Goal: Task Accomplishment & Management: Complete application form

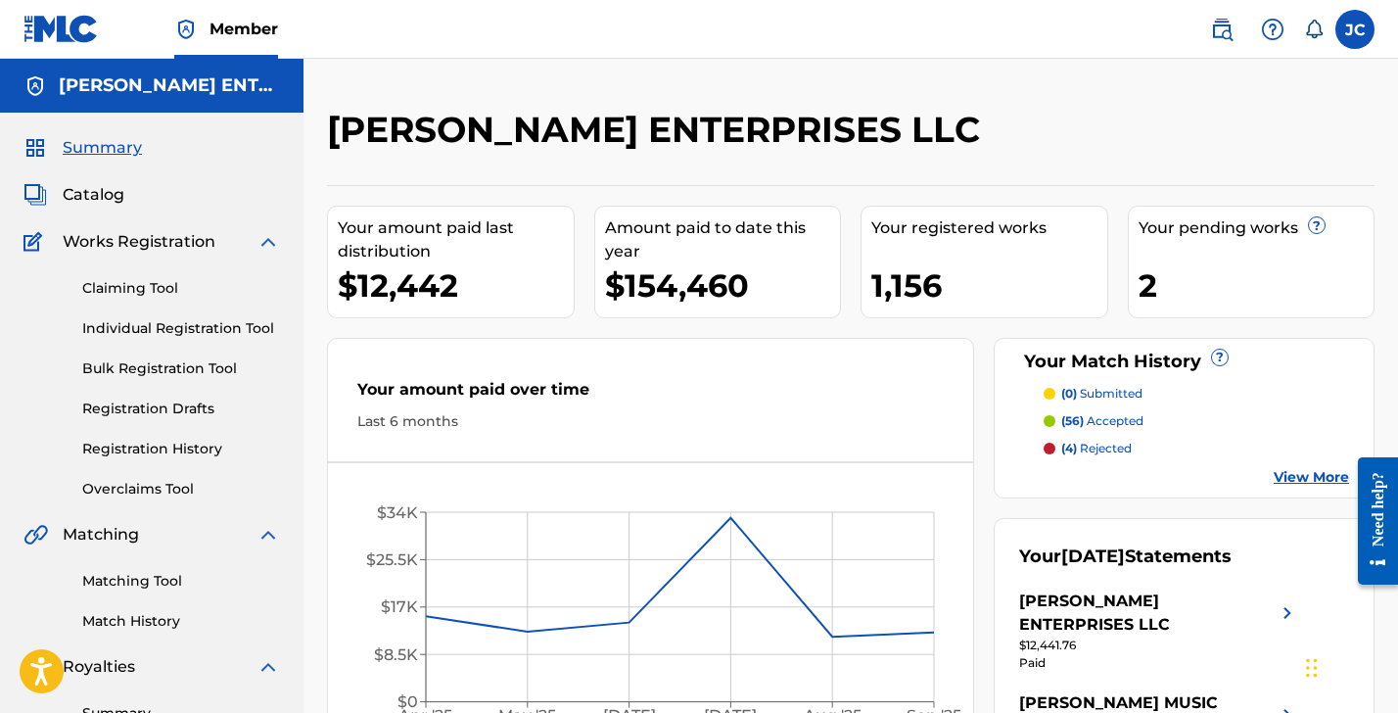
click at [143, 325] on link "Individual Registration Tool" at bounding box center [181, 328] width 198 height 21
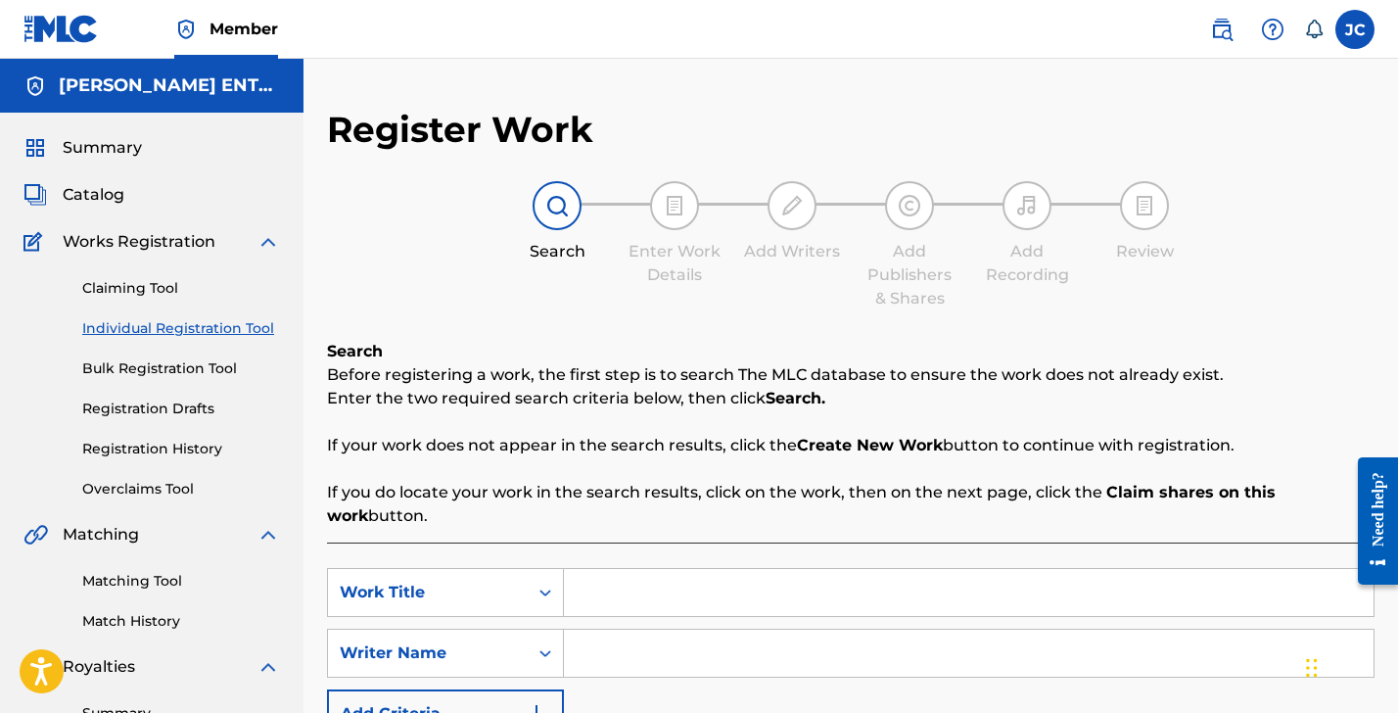
scroll to position [45, 0]
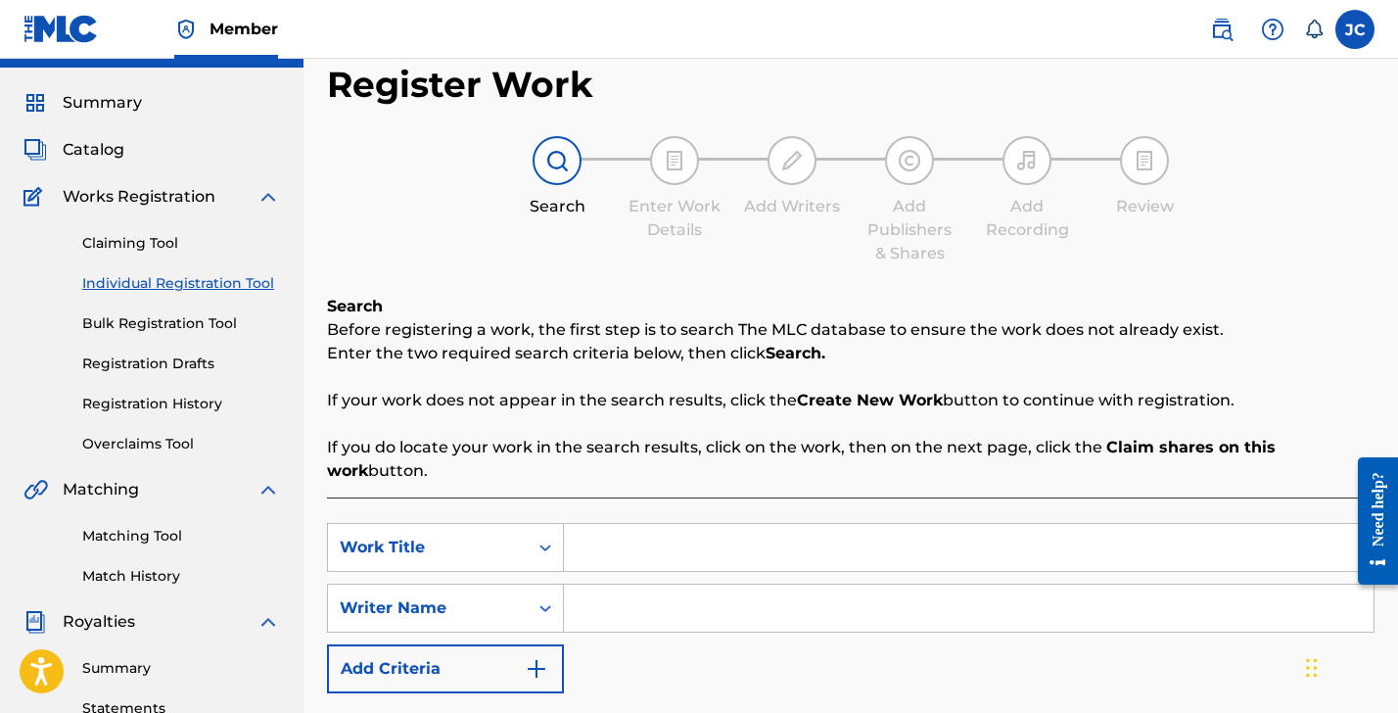
click at [591, 532] on input "Search Form" at bounding box center [969, 547] width 810 height 47
type input "Raining Out"
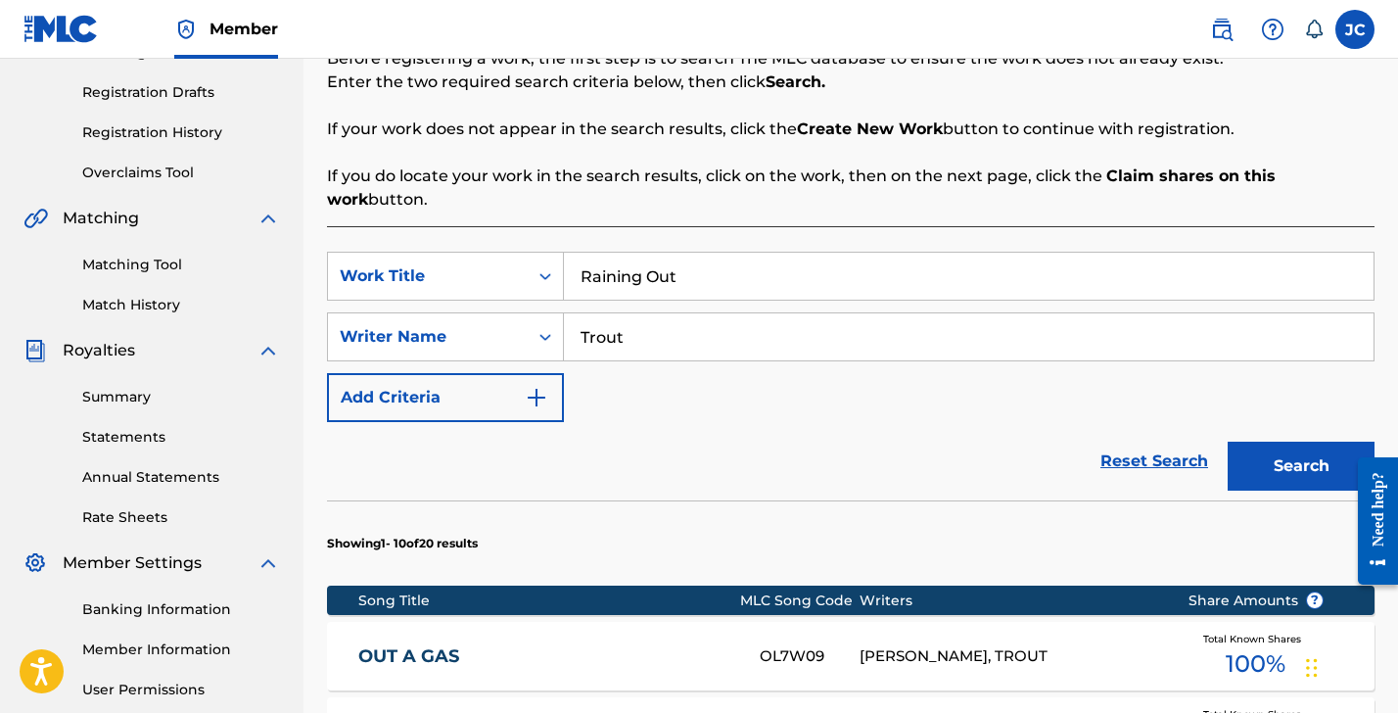
scroll to position [400, 0]
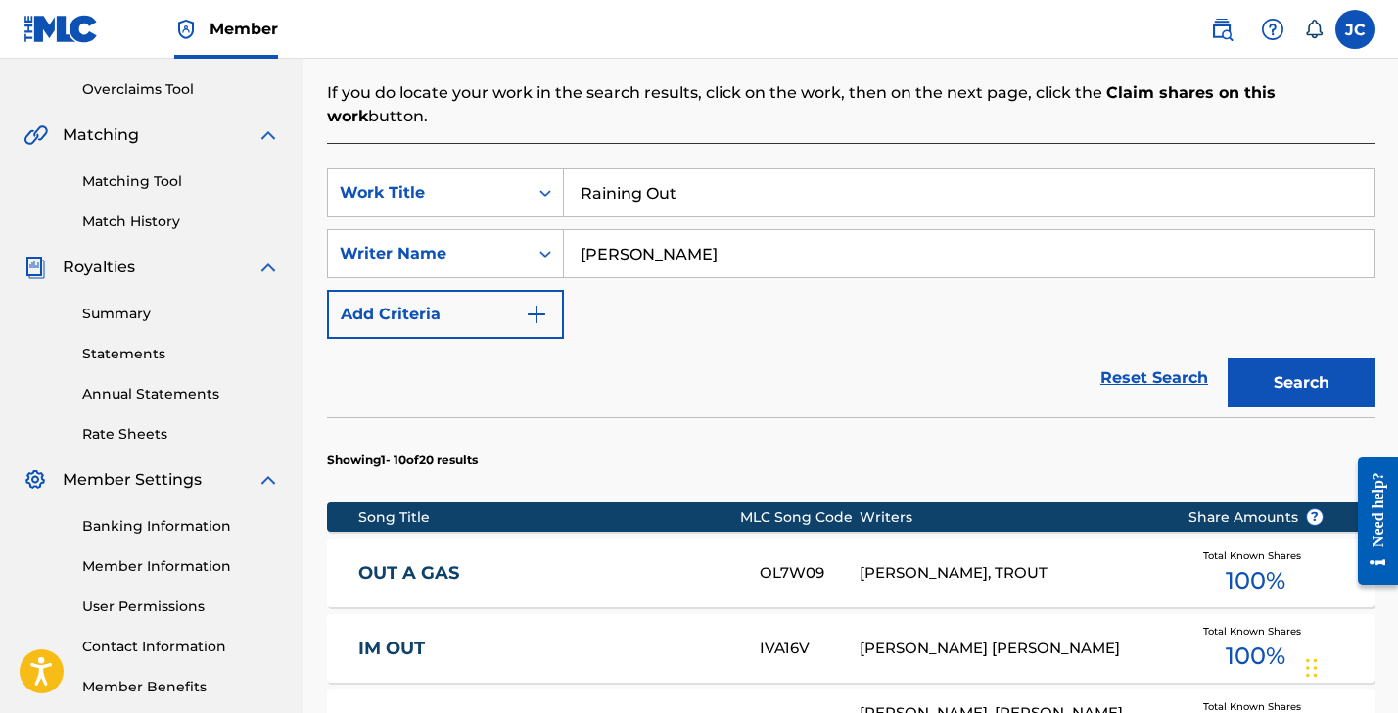
type input "Trout Brett"
click at [1302, 383] on button "Search" at bounding box center [1301, 382] width 147 height 49
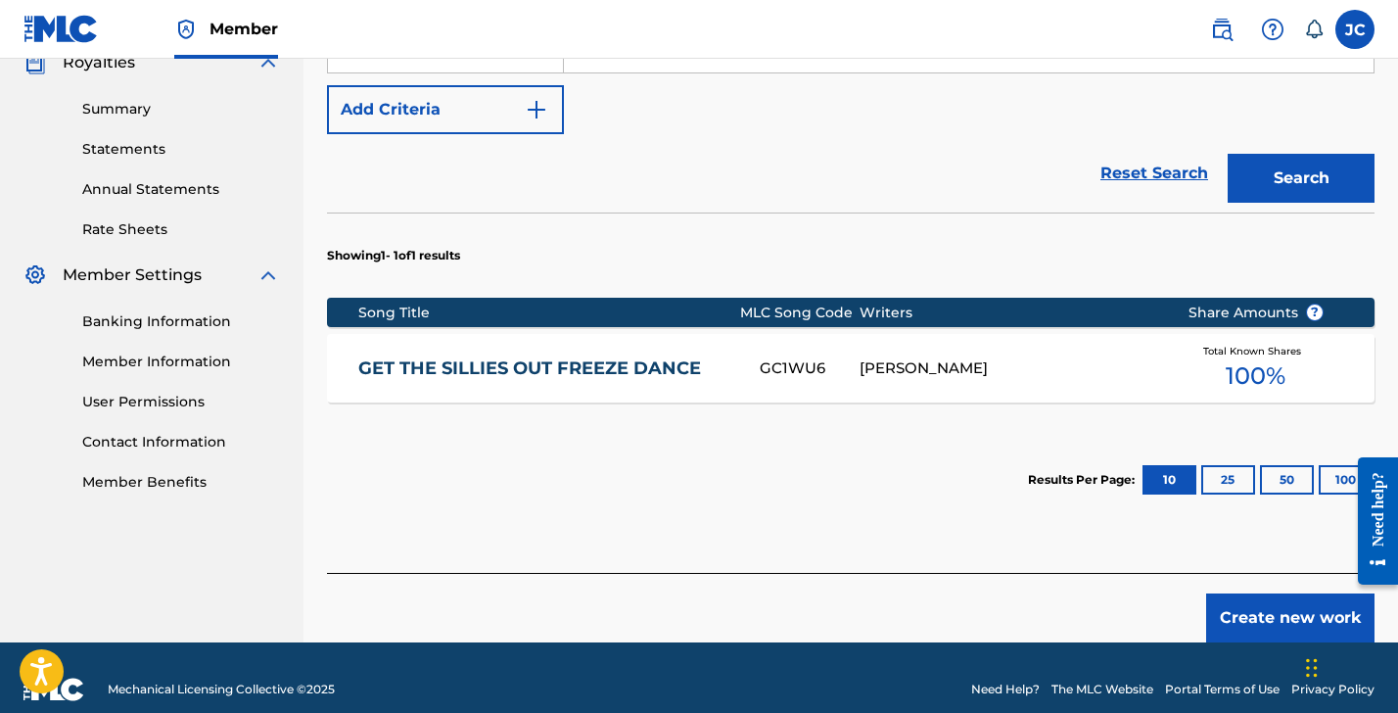
click at [1271, 621] on button "Create new work" at bounding box center [1291, 617] width 168 height 49
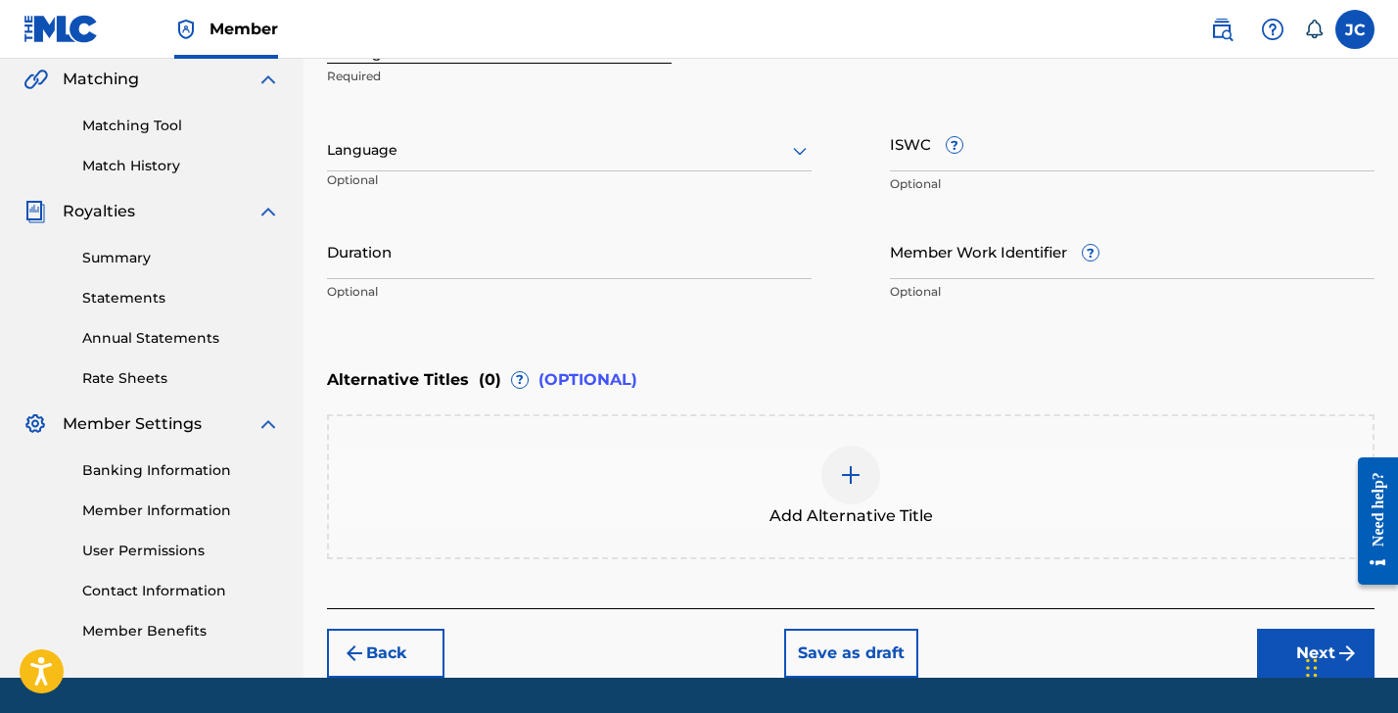
scroll to position [120, 0]
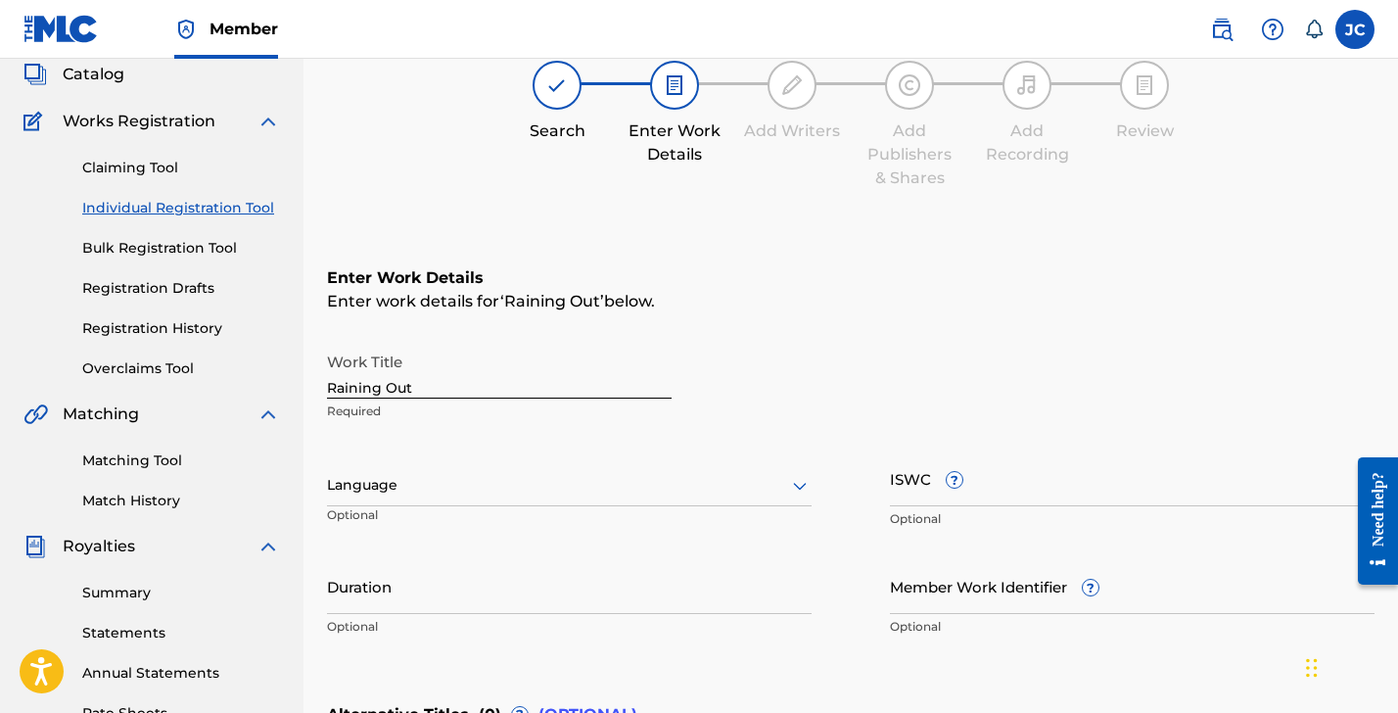
click at [386, 496] on div at bounding box center [569, 485] width 485 height 24
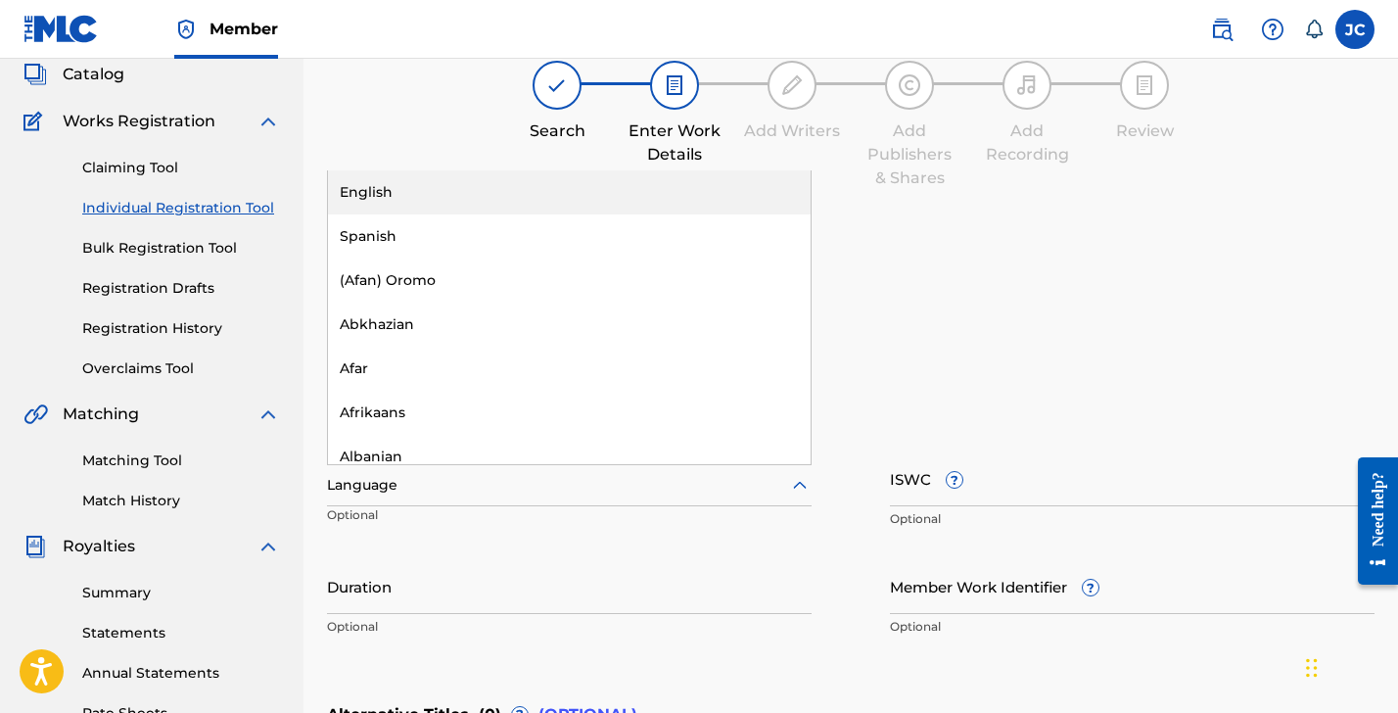
click at [411, 189] on div "English" at bounding box center [569, 192] width 483 height 44
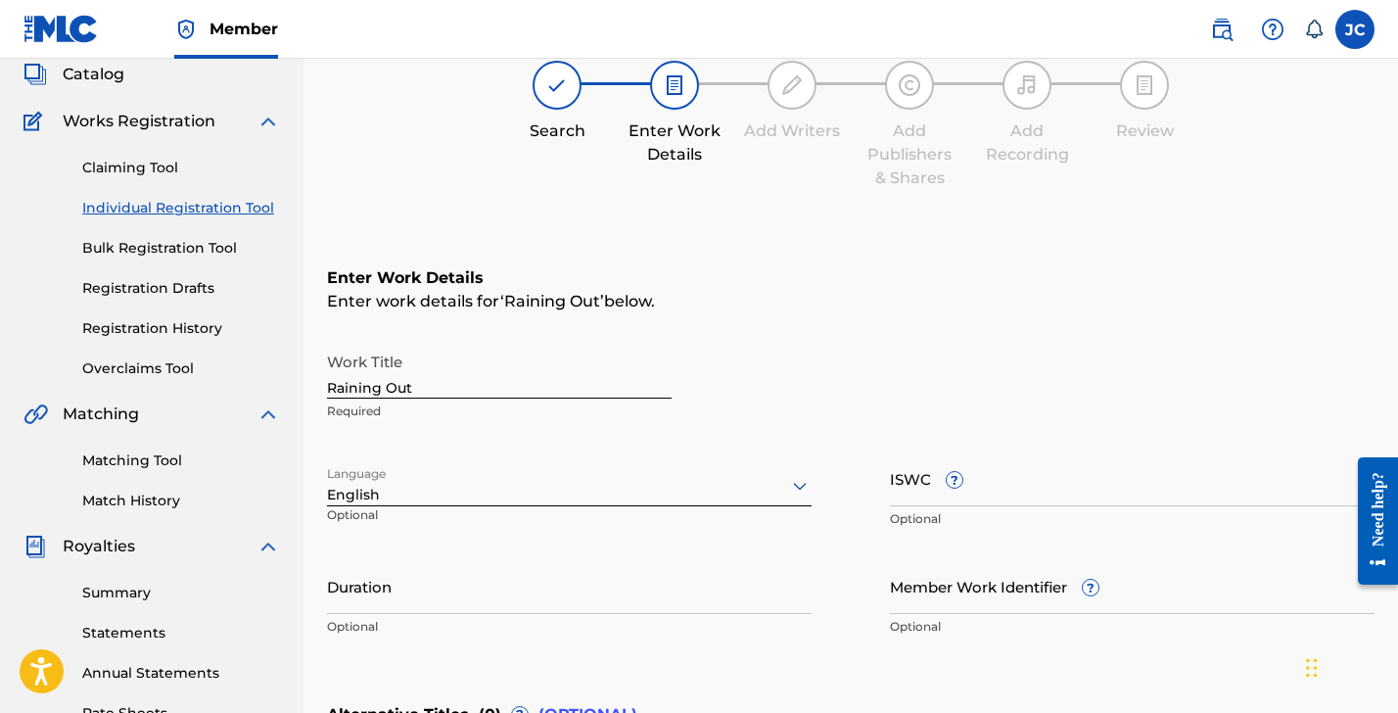
drag, startPoint x: 417, startPoint y: 587, endPoint x: 452, endPoint y: 590, distance: 35.4
click at [417, 587] on input "Duration" at bounding box center [569, 586] width 485 height 56
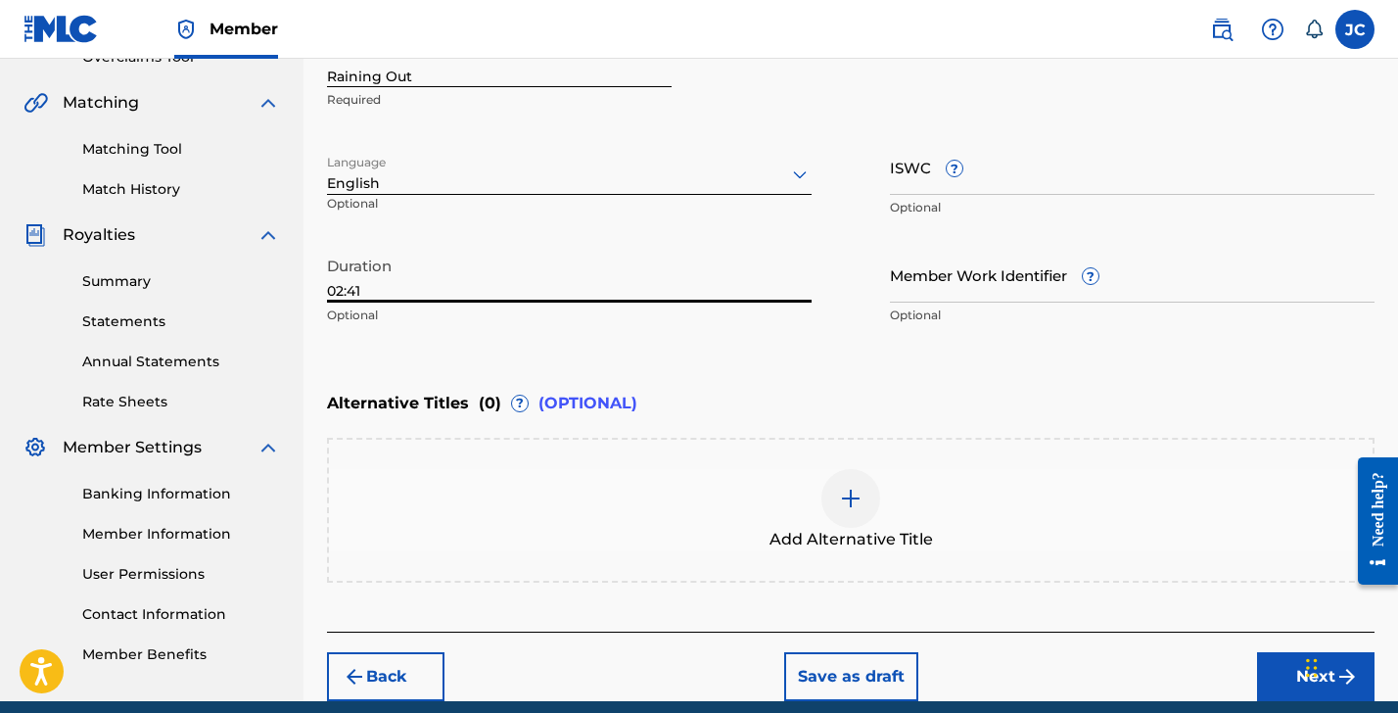
scroll to position [511, 0]
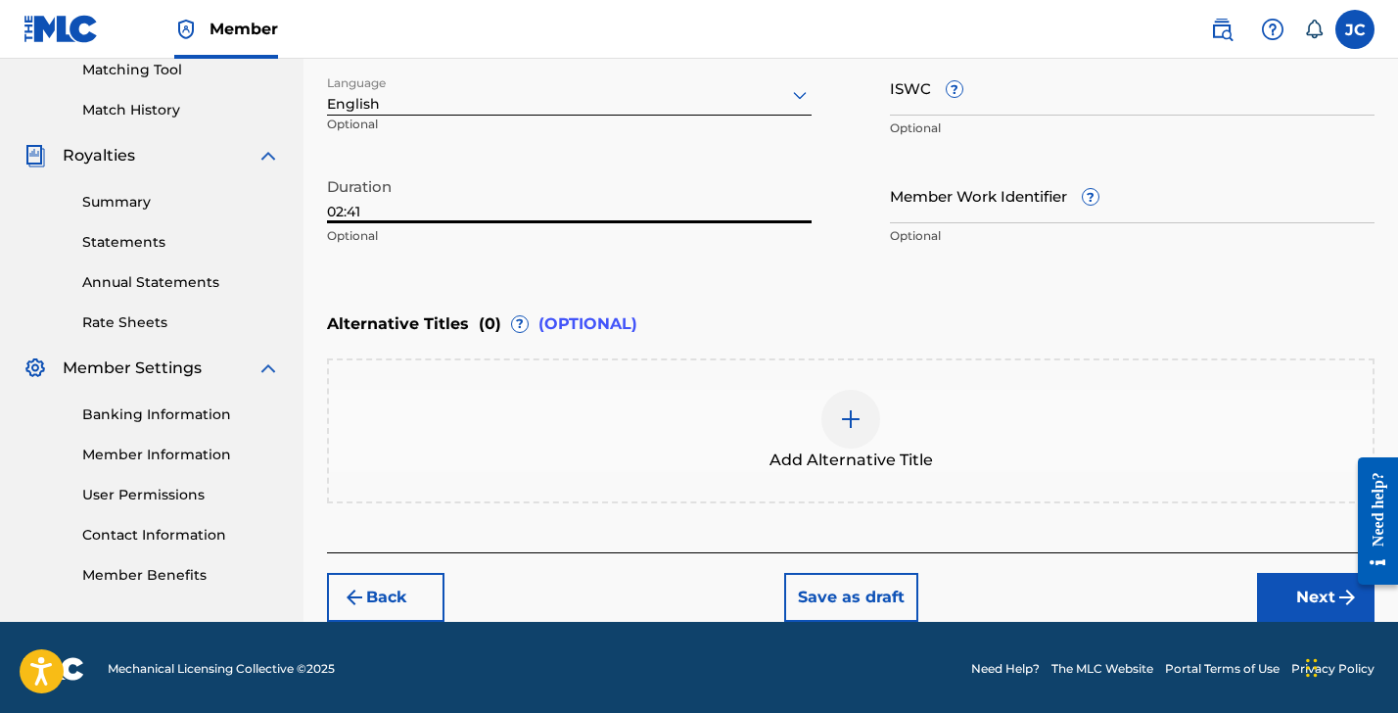
type input "02:41"
click at [1309, 594] on button "Next" at bounding box center [1316, 597] width 118 height 49
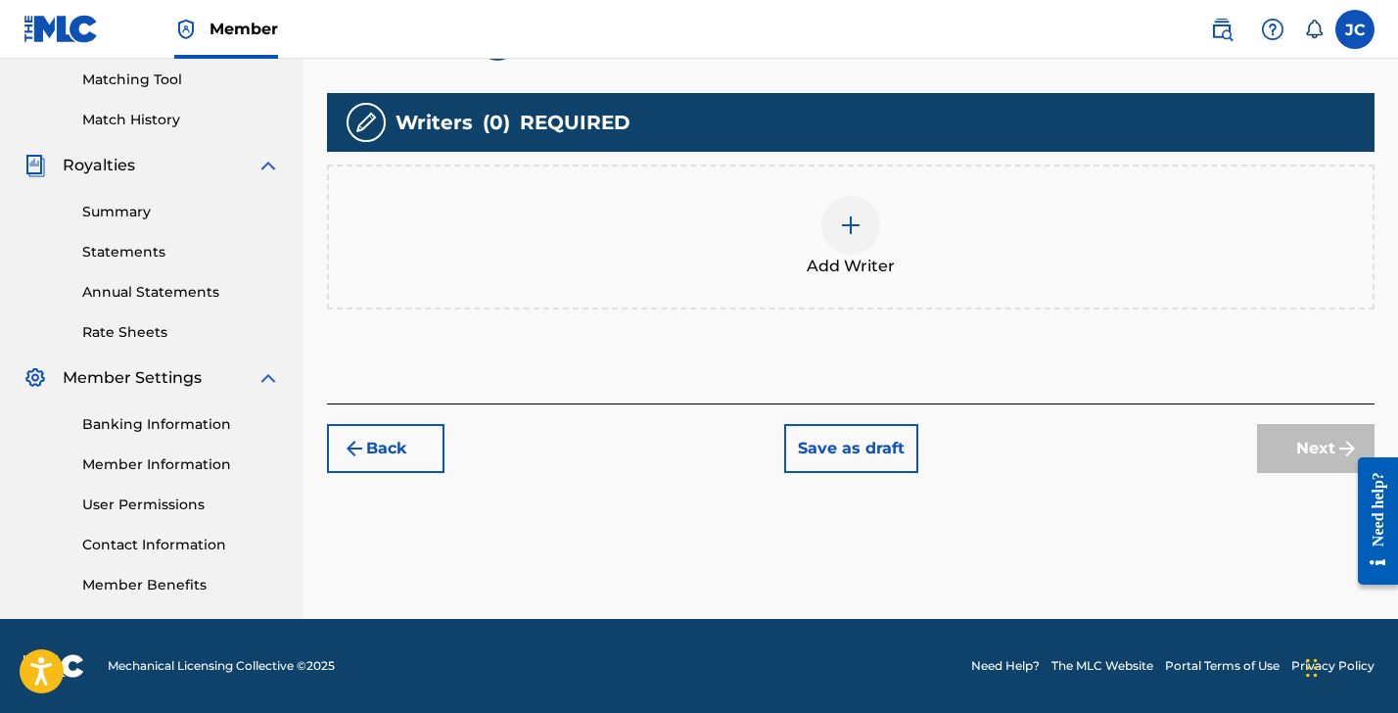
scroll to position [501, 0]
click at [879, 235] on div "Add Writer" at bounding box center [851, 237] width 1044 height 82
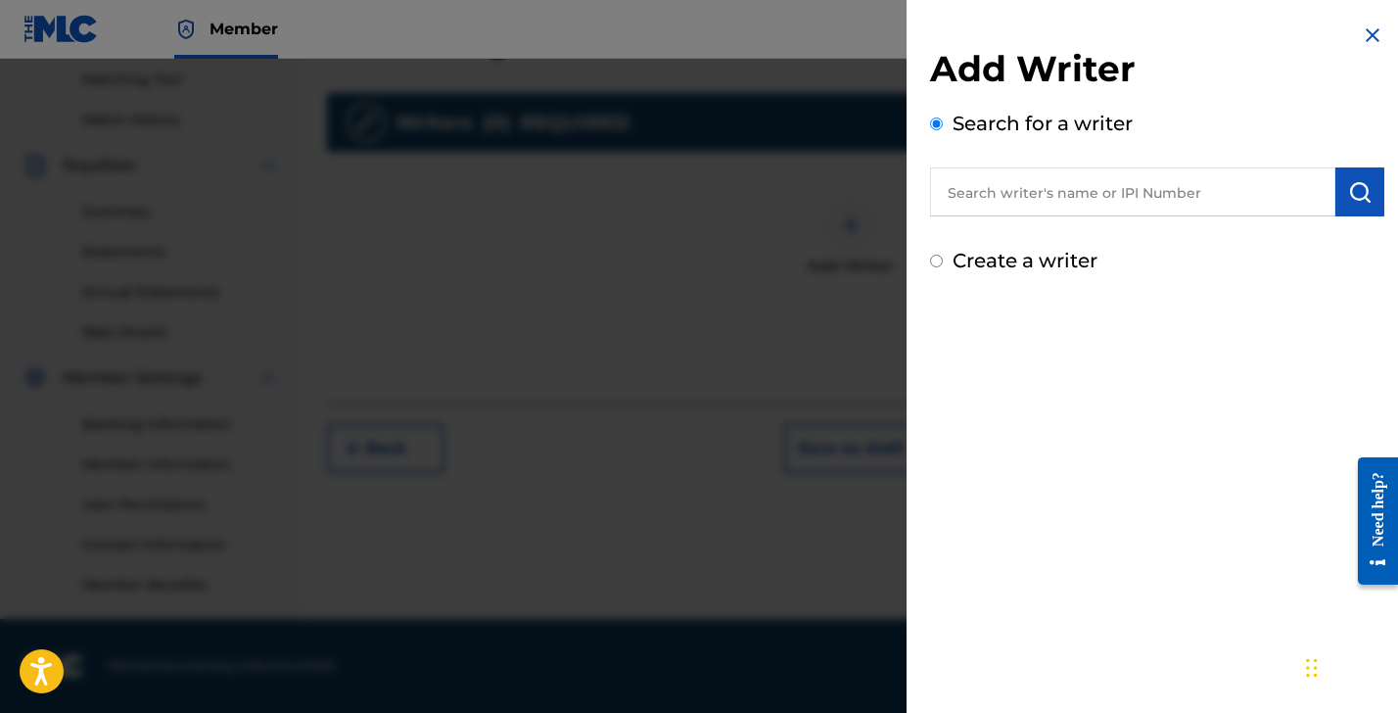
click at [987, 208] on input "text" at bounding box center [1132, 191] width 405 height 49
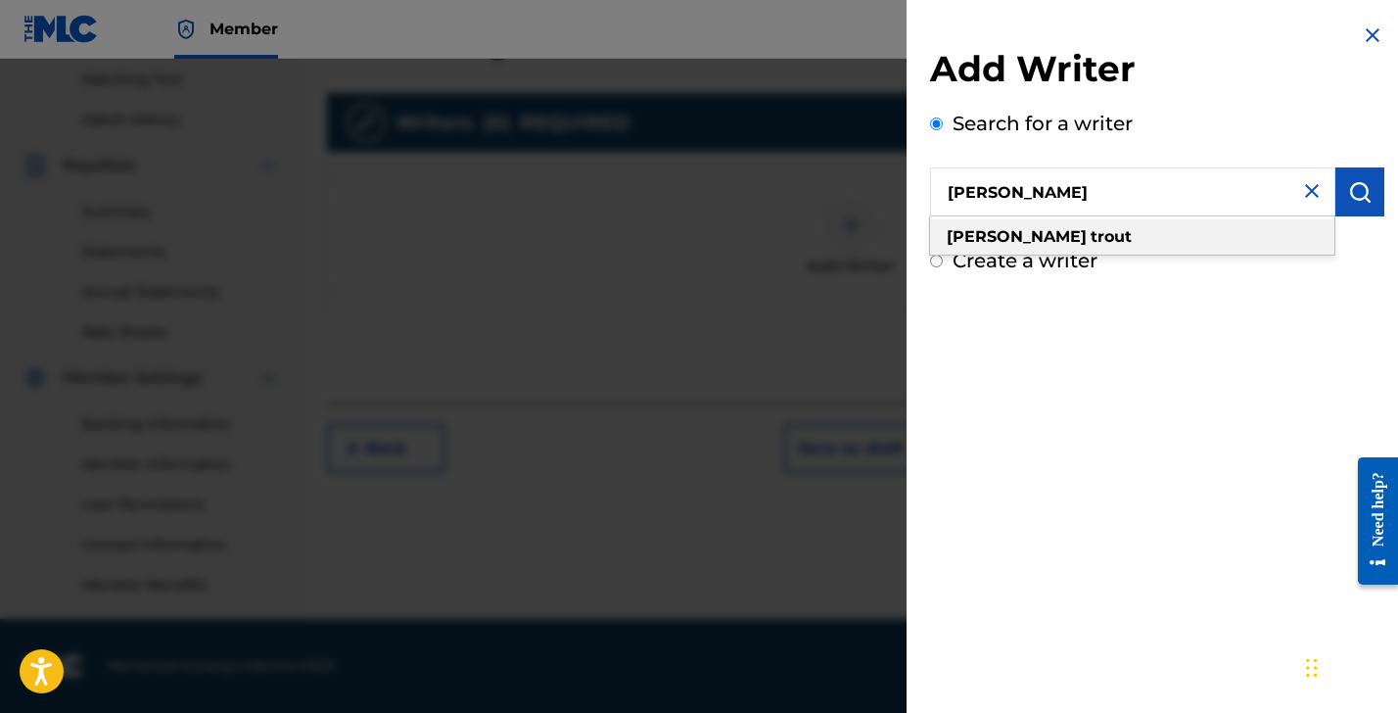
click at [1091, 233] on strong "trout" at bounding box center [1111, 236] width 41 height 19
type input "[PERSON_NAME]"
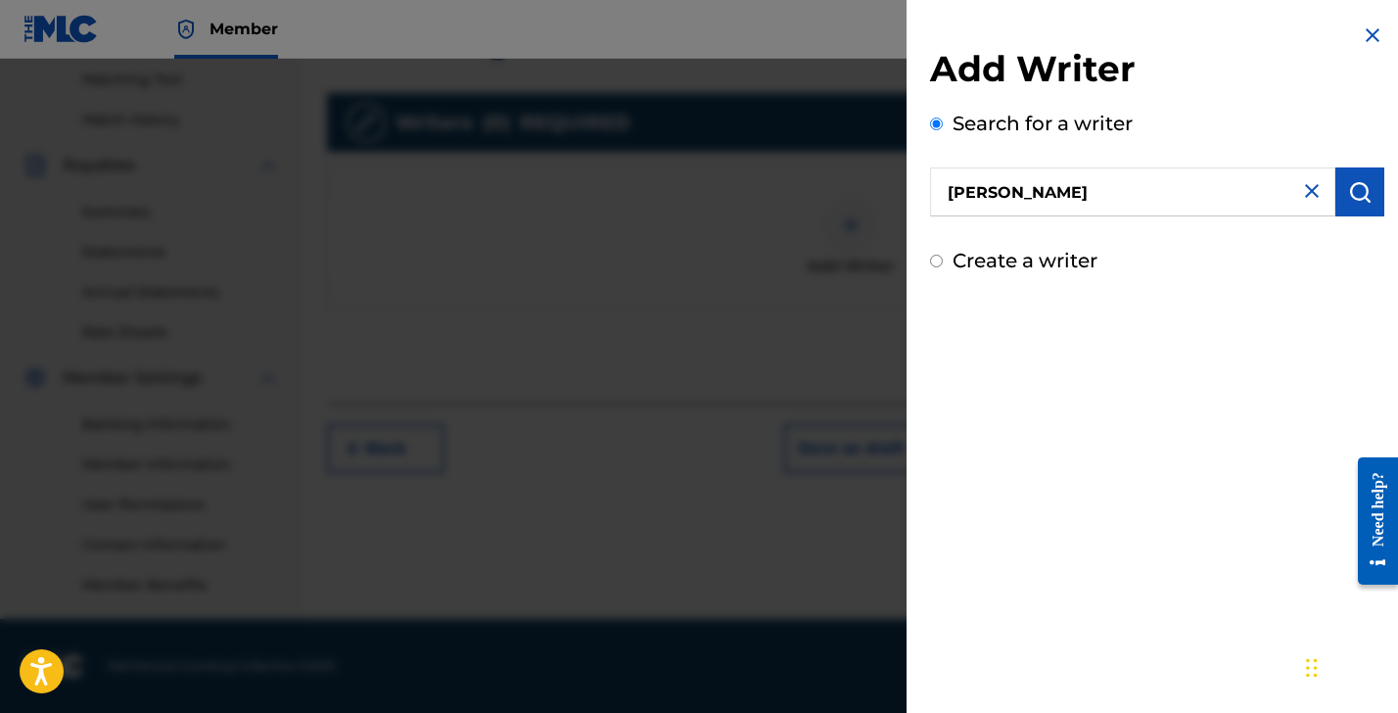
click at [1349, 188] on img "submit" at bounding box center [1361, 192] width 24 height 24
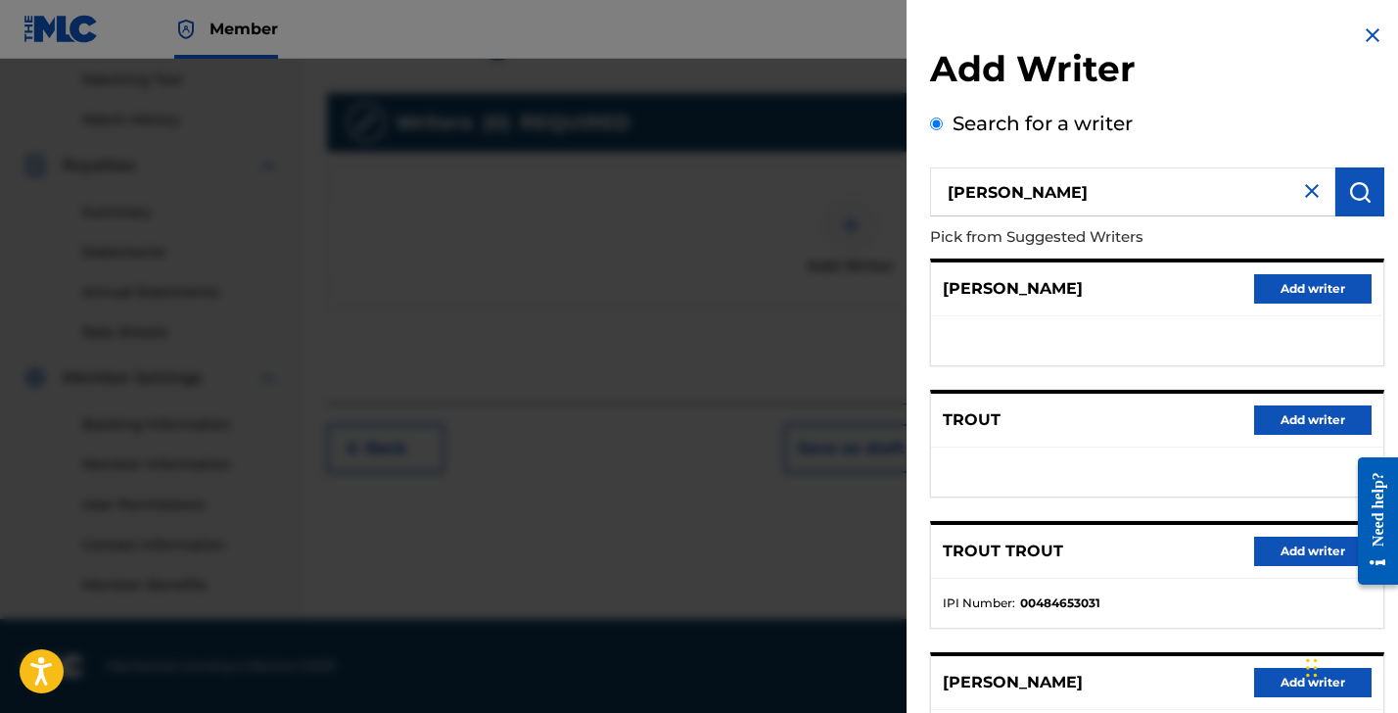
scroll to position [301, 0]
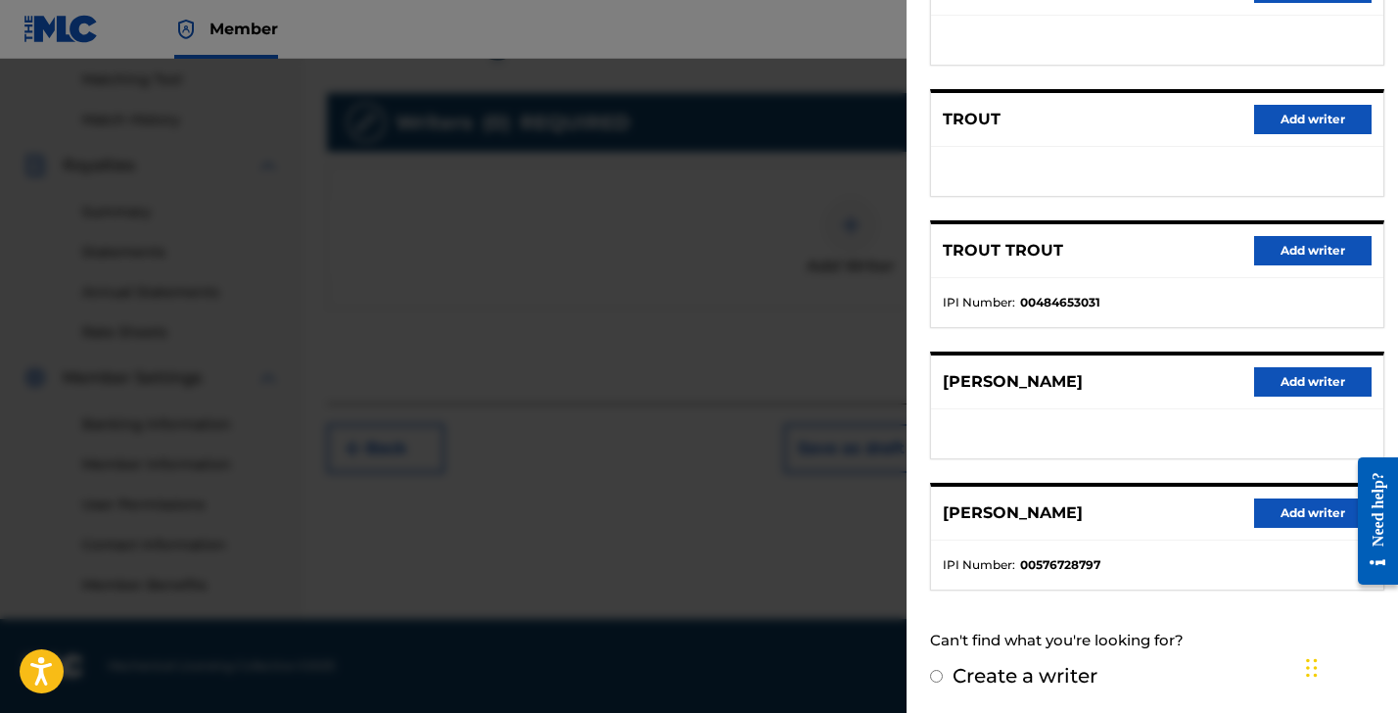
click at [1283, 510] on button "Add writer" at bounding box center [1313, 512] width 118 height 29
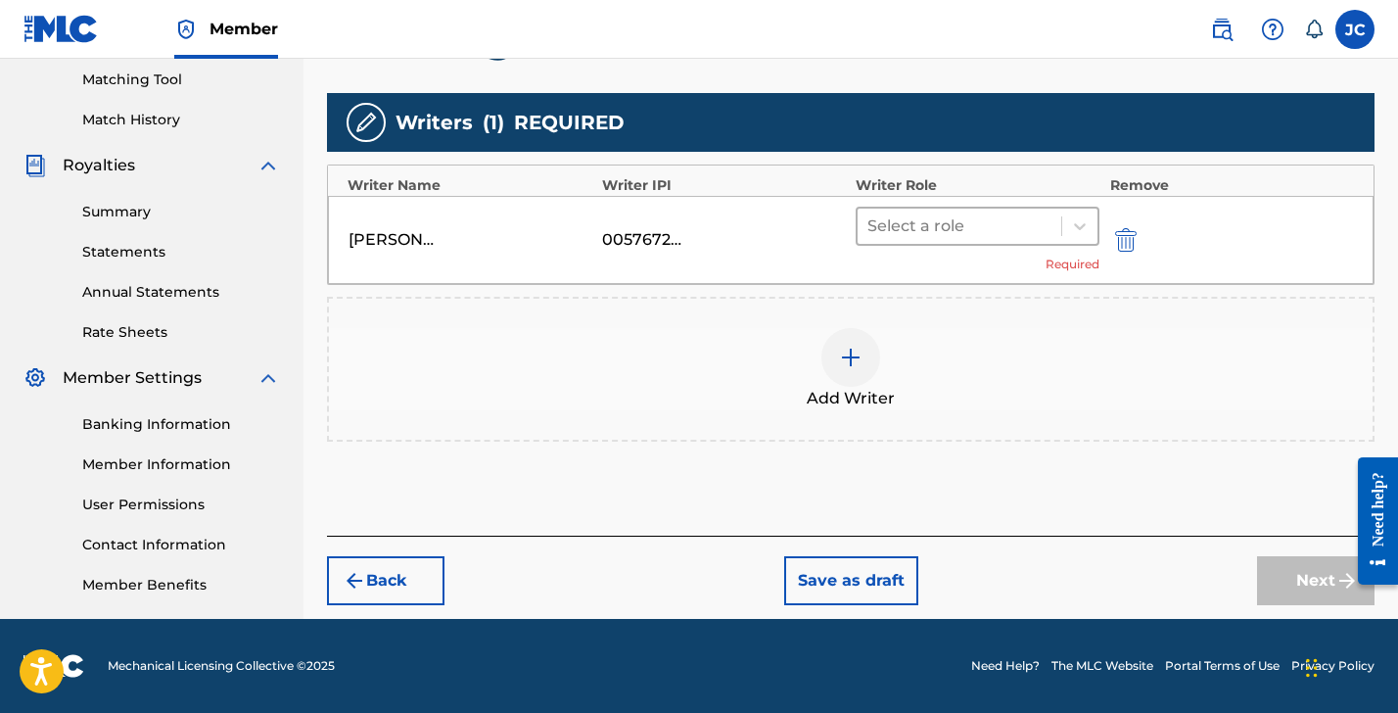
click at [907, 232] on div at bounding box center [960, 226] width 184 height 27
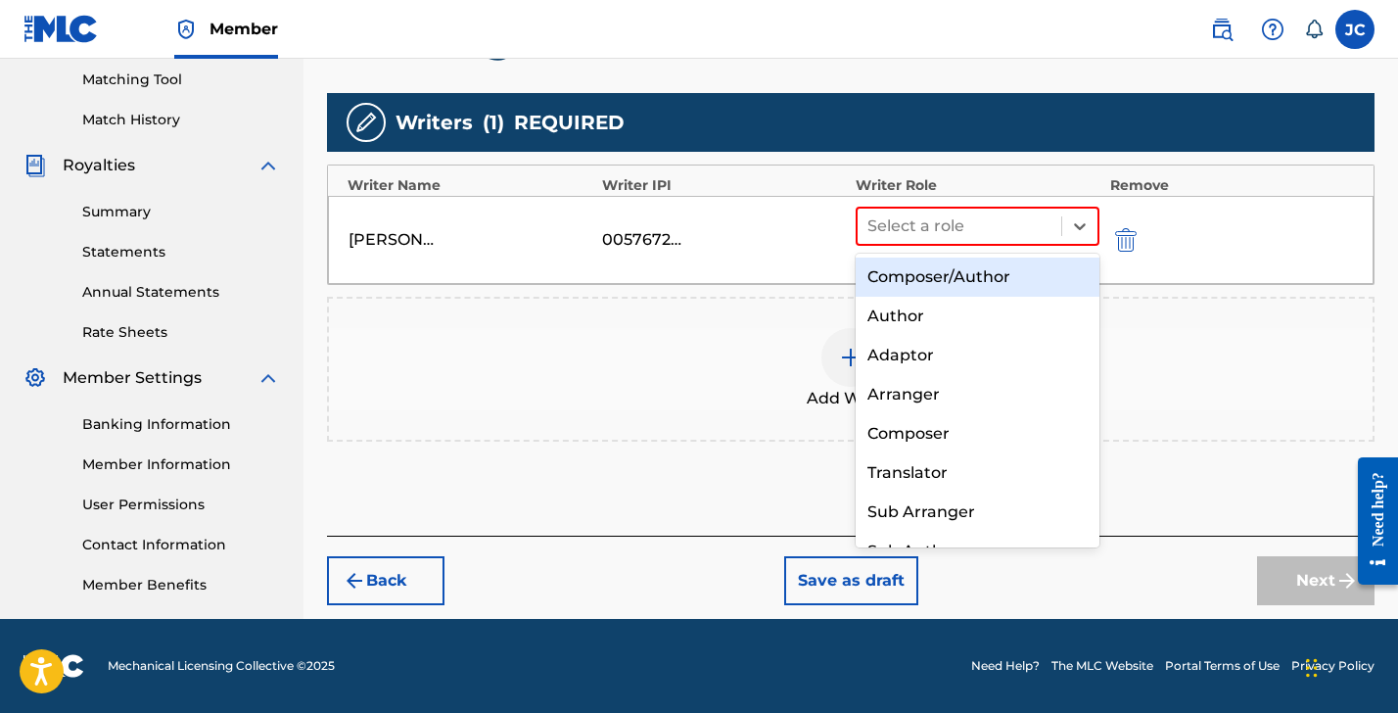
click at [902, 275] on div "Composer/Author" at bounding box center [978, 277] width 244 height 39
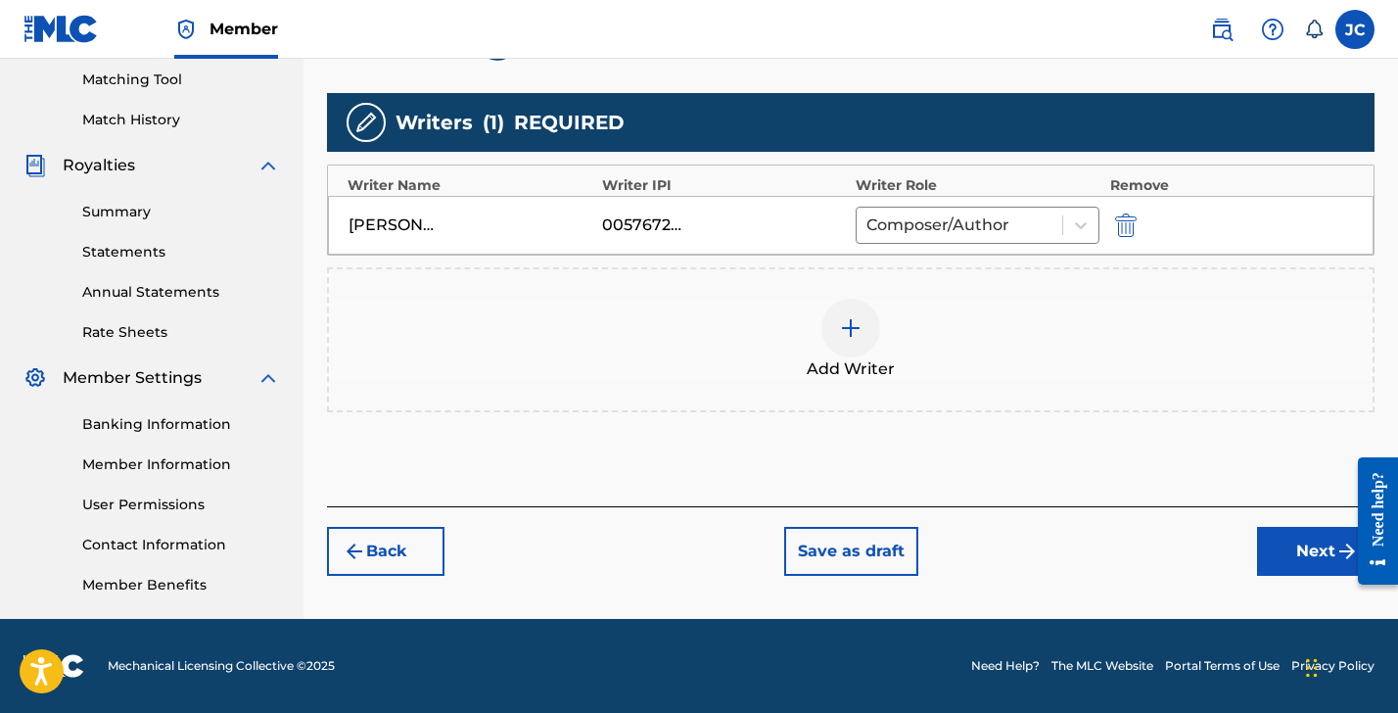
click at [1291, 552] on button "Next" at bounding box center [1316, 551] width 118 height 49
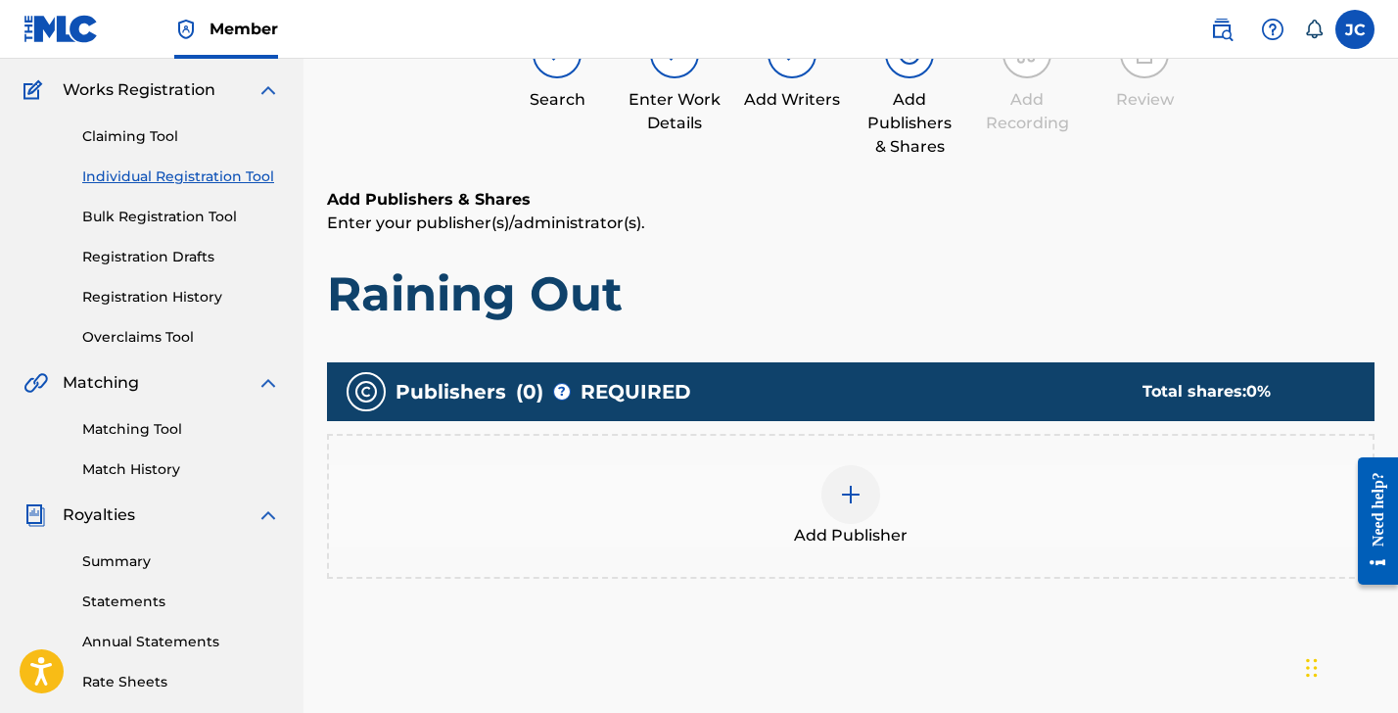
scroll to position [88, 0]
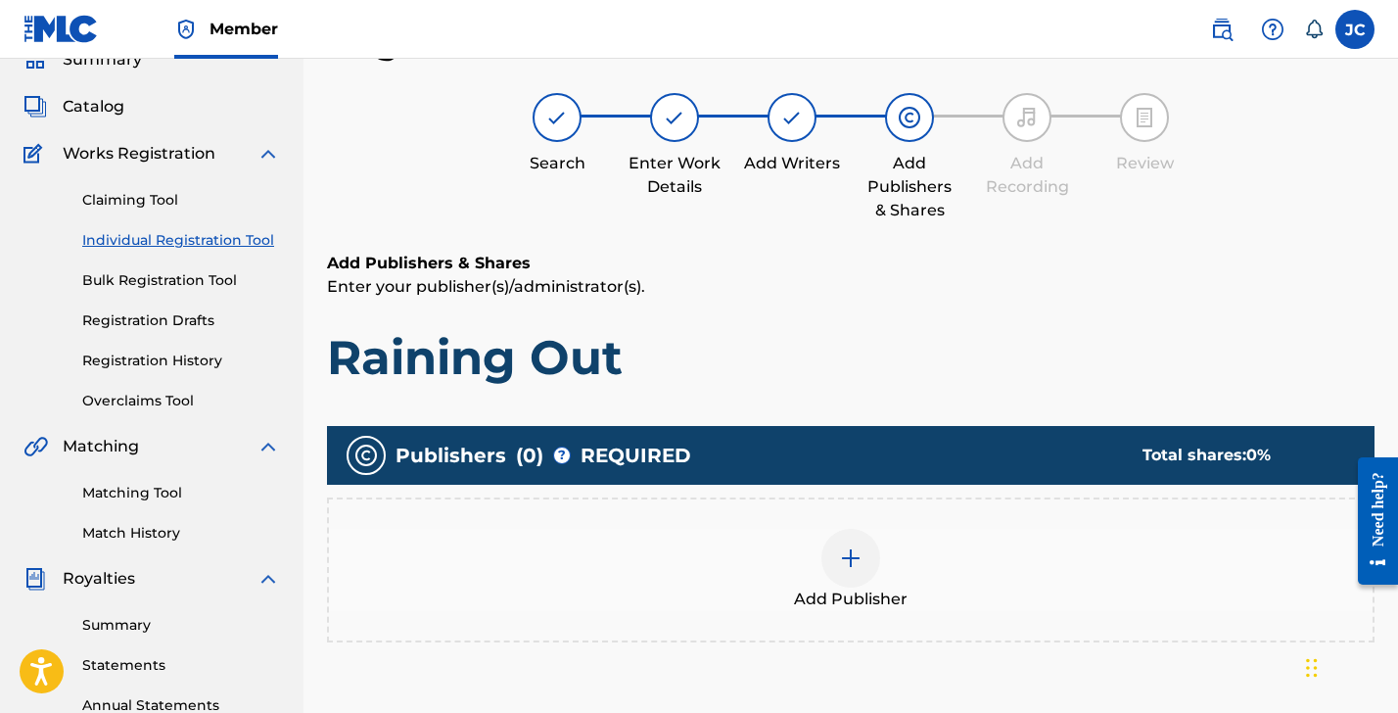
click at [874, 566] on div at bounding box center [851, 558] width 59 height 59
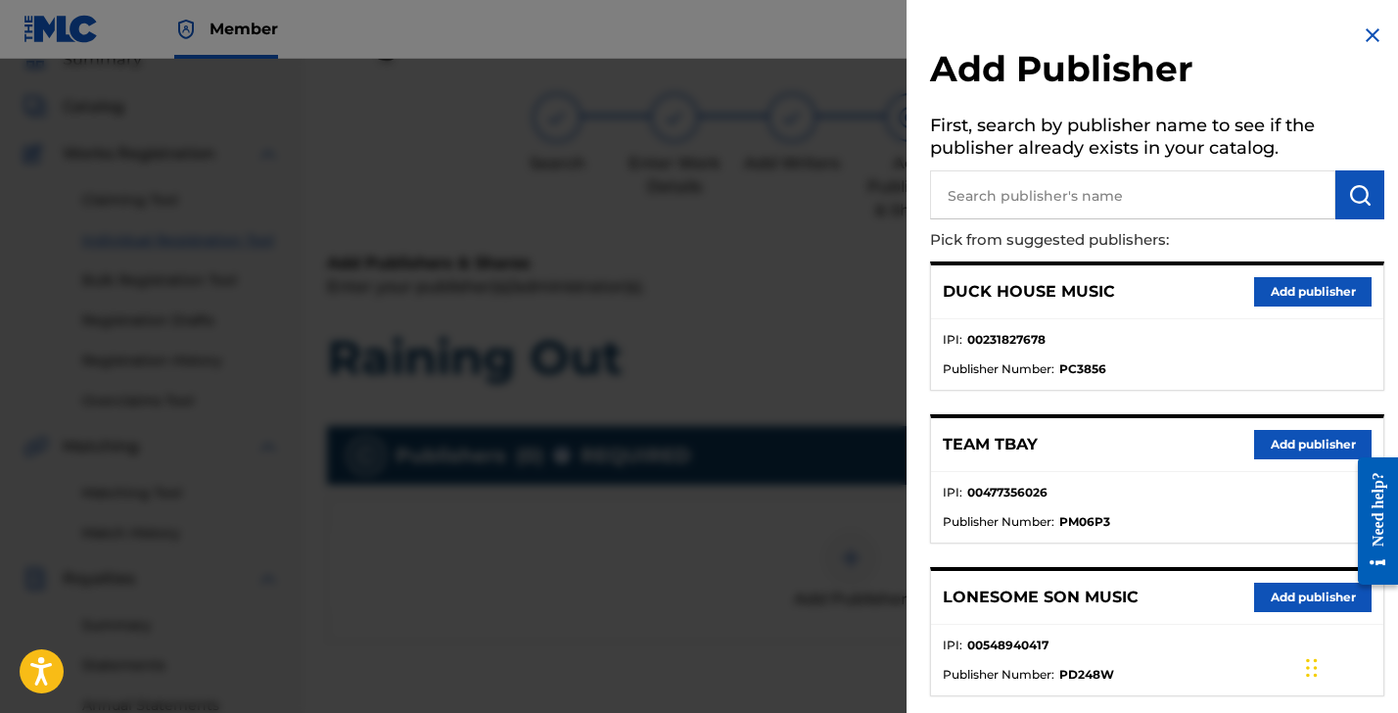
click at [1005, 198] on input "text" at bounding box center [1132, 194] width 405 height 49
type input "[PERSON_NAME]"
drag, startPoint x: 1357, startPoint y: 199, endPoint x: 1343, endPoint y: 202, distance: 15.0
click at [1357, 200] on img "submit" at bounding box center [1361, 195] width 24 height 24
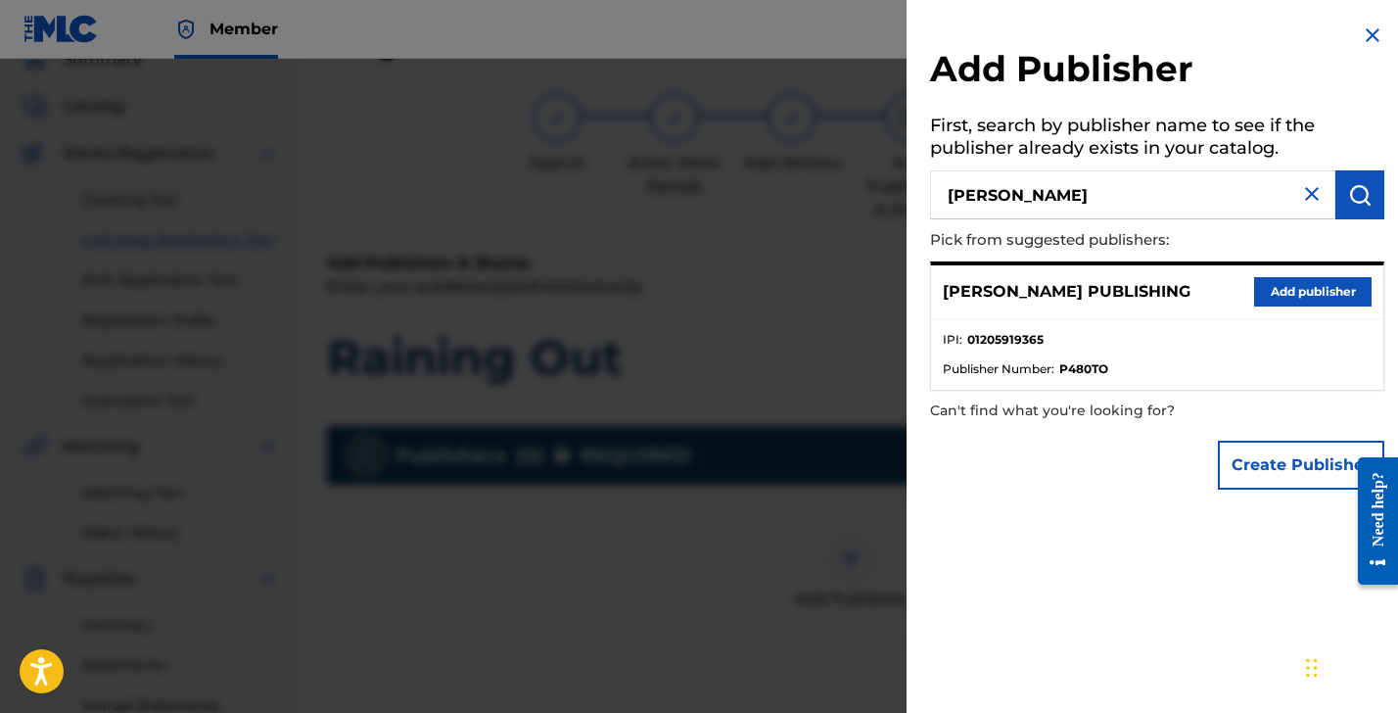
click at [1318, 292] on button "Add publisher" at bounding box center [1313, 291] width 118 height 29
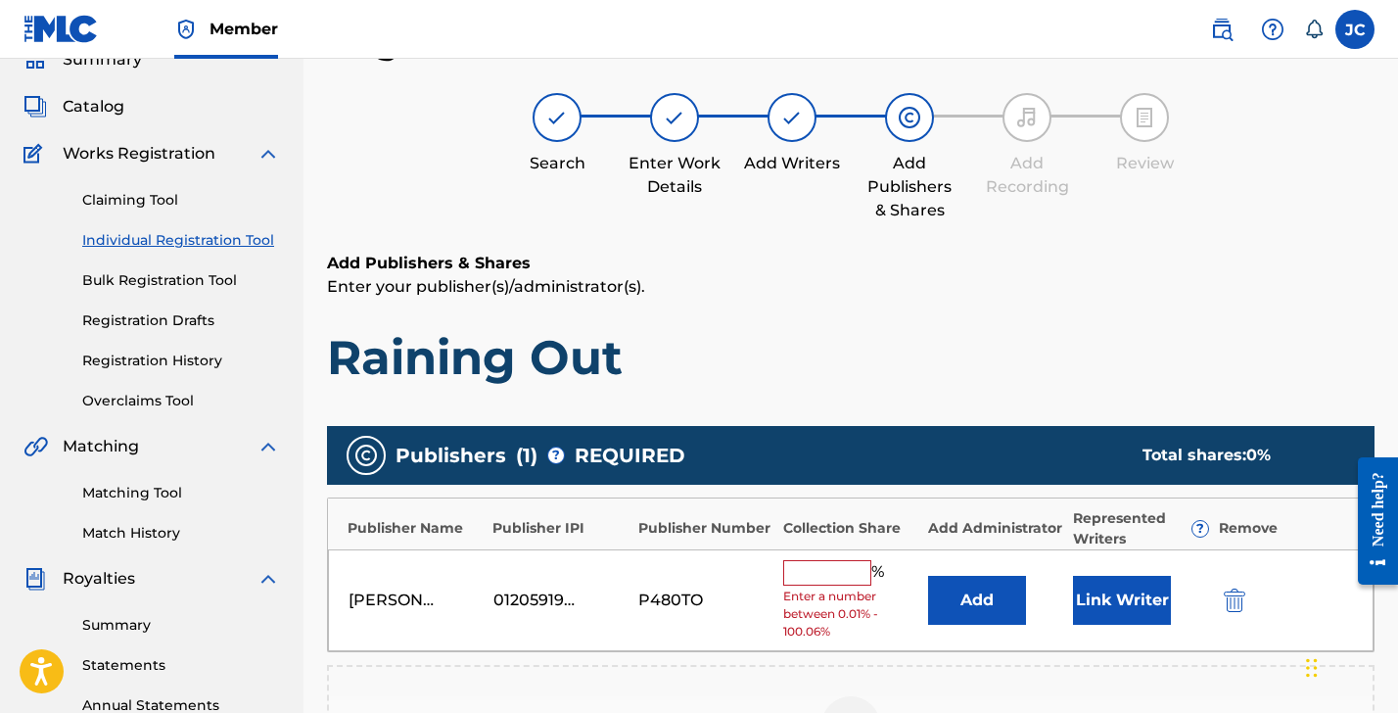
click at [804, 560] on input "text" at bounding box center [827, 572] width 88 height 25
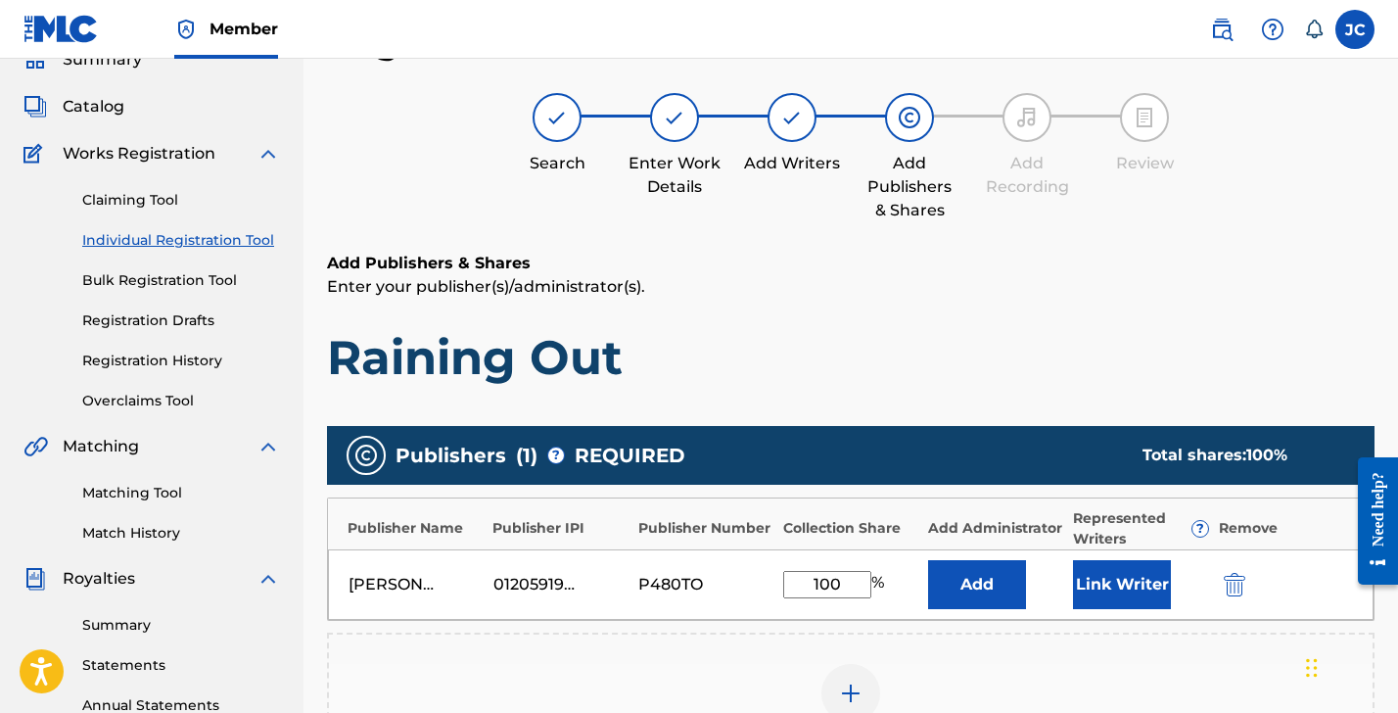
type input "100"
click at [964, 595] on button "Add" at bounding box center [977, 584] width 98 height 49
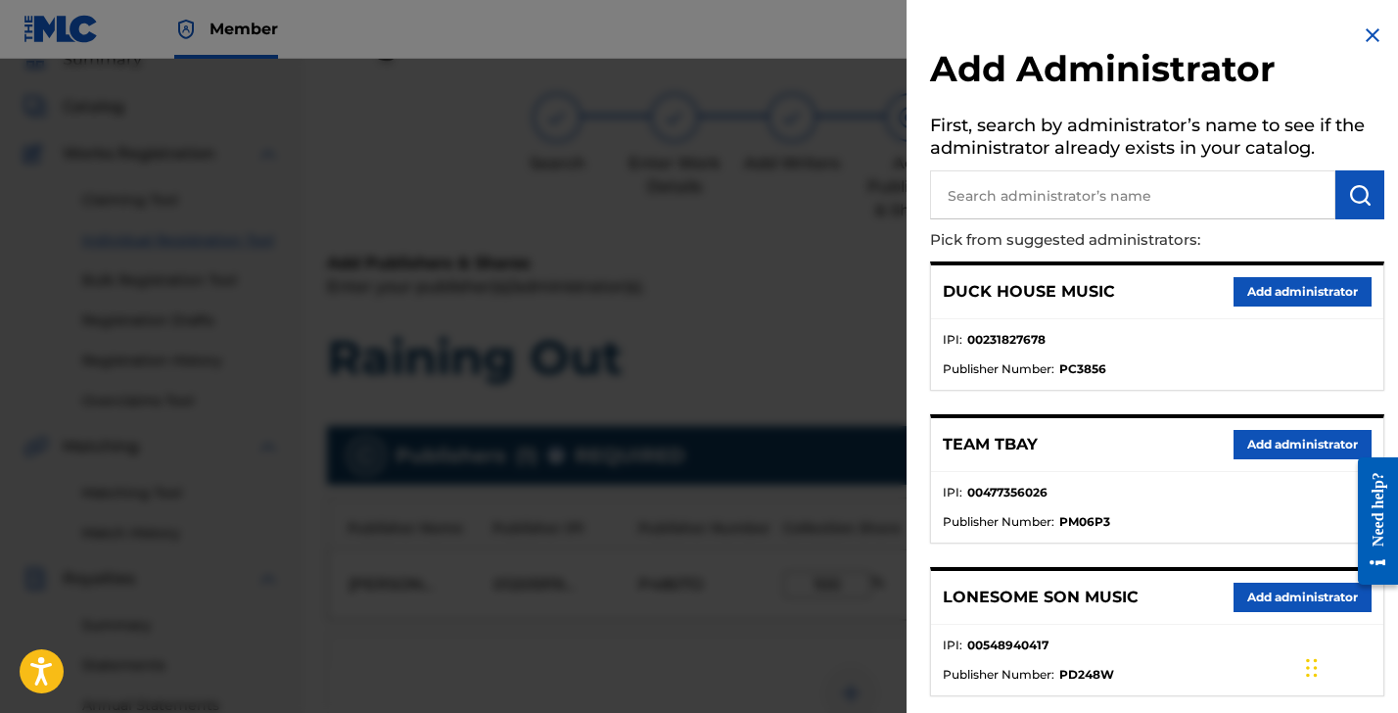
click at [1013, 197] on input "text" at bounding box center [1132, 194] width 405 height 49
type input "calhoun"
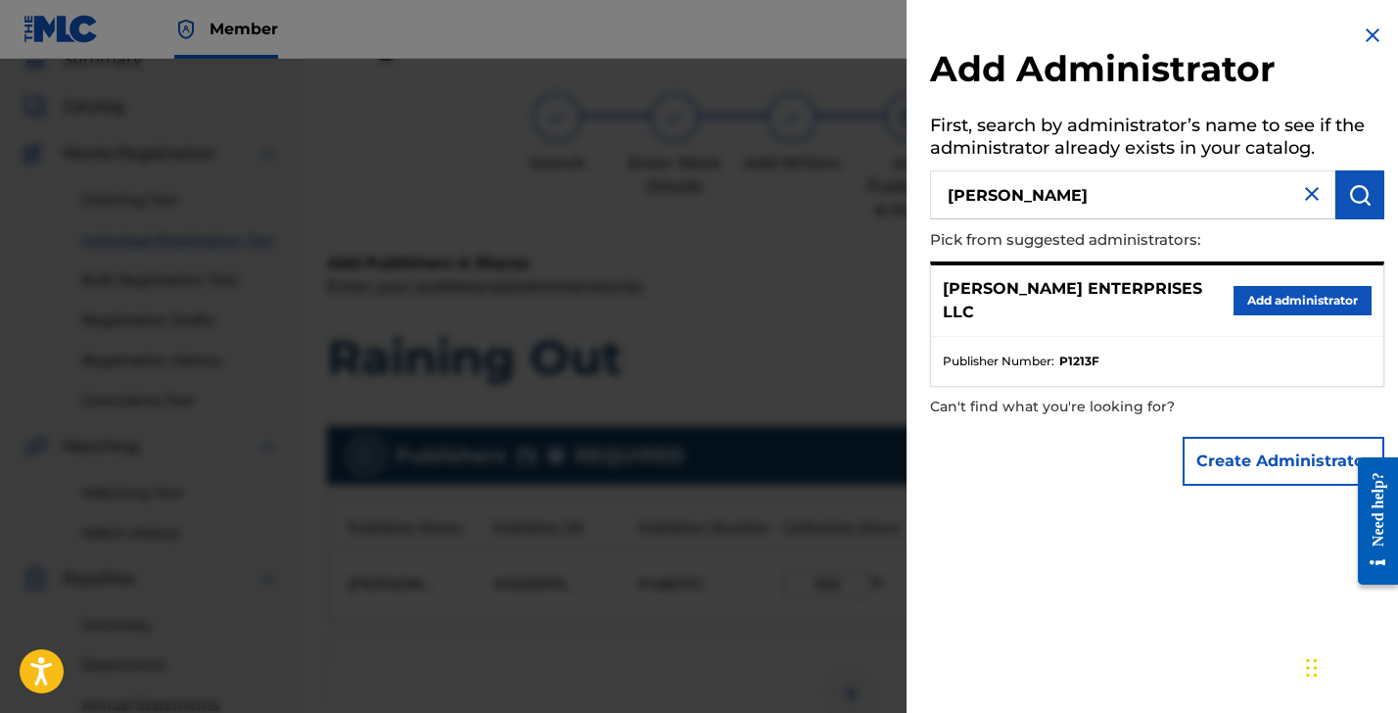
click at [1308, 297] on button "Add administrator" at bounding box center [1303, 300] width 138 height 29
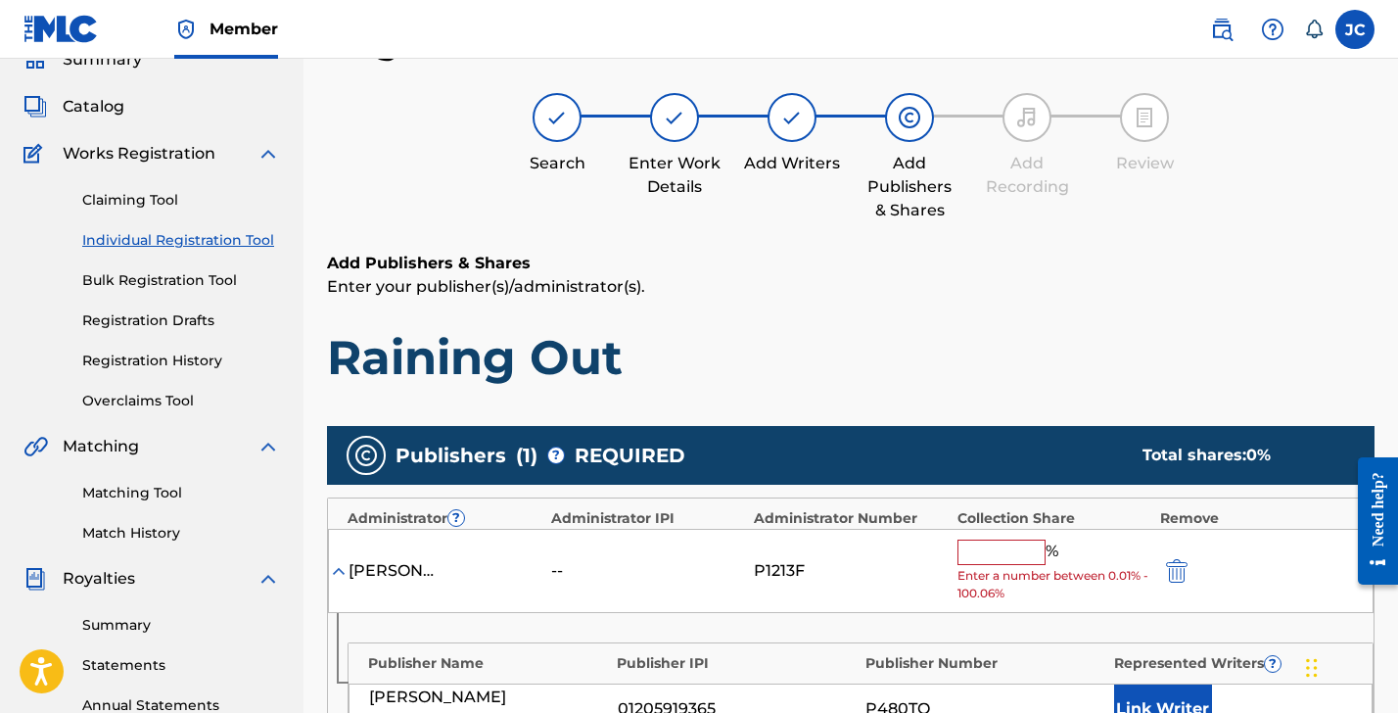
scroll to position [92, 0]
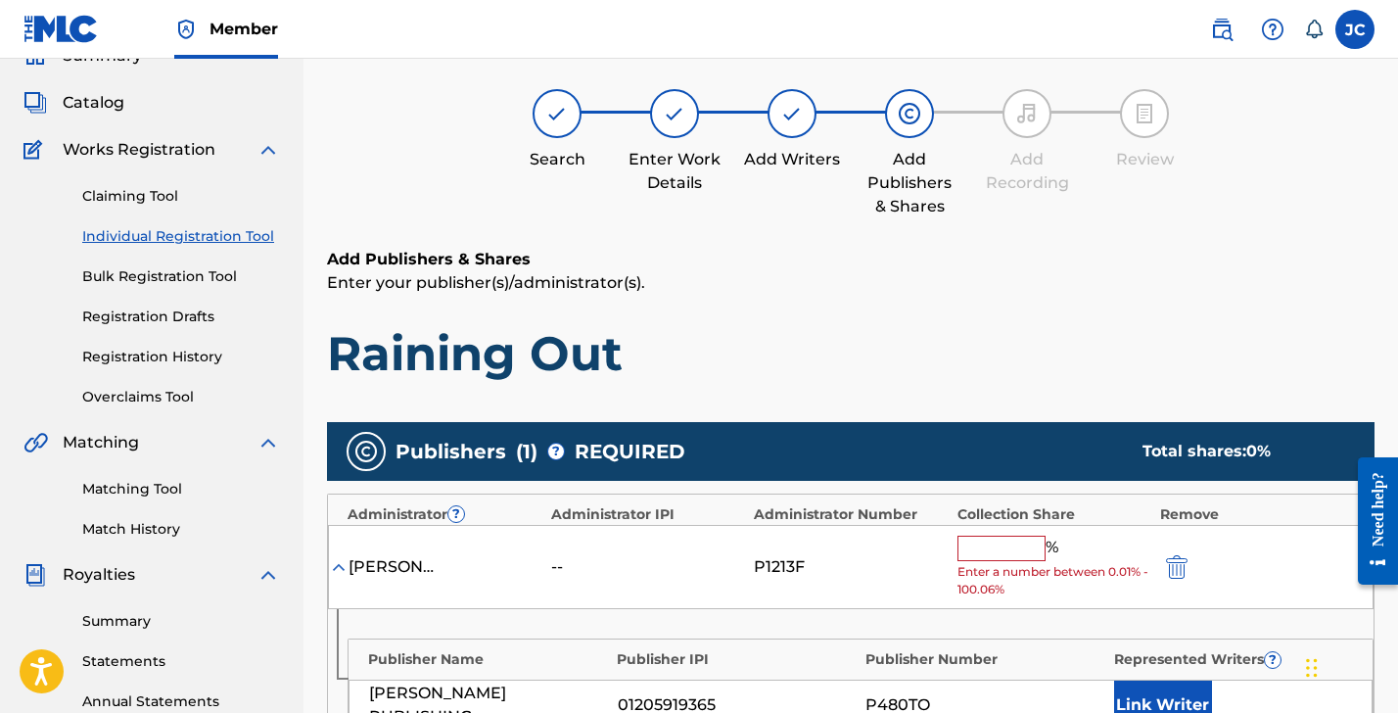
click at [1026, 554] on input "text" at bounding box center [1002, 548] width 88 height 25
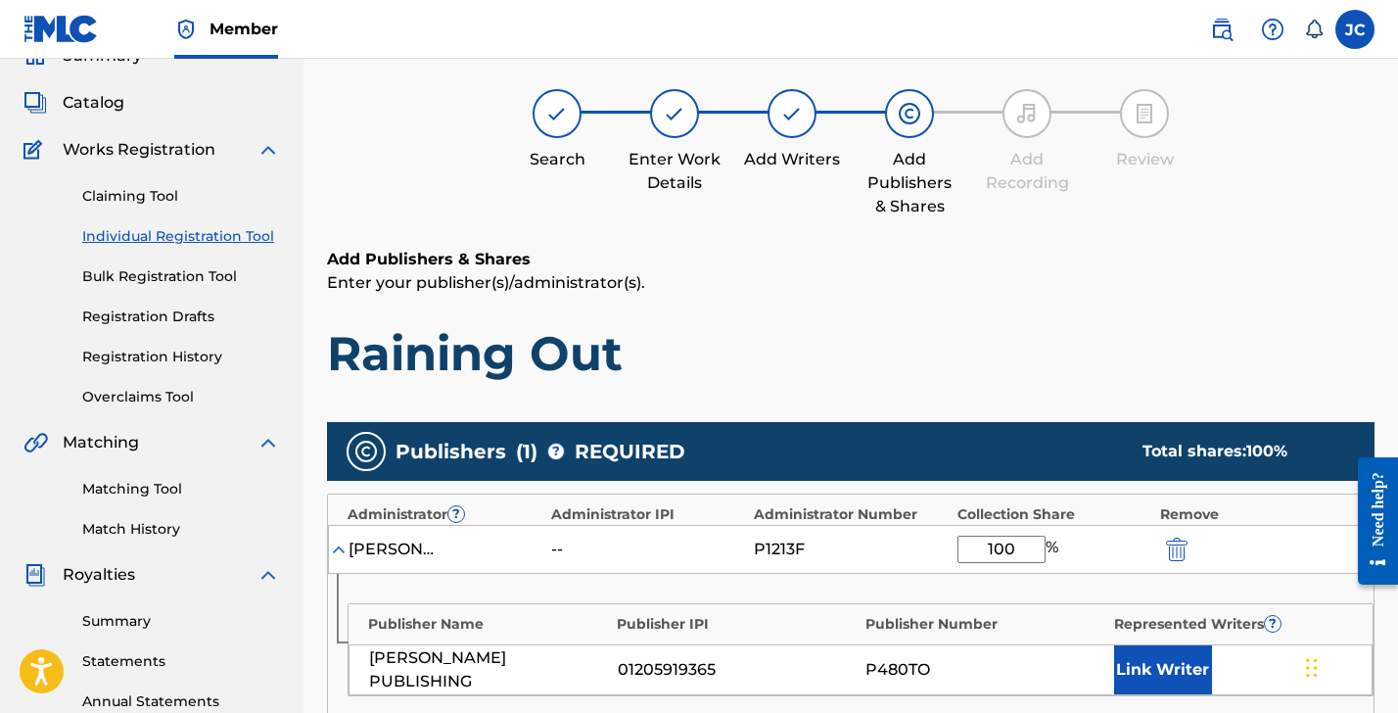
type input "100"
click at [1159, 655] on button "Link Writer" at bounding box center [1163, 669] width 98 height 49
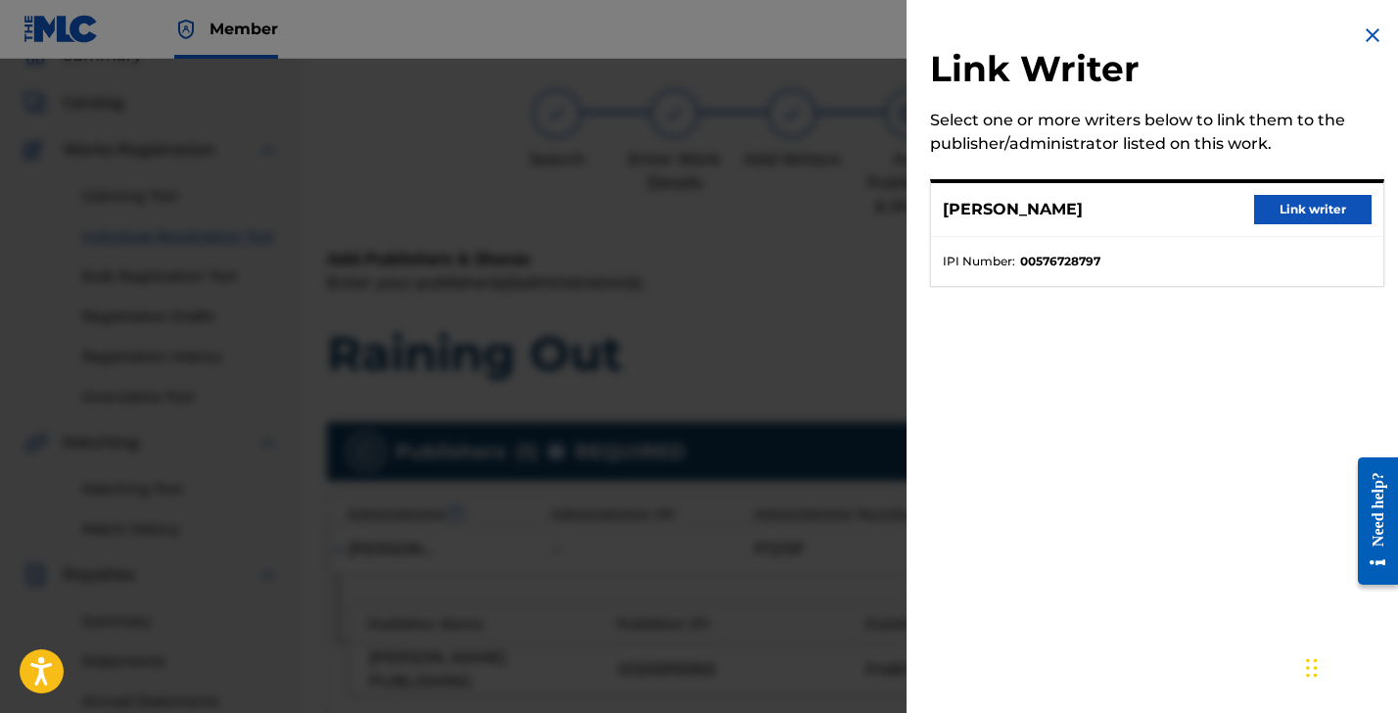
click at [1290, 212] on button "Link writer" at bounding box center [1313, 209] width 118 height 29
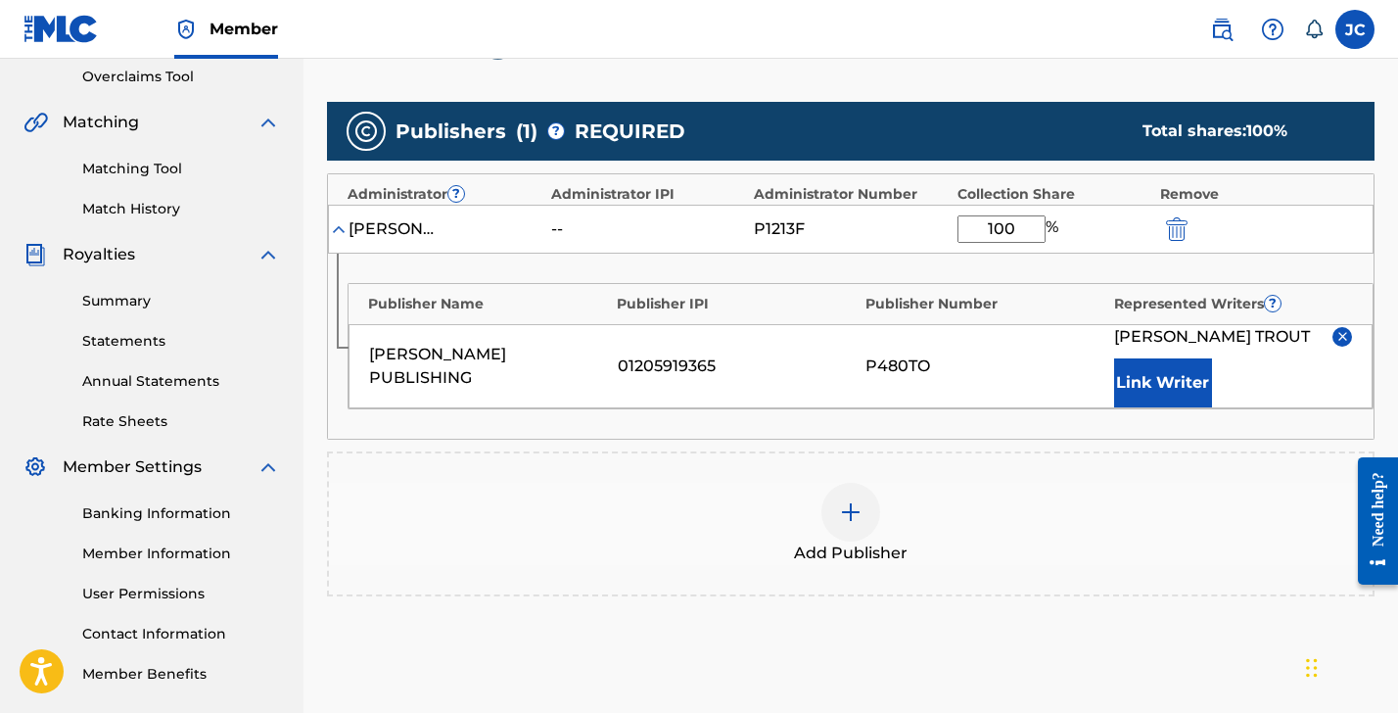
scroll to position [608, 0]
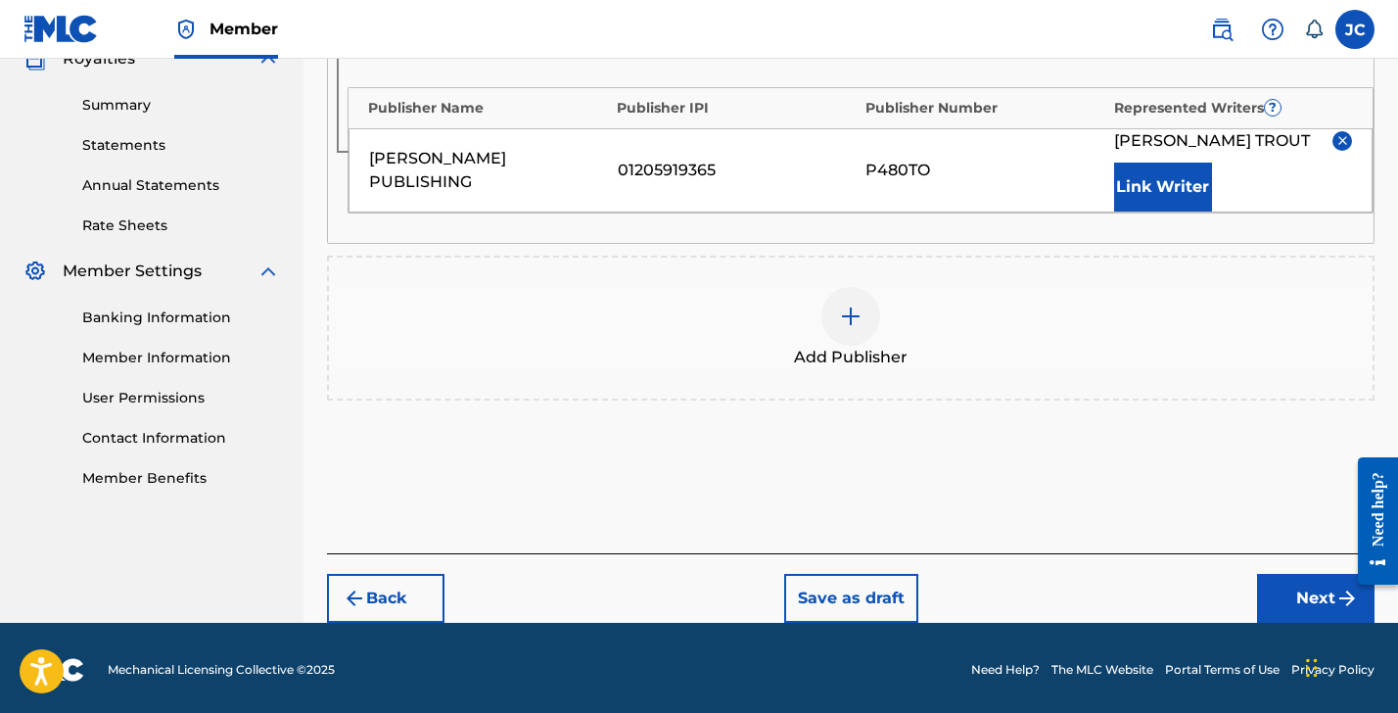
click at [1312, 599] on button "Next" at bounding box center [1316, 598] width 118 height 49
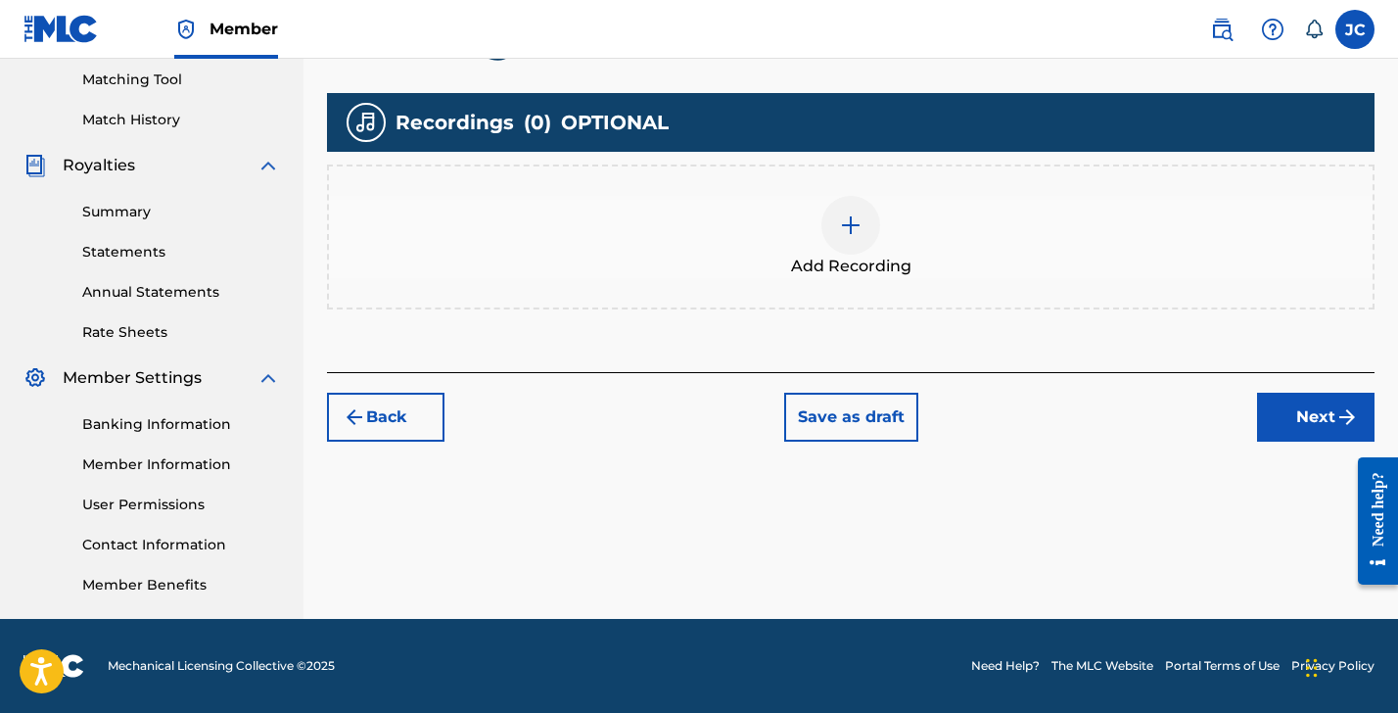
scroll to position [501, 0]
click at [842, 224] on img at bounding box center [851, 225] width 24 height 24
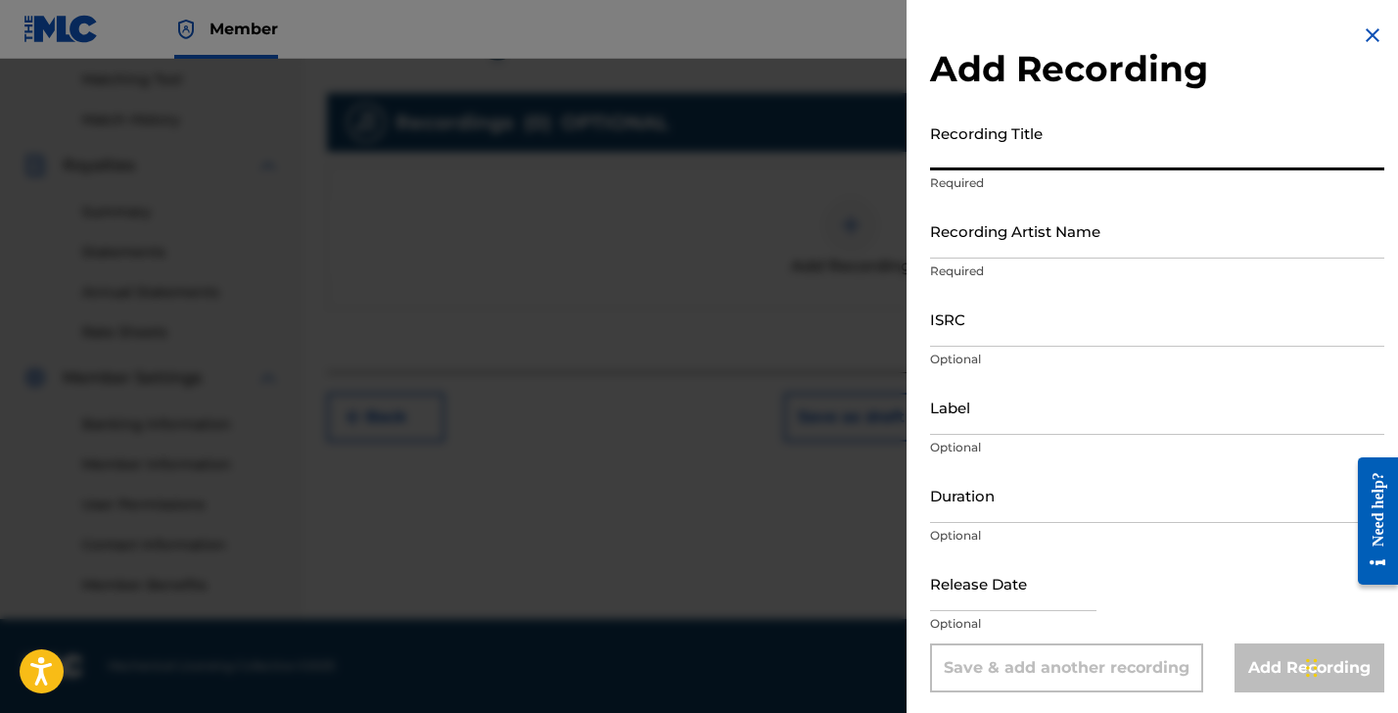
click at [975, 154] on input "Recording Title" at bounding box center [1157, 143] width 454 height 56
type input "Raining Out"
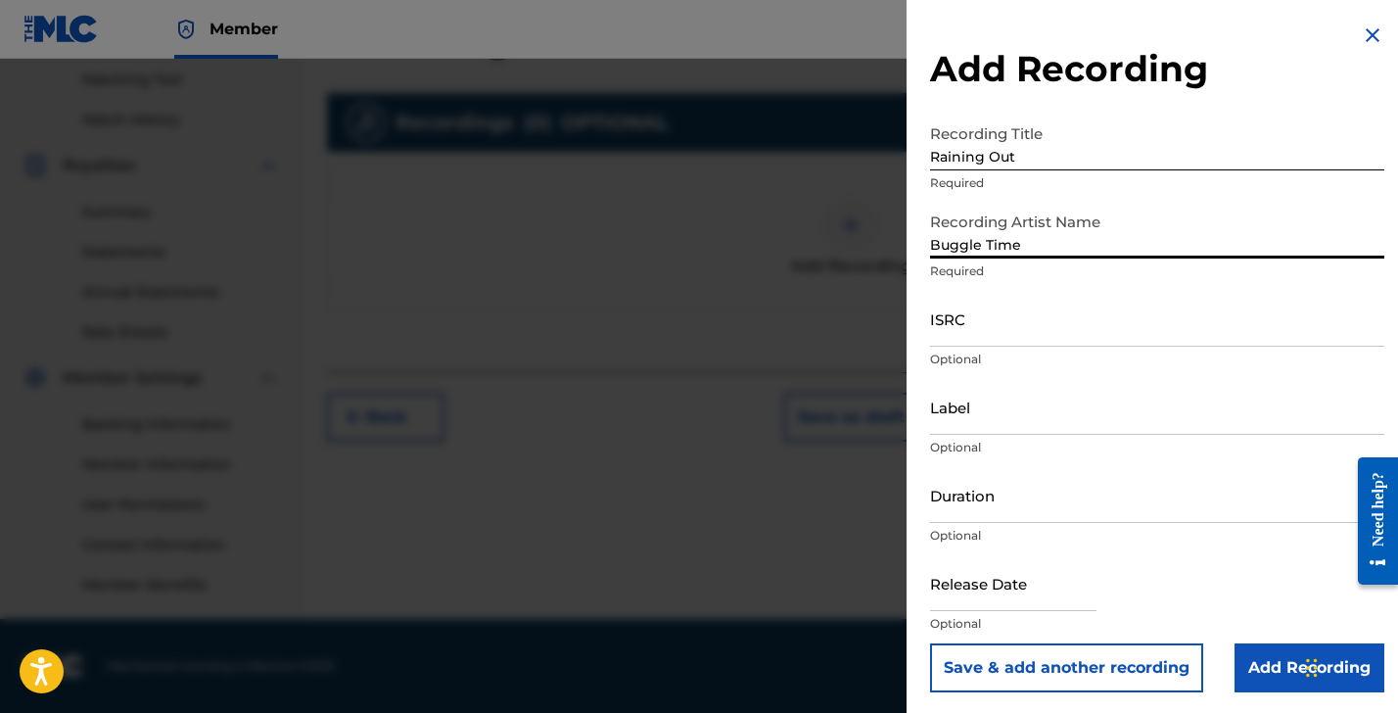
type input "Buggle Time"
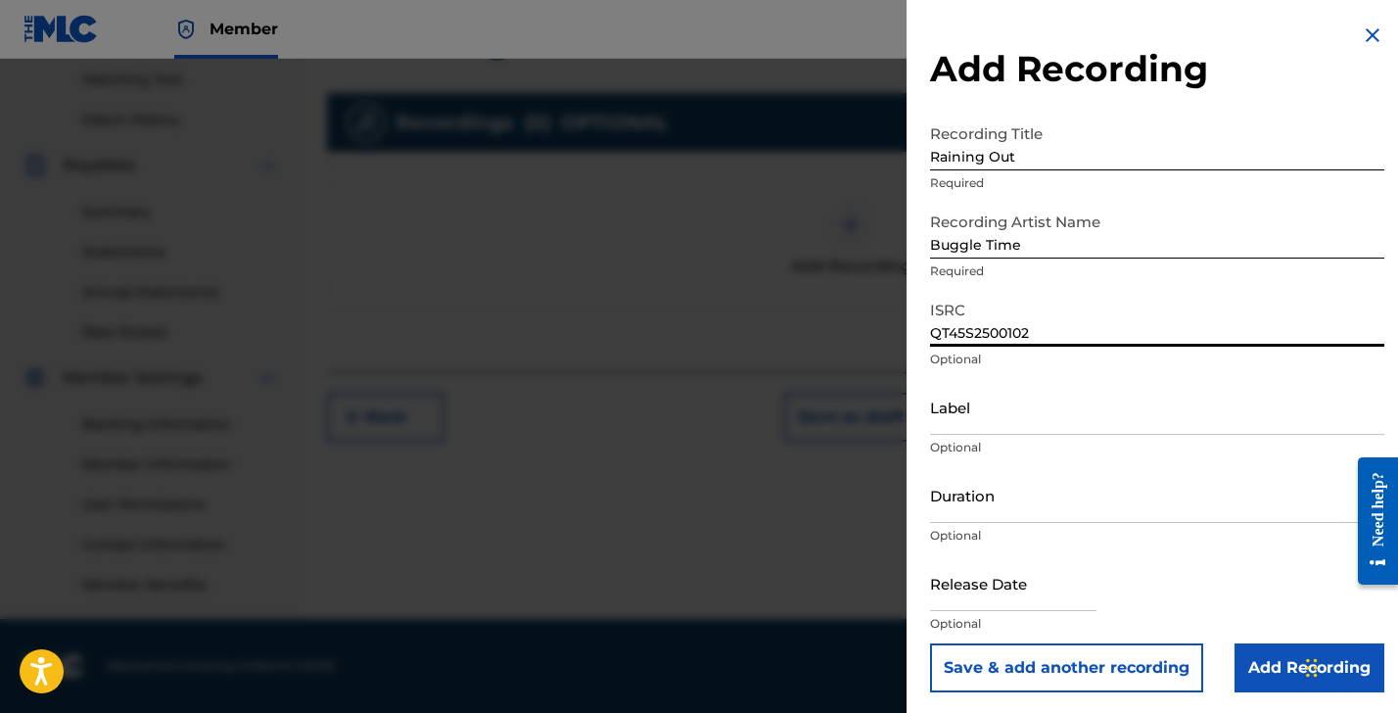
type input "QT45S2500102"
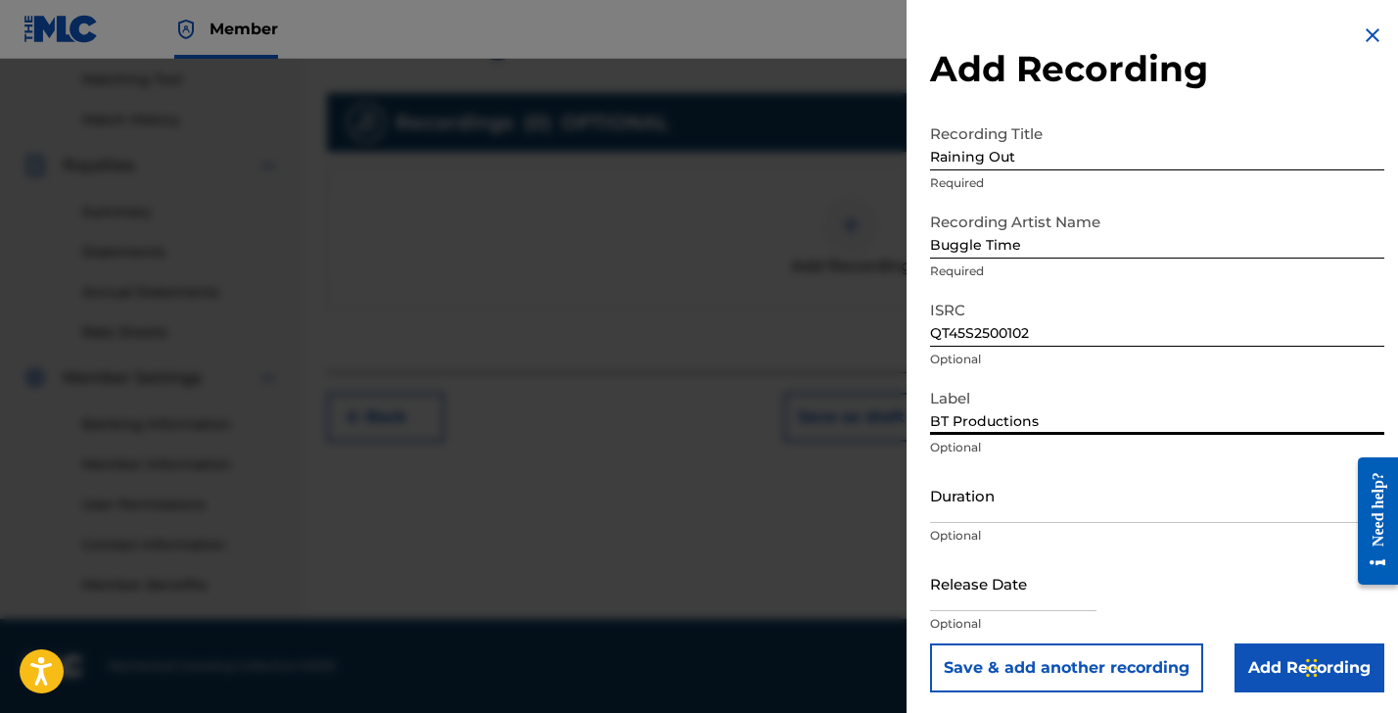
type input "BT Productions"
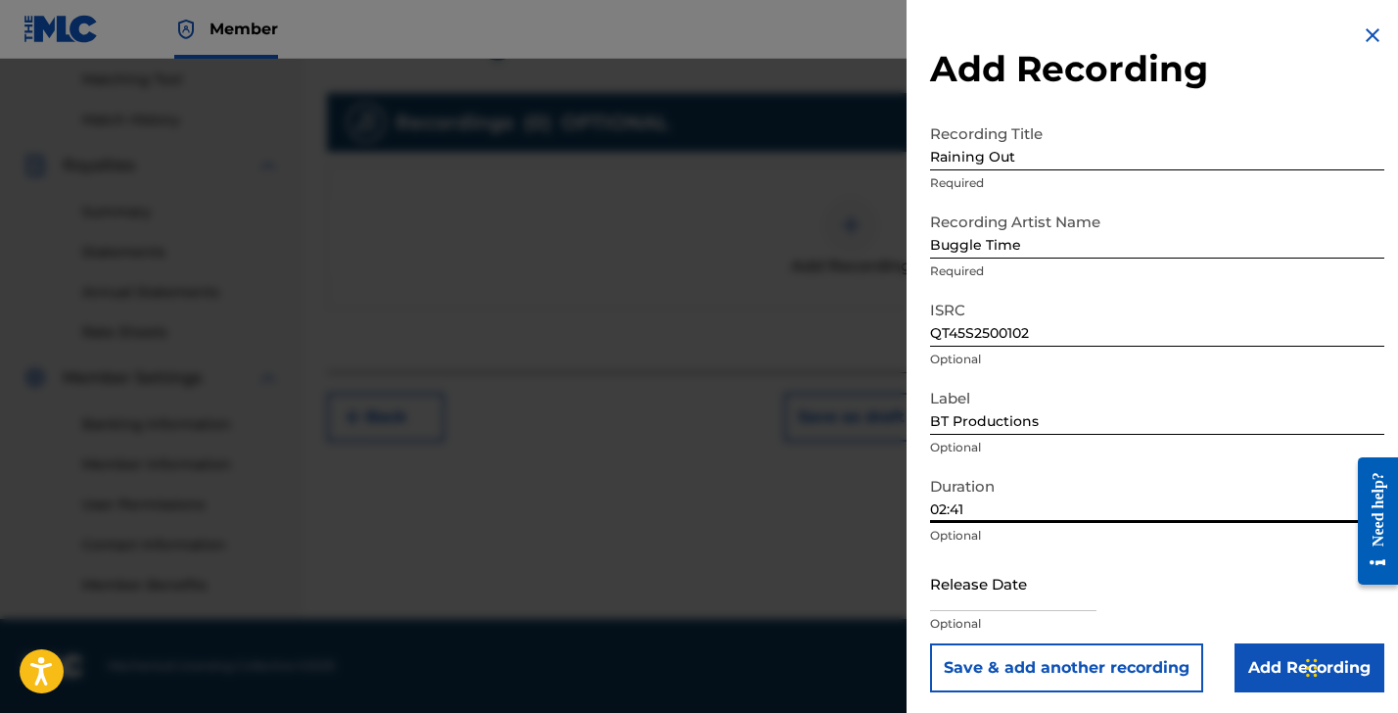
type input "02:41"
select select "8"
select select "2025"
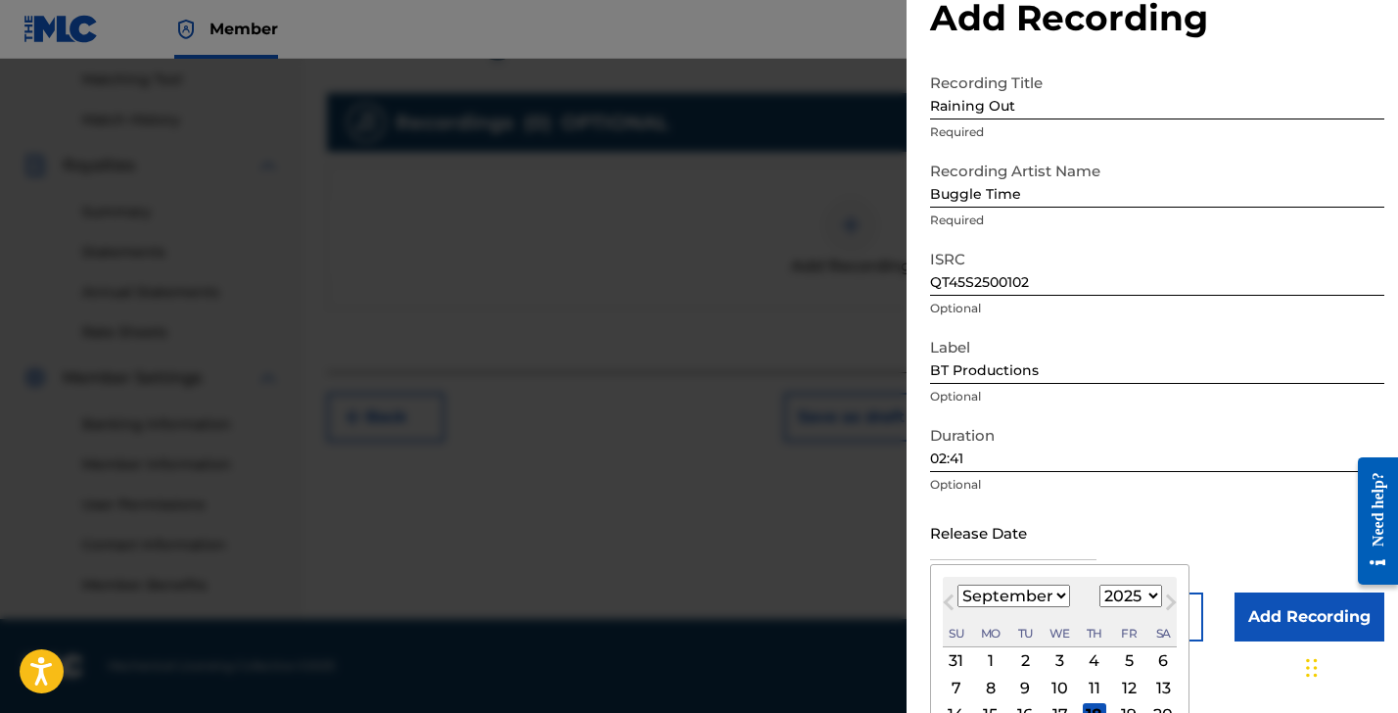
scroll to position [159, 0]
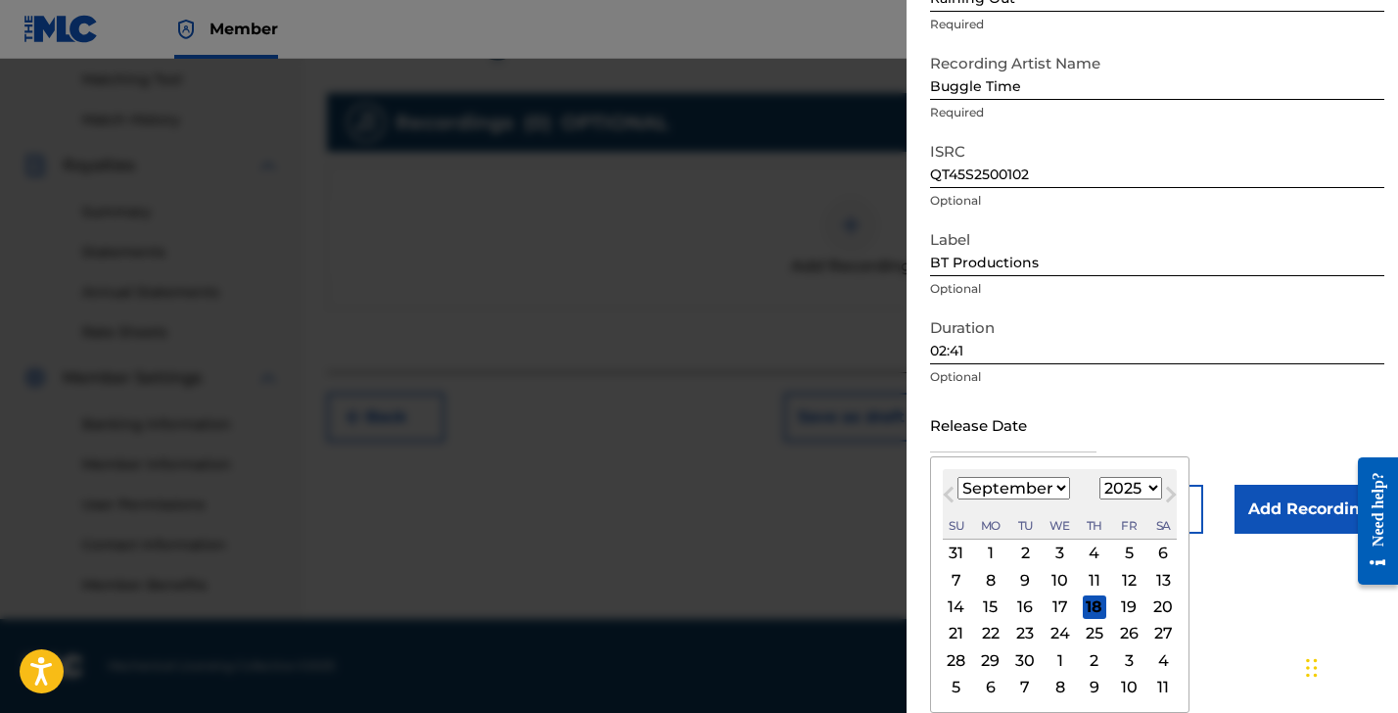
click at [1158, 491] on button "Next Month" at bounding box center [1171, 498] width 31 height 31
click at [1157, 491] on button "Next Month" at bounding box center [1171, 498] width 31 height 31
select select "10"
click at [1117, 582] on div "7" at bounding box center [1129, 580] width 24 height 24
type input "November 7 2025"
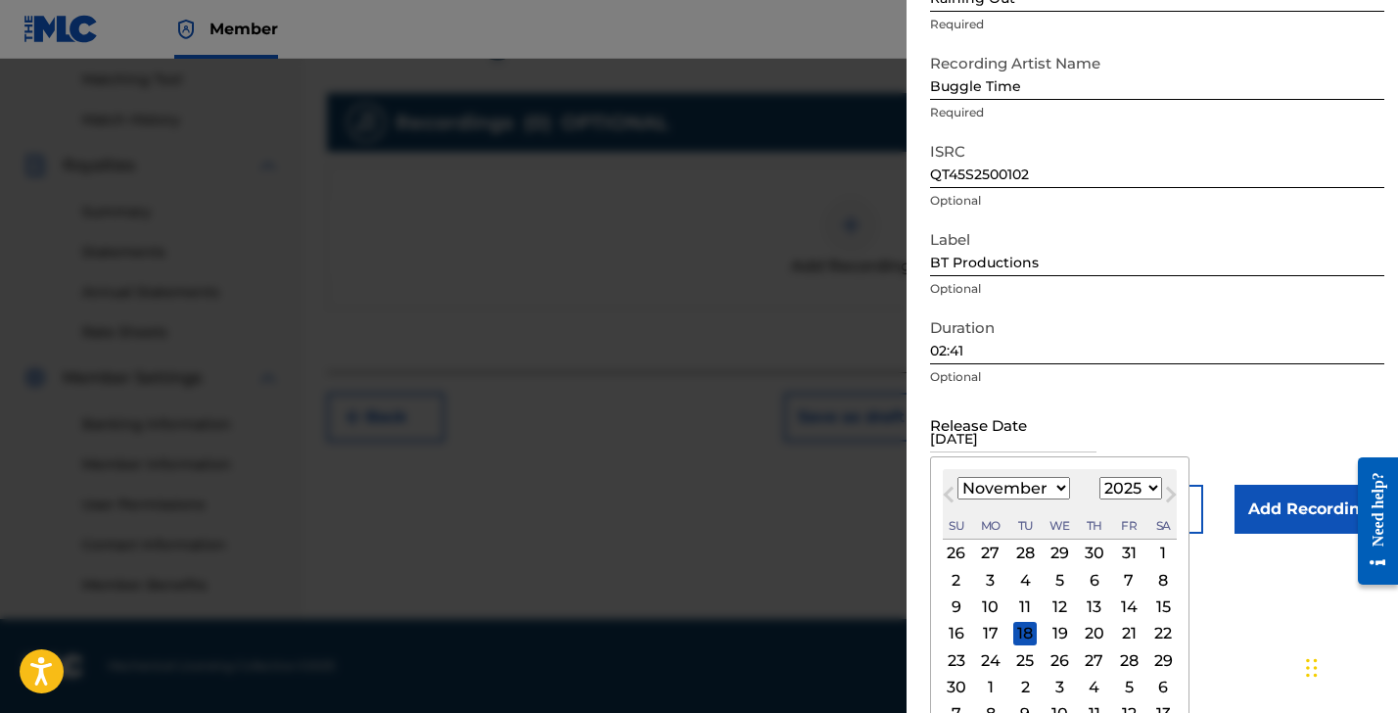
scroll to position [3, 0]
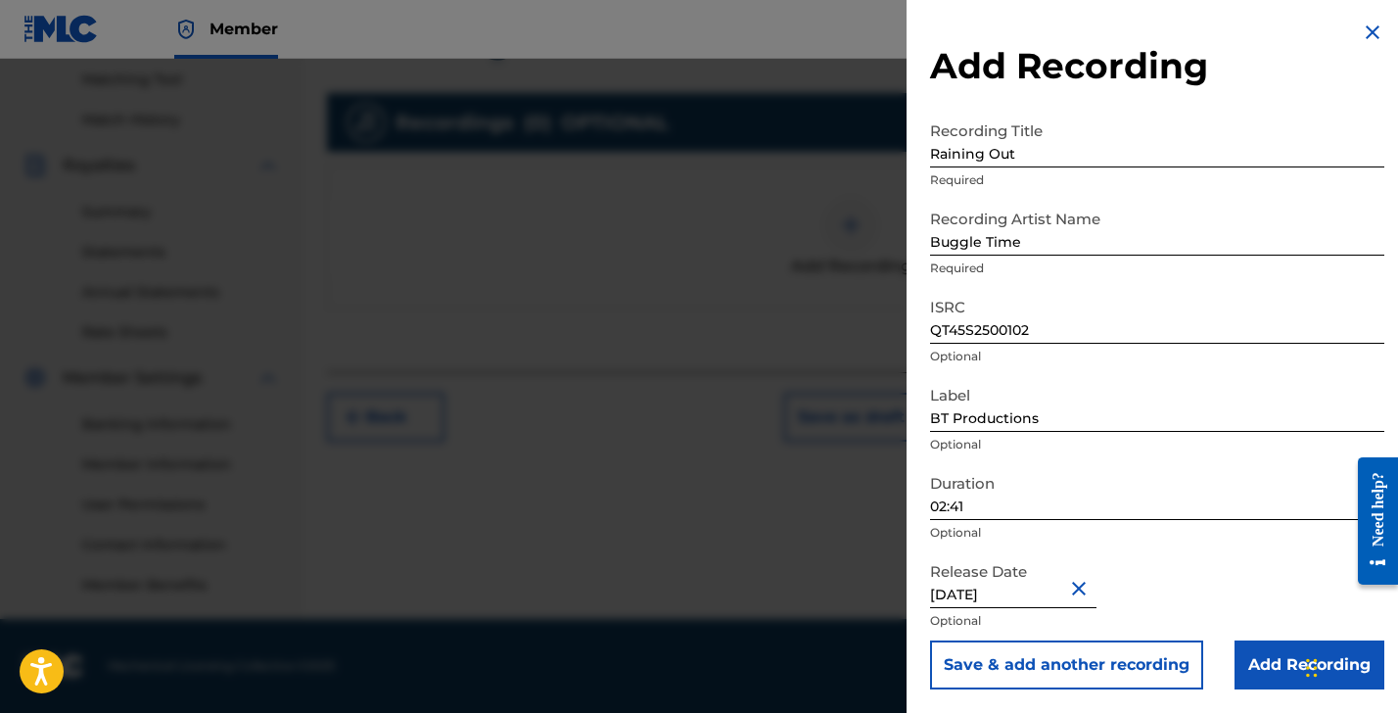
click at [1276, 662] on input "Add Recording" at bounding box center [1310, 664] width 150 height 49
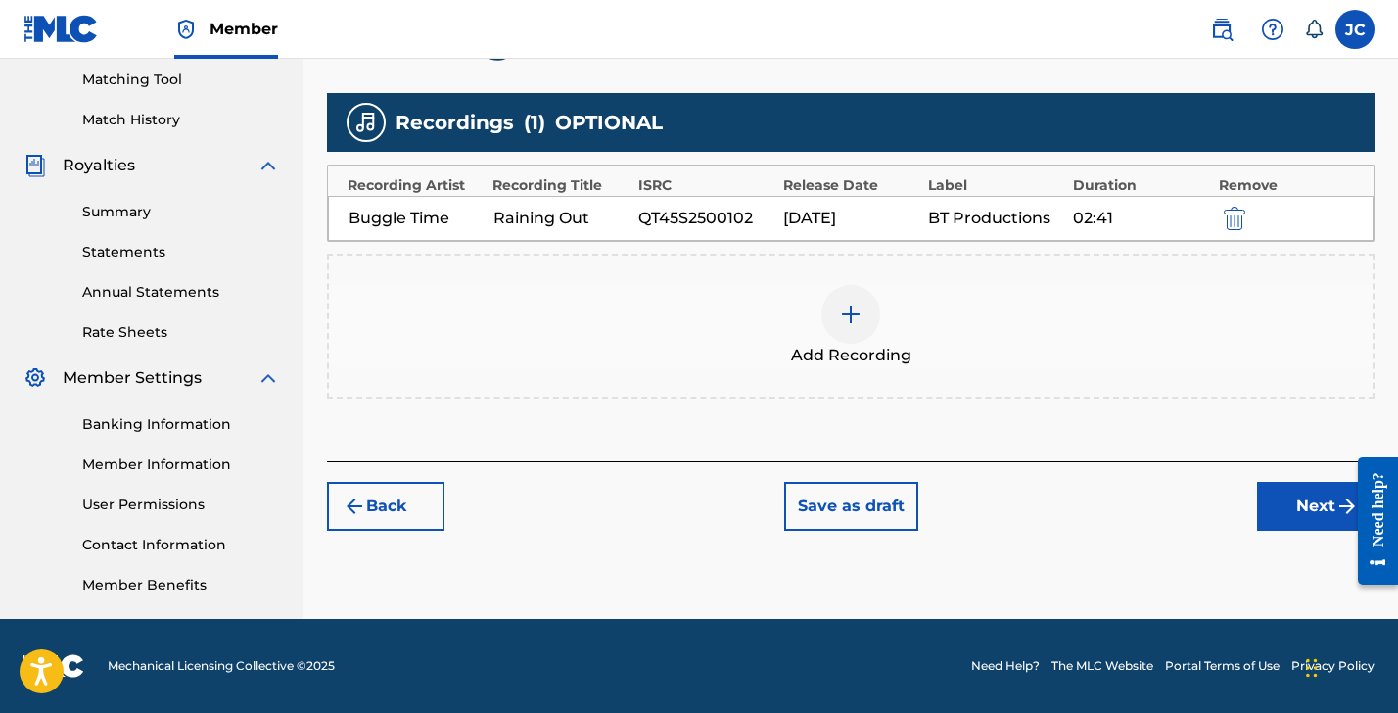
click at [1273, 503] on button "Next" at bounding box center [1316, 506] width 118 height 49
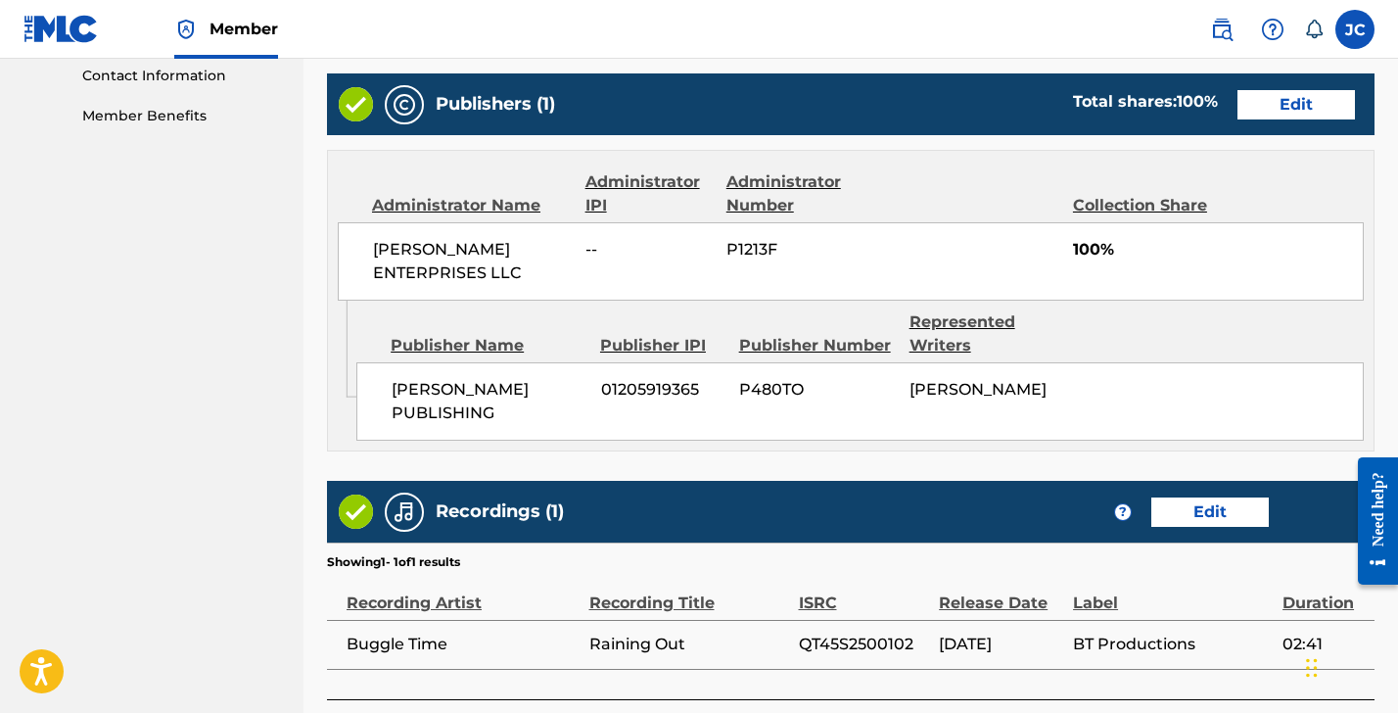
scroll to position [1118, 0]
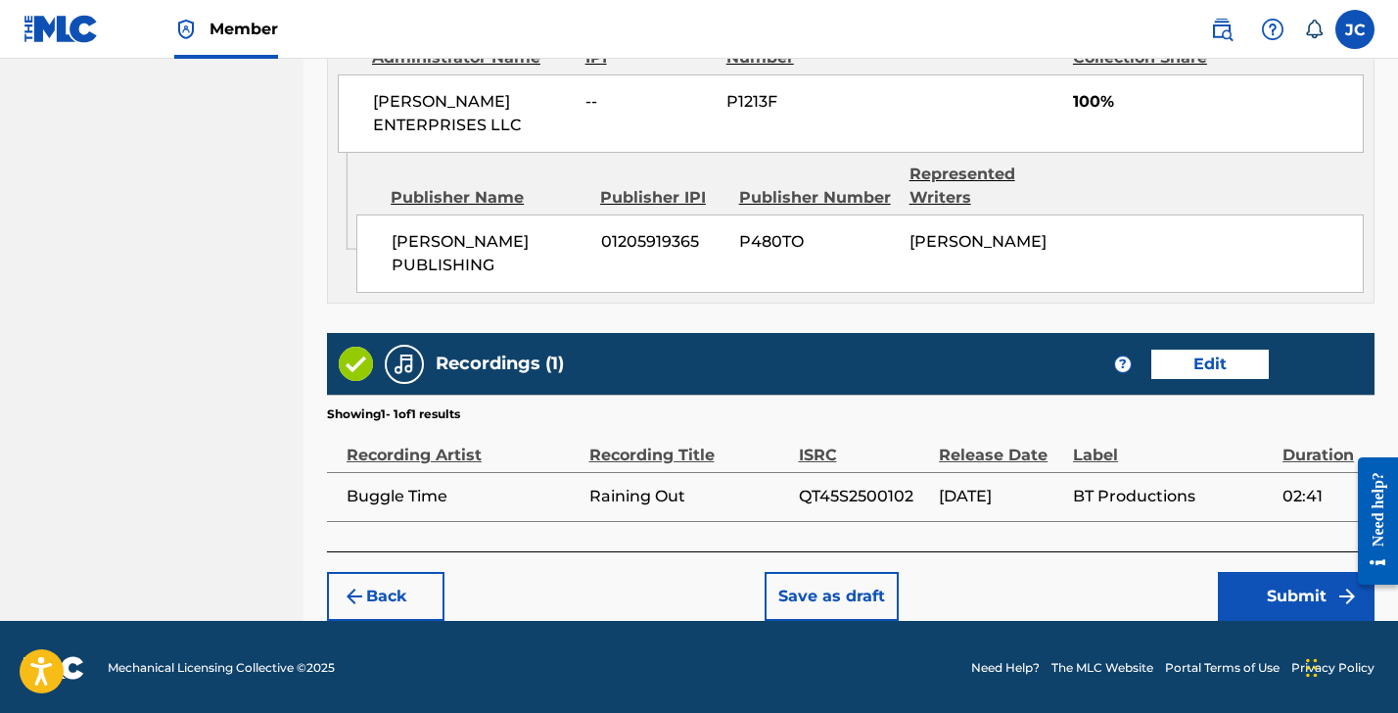
click at [1288, 586] on button "Submit" at bounding box center [1296, 596] width 157 height 49
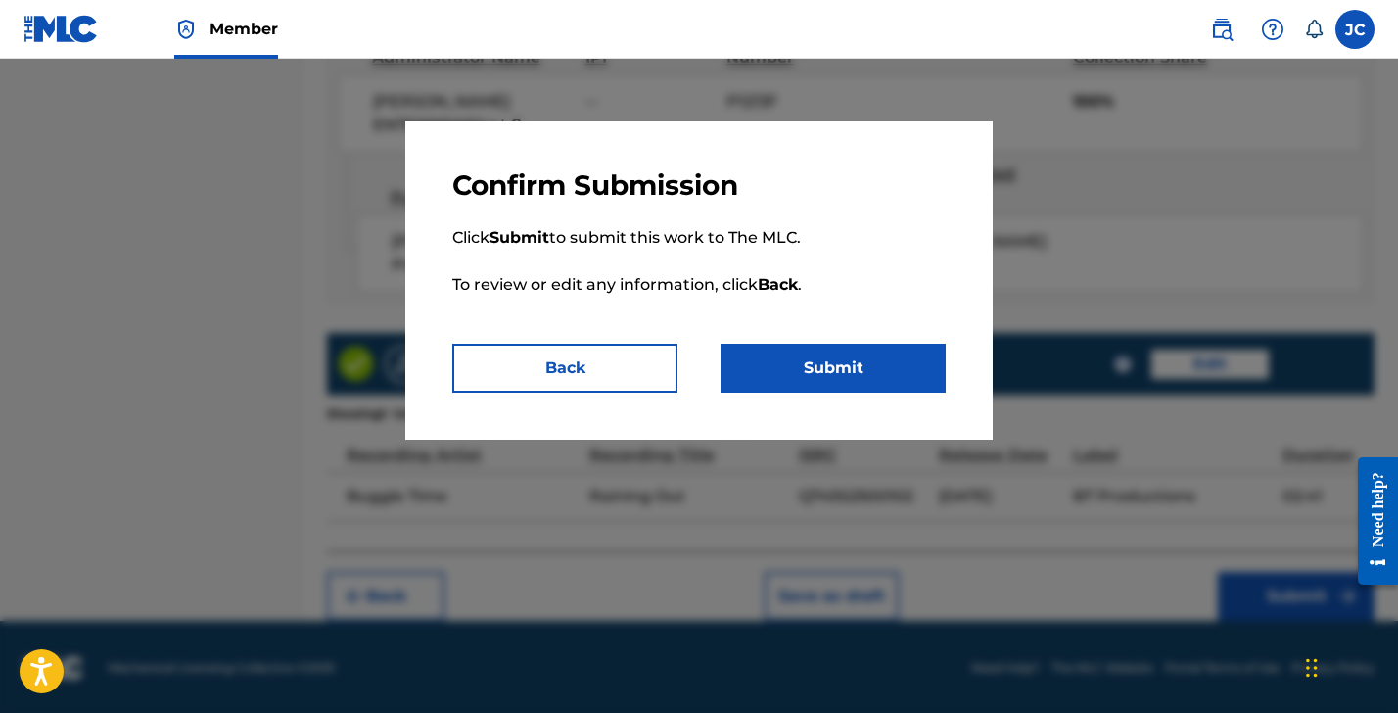
click at [836, 360] on button "Submit" at bounding box center [833, 368] width 225 height 49
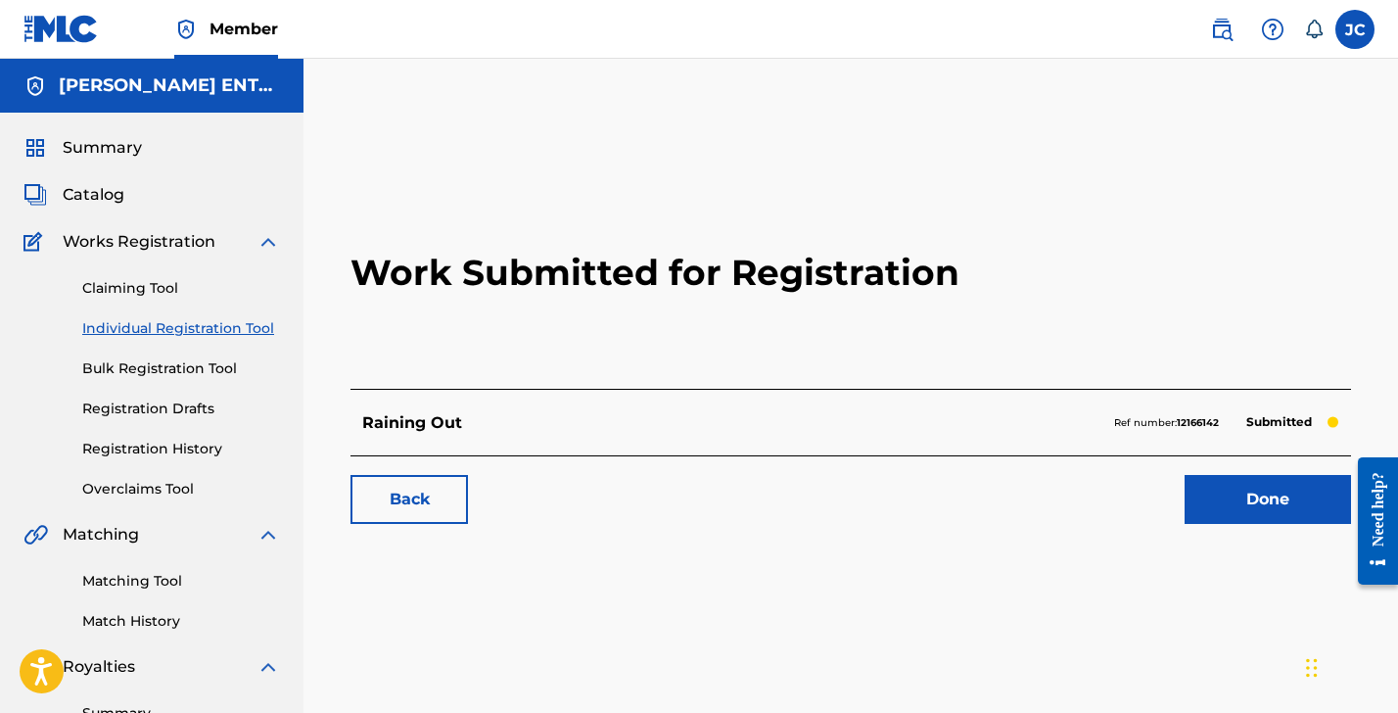
click at [1254, 503] on link "Done" at bounding box center [1268, 499] width 166 height 49
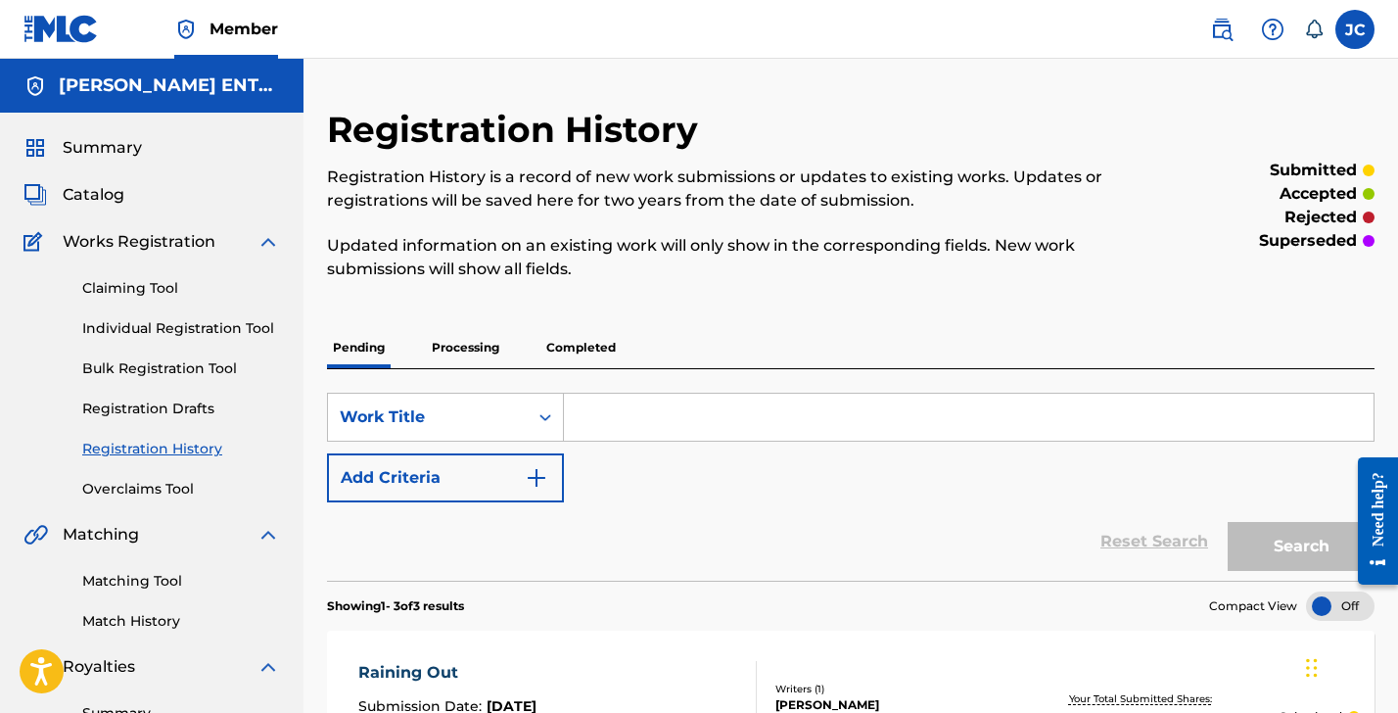
click at [150, 286] on link "Claiming Tool" at bounding box center [181, 288] width 198 height 21
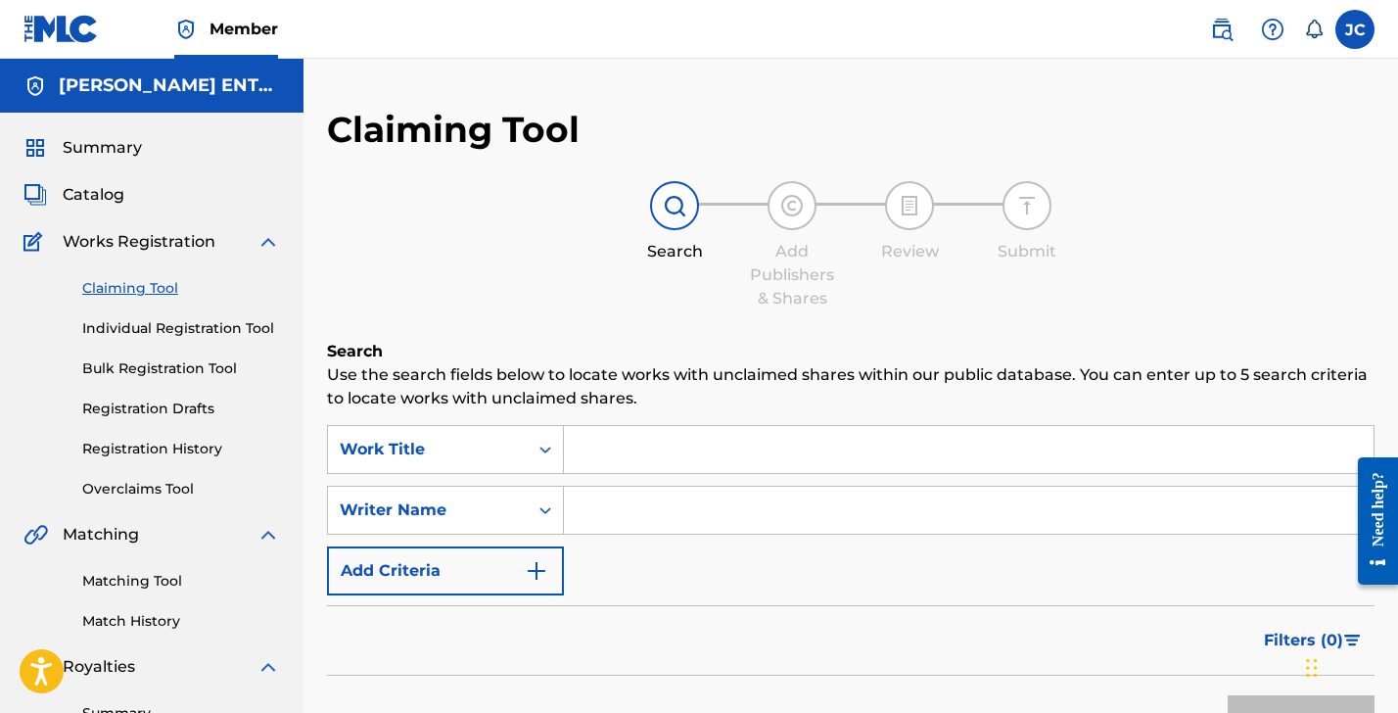
click at [619, 452] on input "Search Form" at bounding box center [969, 449] width 810 height 47
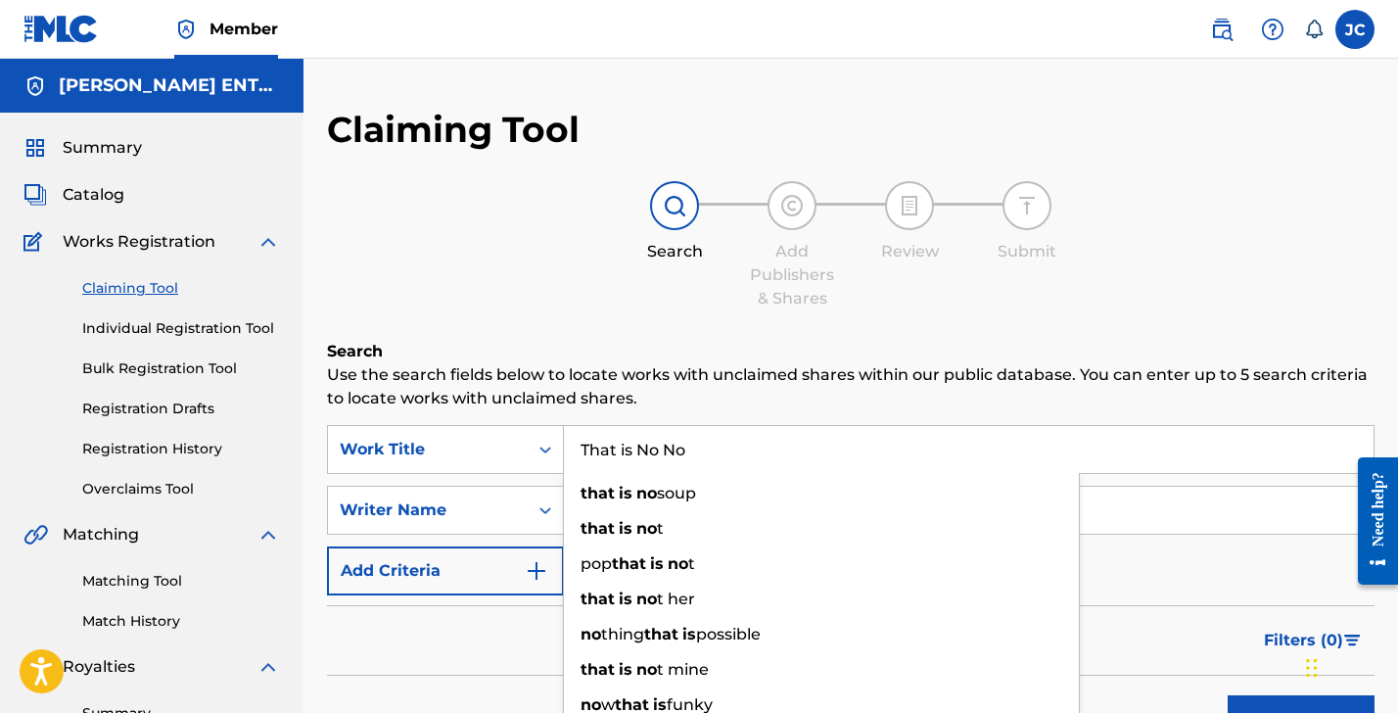
type input "That is No No"
click at [467, 649] on div "Filters ( 0 )" at bounding box center [851, 640] width 1048 height 71
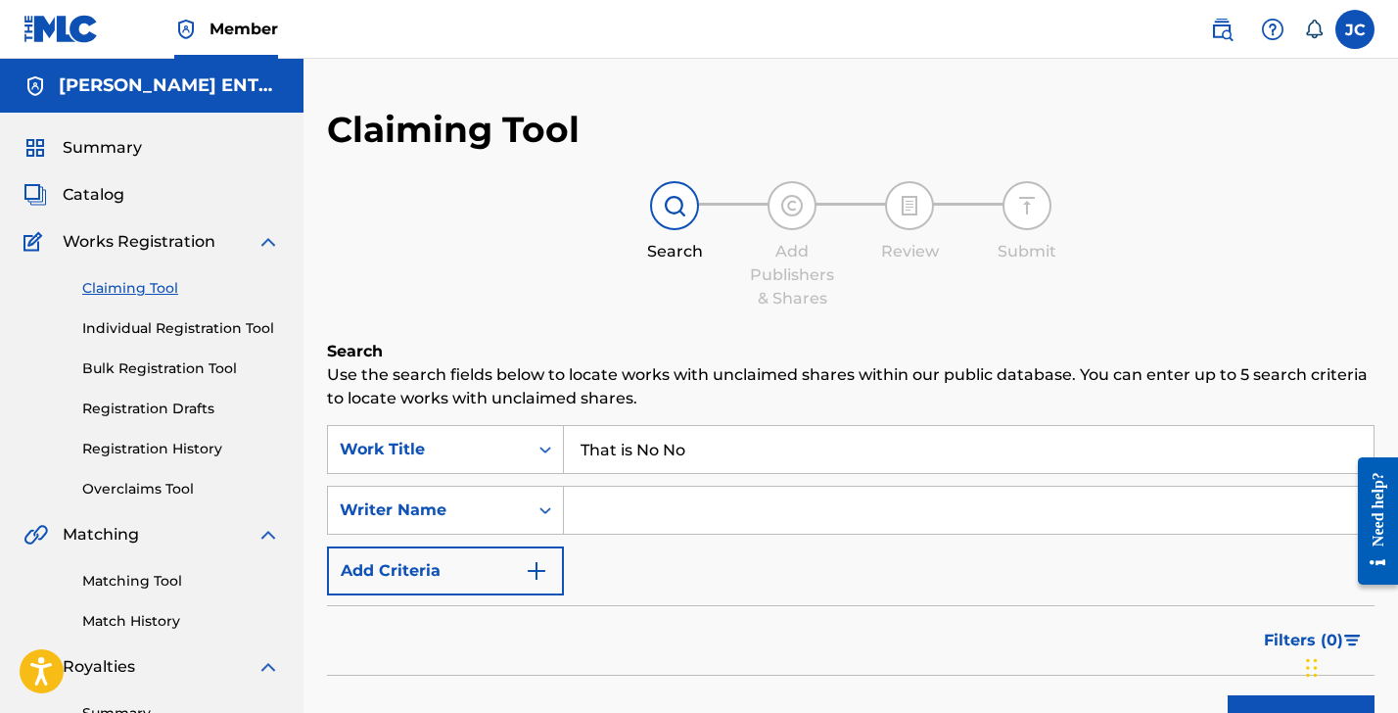
click at [600, 517] on input "Search Form" at bounding box center [969, 510] width 810 height 47
type input "Trout"
click at [1302, 712] on button "Search" at bounding box center [1301, 719] width 147 height 49
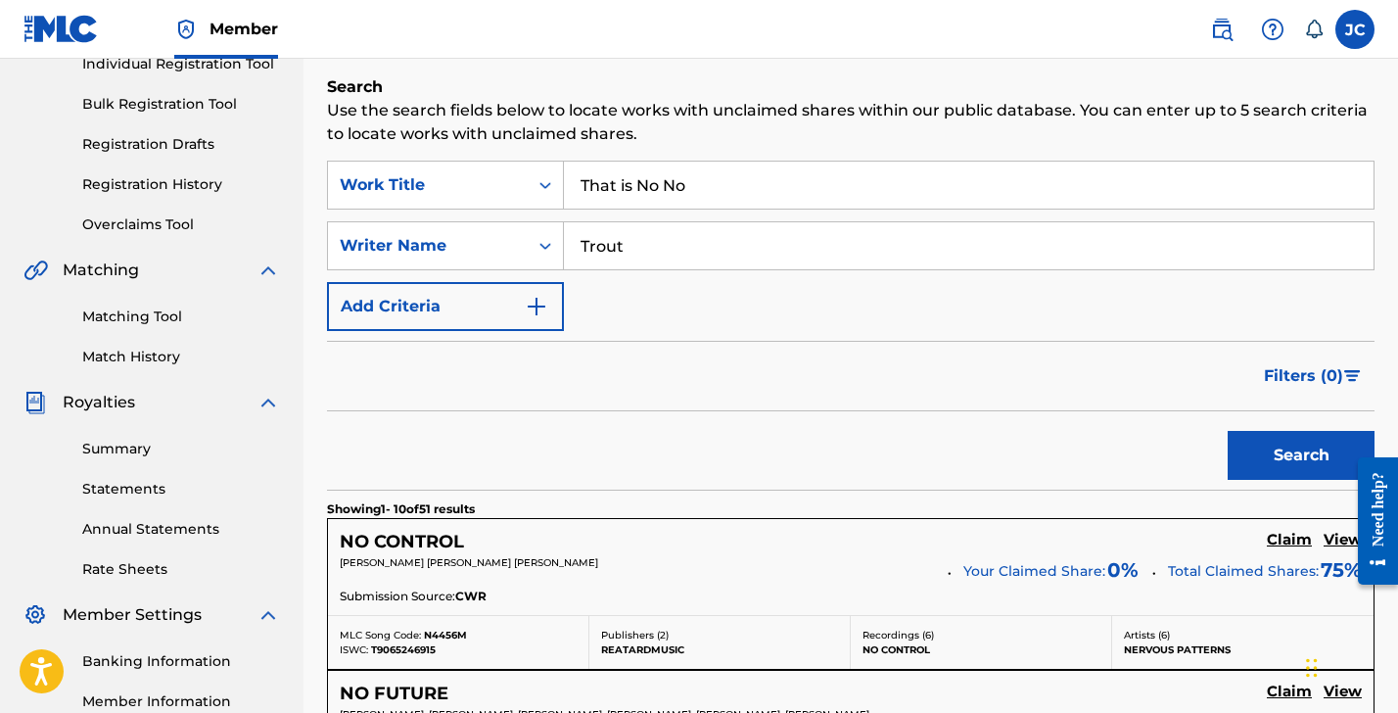
scroll to position [268, 0]
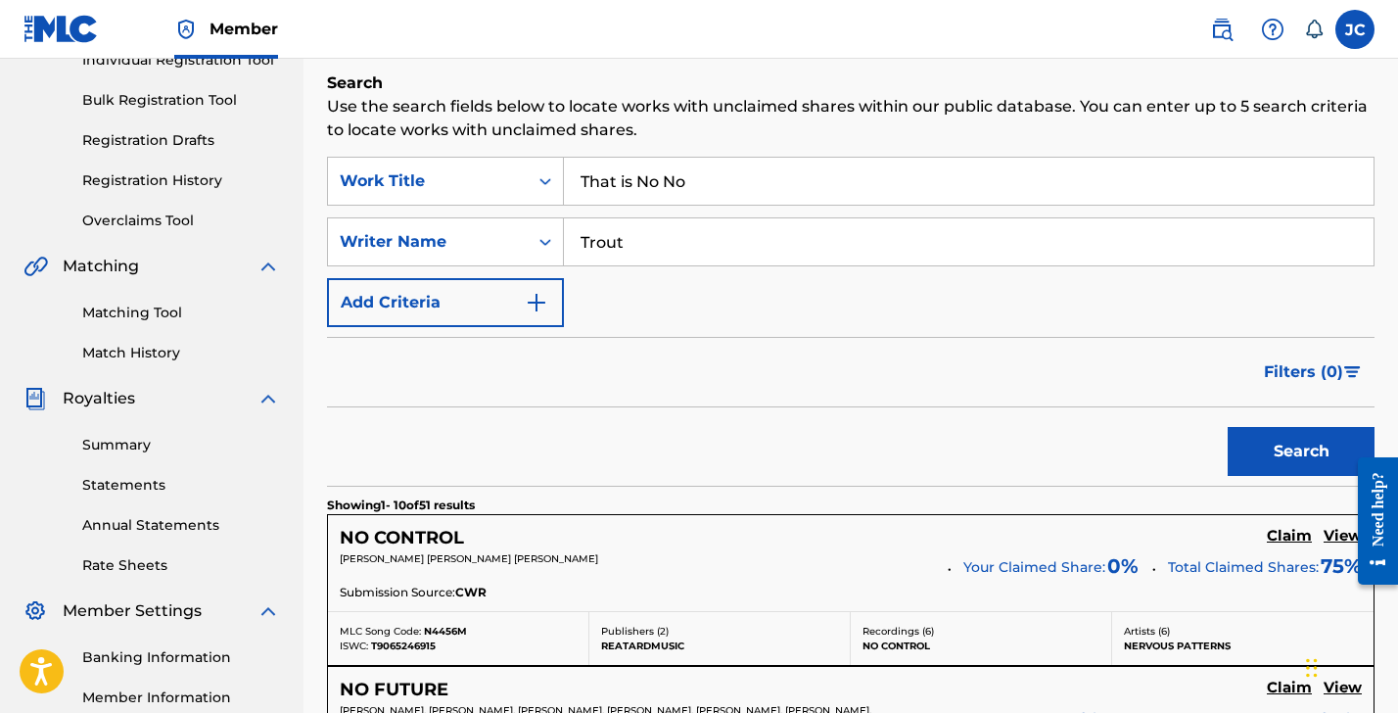
click at [1319, 443] on button "Search" at bounding box center [1301, 451] width 147 height 49
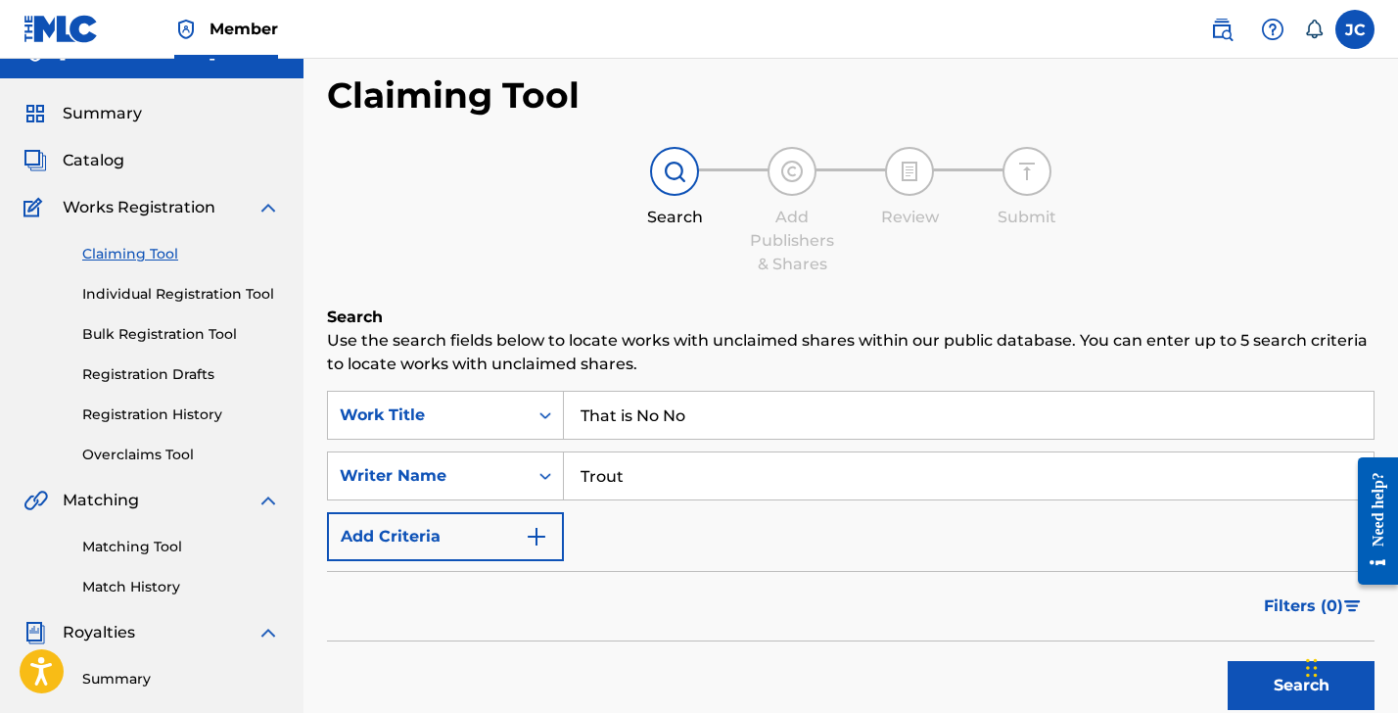
scroll to position [96, 0]
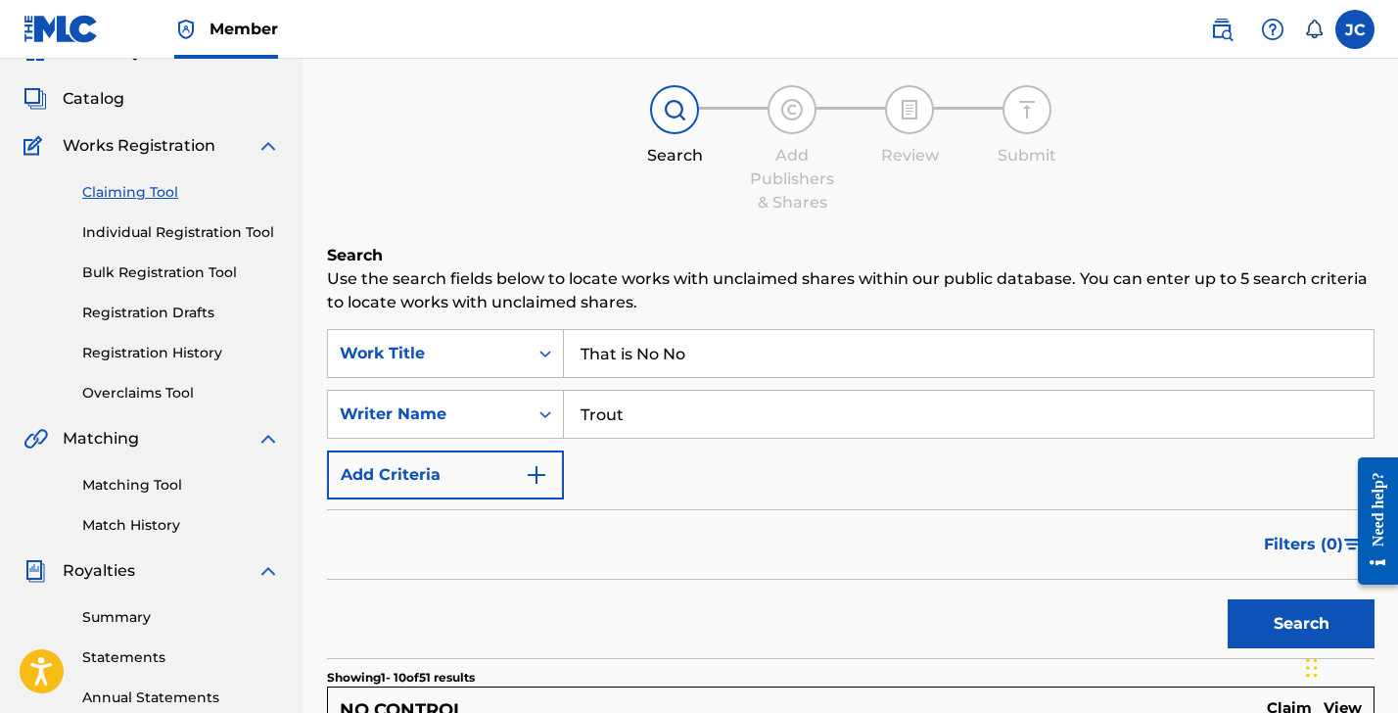
click at [1250, 620] on button "Search" at bounding box center [1301, 623] width 147 height 49
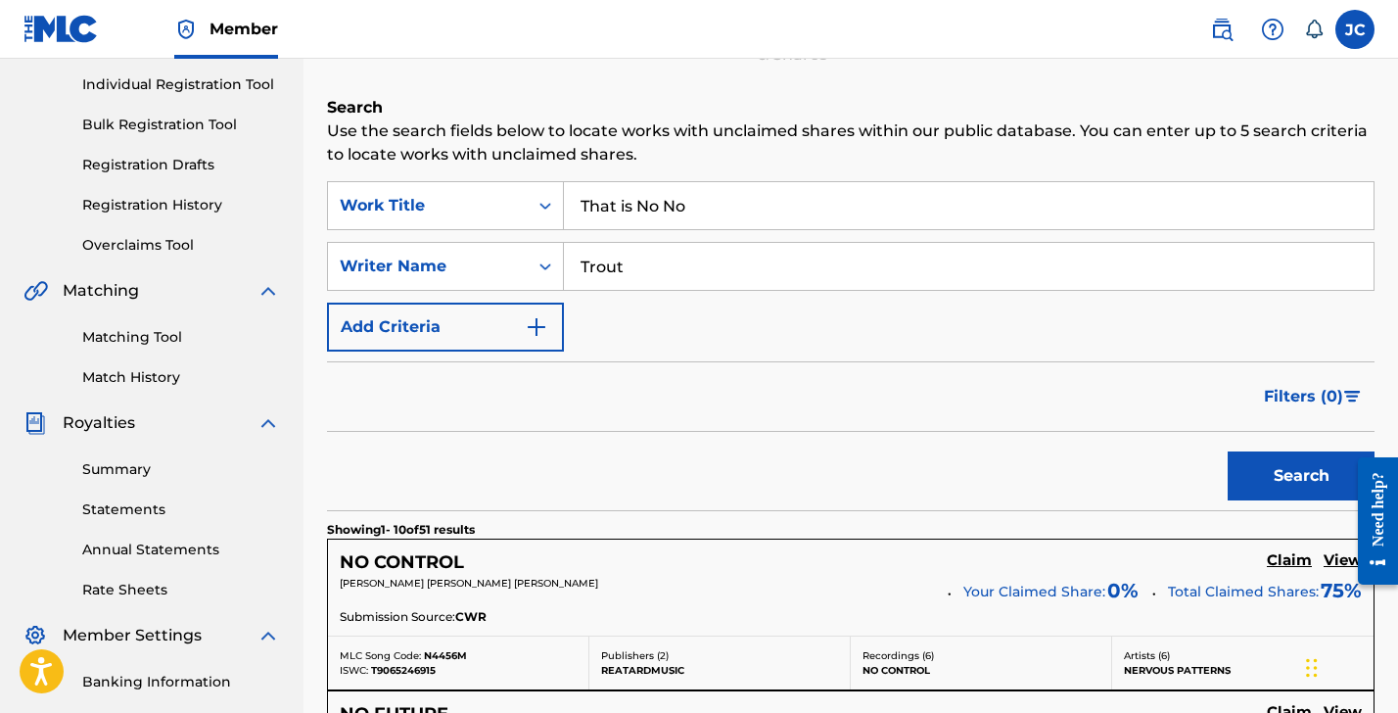
scroll to position [84, 0]
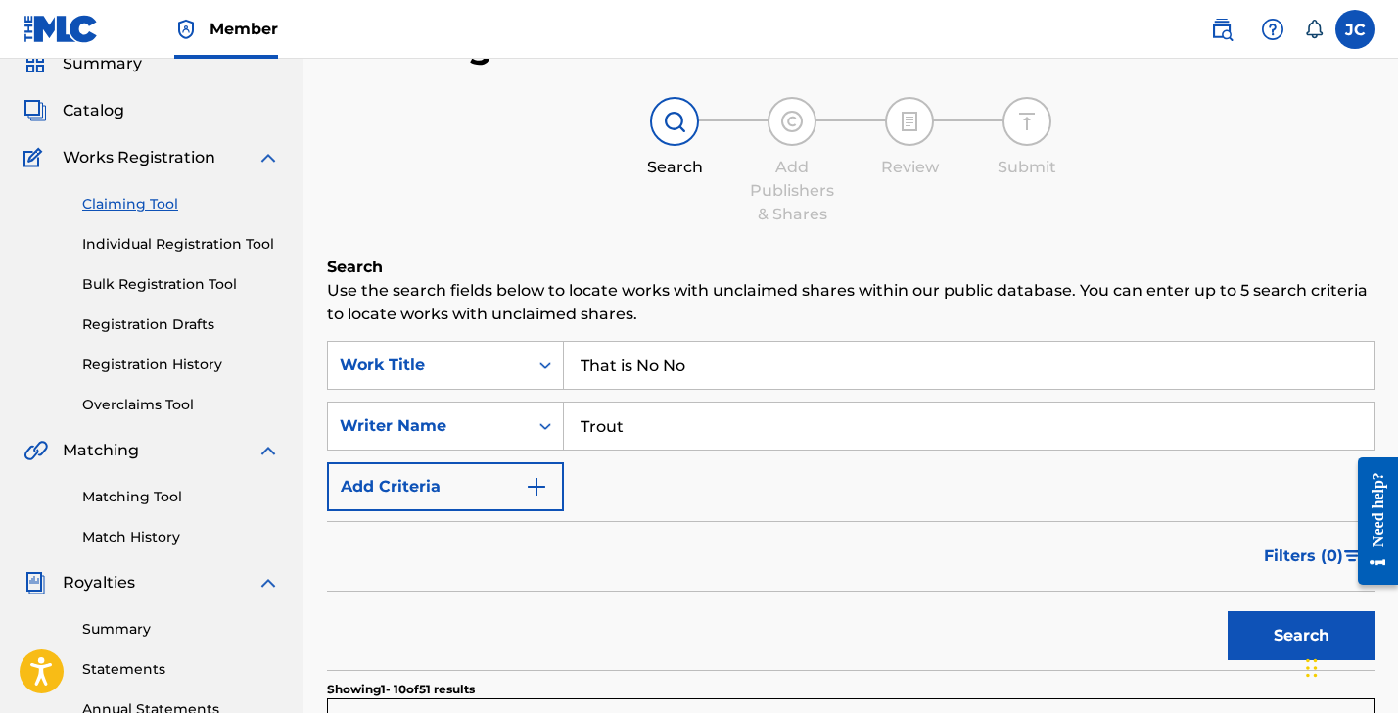
drag, startPoint x: 155, startPoint y: 242, endPoint x: 174, endPoint y: 243, distance: 19.6
click at [157, 242] on link "Individual Registration Tool" at bounding box center [181, 244] width 198 height 21
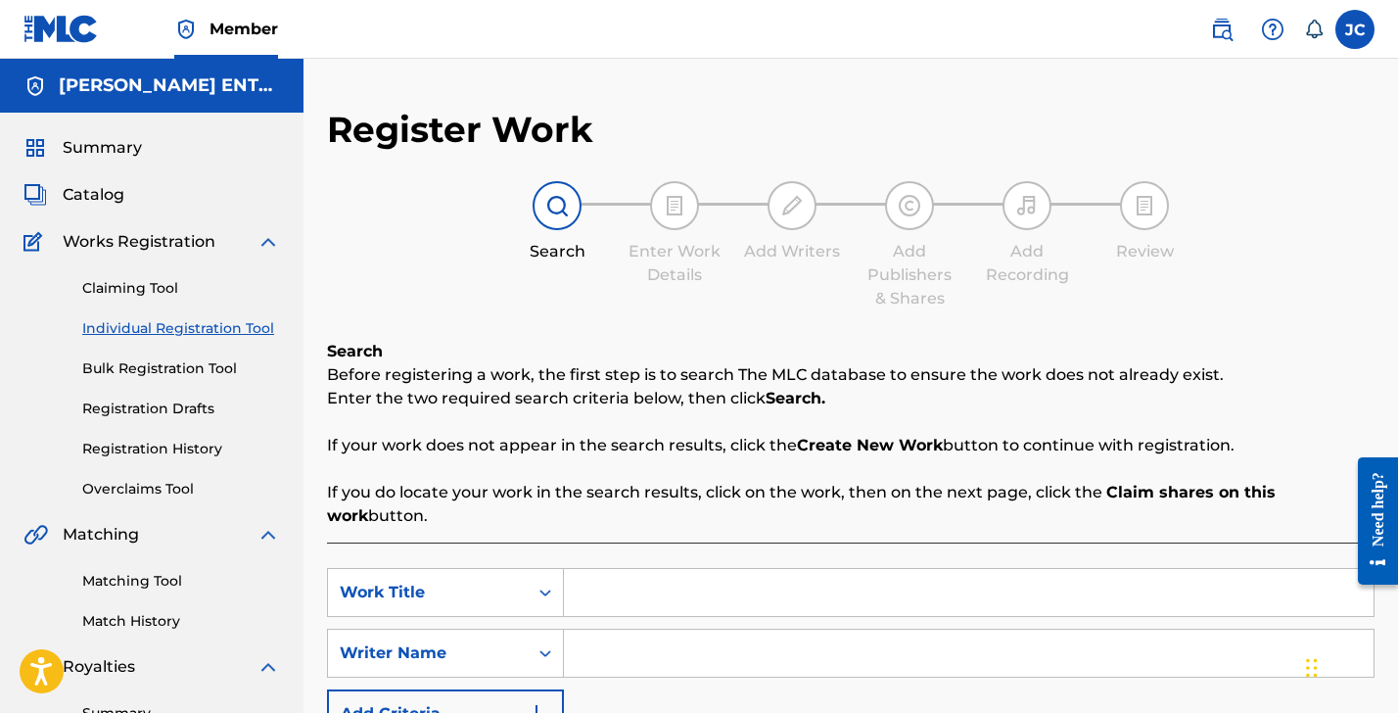
drag, startPoint x: 588, startPoint y: 592, endPoint x: 605, endPoint y: 592, distance: 17.6
click at [588, 592] on input "Search Form" at bounding box center [969, 592] width 810 height 47
click at [129, 283] on link "Claiming Tool" at bounding box center [181, 288] width 198 height 21
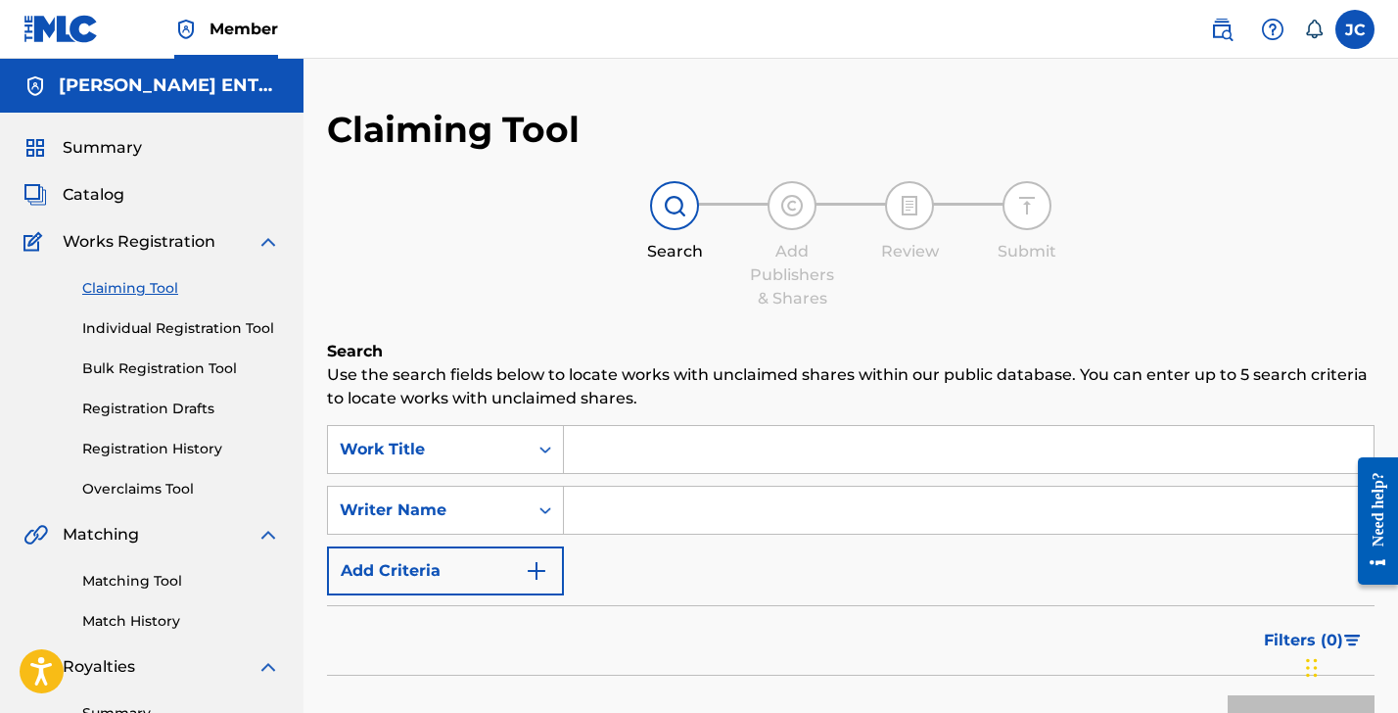
click at [625, 458] on input "Search Form" at bounding box center [969, 449] width 810 height 47
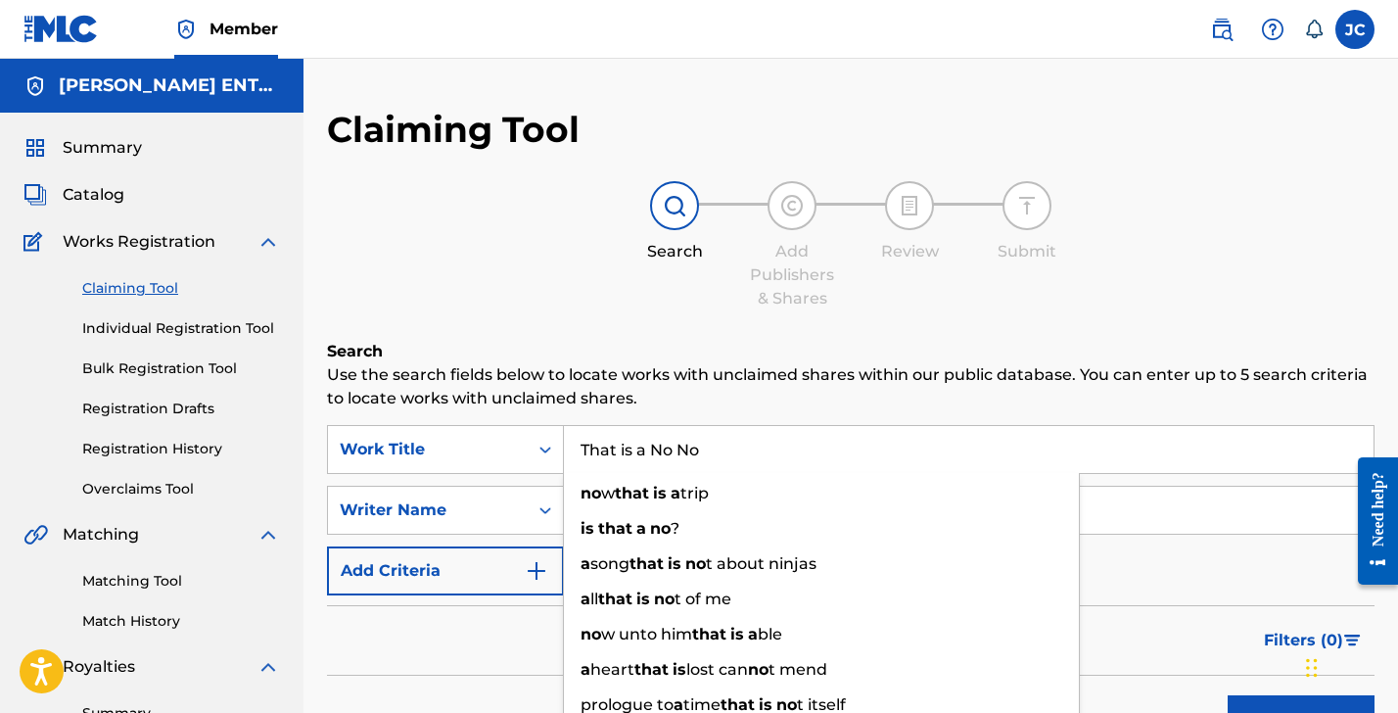
type input "That is a No No"
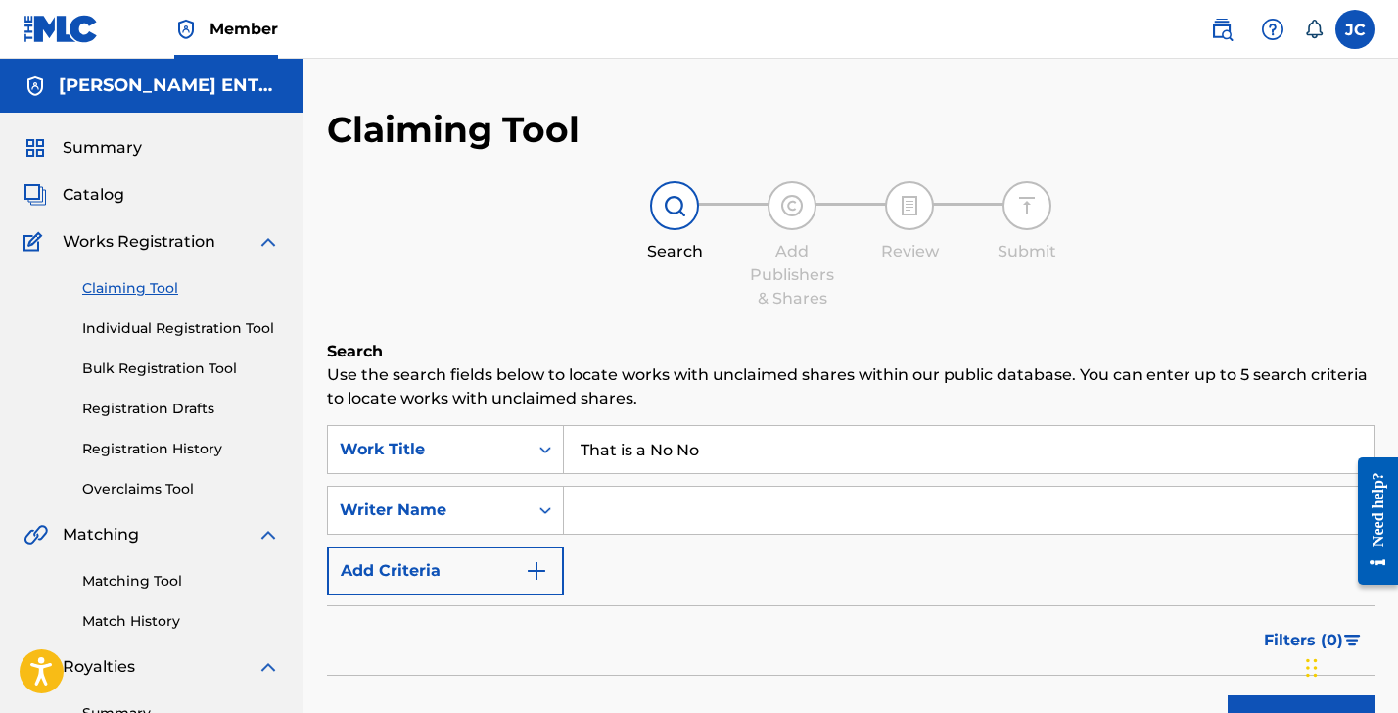
click at [930, 334] on div "Claiming Tool Search Add Publishers & Shares Review Submit Search Use the searc…" at bounding box center [851, 480] width 1048 height 744
click at [150, 447] on link "Registration History" at bounding box center [181, 449] width 198 height 21
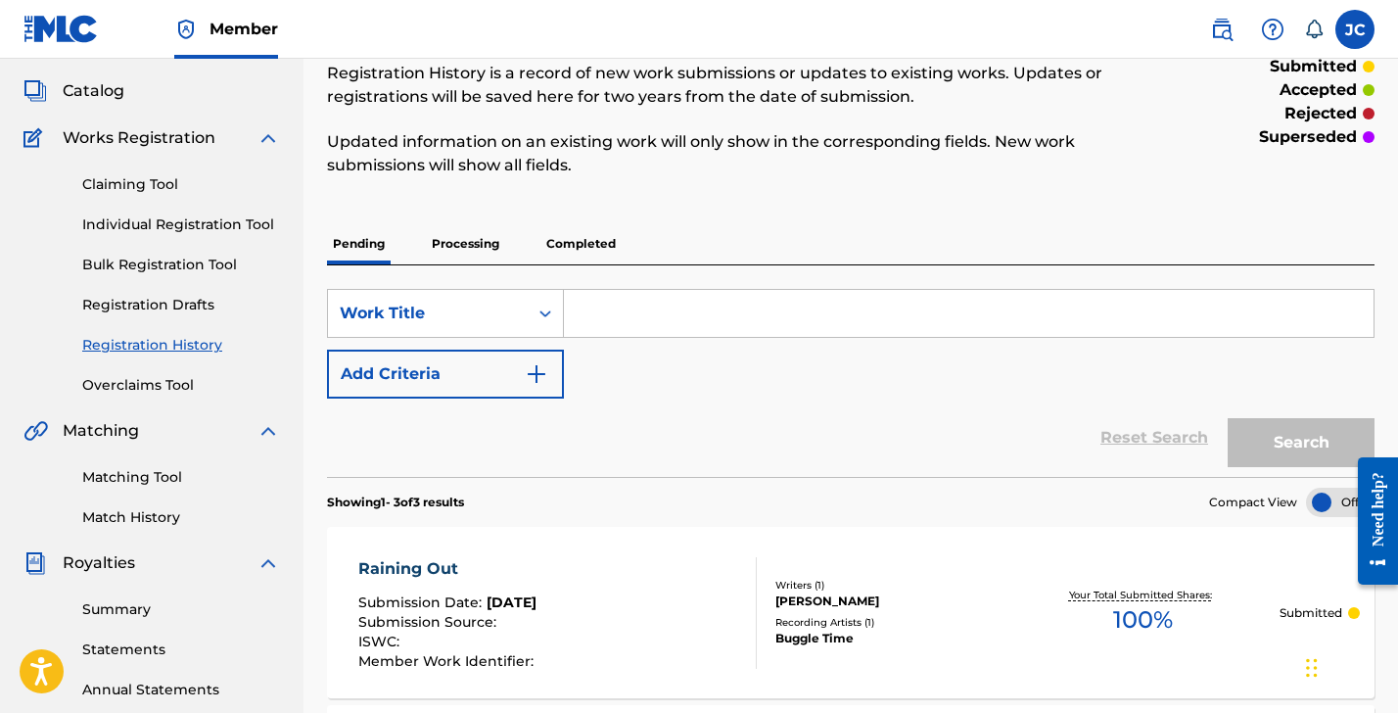
scroll to position [126, 0]
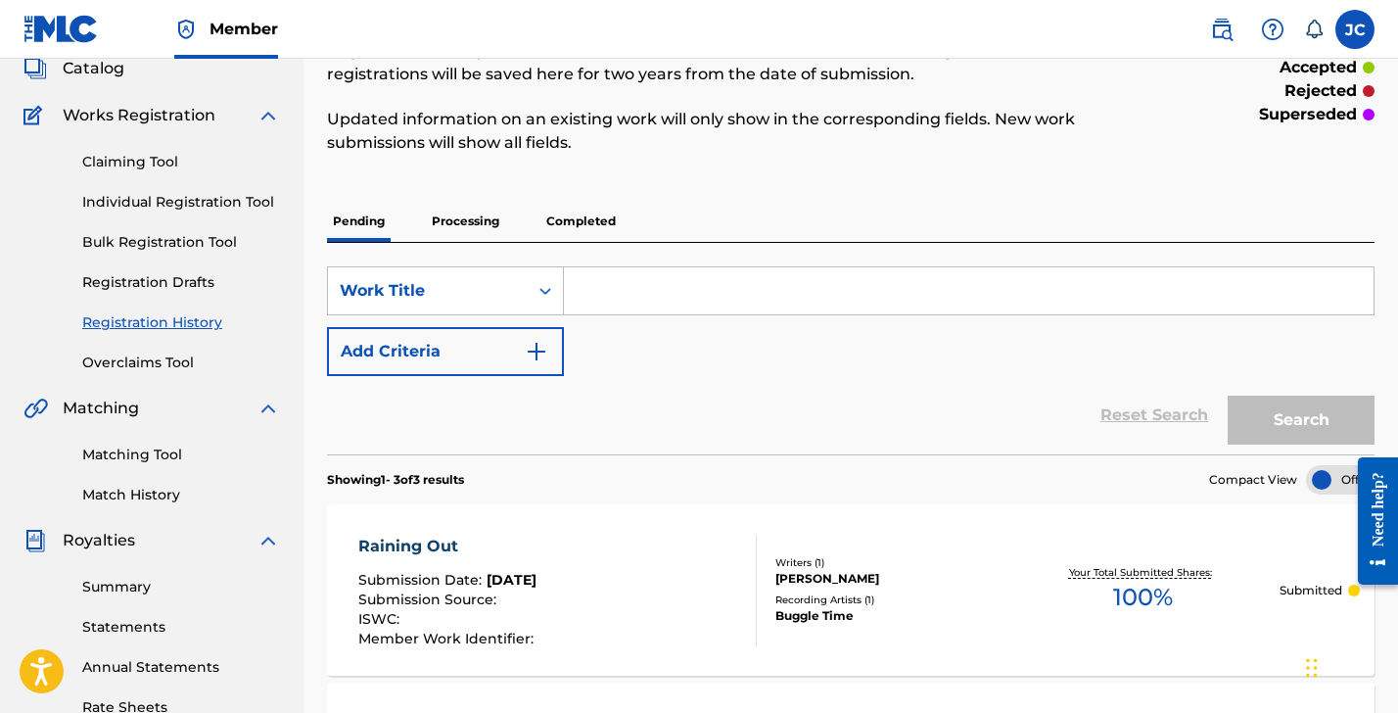
click at [149, 202] on link "Individual Registration Tool" at bounding box center [181, 202] width 198 height 21
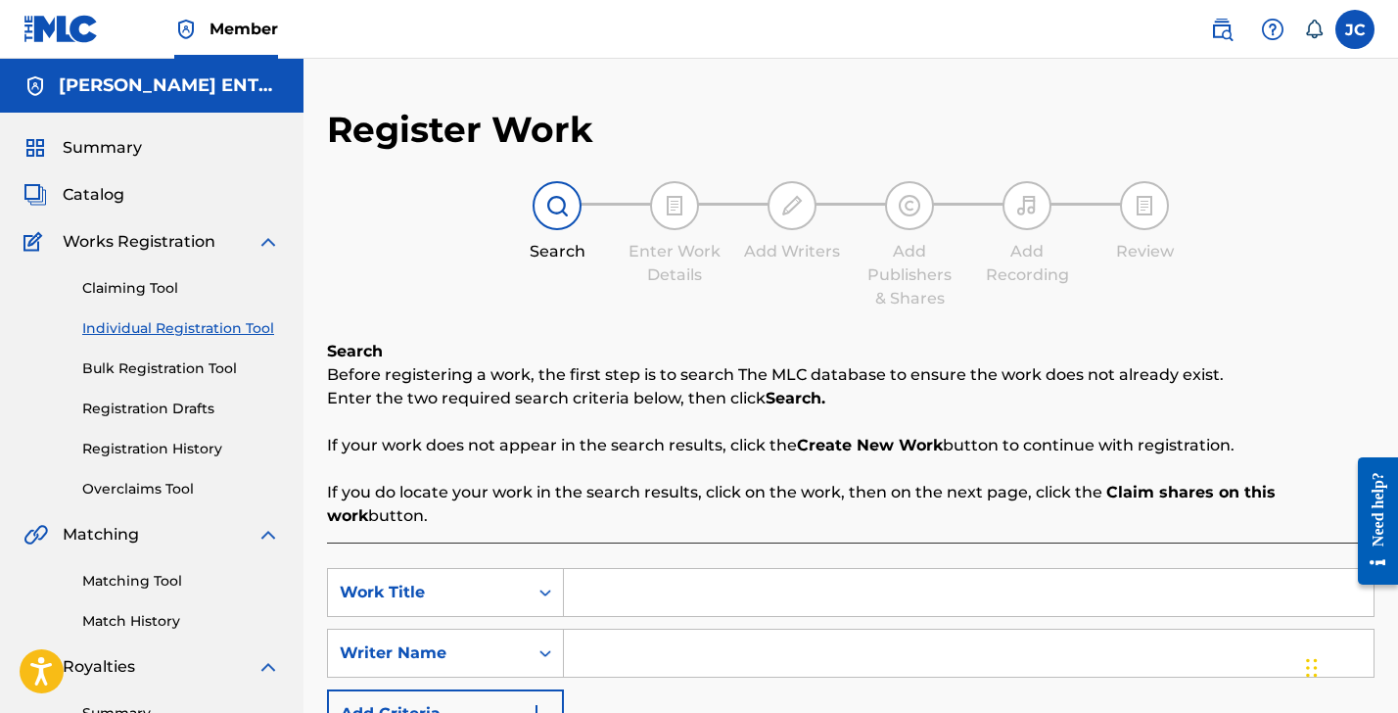
click at [598, 598] on input "Search Form" at bounding box center [969, 592] width 810 height 47
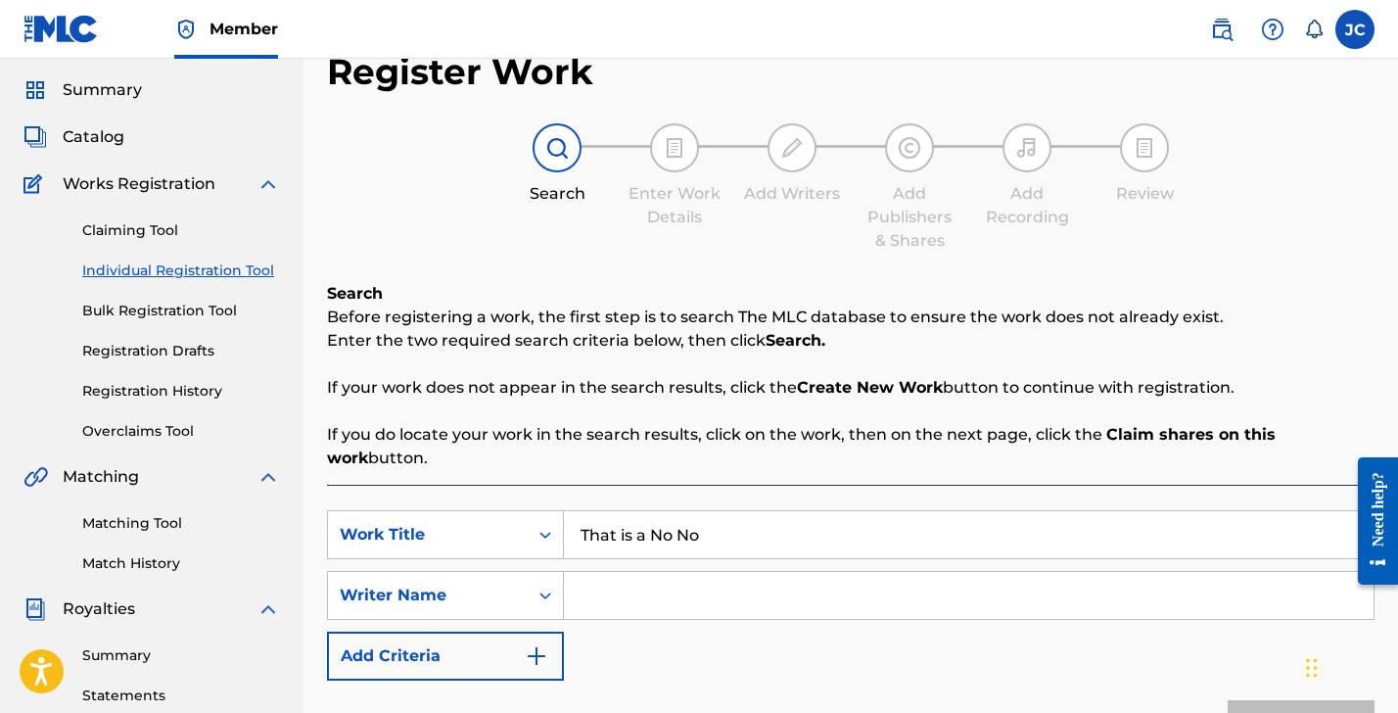
type input "That is a No No"
click at [596, 593] on input "Search Form" at bounding box center [969, 595] width 810 height 47
type input "Trout"
click at [1302, 712] on button "Search" at bounding box center [1301, 724] width 147 height 49
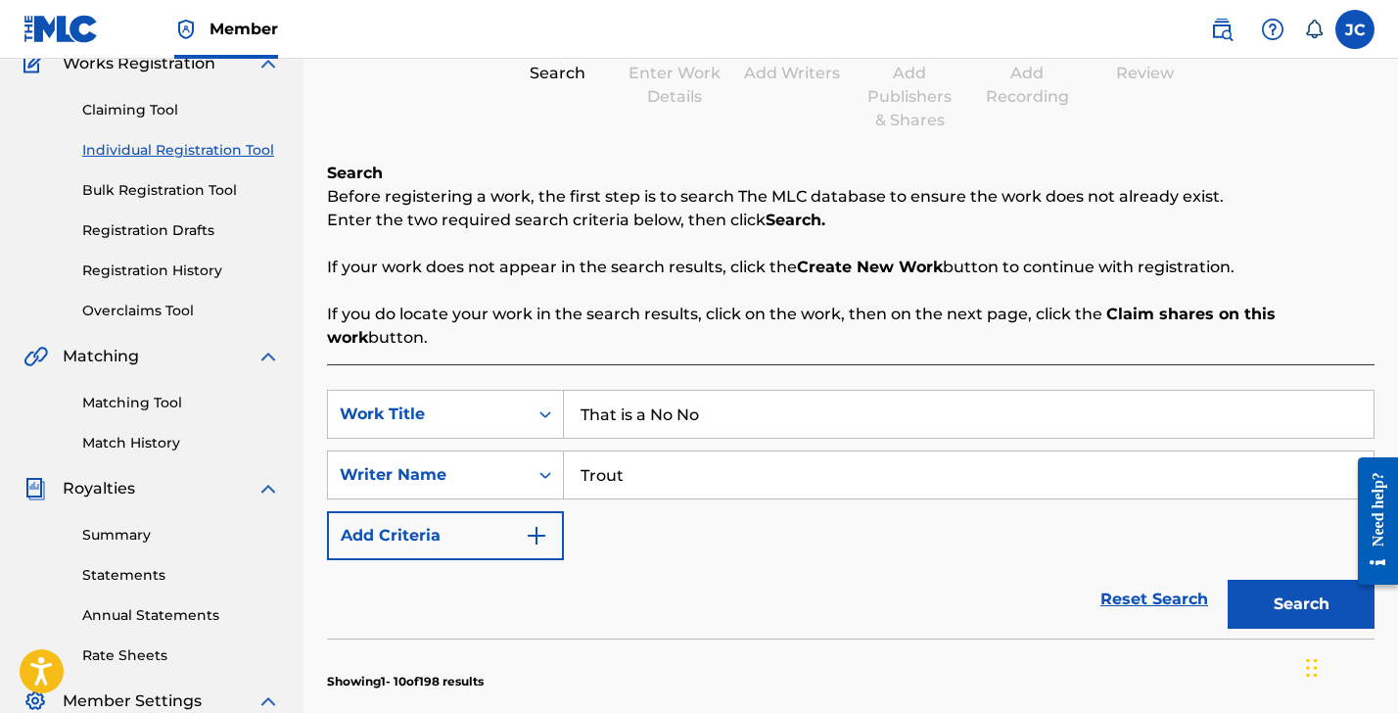
scroll to position [148, 0]
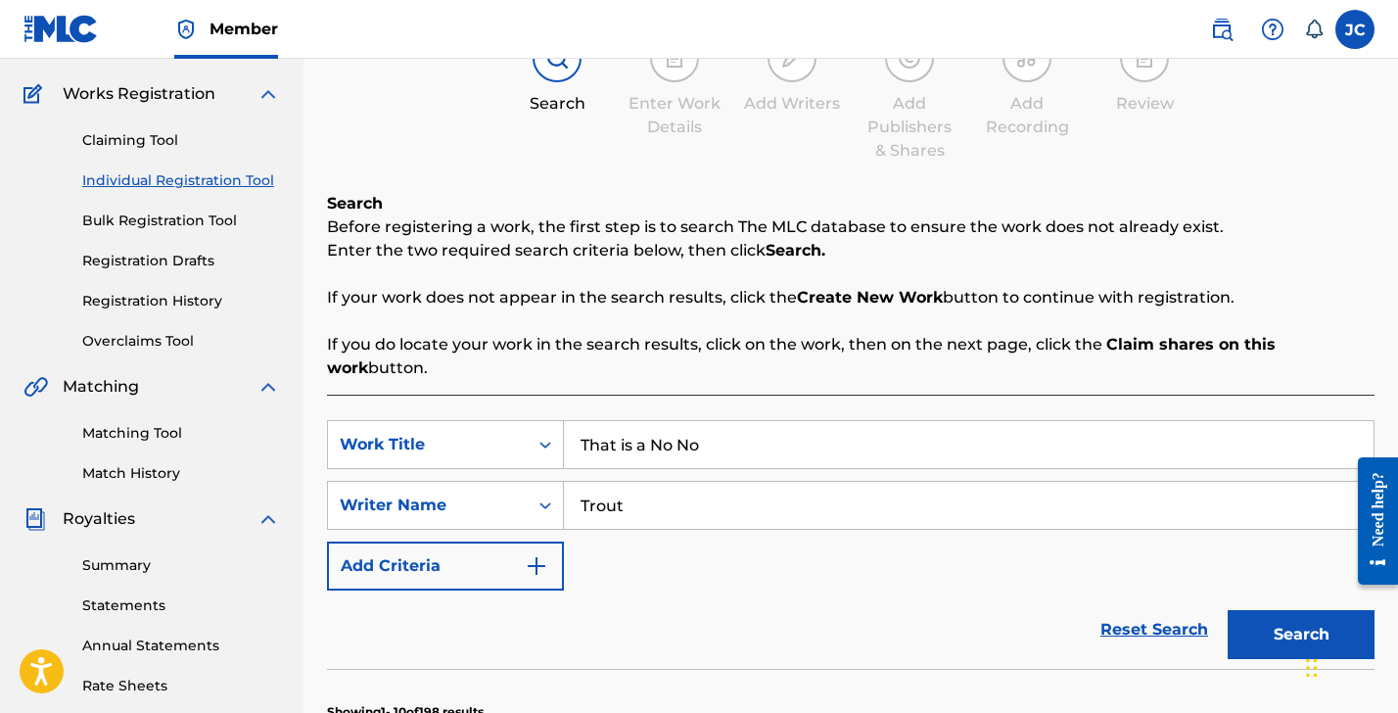
click at [182, 180] on link "Individual Registration Tool" at bounding box center [181, 180] width 198 height 21
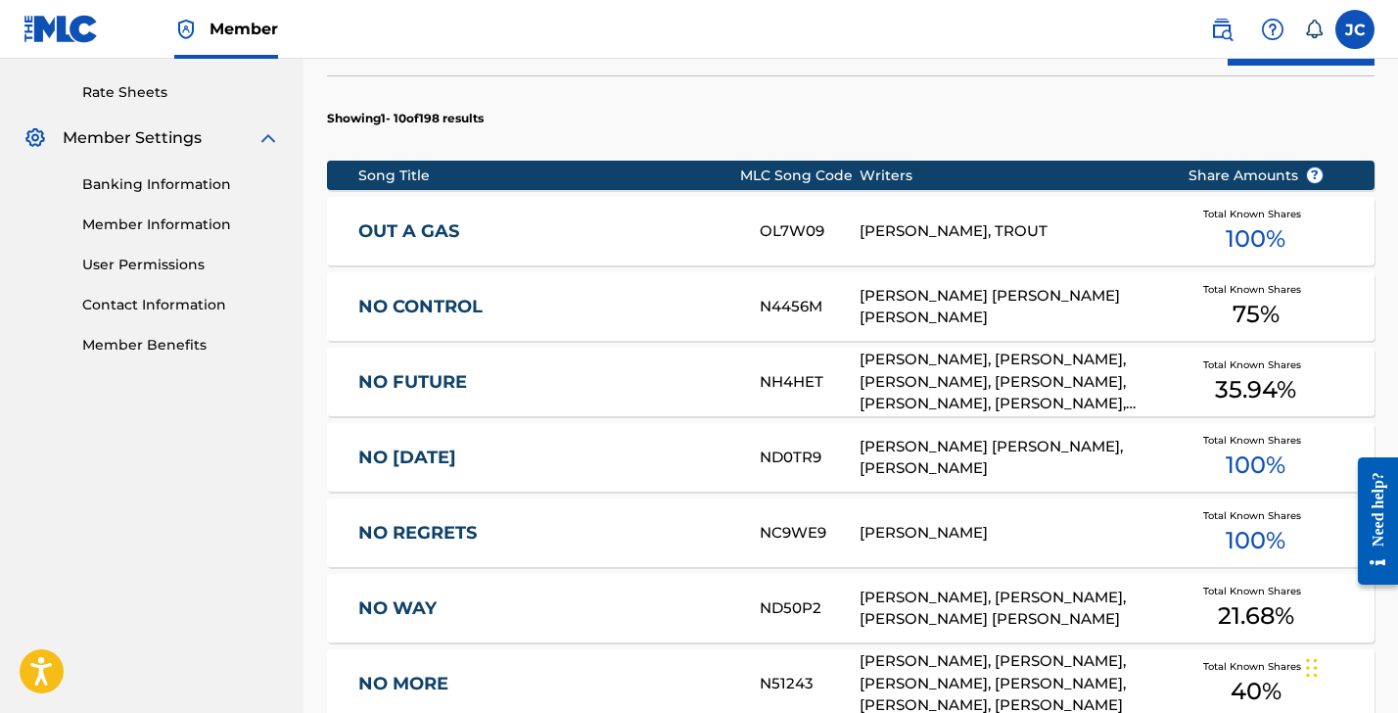
scroll to position [1315, 0]
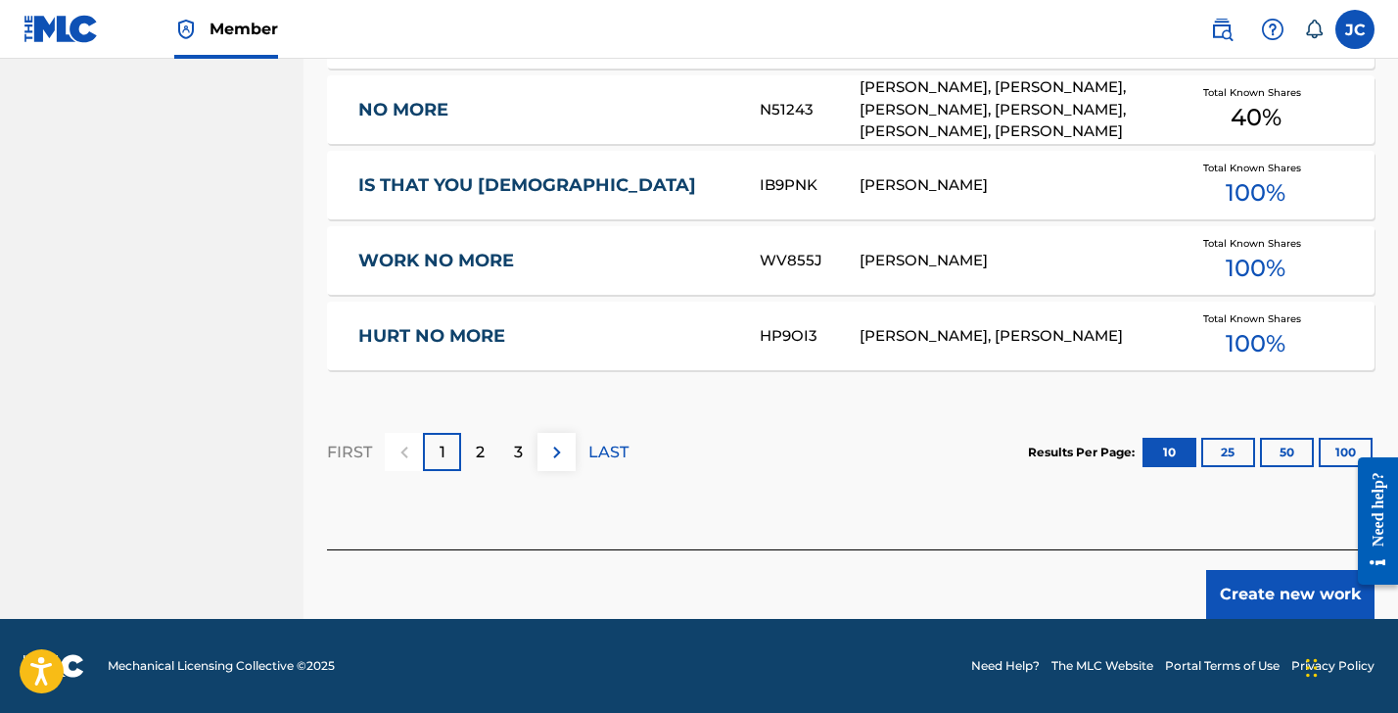
click at [1273, 594] on button "Create new work" at bounding box center [1291, 594] width 168 height 49
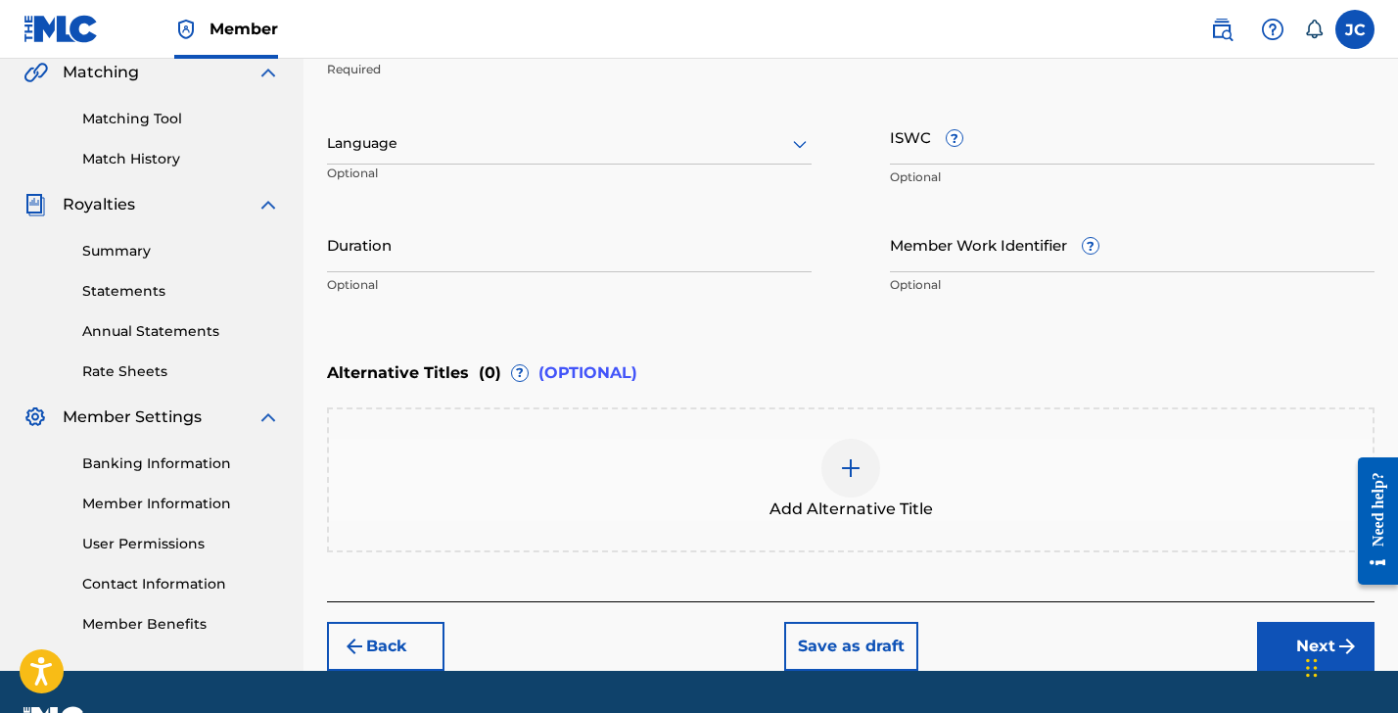
scroll to position [329, 0]
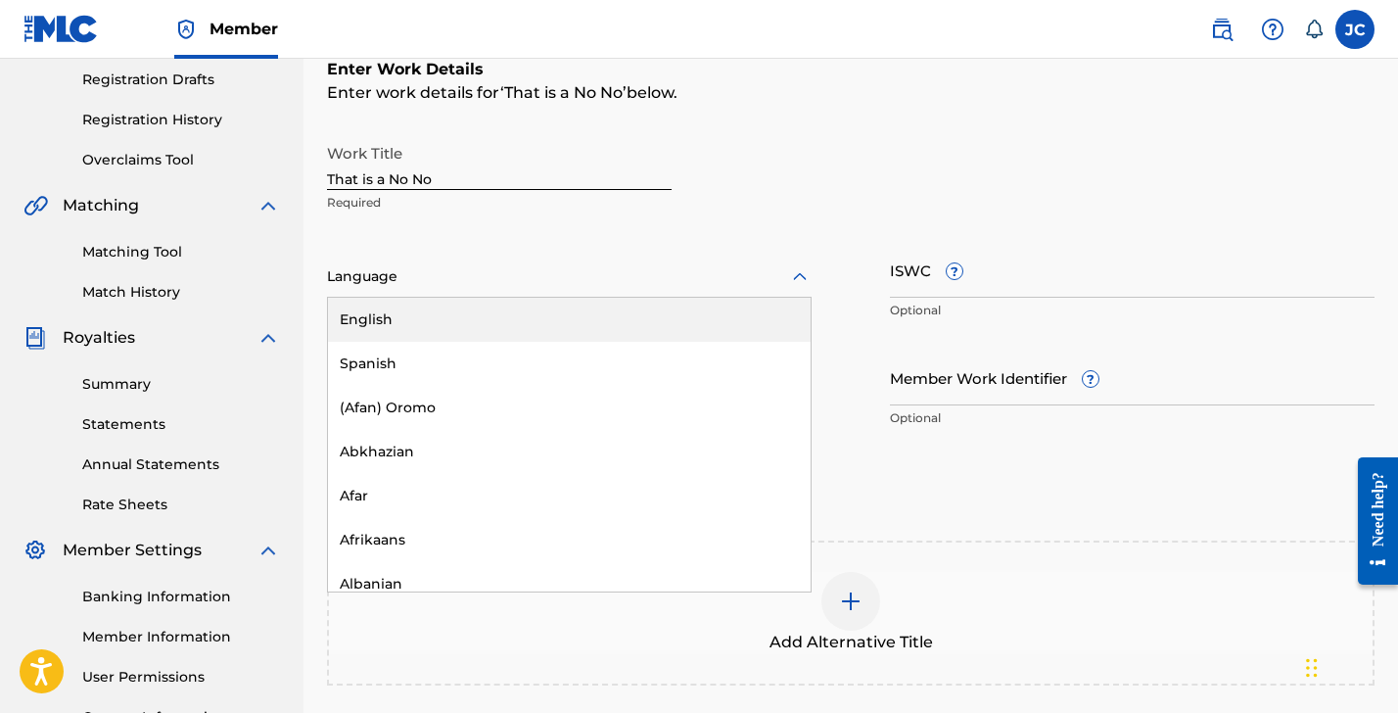
click at [369, 272] on div at bounding box center [569, 276] width 485 height 24
click at [394, 298] on div "English" at bounding box center [569, 320] width 483 height 44
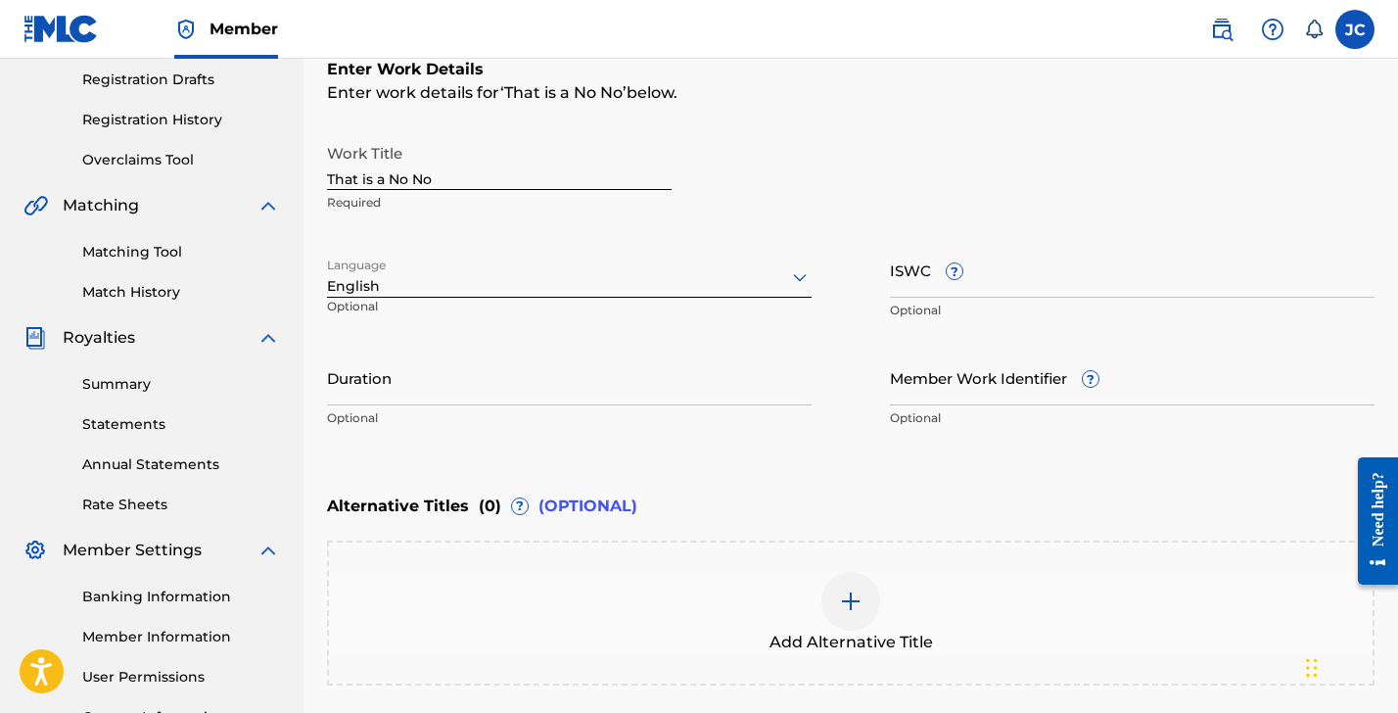
click at [435, 380] on input "Duration" at bounding box center [569, 378] width 485 height 56
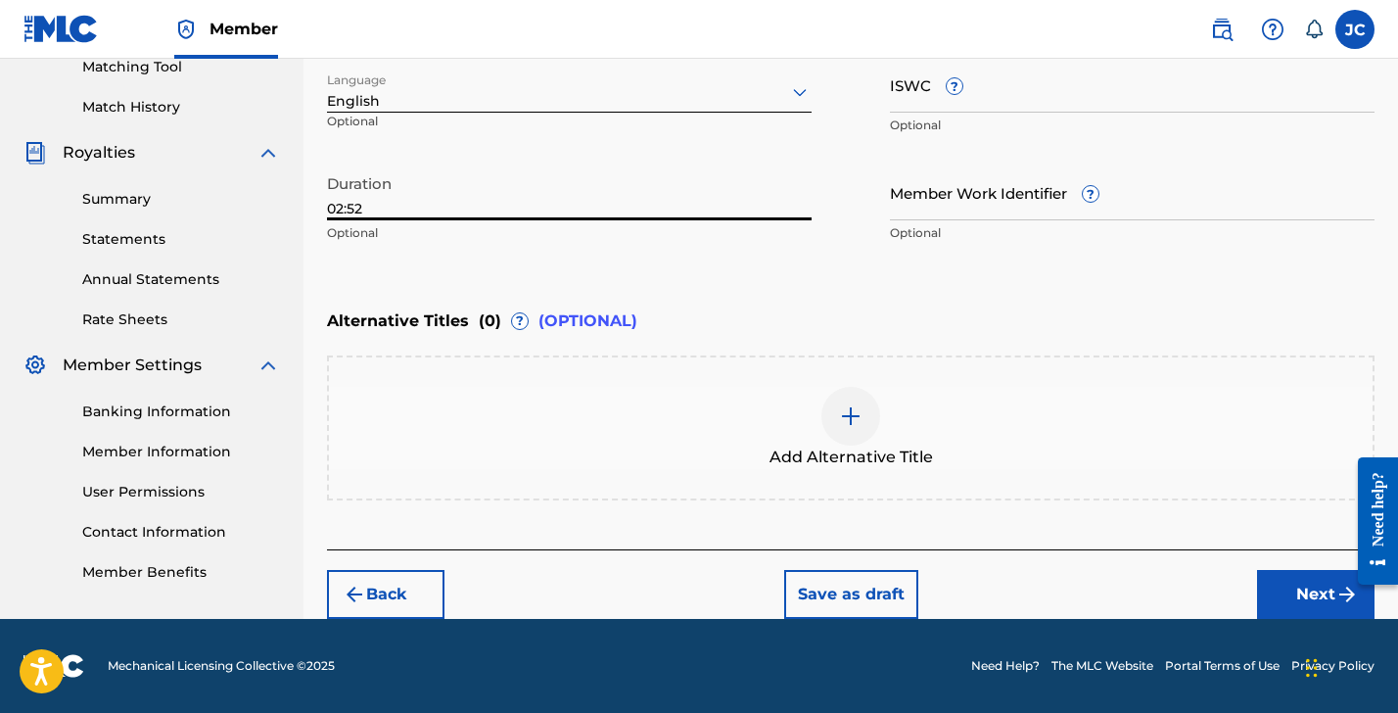
type input "02:52"
click at [1313, 594] on button "Next" at bounding box center [1316, 594] width 118 height 49
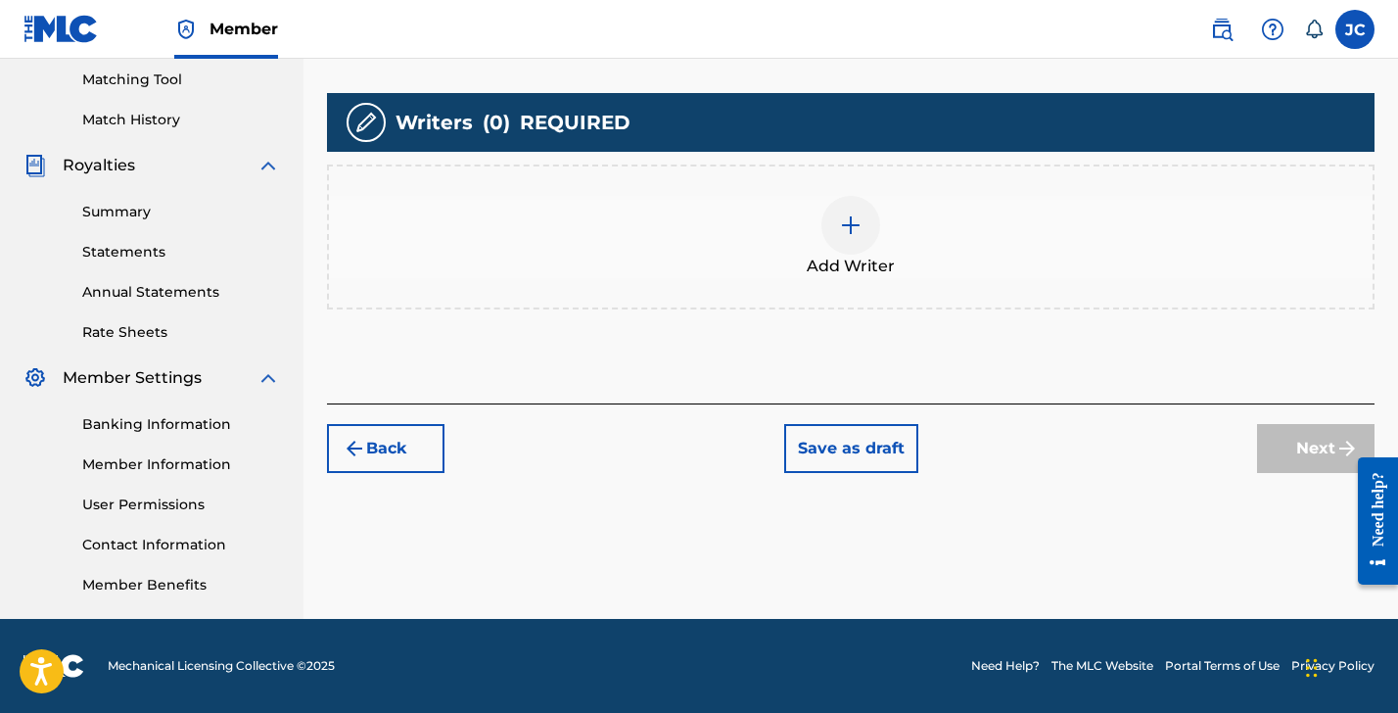
scroll to position [501, 0]
click at [841, 224] on img at bounding box center [851, 225] width 24 height 24
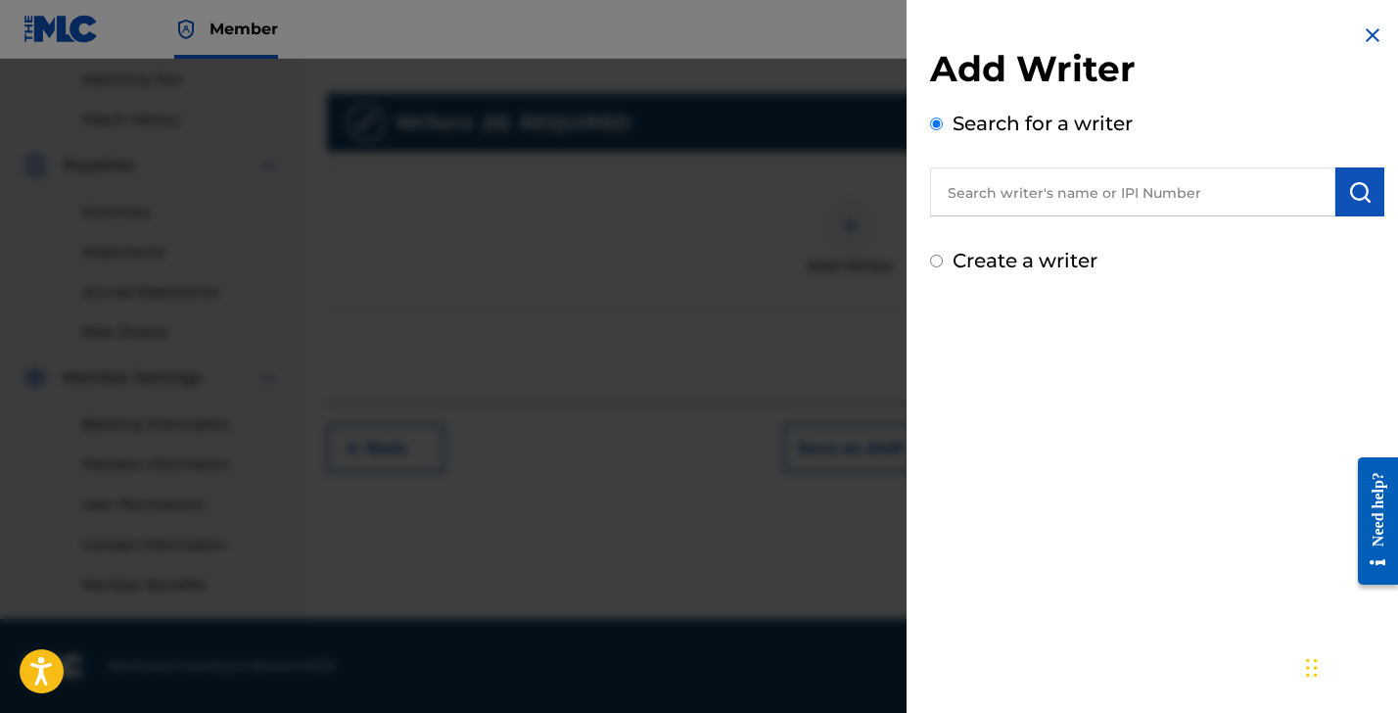
click at [997, 200] on input "text" at bounding box center [1132, 191] width 405 height 49
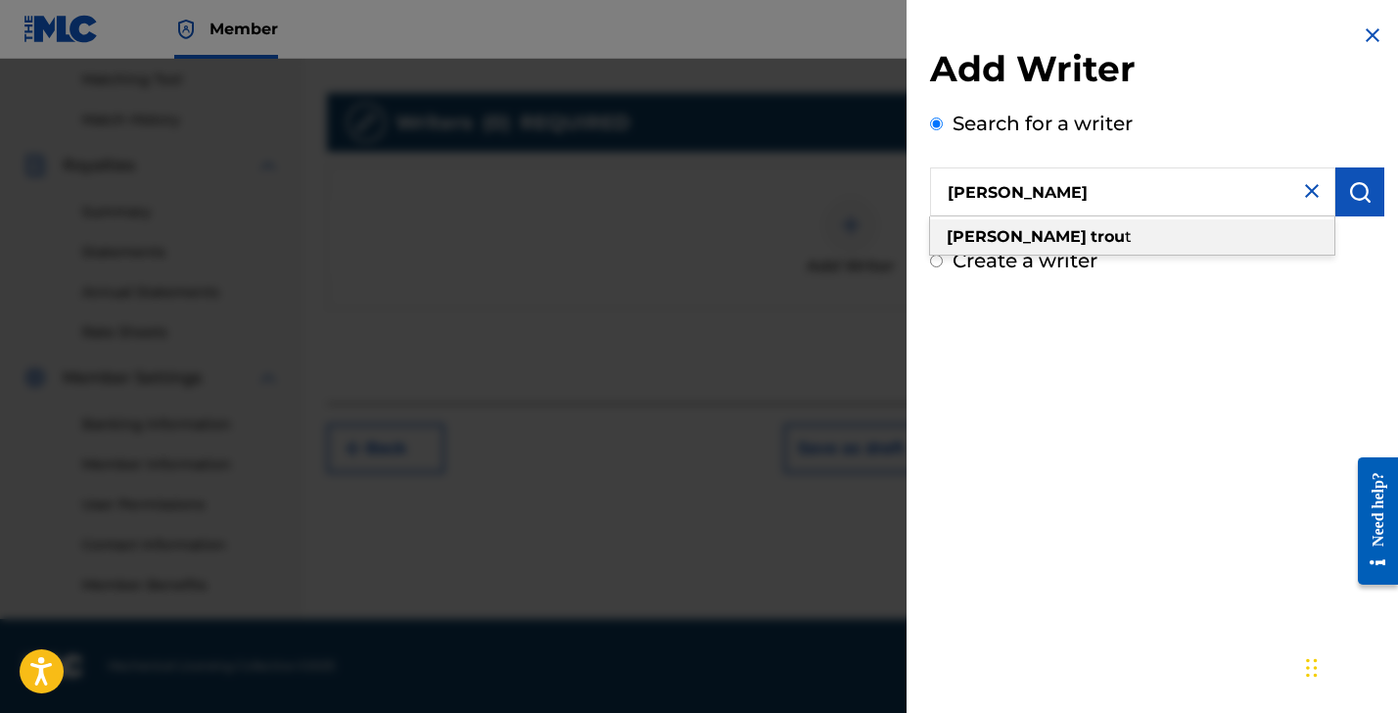
click at [1091, 238] on strong "trou" at bounding box center [1108, 236] width 34 height 19
type input "[PERSON_NAME]"
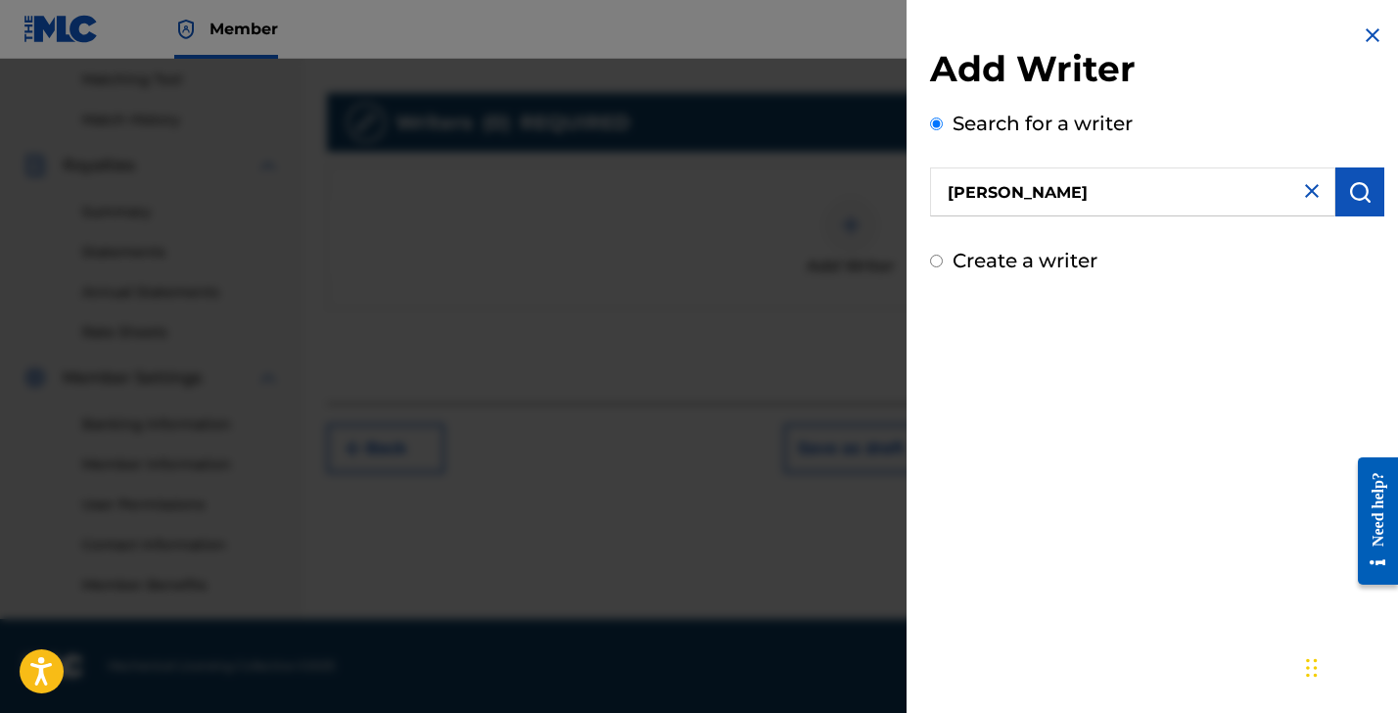
click at [1350, 190] on img "submit" at bounding box center [1361, 192] width 24 height 24
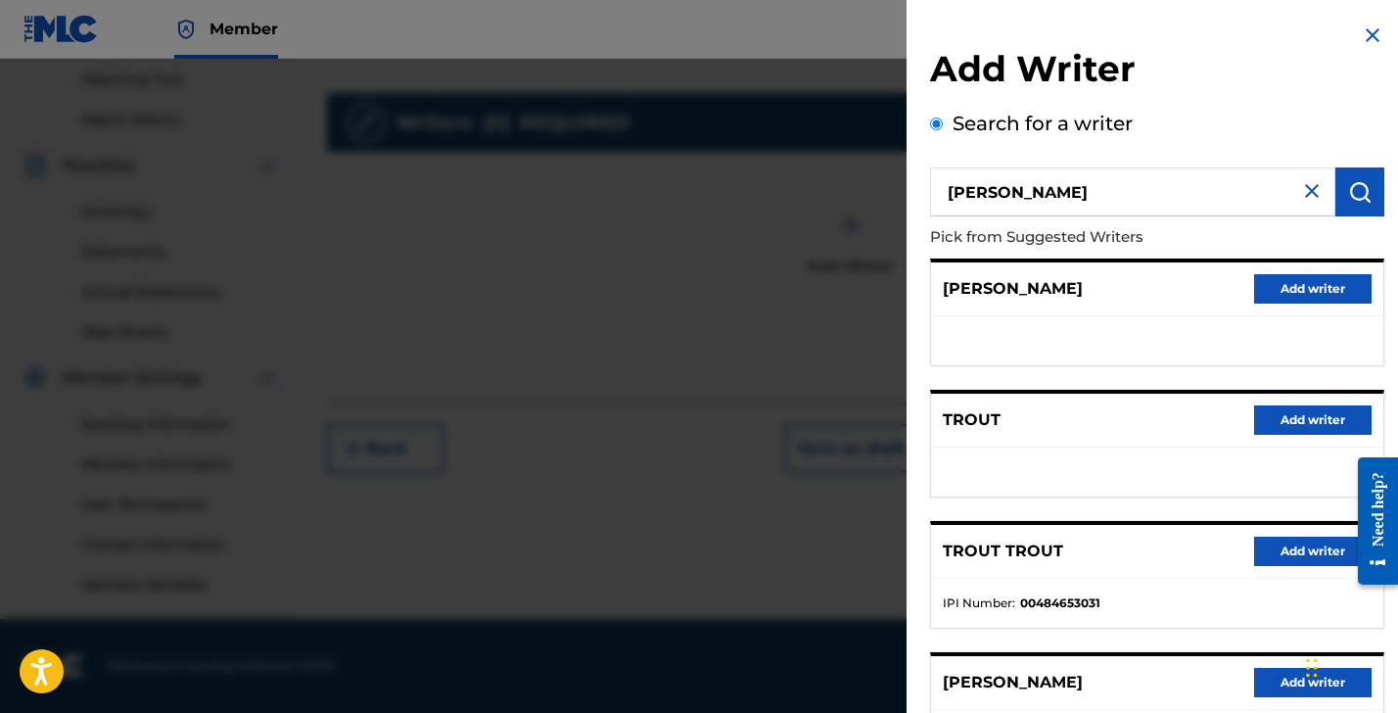
scroll to position [301, 0]
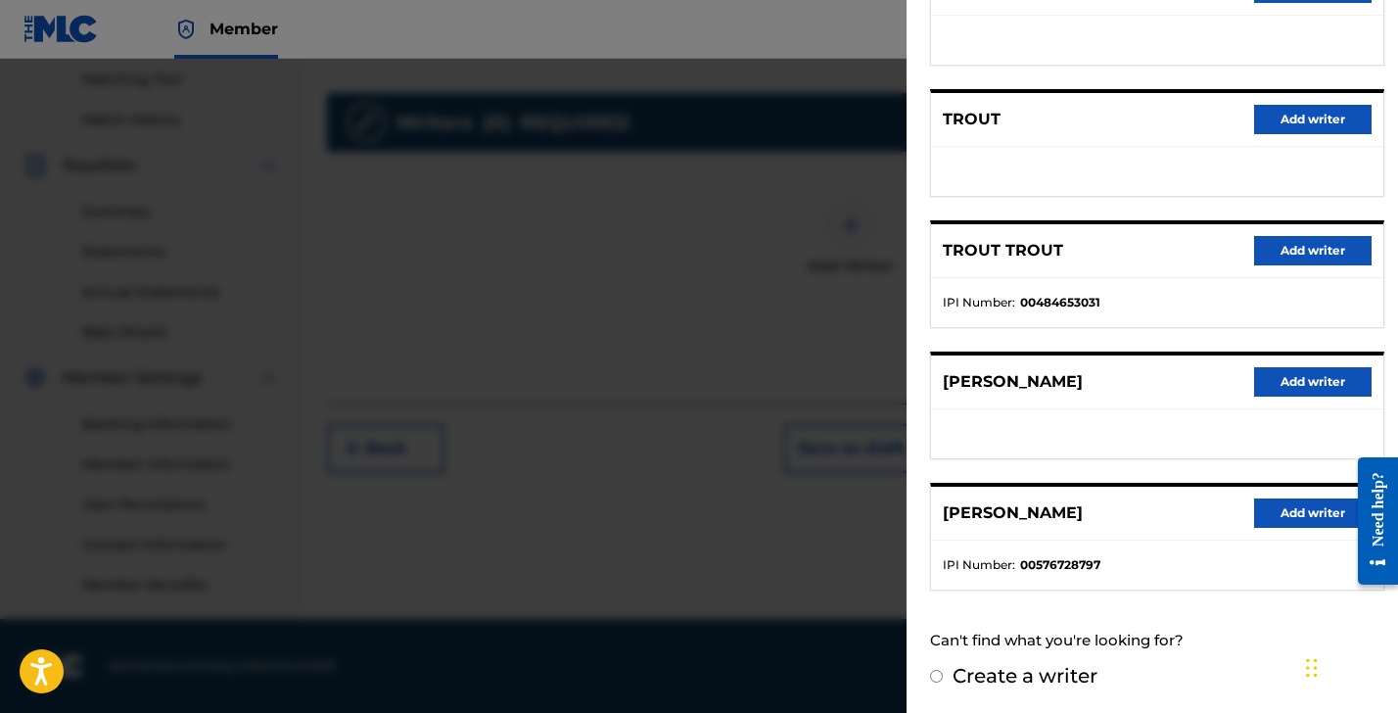
click at [1283, 517] on button "Add writer" at bounding box center [1313, 512] width 118 height 29
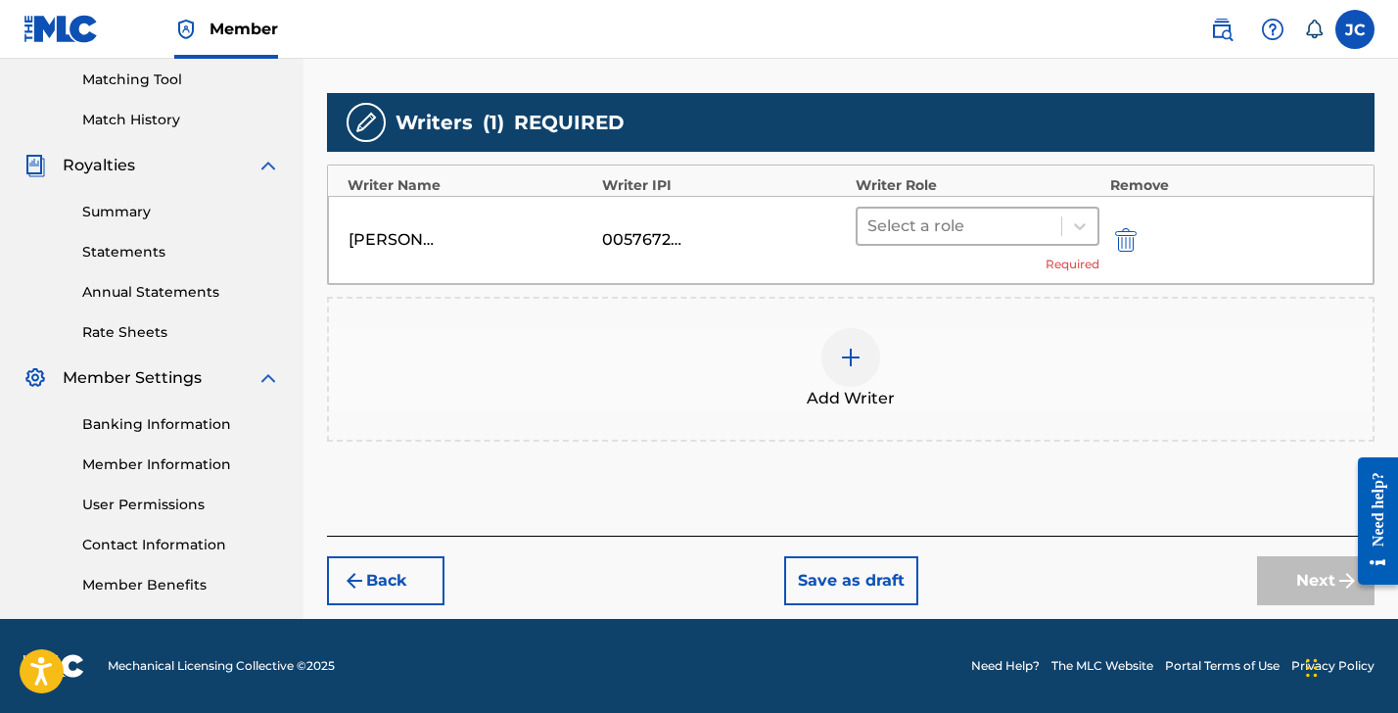
click at [954, 231] on div at bounding box center [960, 226] width 184 height 27
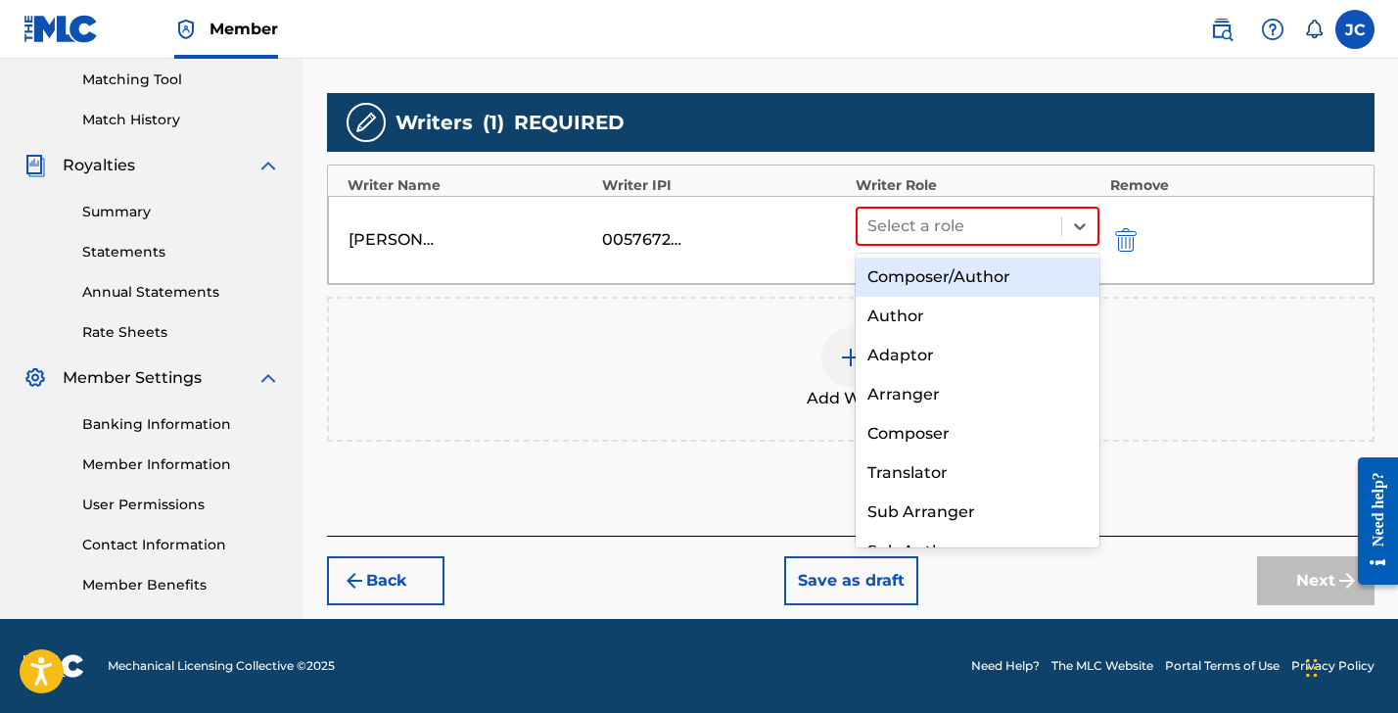
click at [928, 269] on div "Composer/Author" at bounding box center [978, 277] width 244 height 39
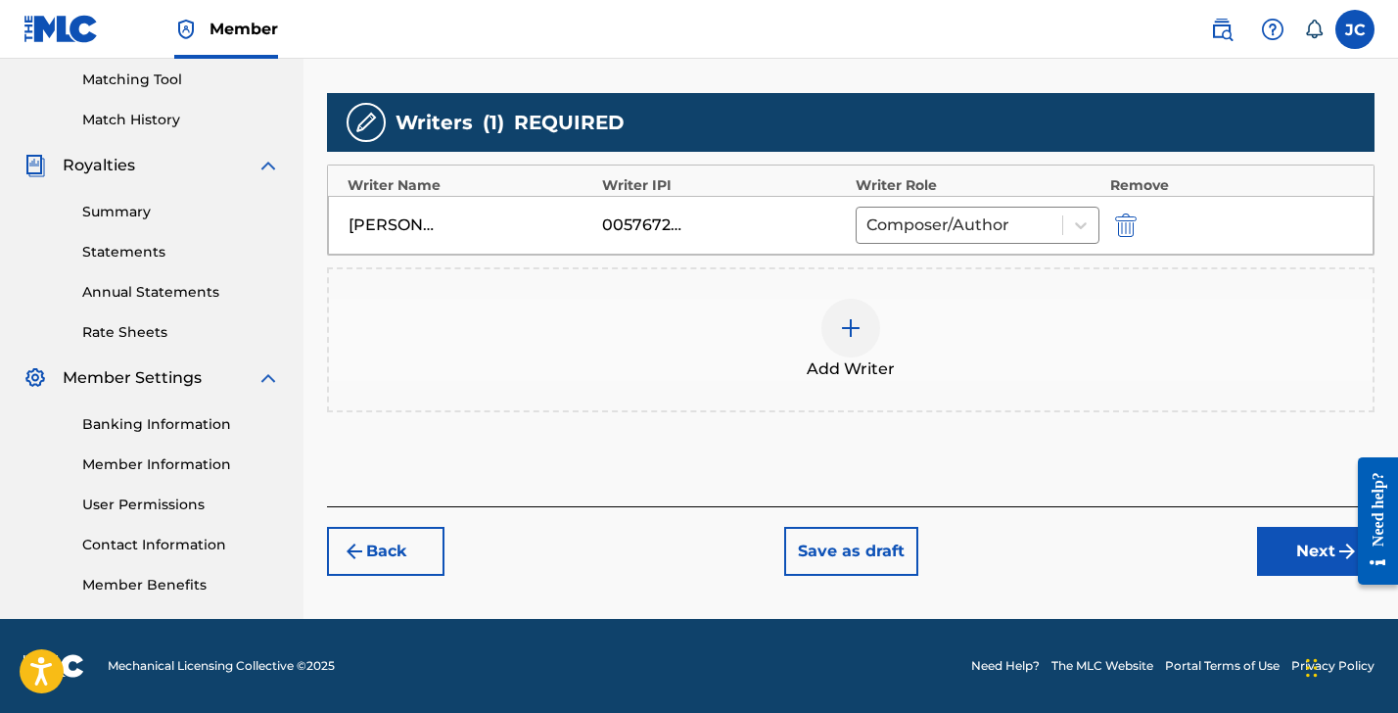
click at [1306, 550] on button "Next" at bounding box center [1316, 551] width 118 height 49
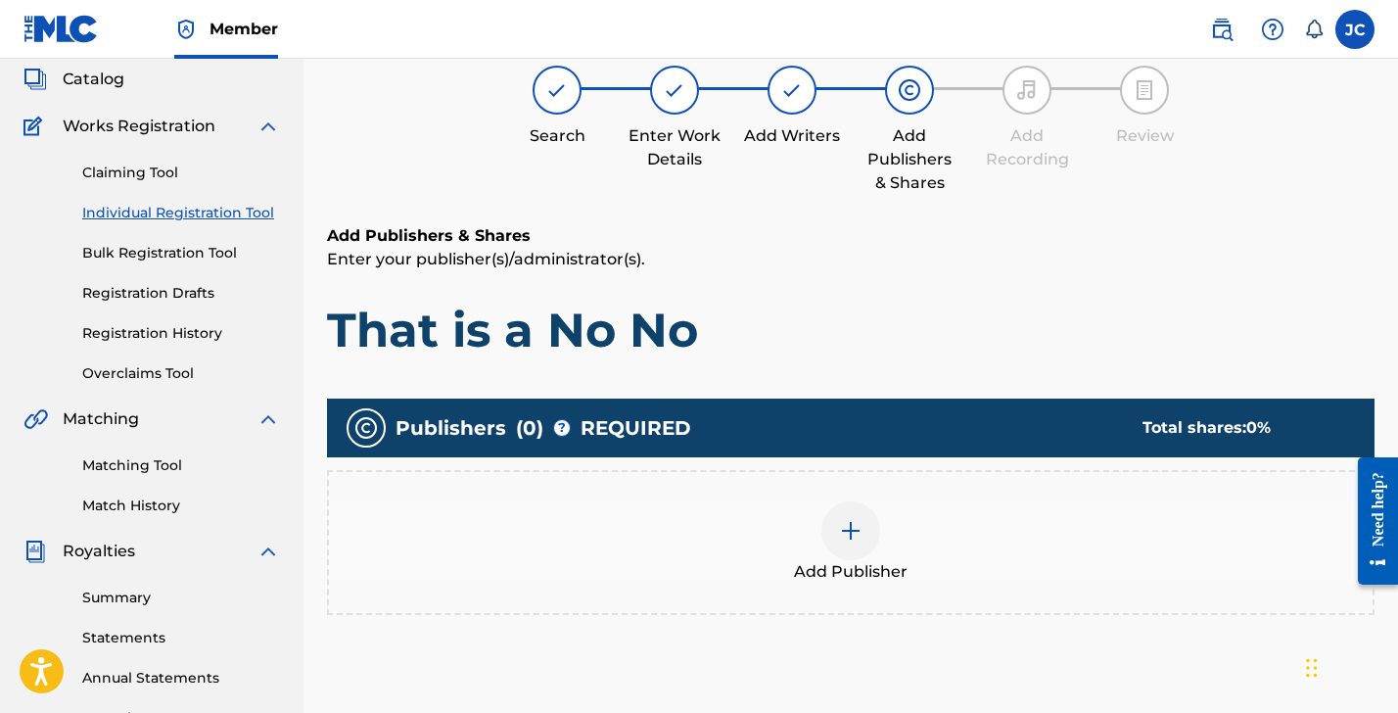
scroll to position [208, 0]
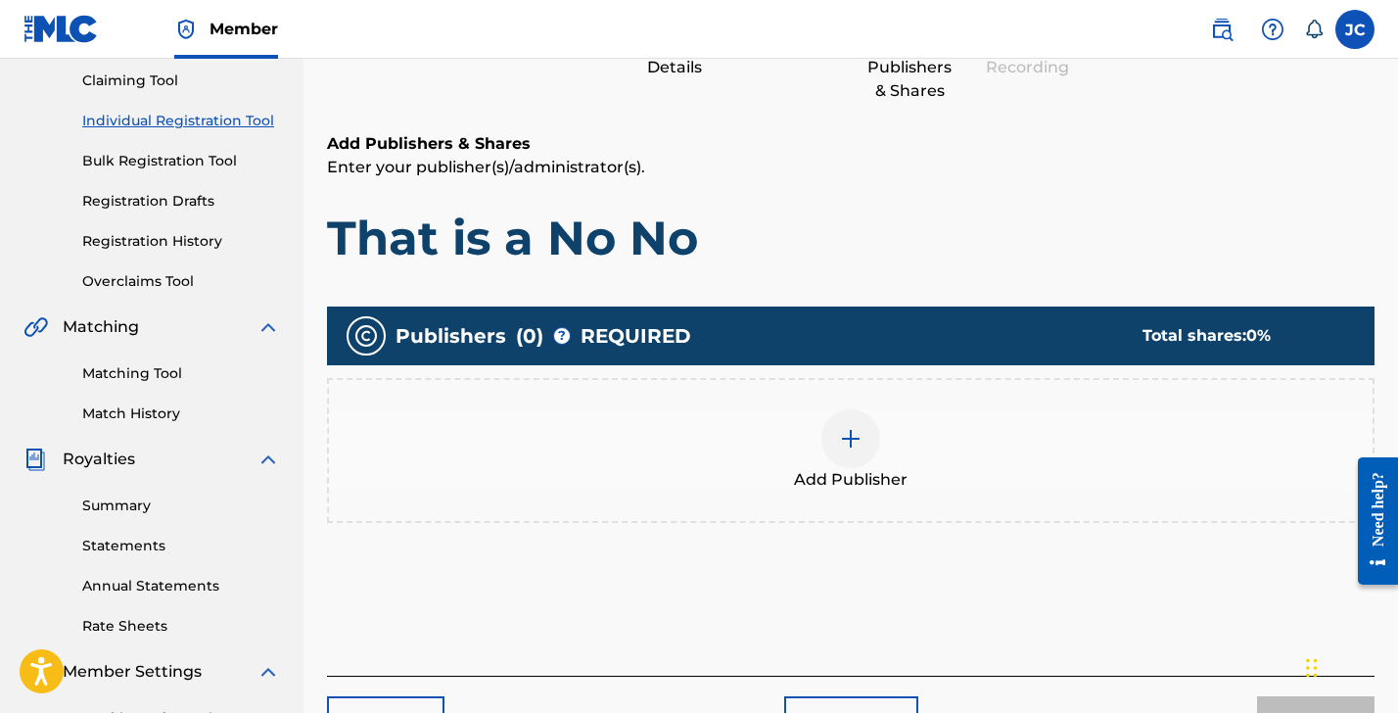
click at [862, 430] on img at bounding box center [851, 439] width 24 height 24
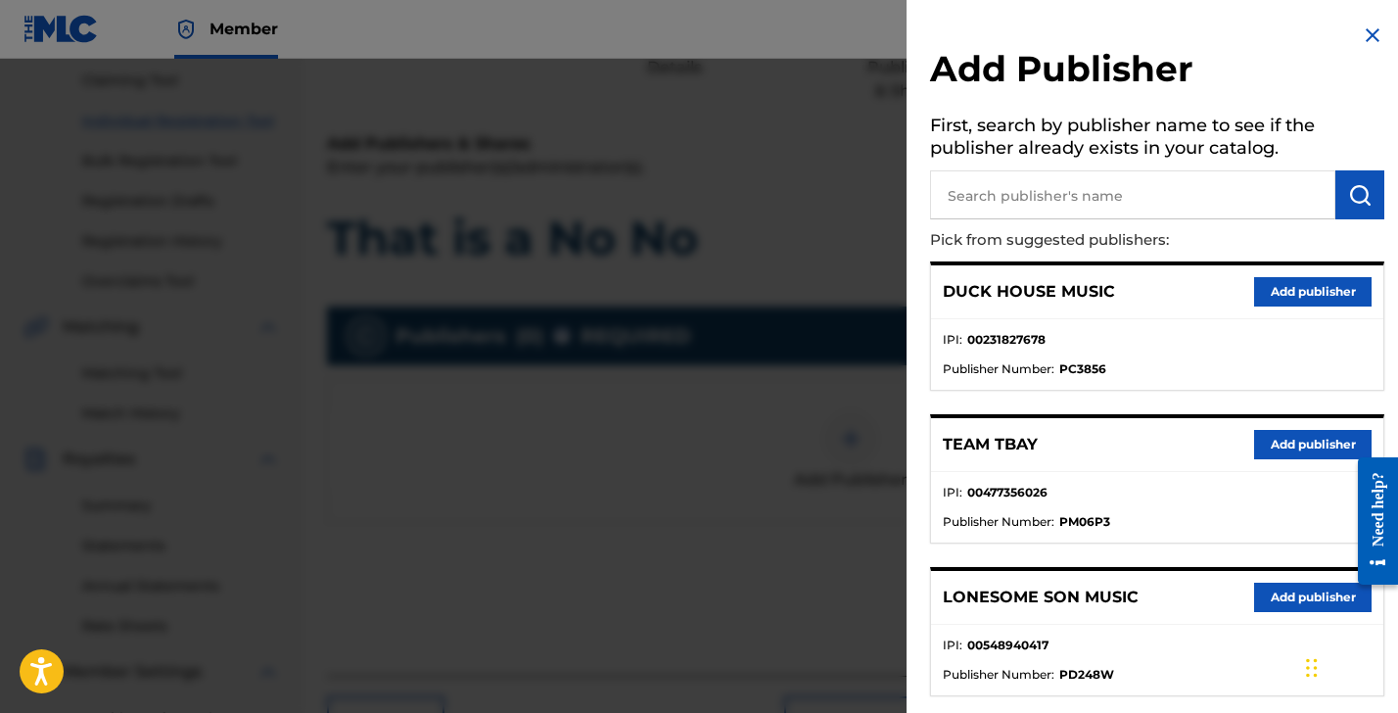
click at [985, 194] on input "text" at bounding box center [1132, 194] width 405 height 49
type input "Brett trout"
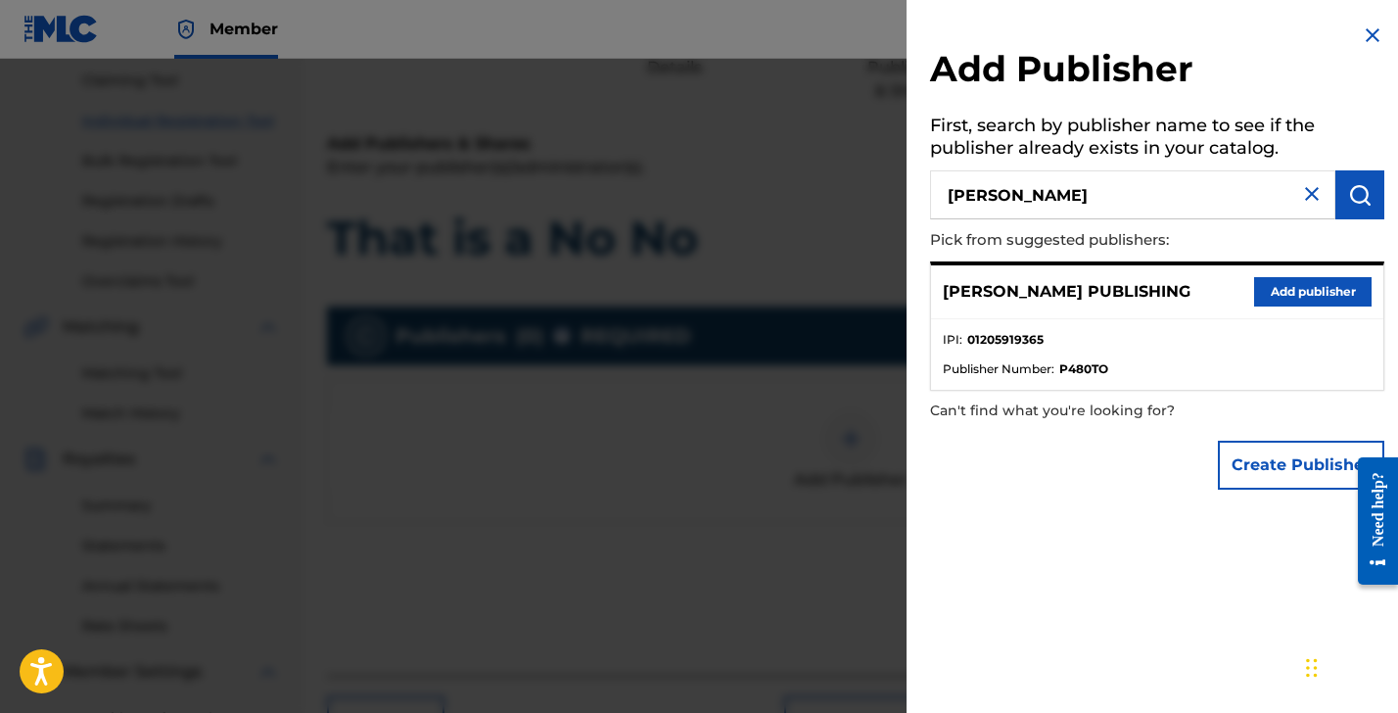
click at [1312, 291] on button "Add publisher" at bounding box center [1313, 291] width 118 height 29
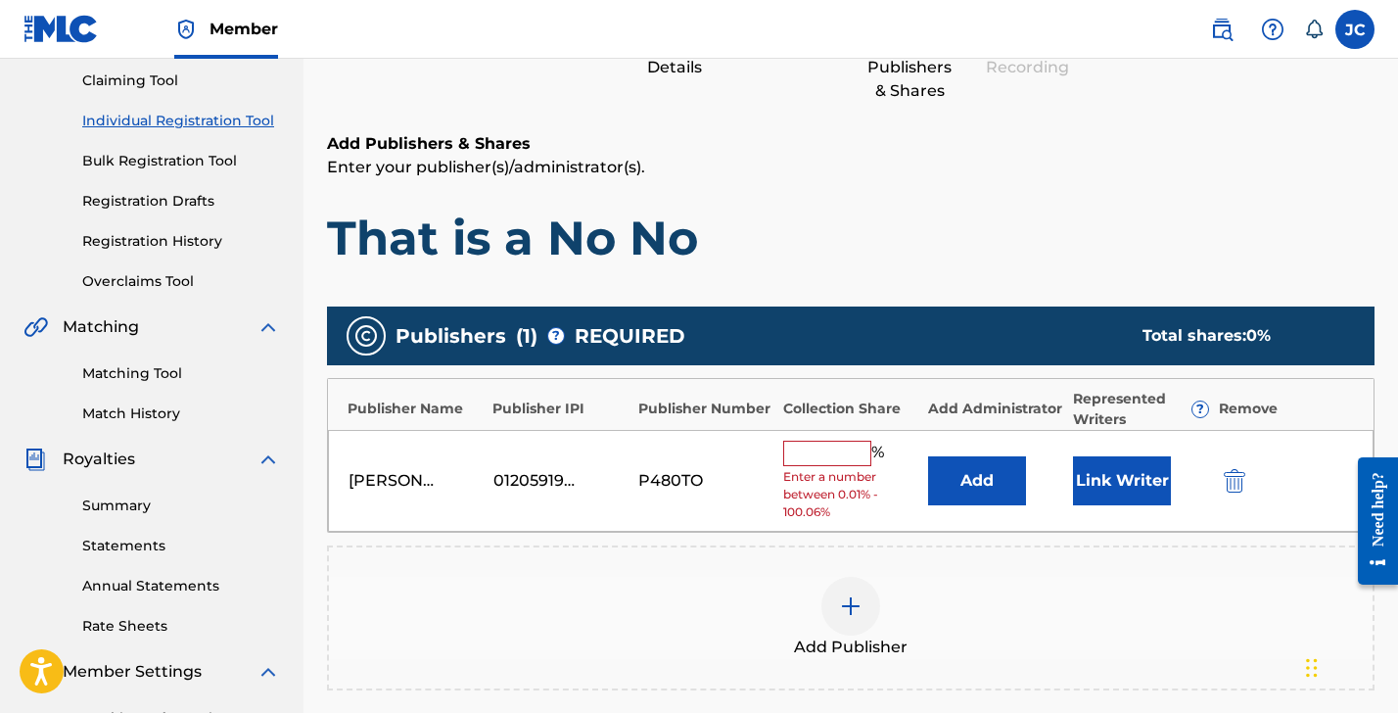
click at [819, 449] on input "text" at bounding box center [827, 453] width 88 height 25
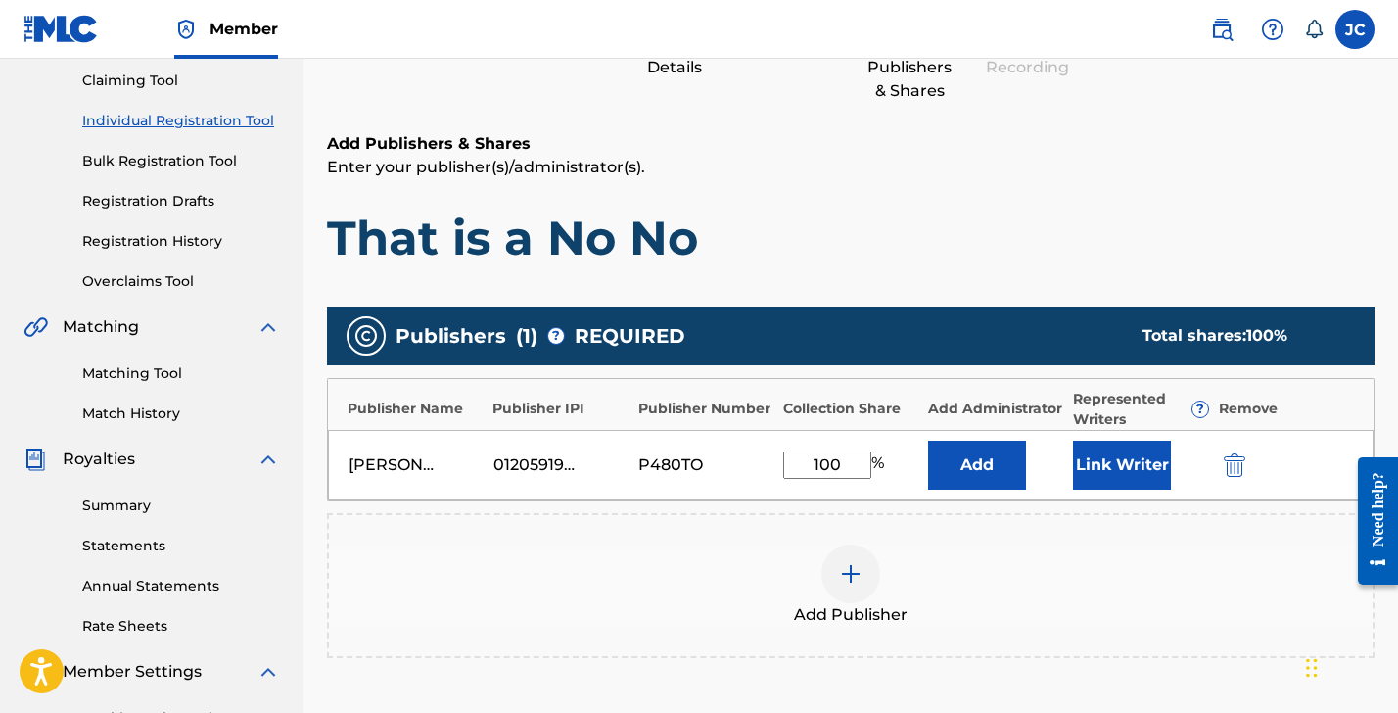
type input "100"
click at [978, 463] on button "Add" at bounding box center [977, 465] width 98 height 49
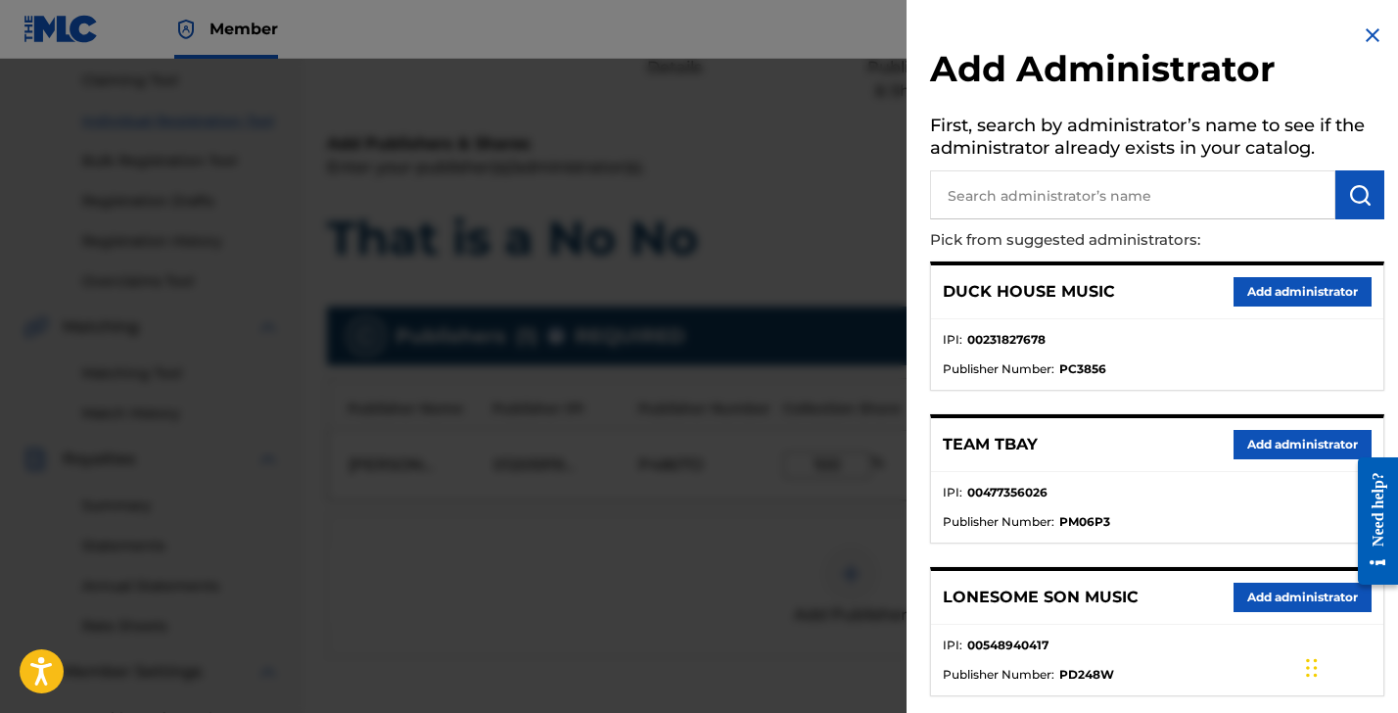
click at [1022, 203] on input "text" at bounding box center [1132, 194] width 405 height 49
type input "calhoun"
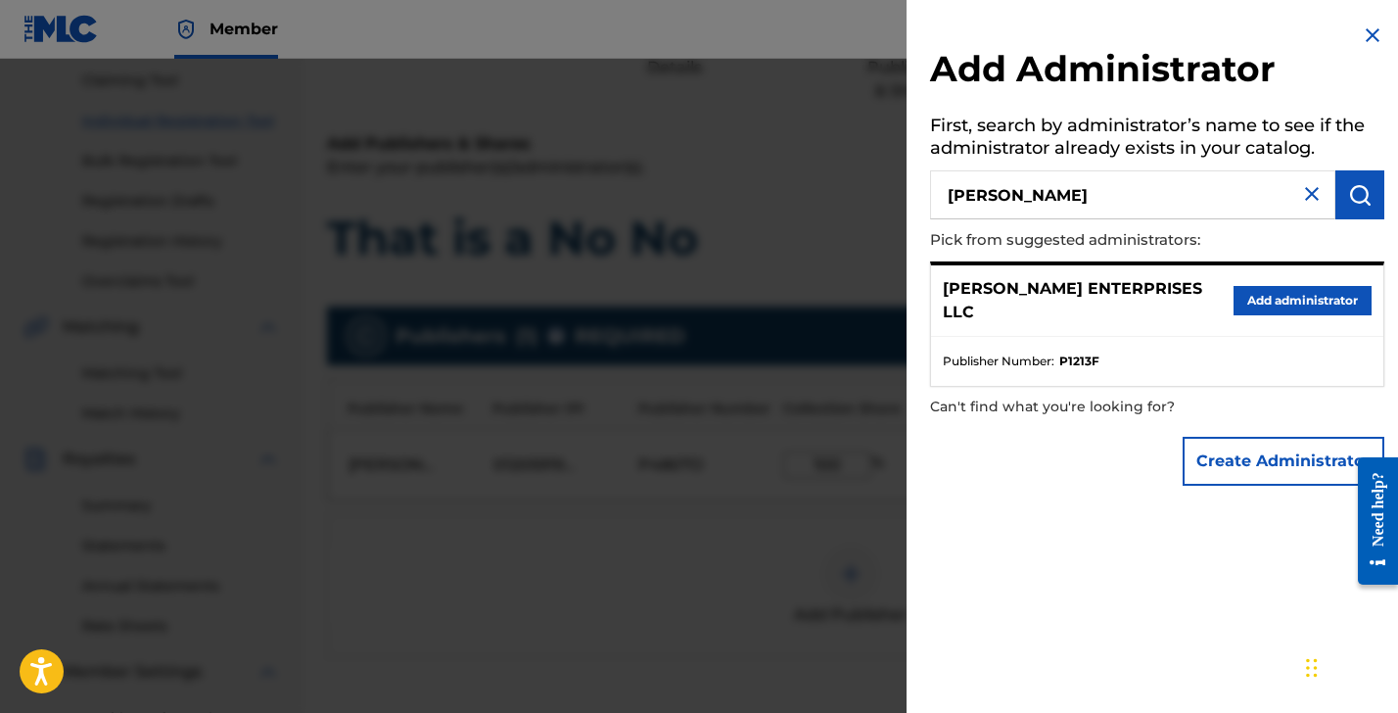
click at [1308, 290] on button "Add administrator" at bounding box center [1303, 300] width 138 height 29
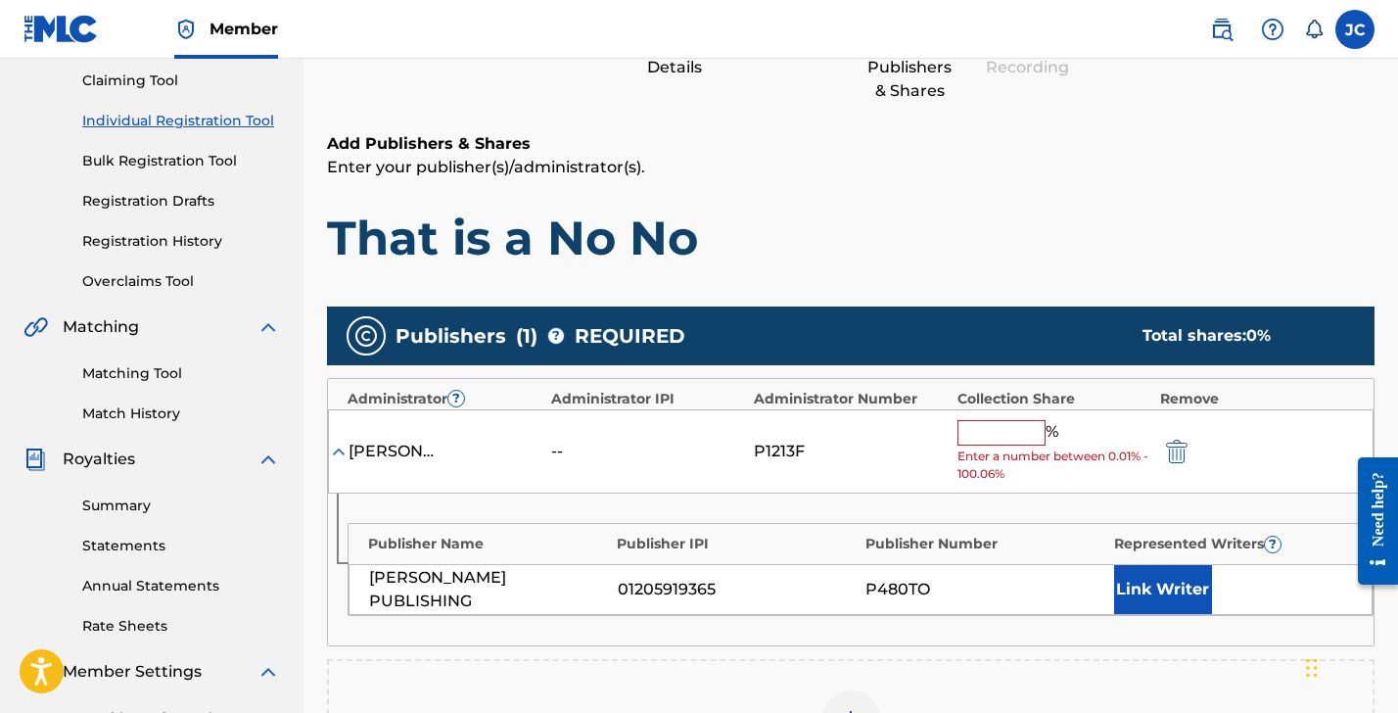
click at [992, 431] on input "text" at bounding box center [1002, 432] width 88 height 25
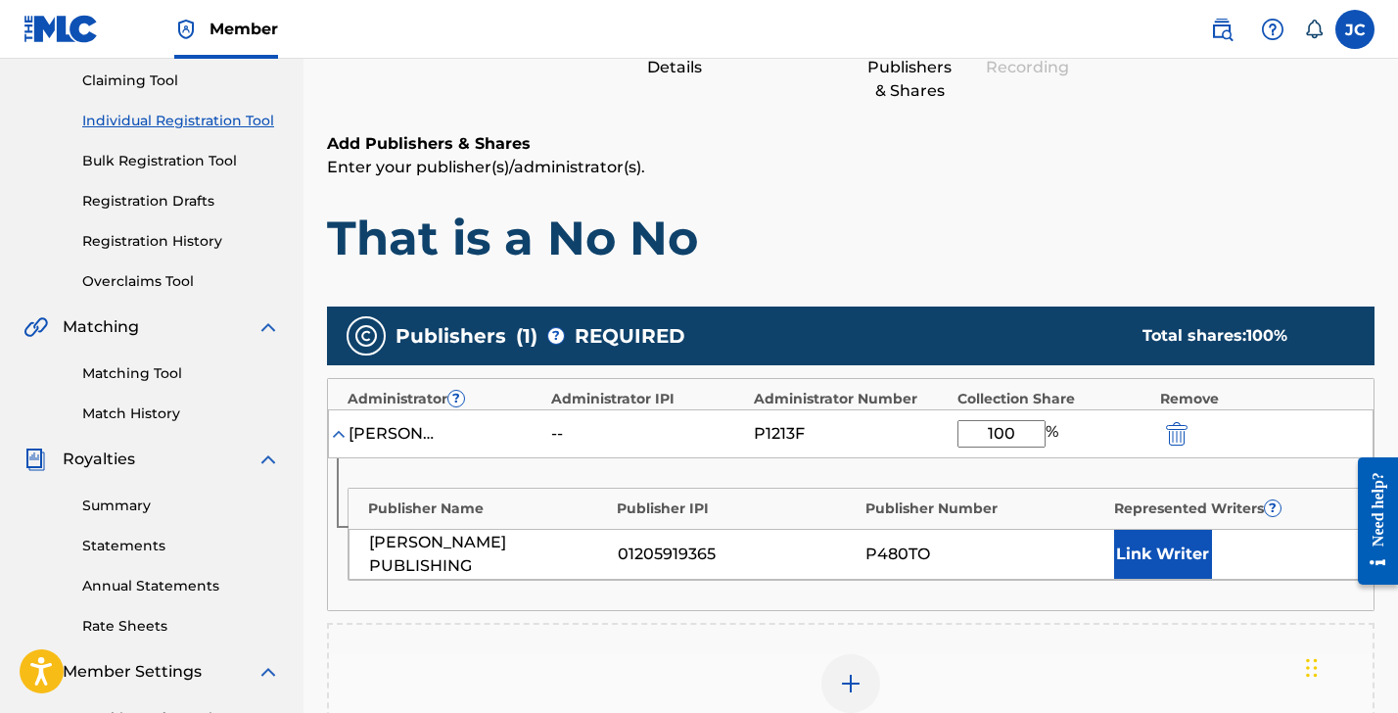
type input "100"
click at [1146, 542] on button "Link Writer" at bounding box center [1163, 554] width 98 height 49
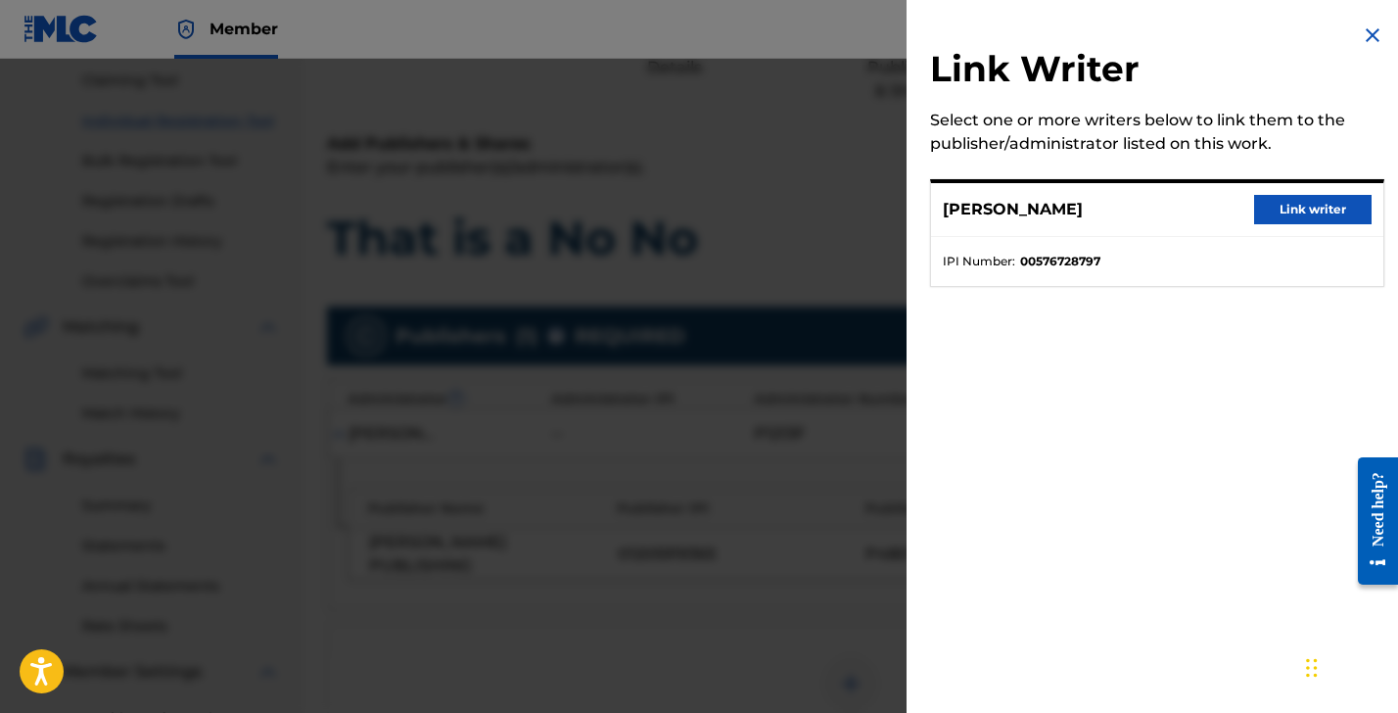
click at [1298, 209] on button "Link writer" at bounding box center [1313, 209] width 118 height 29
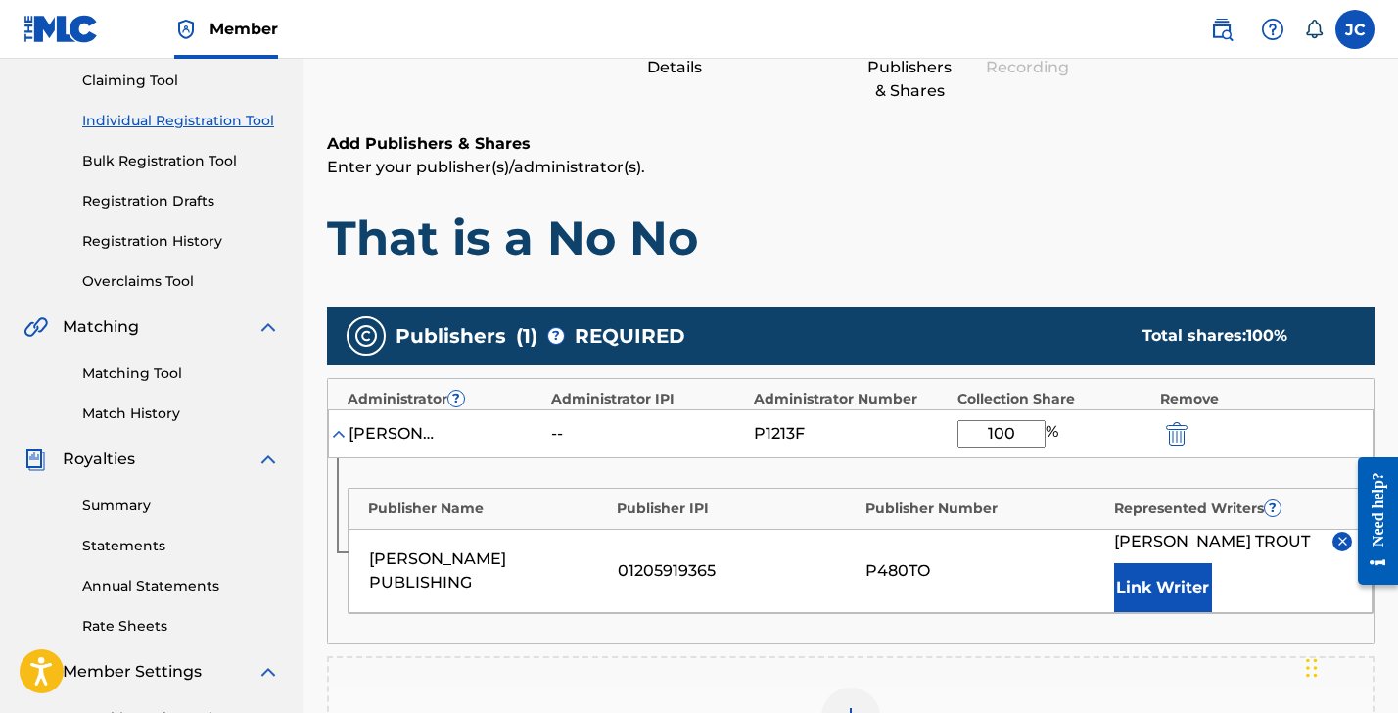
scroll to position [608, 0]
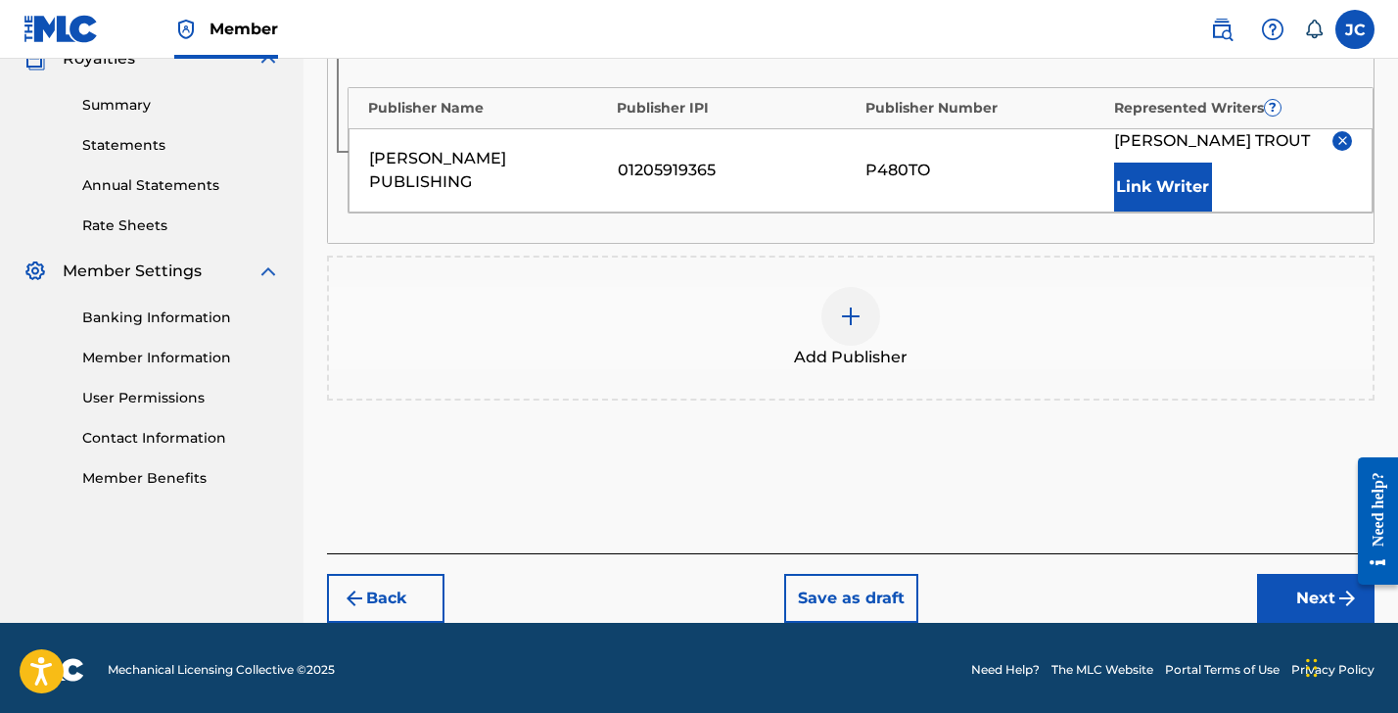
click at [1321, 594] on button "Next" at bounding box center [1316, 598] width 118 height 49
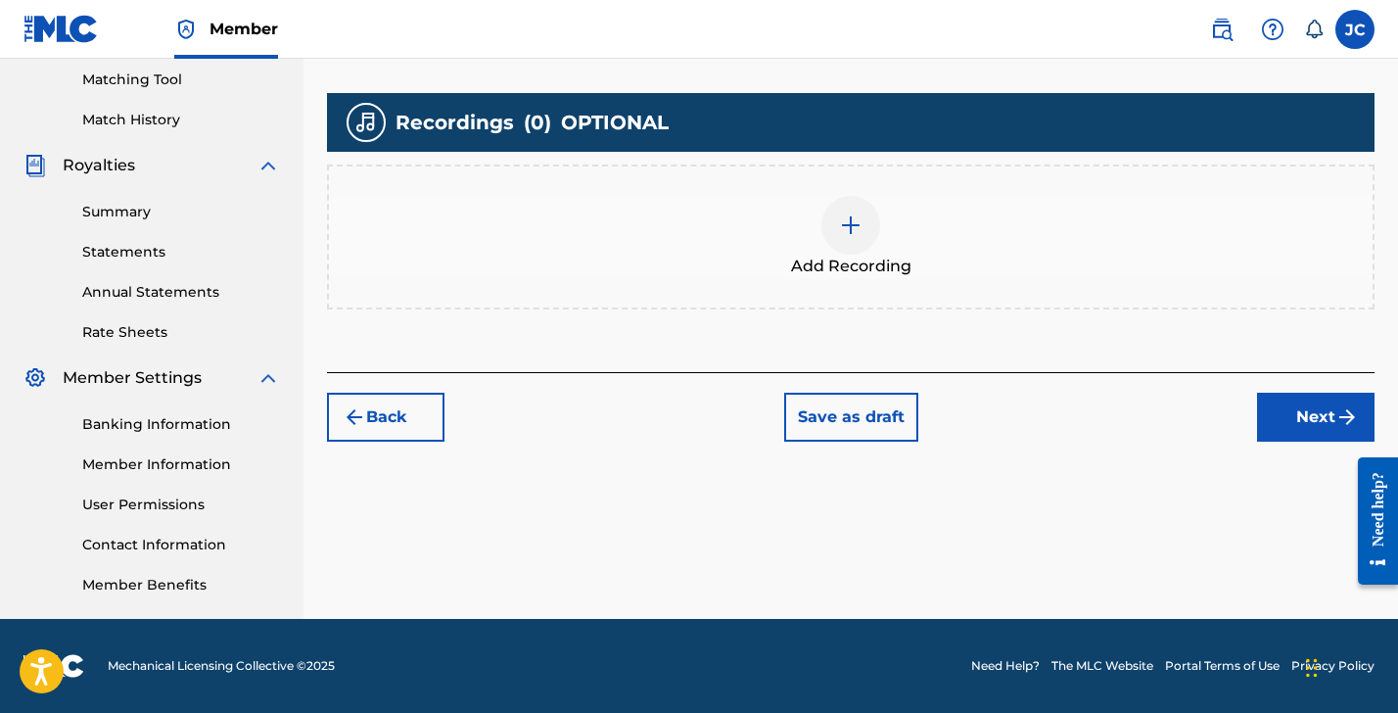
scroll to position [501, 0]
click at [851, 238] on div at bounding box center [851, 225] width 59 height 59
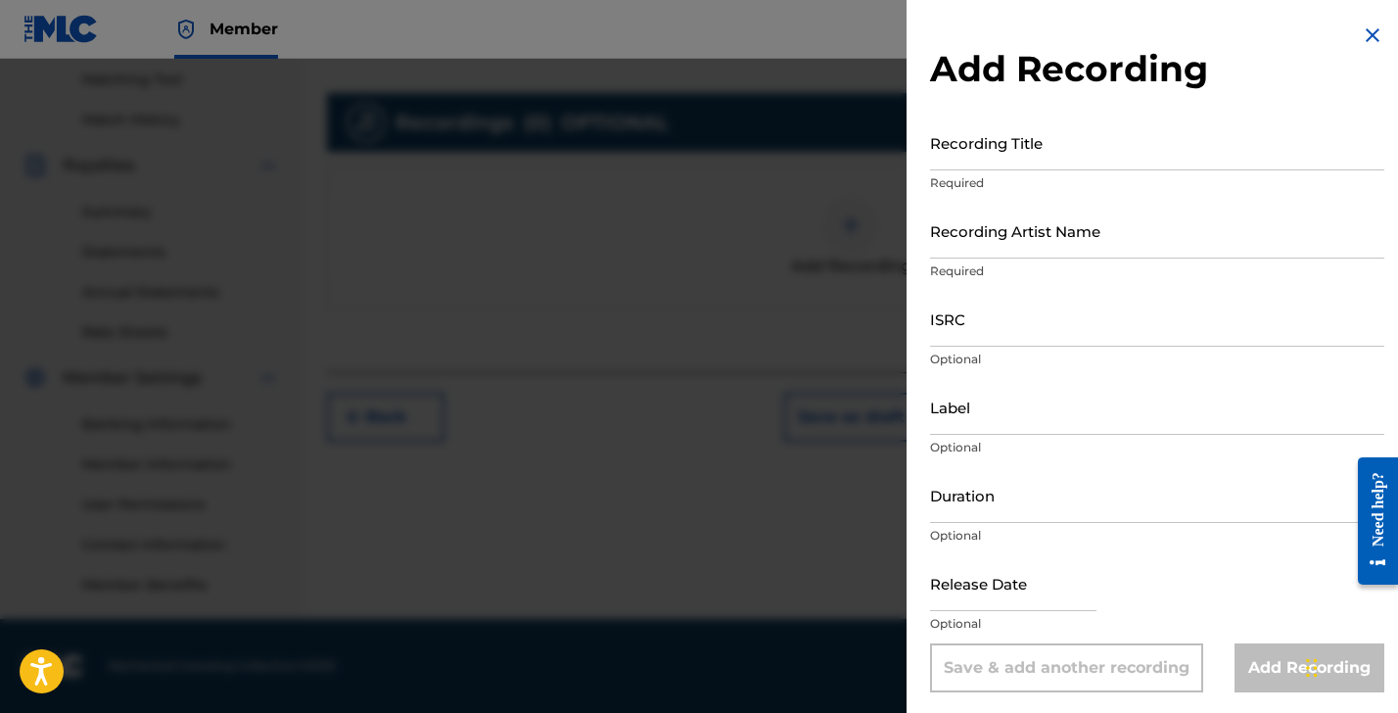
click at [967, 156] on input "Recording Title" at bounding box center [1157, 143] width 454 height 56
type input "That is a No No"
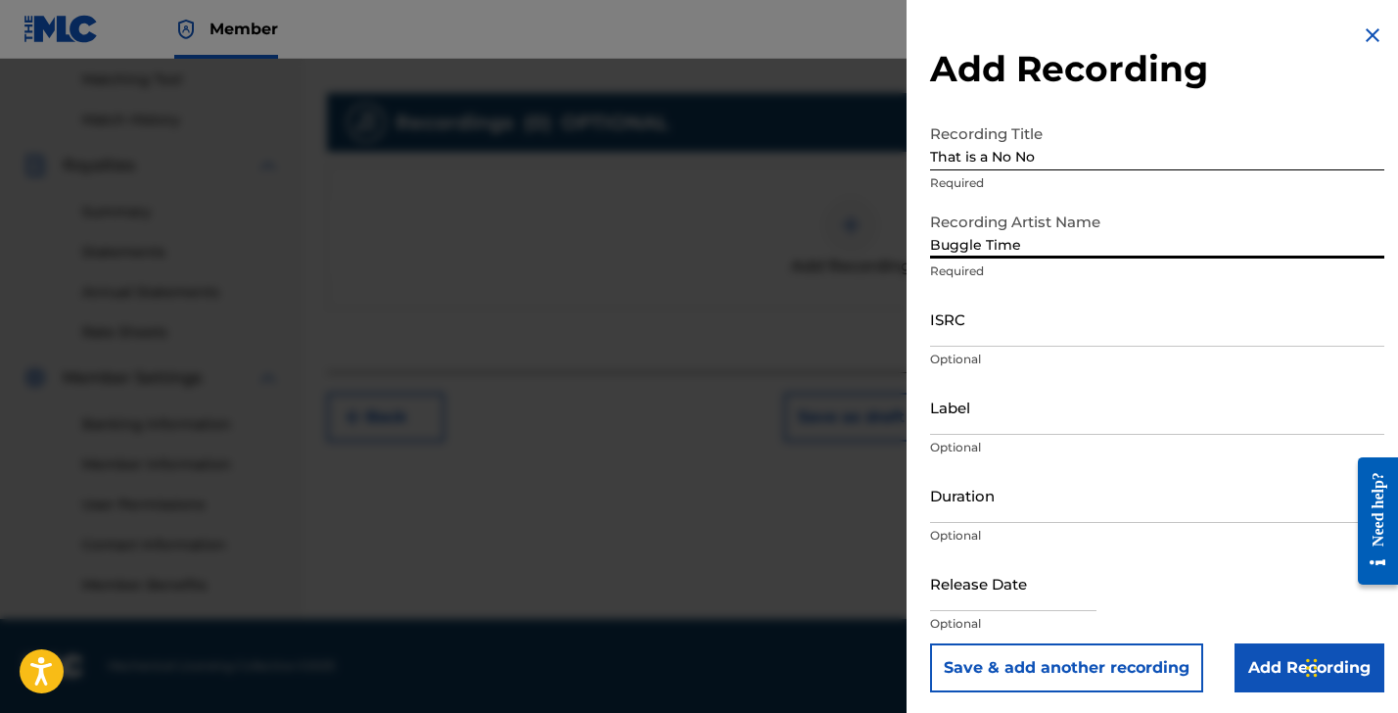
type input "Buggle Time"
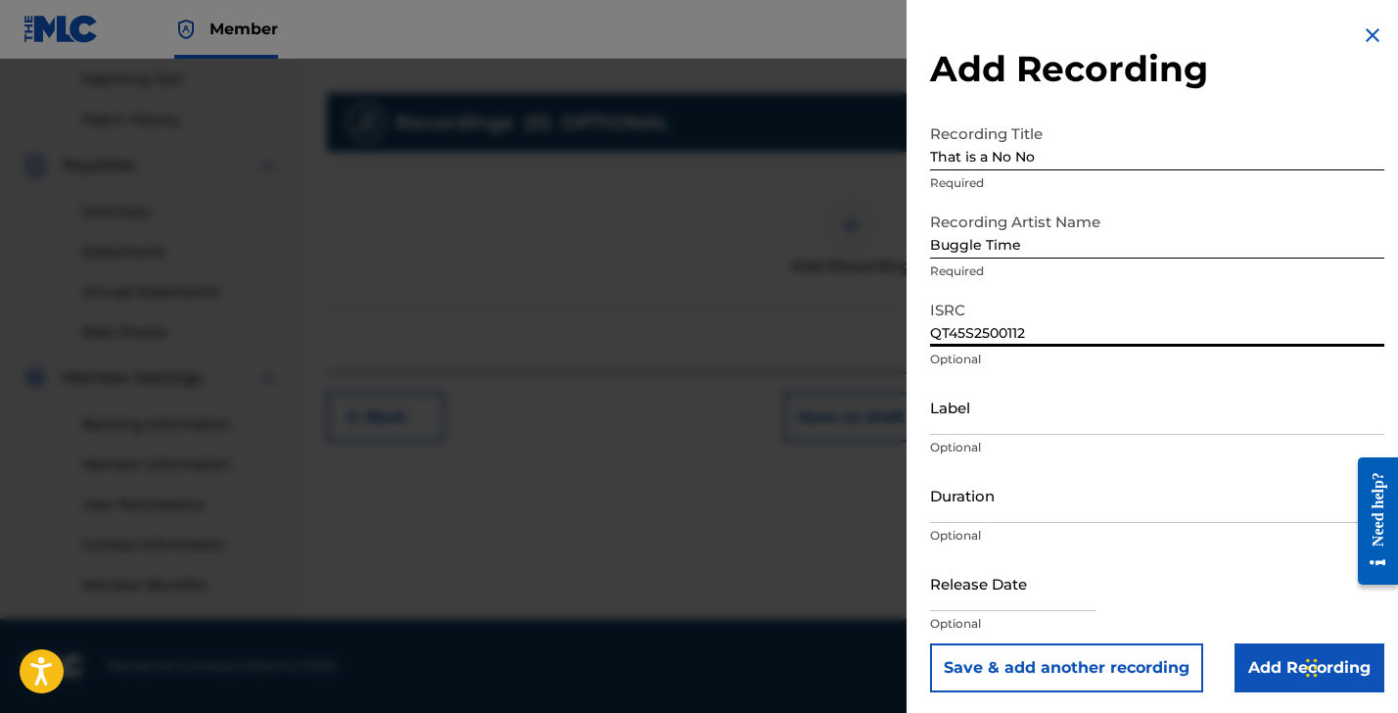
type input "QT45S2500112"
click at [960, 414] on input "Label" at bounding box center [1157, 407] width 454 height 56
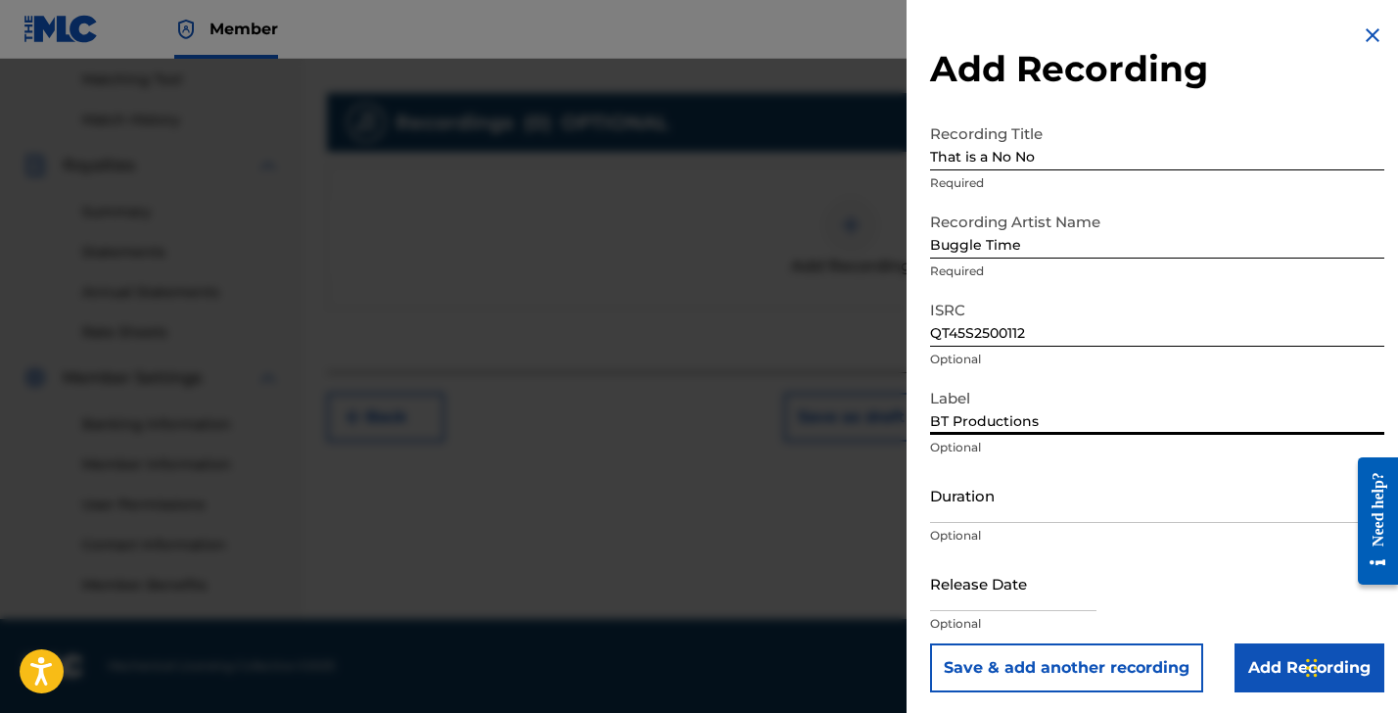
type input "BT Productions"
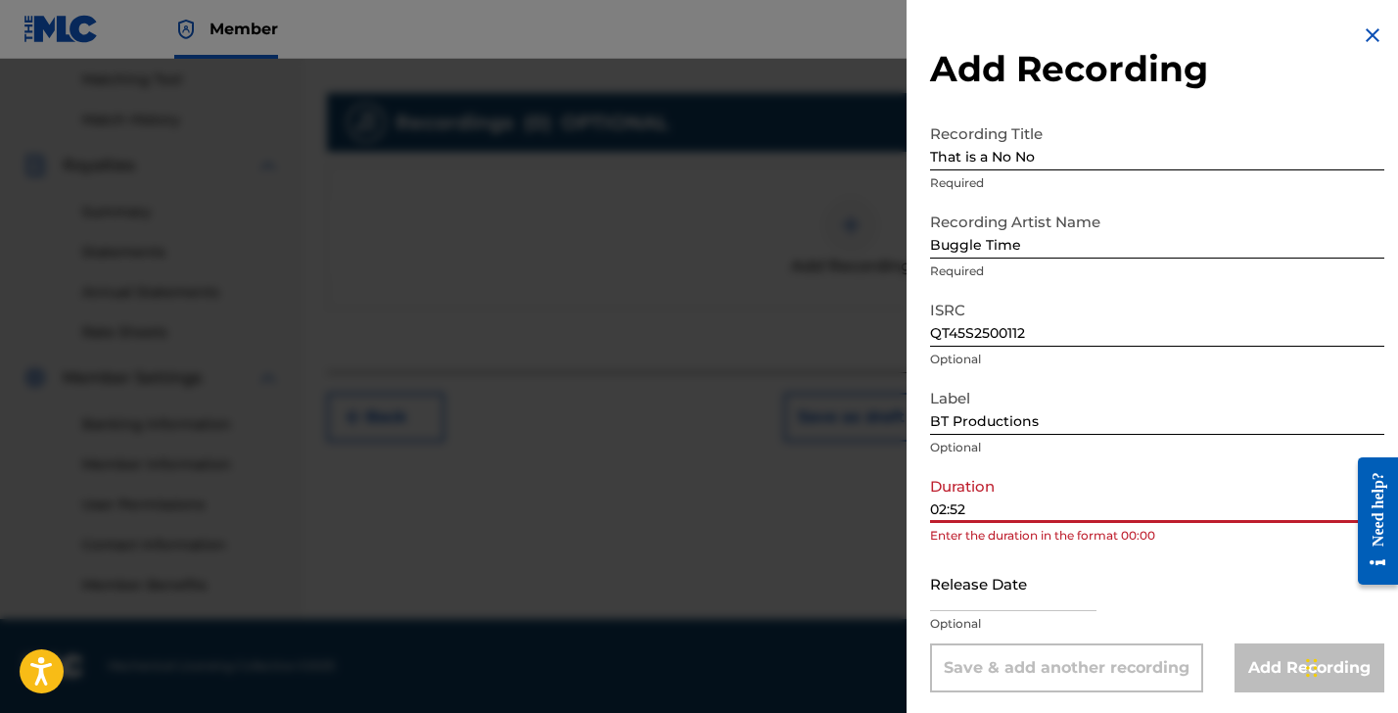
type input "02:52"
select select "8"
select select "2025"
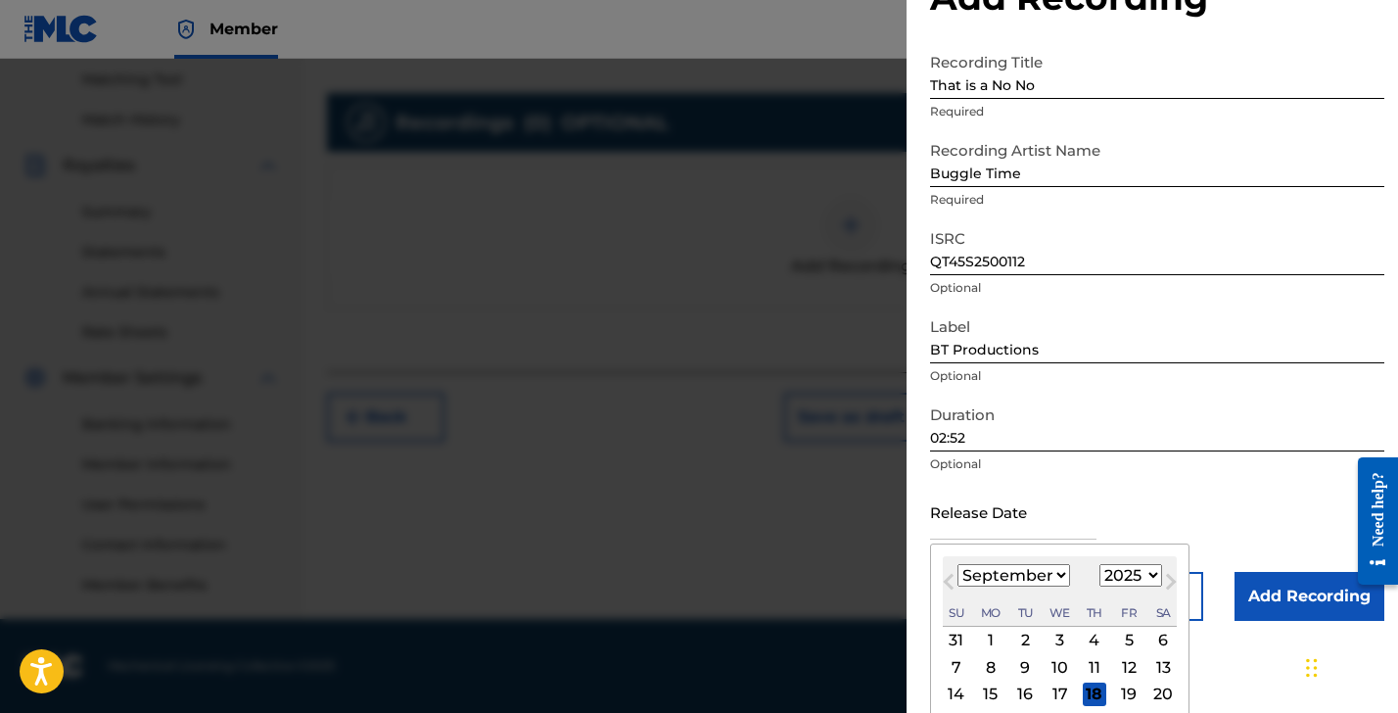
scroll to position [159, 0]
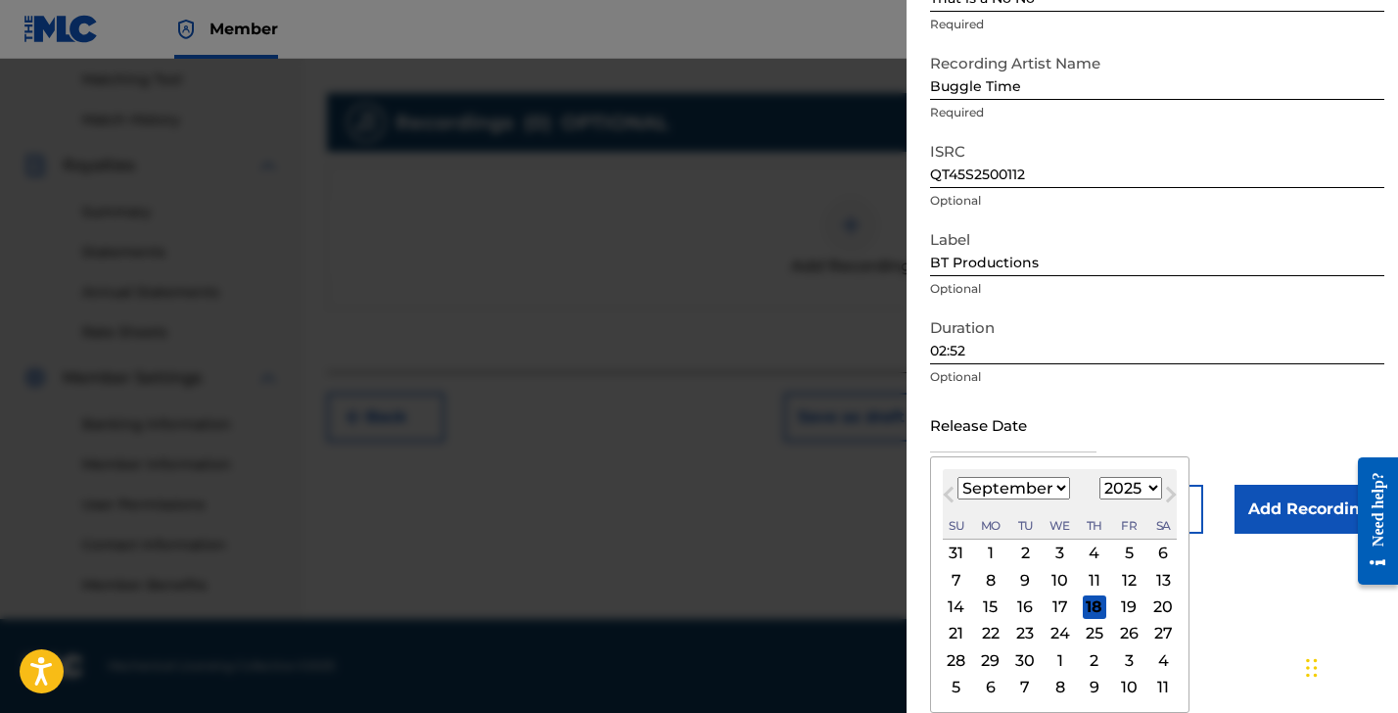
click at [1169, 497] on span "Next Month" at bounding box center [1169, 497] width 0 height 29
click at [1169, 491] on span "Next Month" at bounding box center [1169, 497] width 0 height 29
select select "10"
click at [1117, 605] on div "14" at bounding box center [1129, 607] width 24 height 24
type input "November 14 2025"
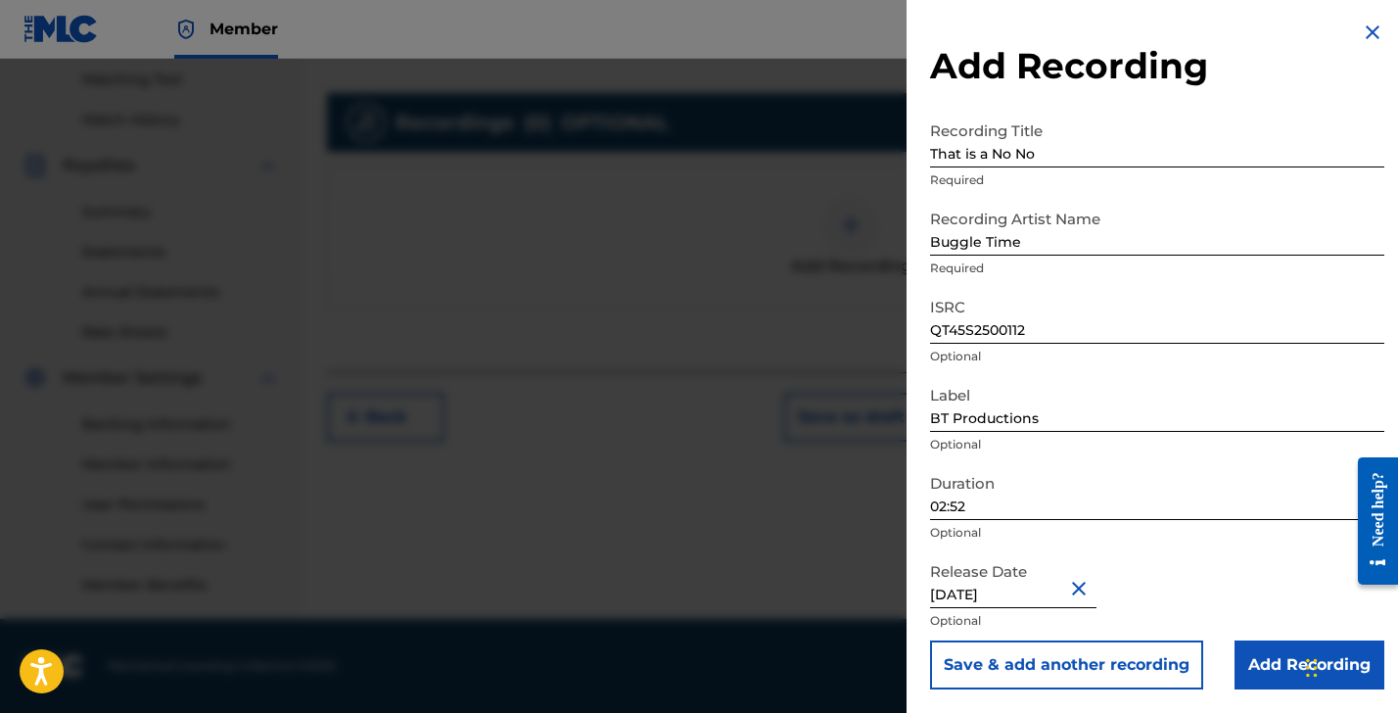
scroll to position [3, 0]
click at [1258, 655] on input "Add Recording" at bounding box center [1310, 664] width 150 height 49
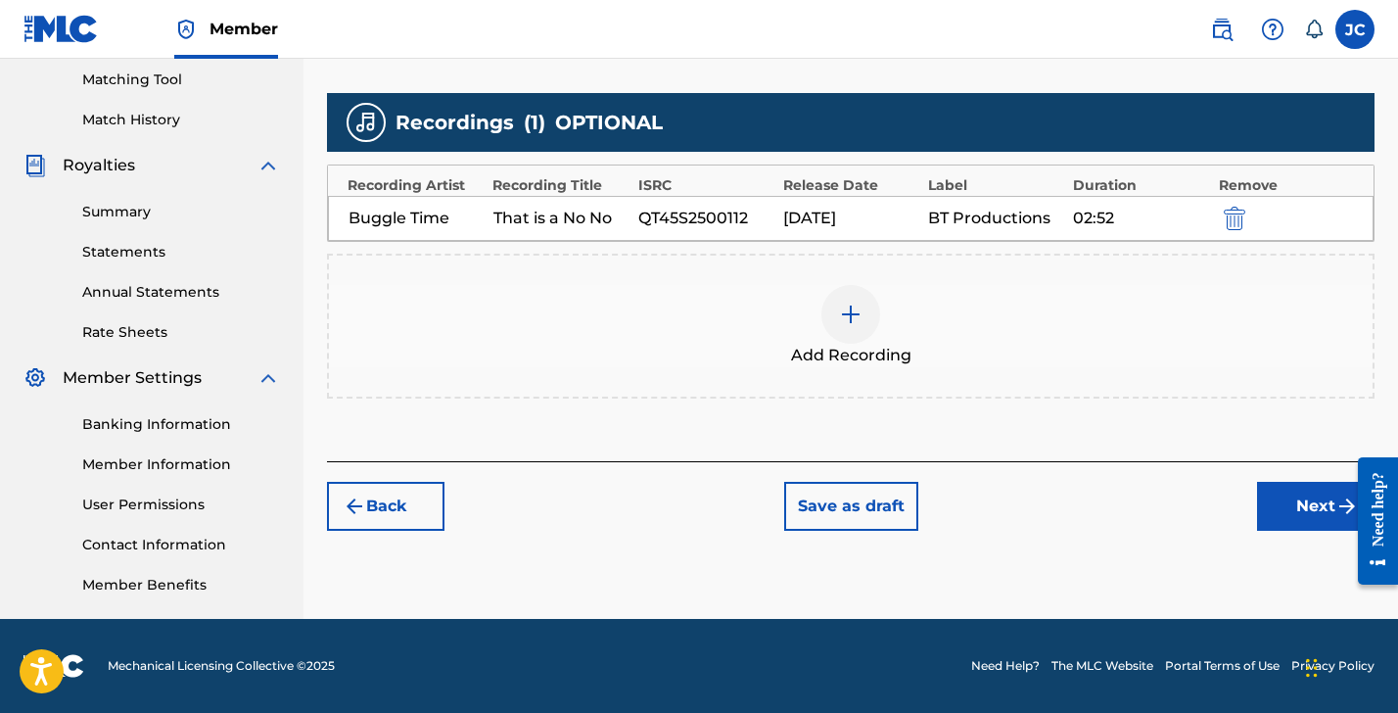
click at [1293, 497] on button "Next" at bounding box center [1316, 506] width 118 height 49
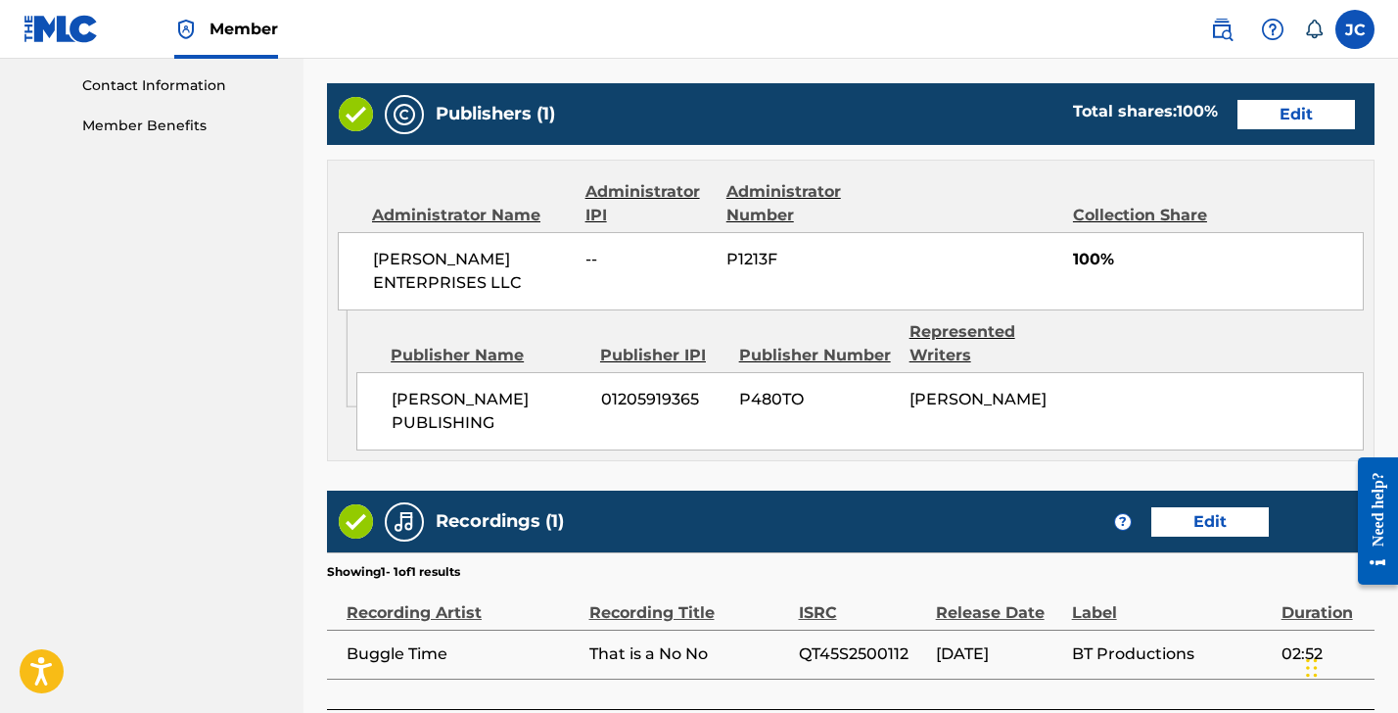
scroll to position [1118, 0]
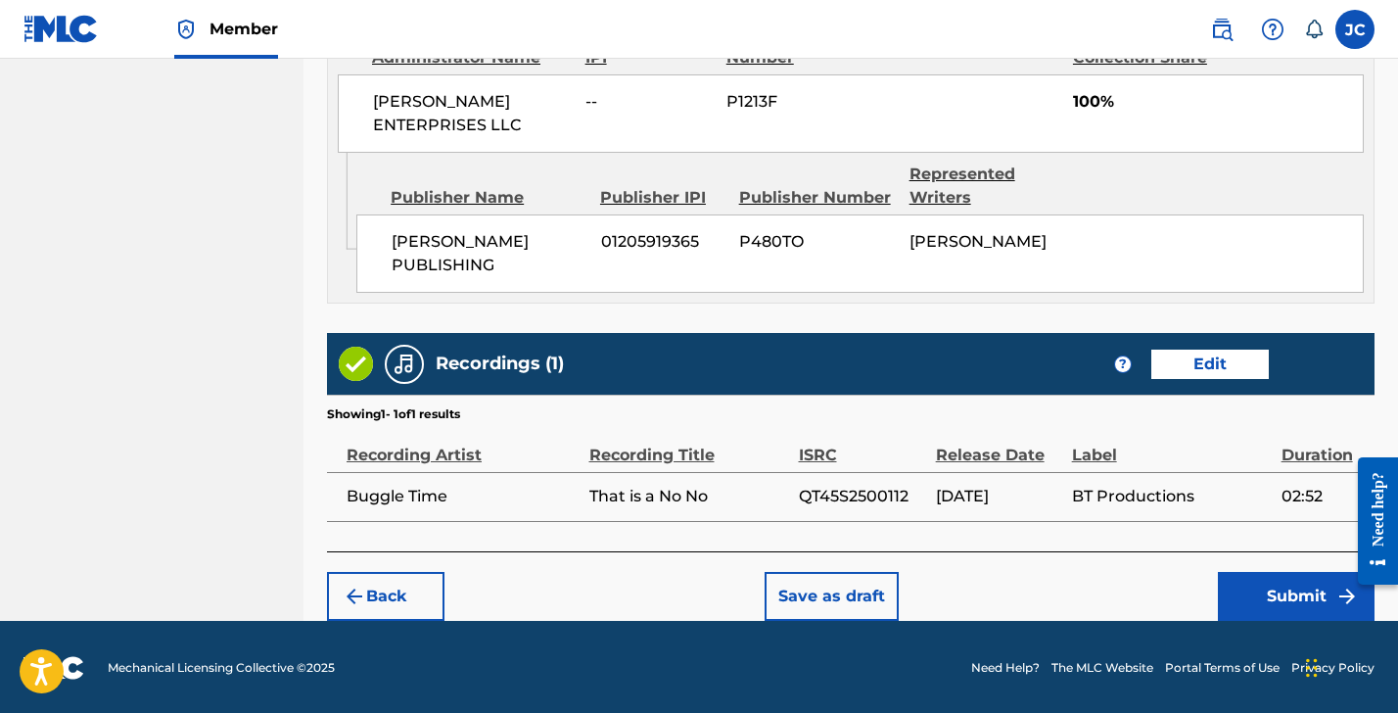
click at [1257, 591] on button "Submit" at bounding box center [1296, 596] width 157 height 49
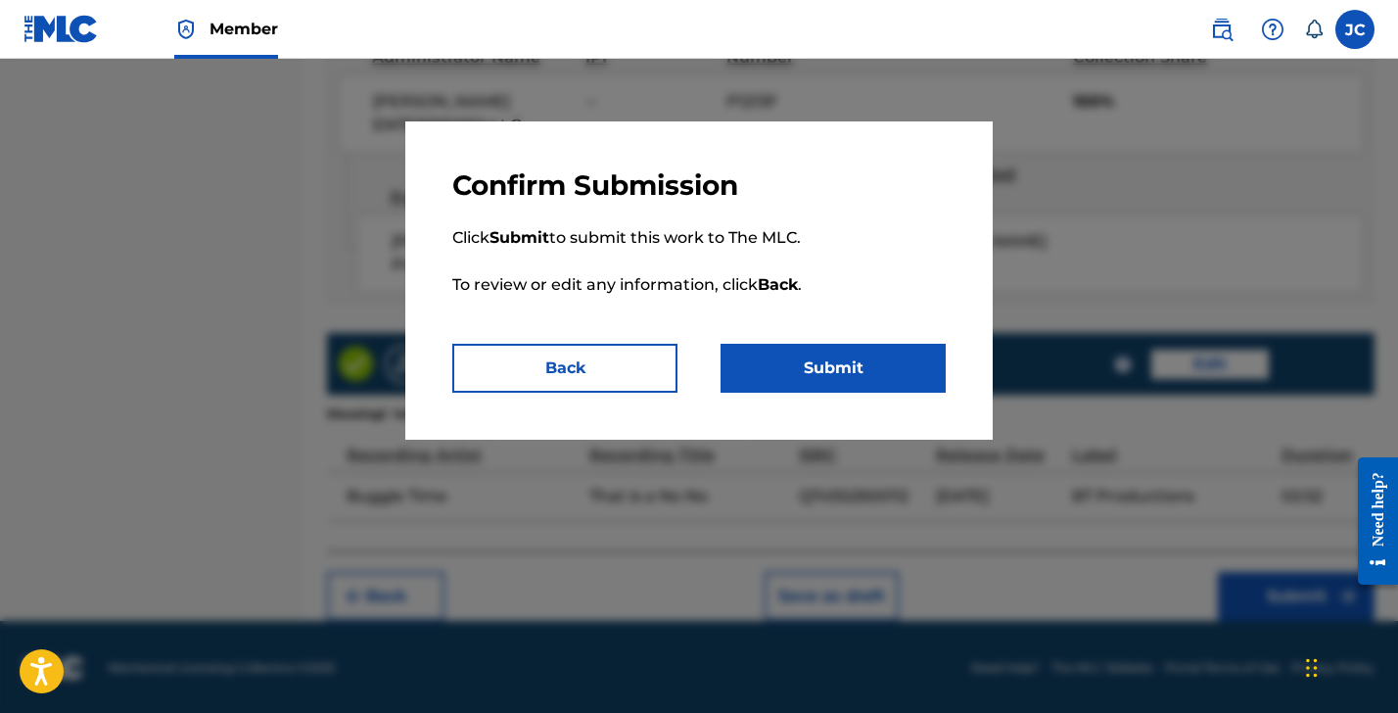
click at [874, 355] on button "Submit" at bounding box center [833, 368] width 225 height 49
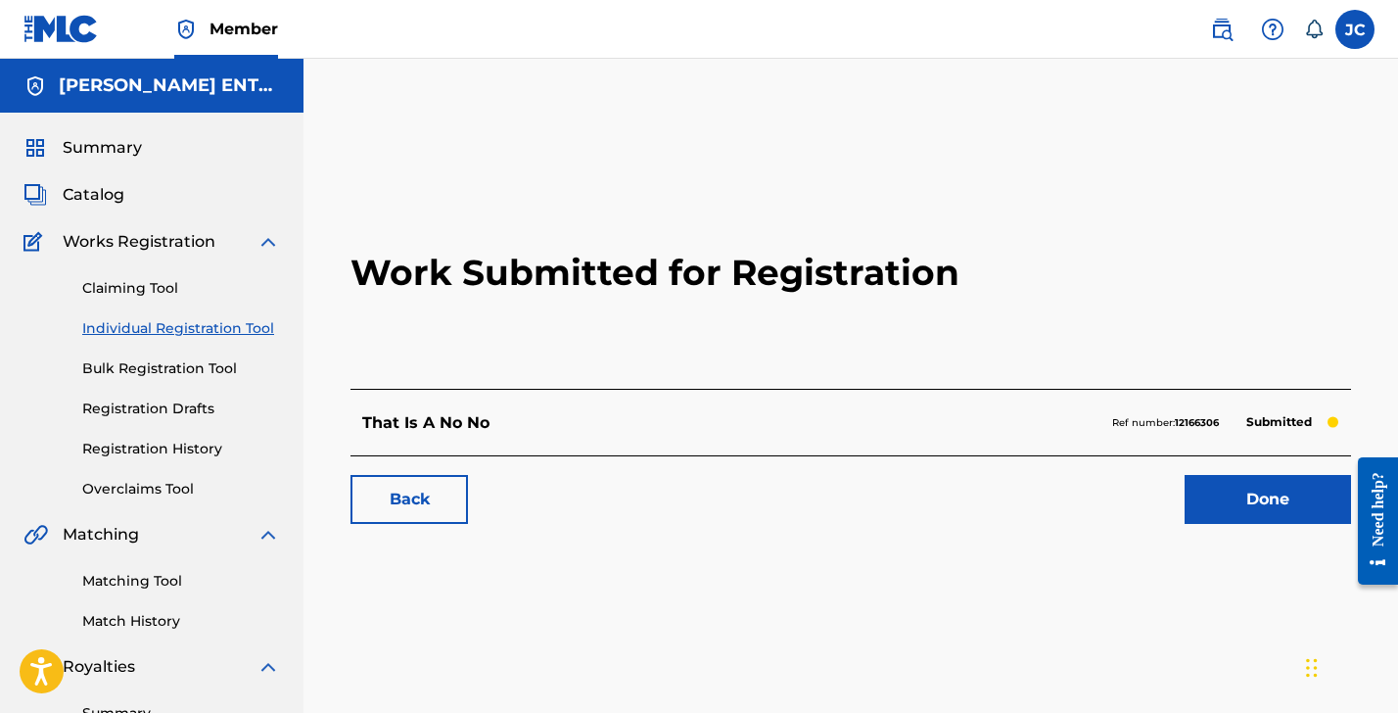
click at [186, 439] on link "Registration History" at bounding box center [181, 449] width 198 height 21
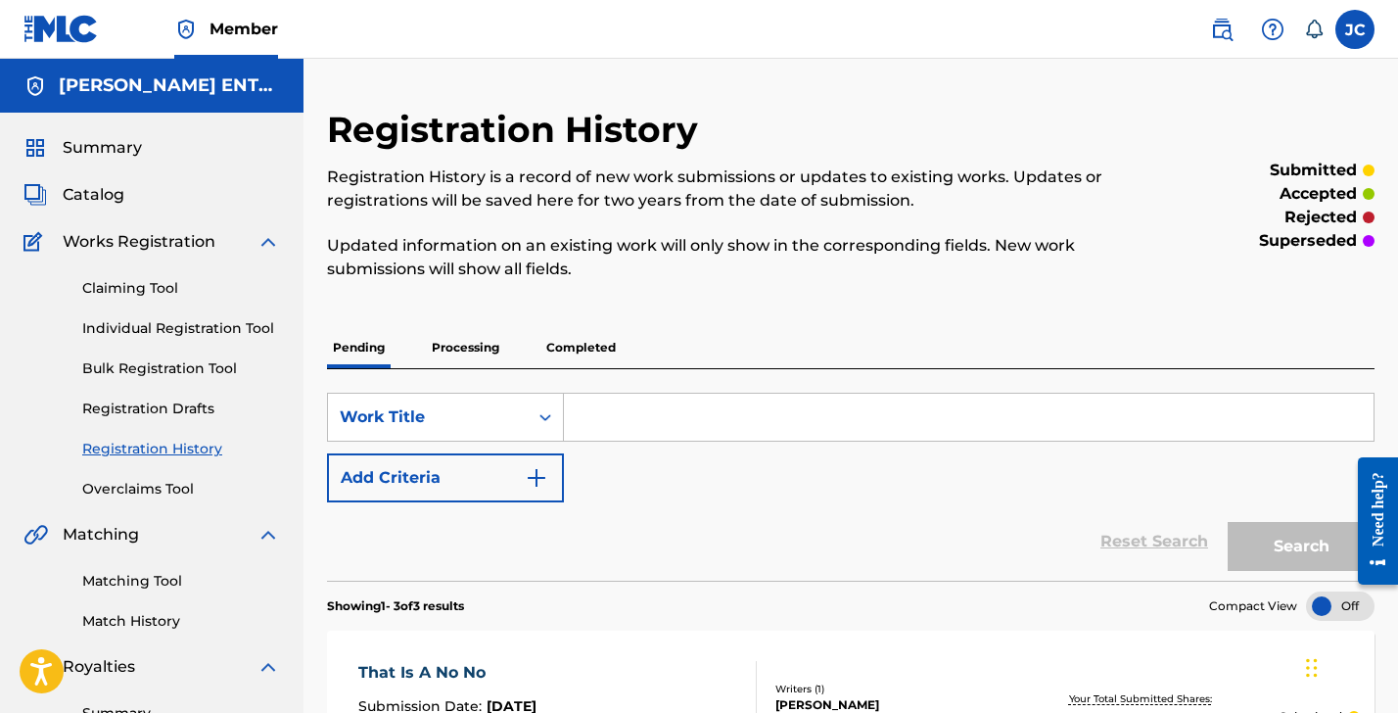
click at [135, 326] on link "Individual Registration Tool" at bounding box center [181, 328] width 198 height 21
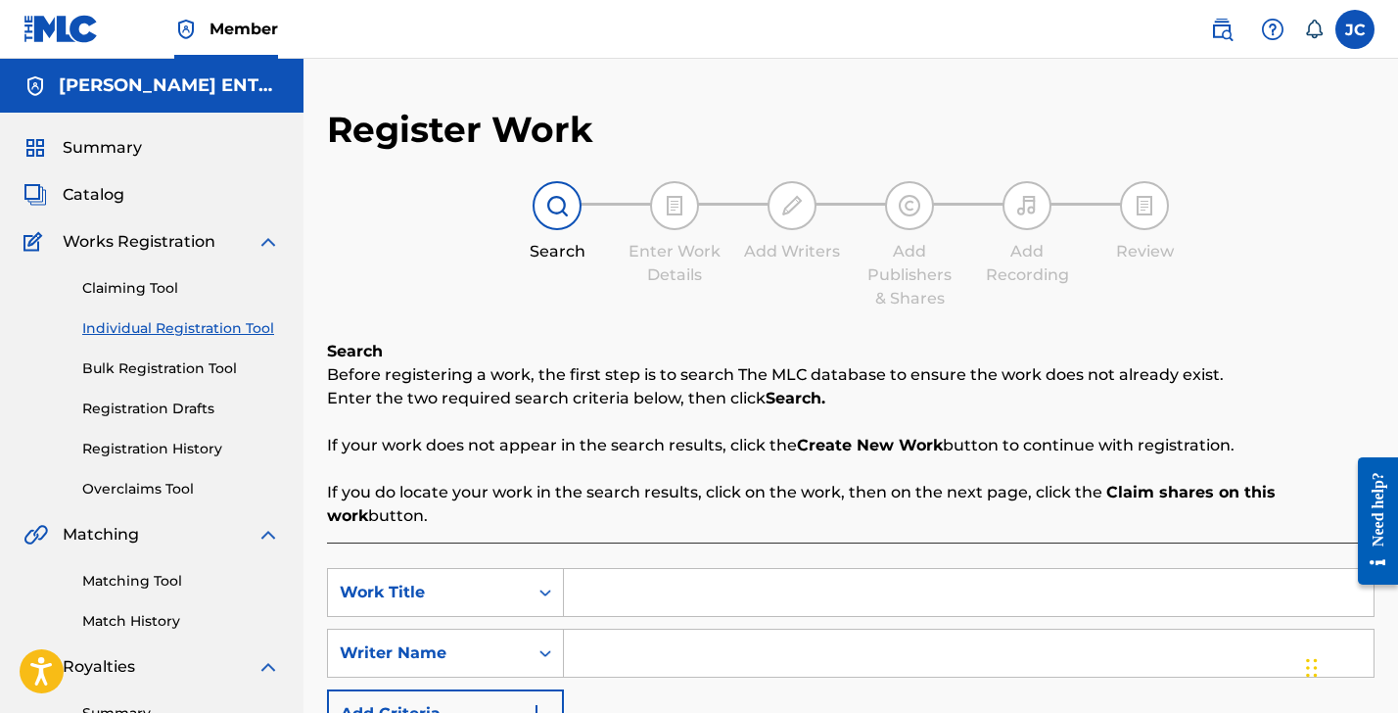
drag, startPoint x: 610, startPoint y: 592, endPoint x: 618, endPoint y: 571, distance: 22.0
click at [613, 592] on input "Search Form" at bounding box center [969, 592] width 810 height 47
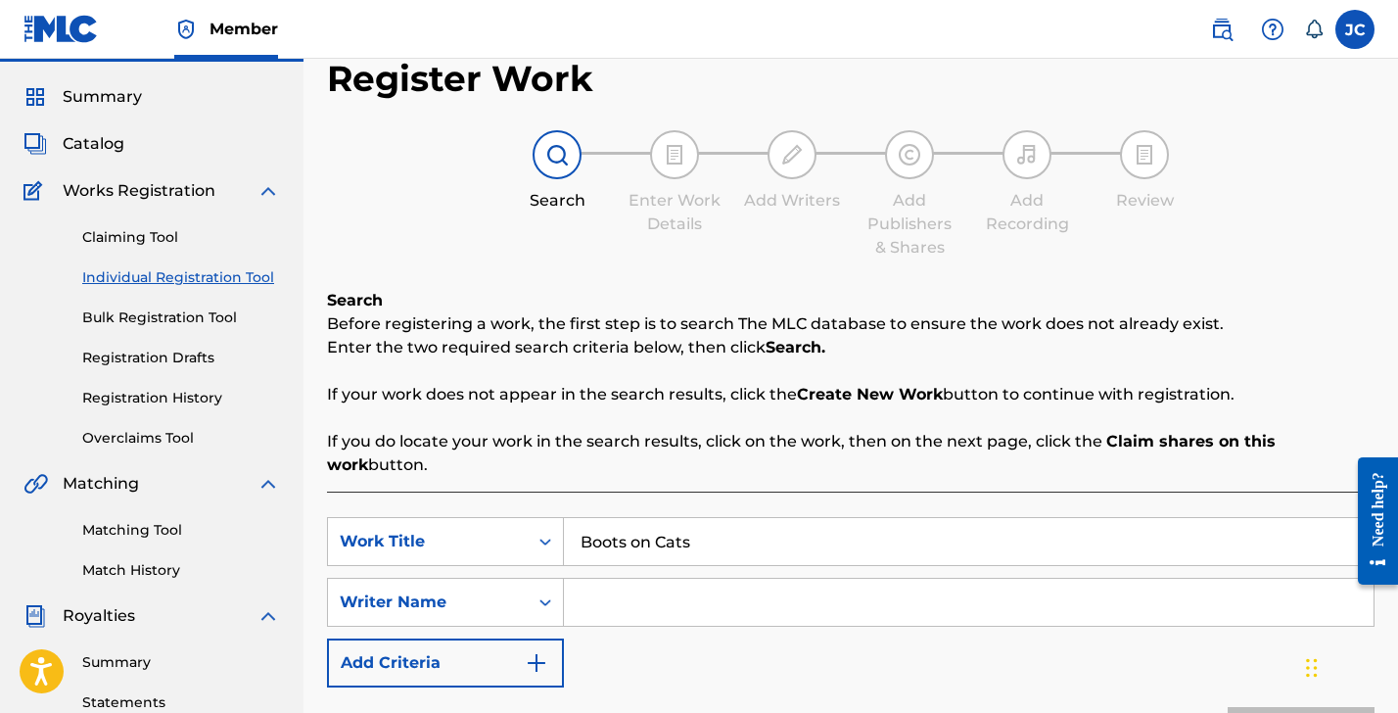
scroll to position [235, 0]
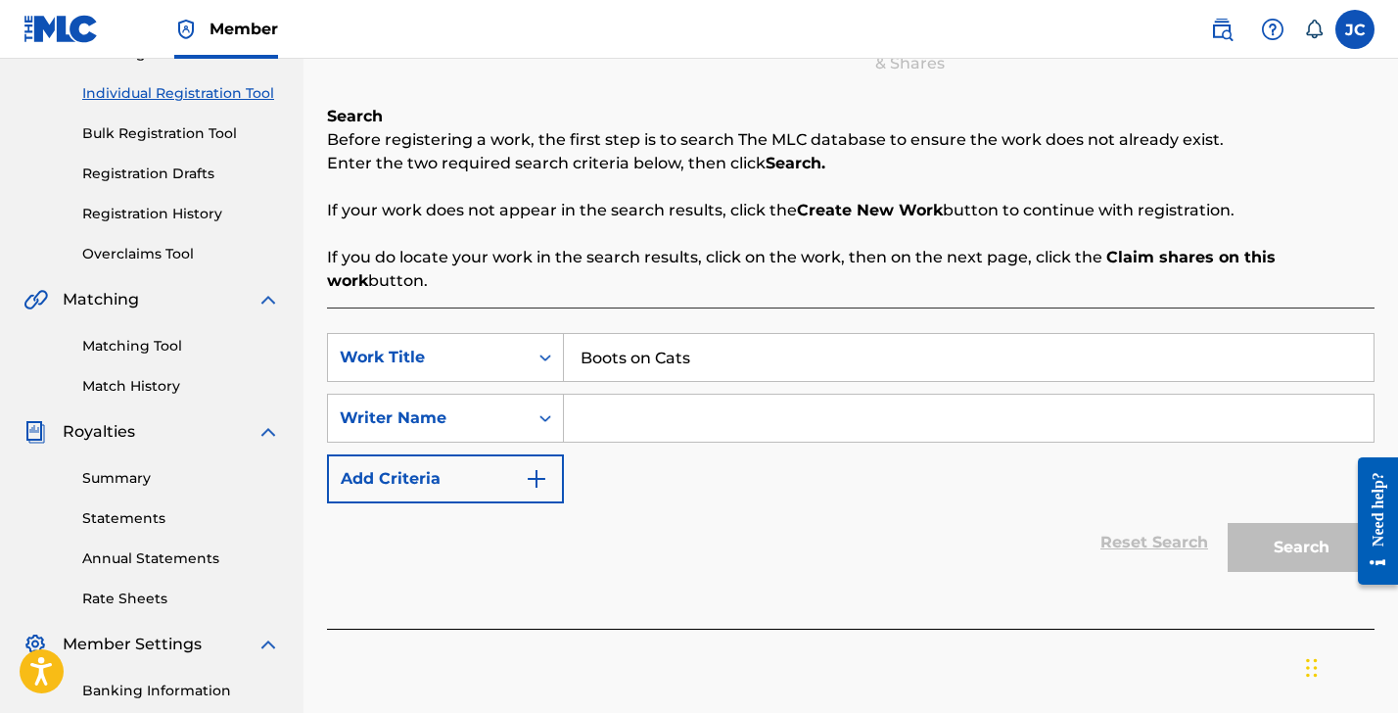
type input "Boots on Cats"
click at [623, 426] on input "Search Form" at bounding box center [969, 418] width 810 height 47
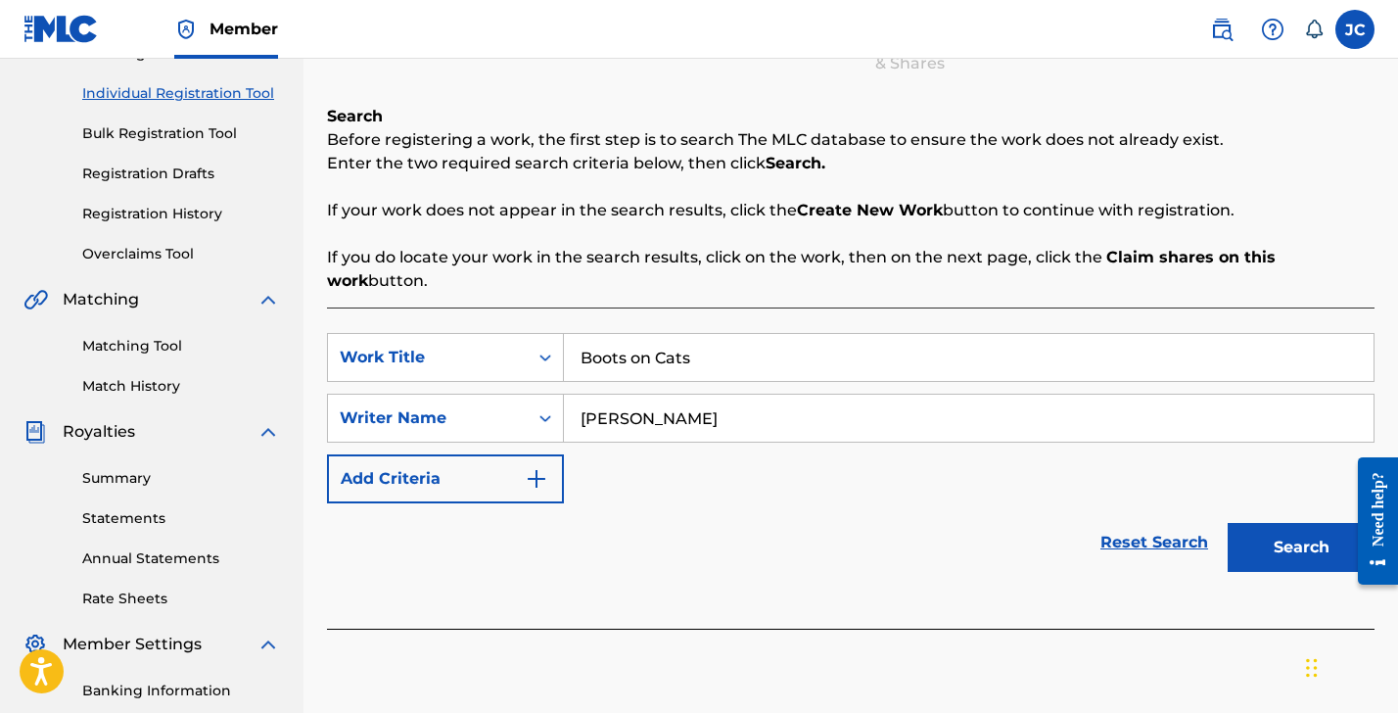
type input "[PERSON_NAME]"
click at [1302, 547] on button "Search" at bounding box center [1301, 547] width 147 height 49
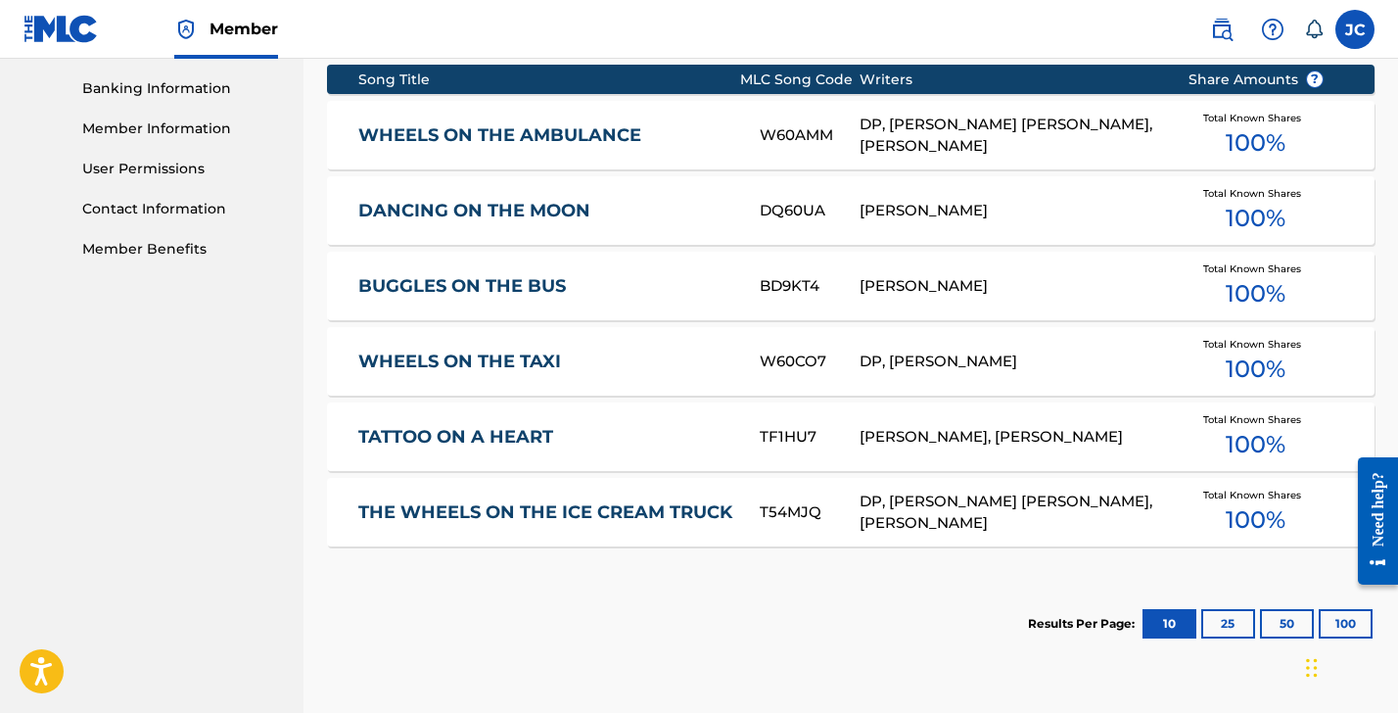
scroll to position [1005, 0]
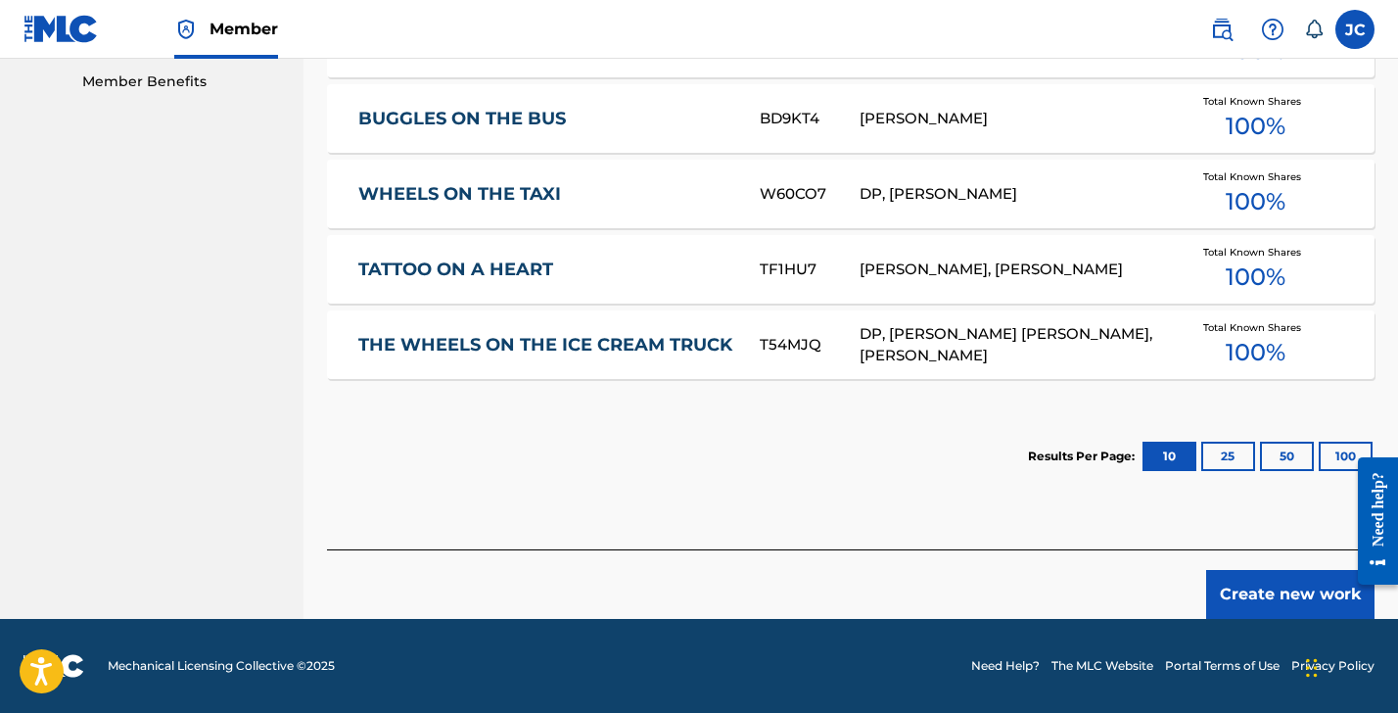
click at [1287, 602] on button "Create new work" at bounding box center [1291, 594] width 168 height 49
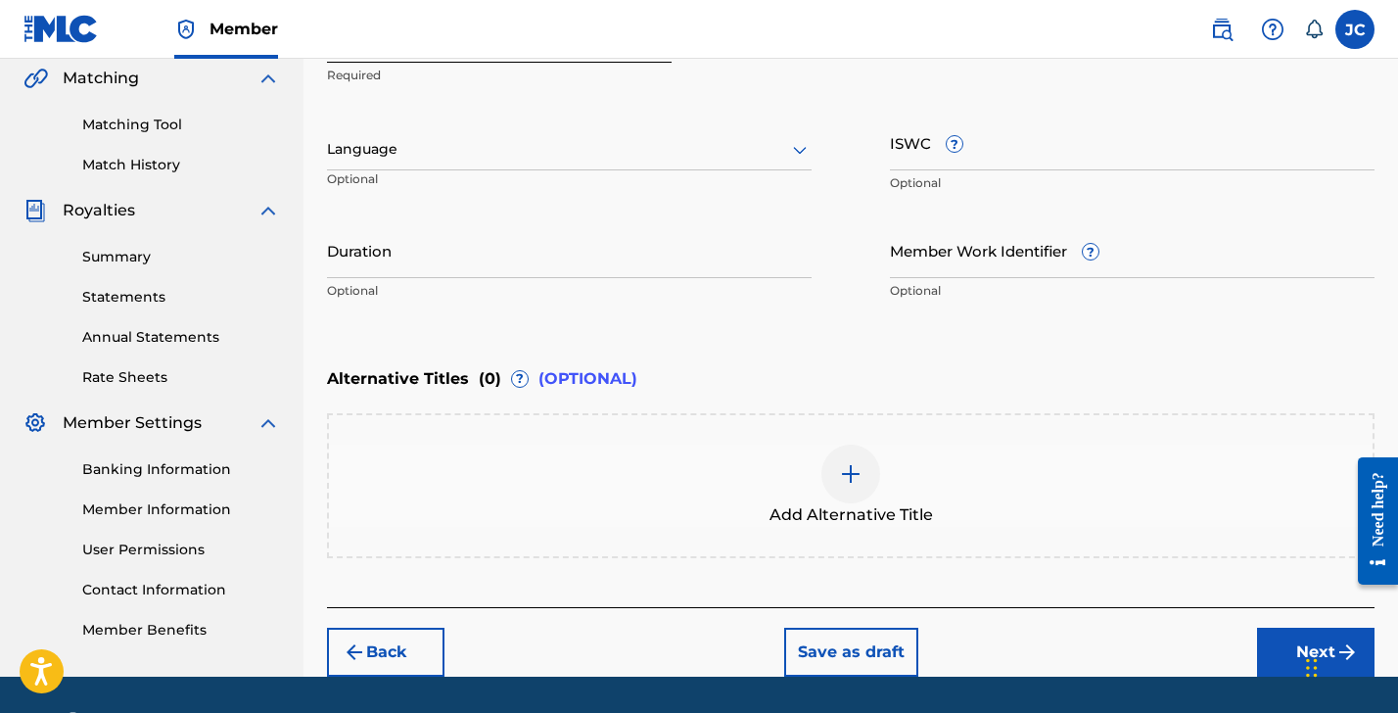
scroll to position [399, 0]
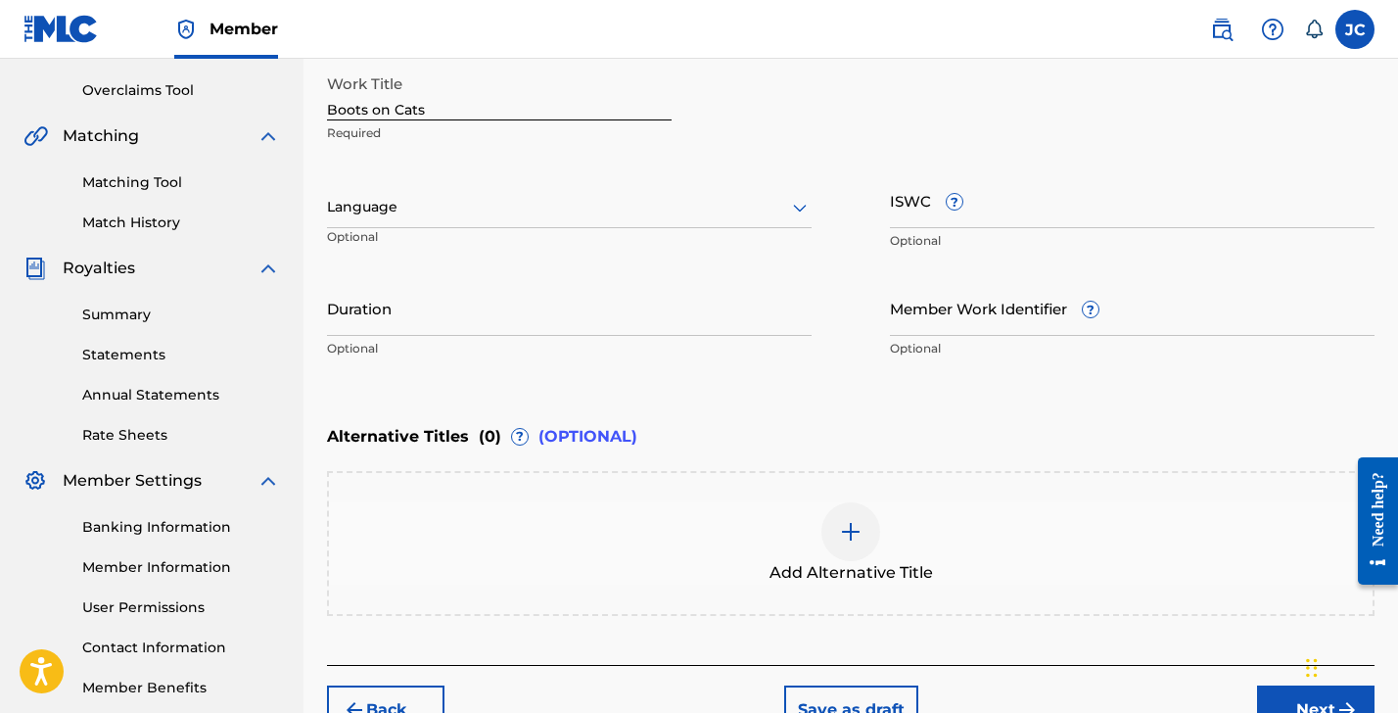
click at [369, 199] on div at bounding box center [569, 207] width 485 height 24
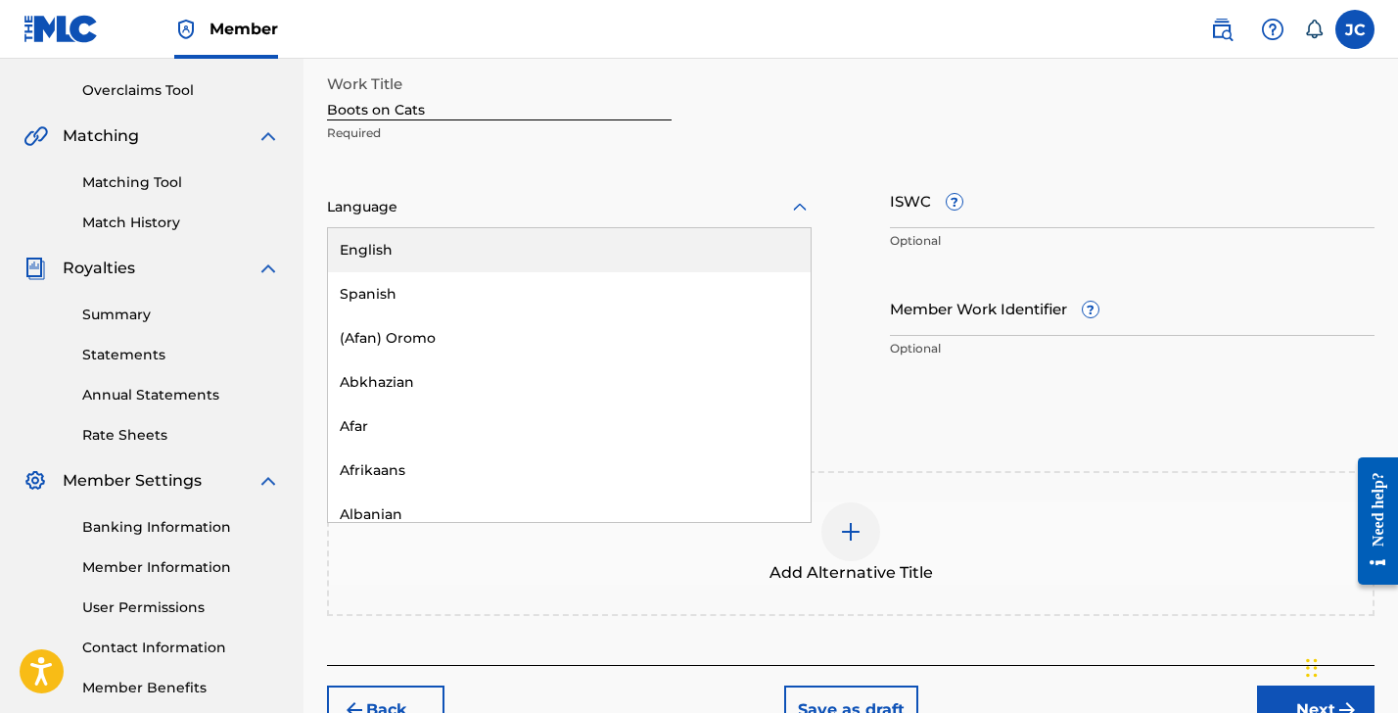
click at [375, 241] on div "English" at bounding box center [569, 250] width 483 height 44
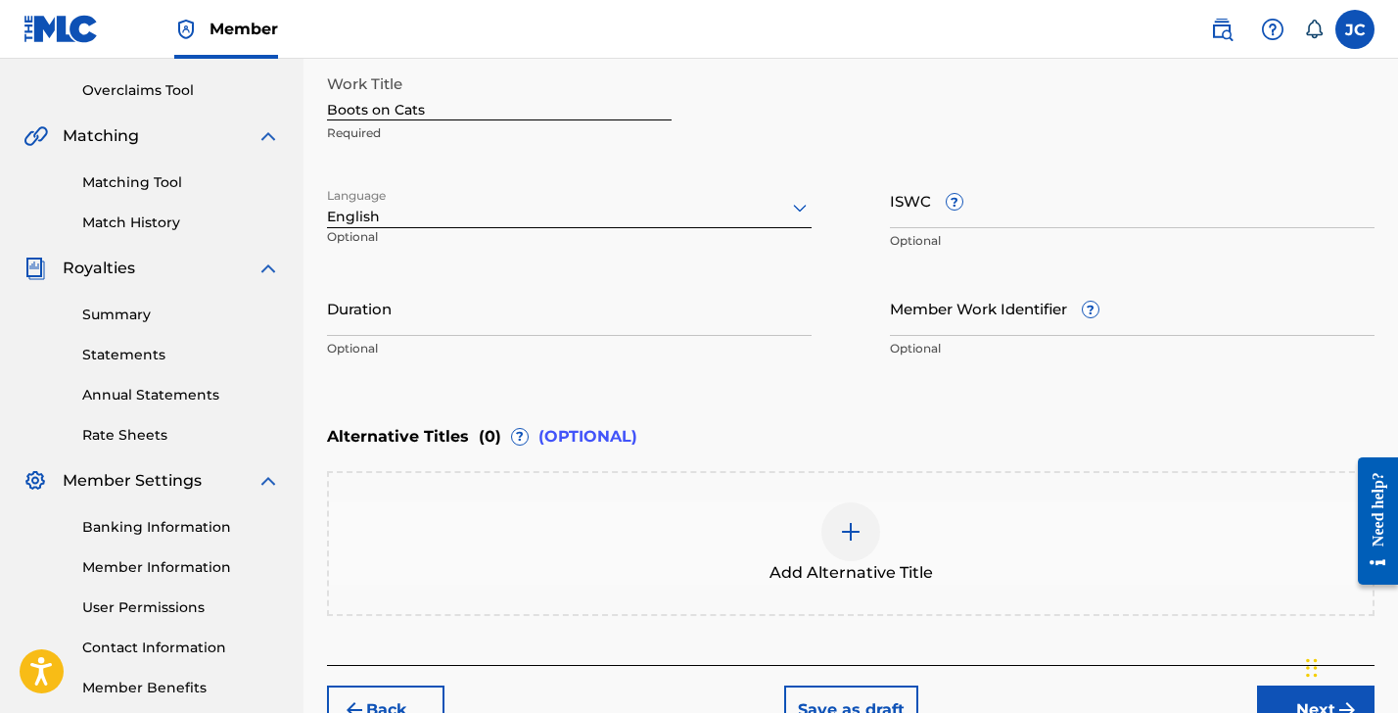
click at [586, 305] on input "Duration" at bounding box center [569, 308] width 485 height 56
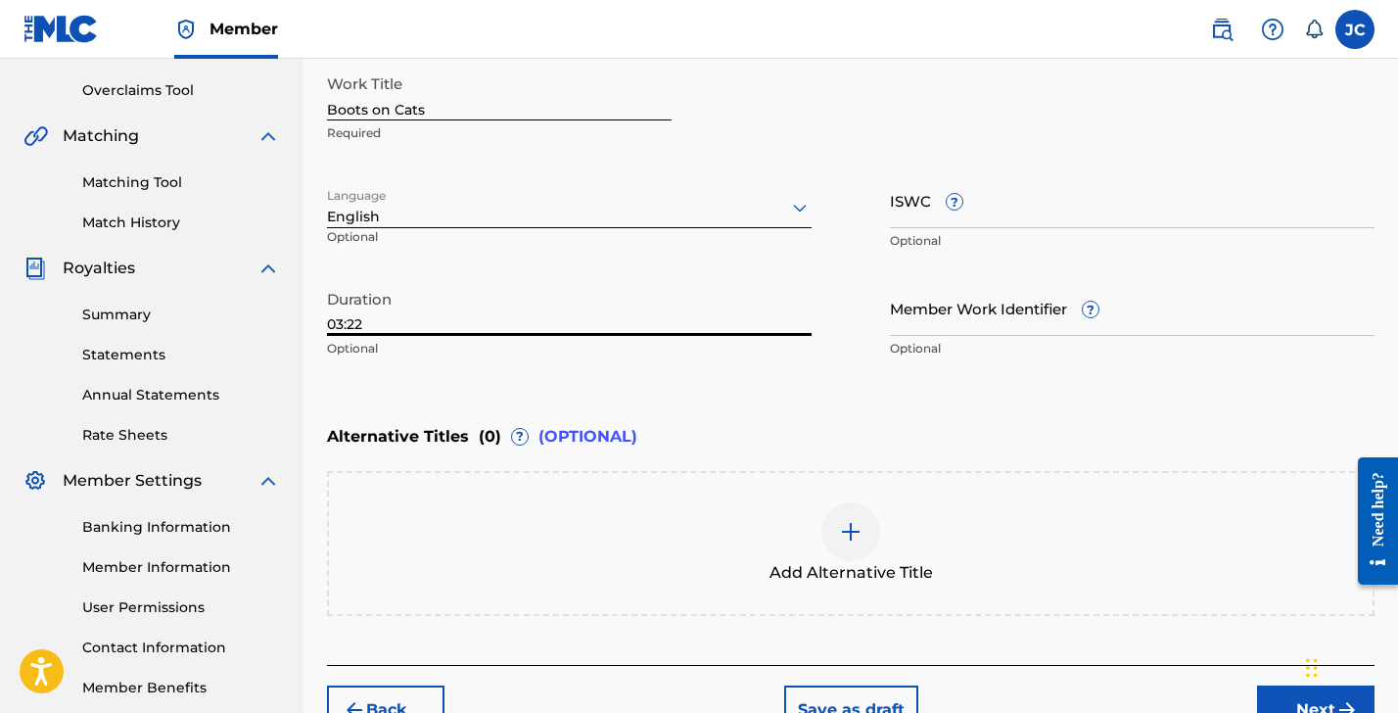
scroll to position [514, 0]
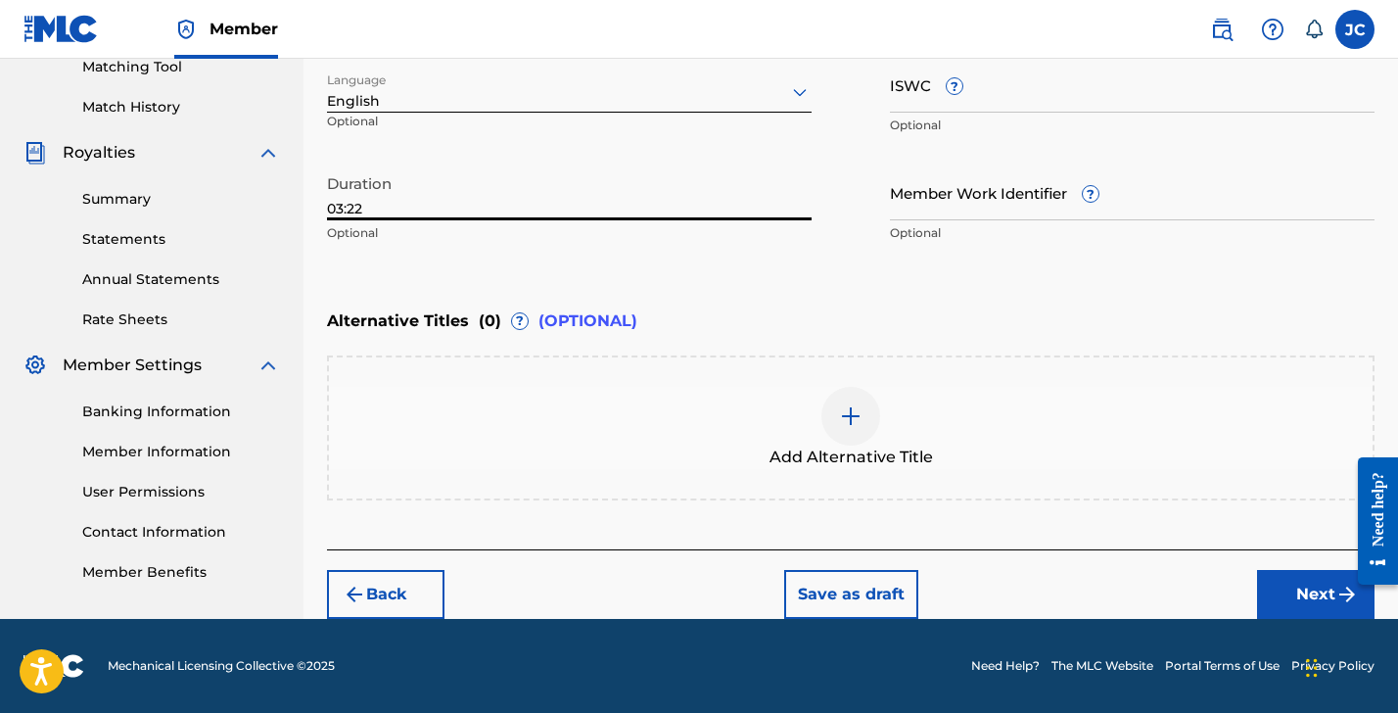
type input "03:22"
click at [1331, 604] on button "Next" at bounding box center [1316, 594] width 118 height 49
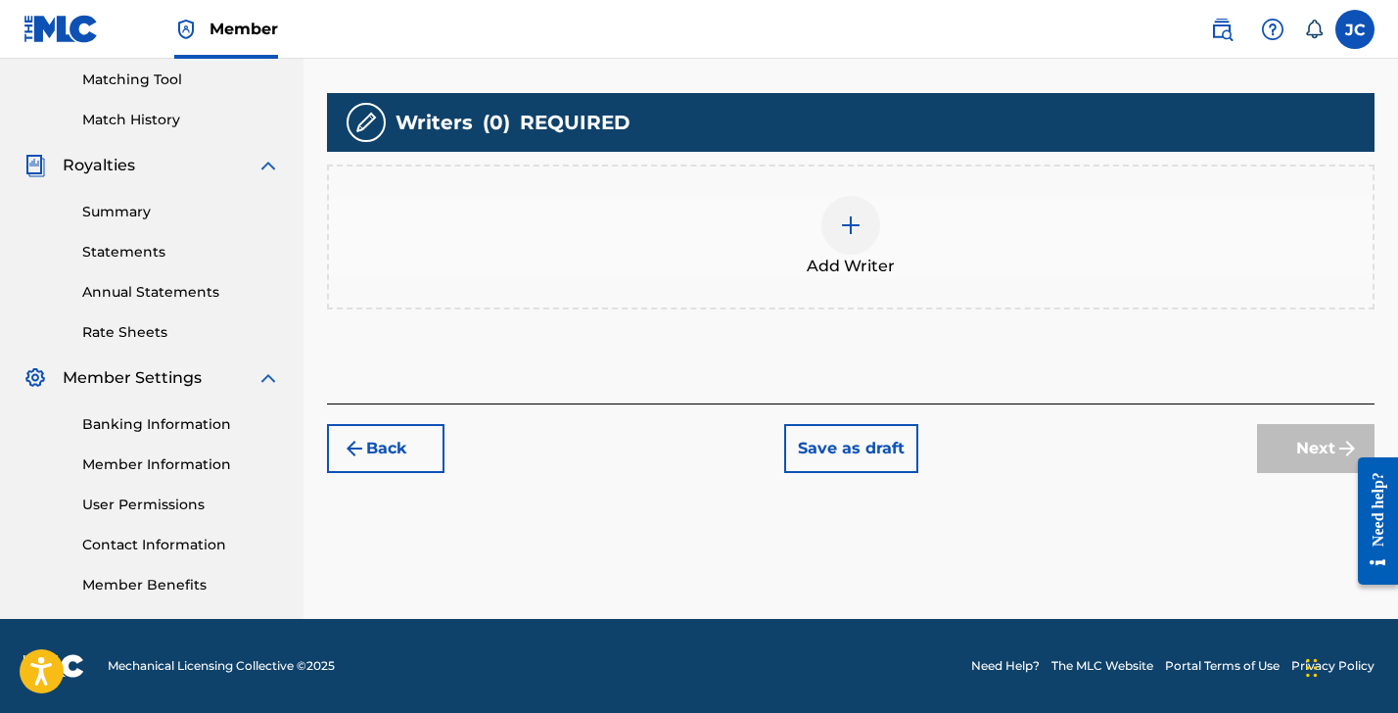
scroll to position [501, 0]
click at [876, 230] on div at bounding box center [851, 225] width 59 height 59
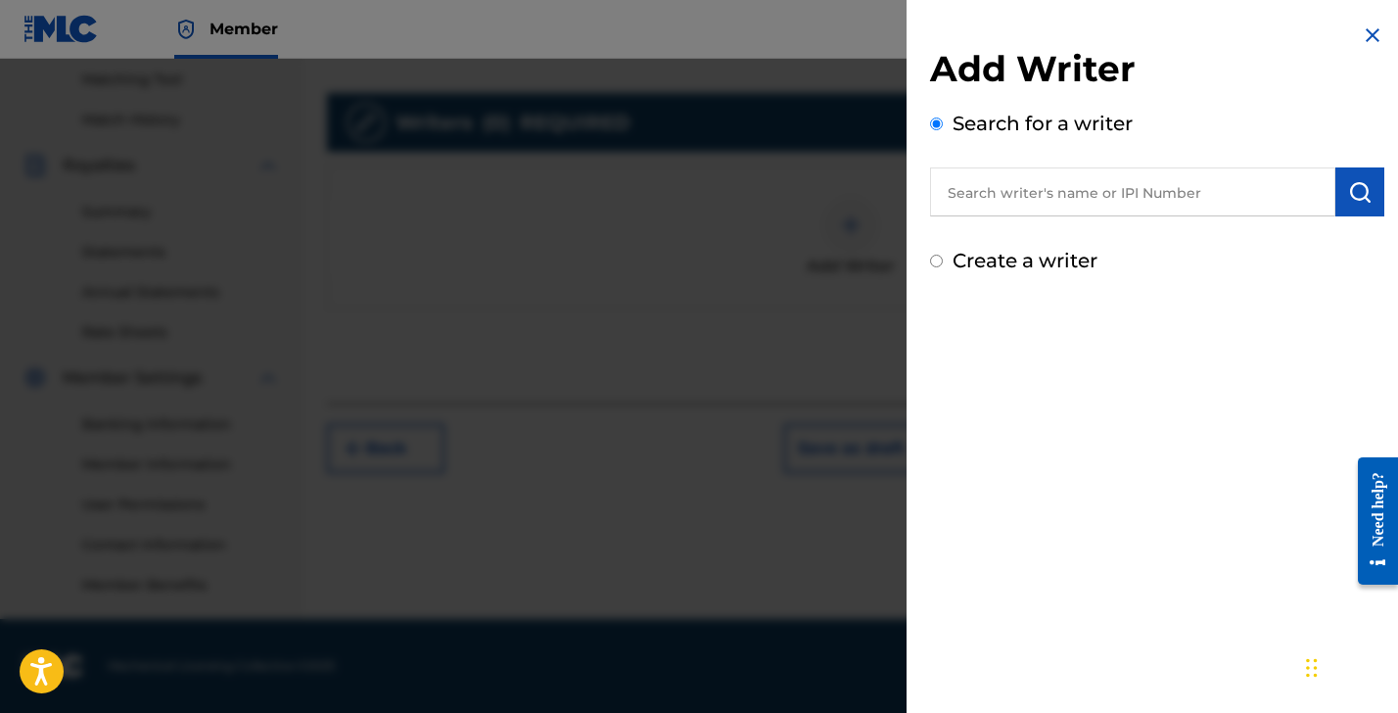
click at [1016, 184] on input "text" at bounding box center [1132, 191] width 405 height 49
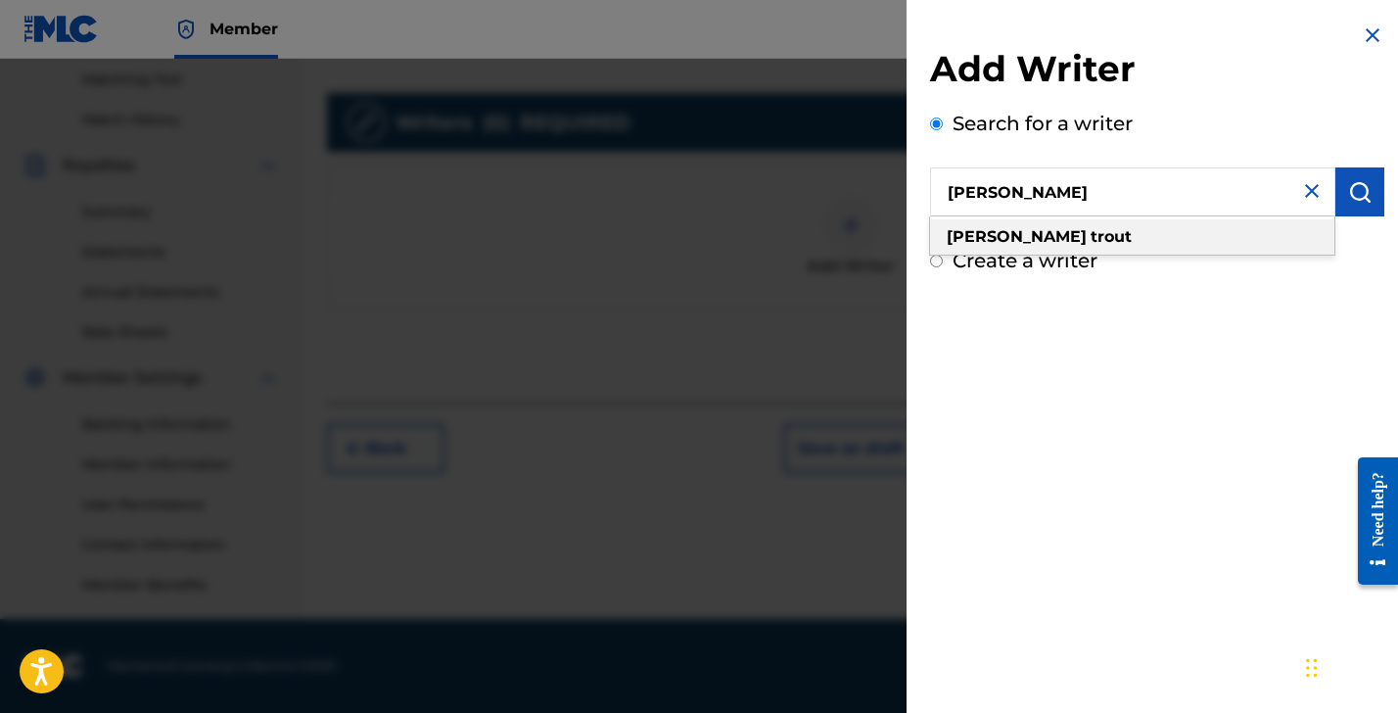
click at [1091, 228] on strong "trout" at bounding box center [1111, 236] width 41 height 19
type input "[PERSON_NAME]"
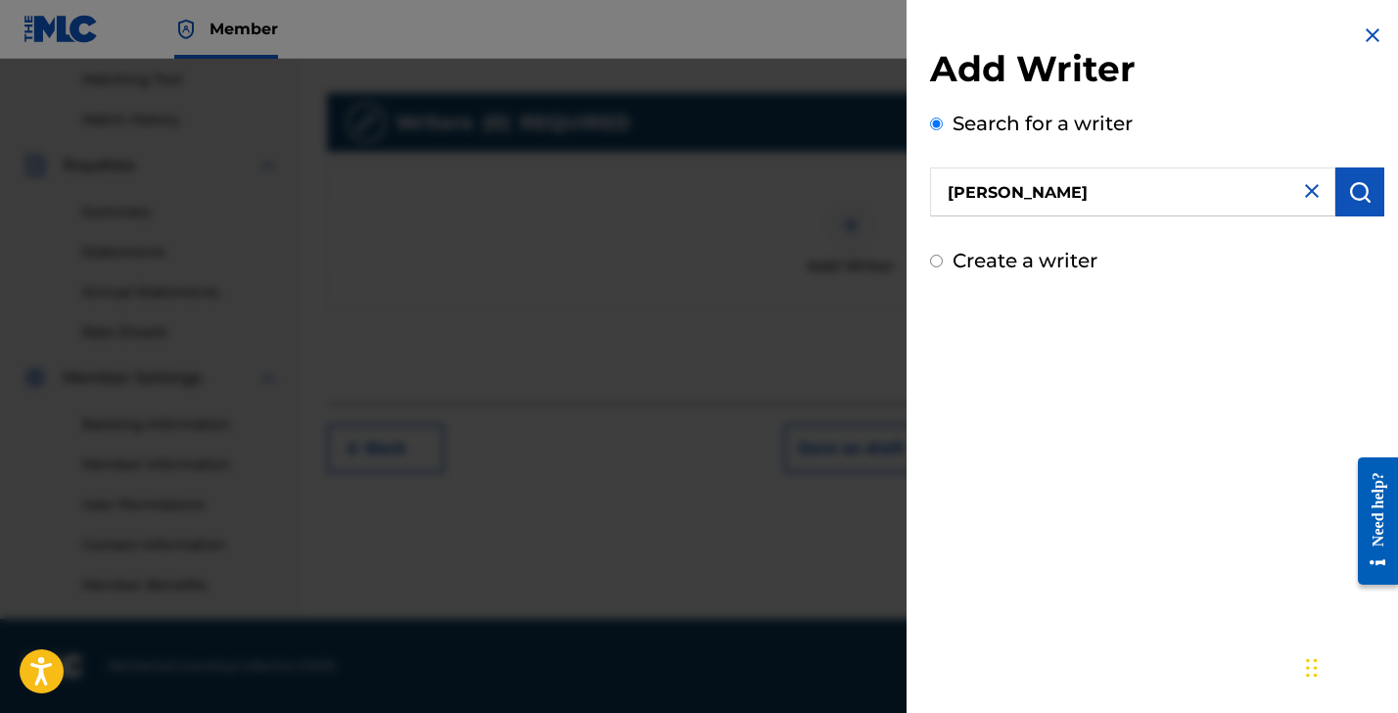
click at [1352, 189] on img "submit" at bounding box center [1361, 192] width 24 height 24
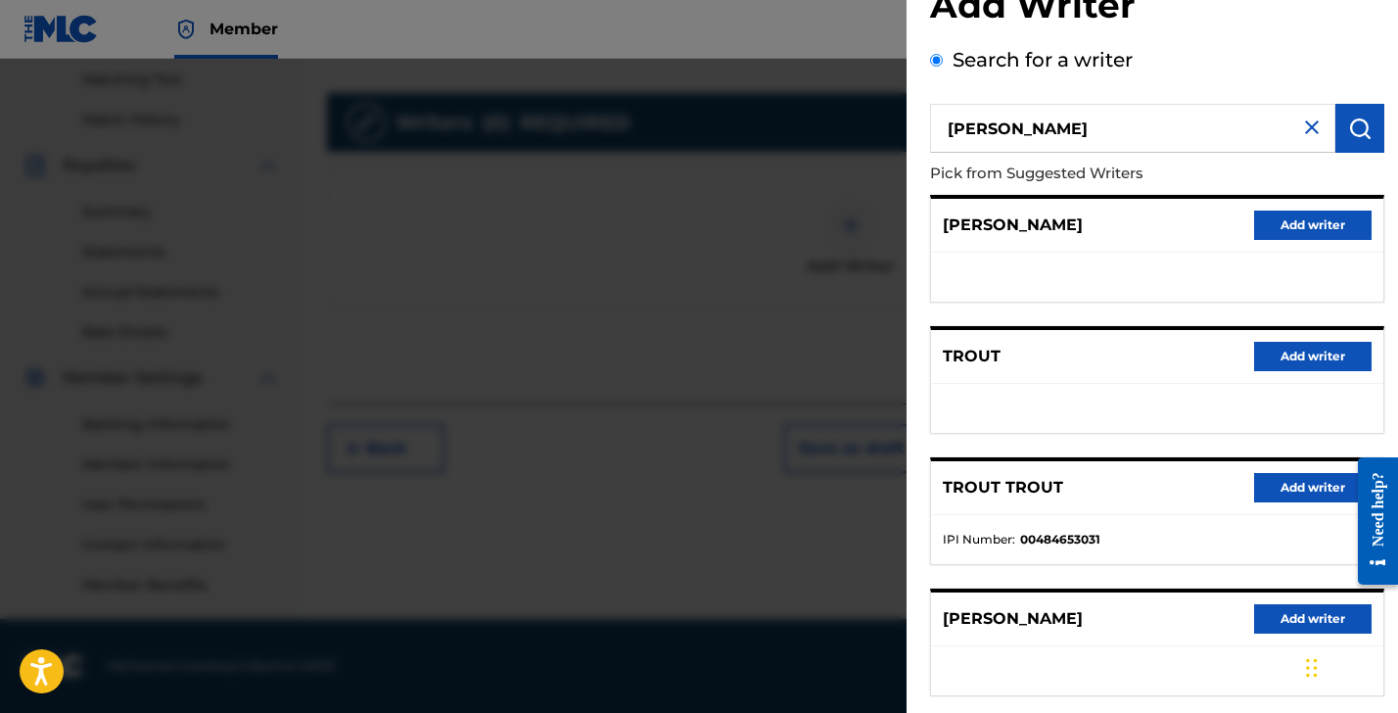
scroll to position [246, 0]
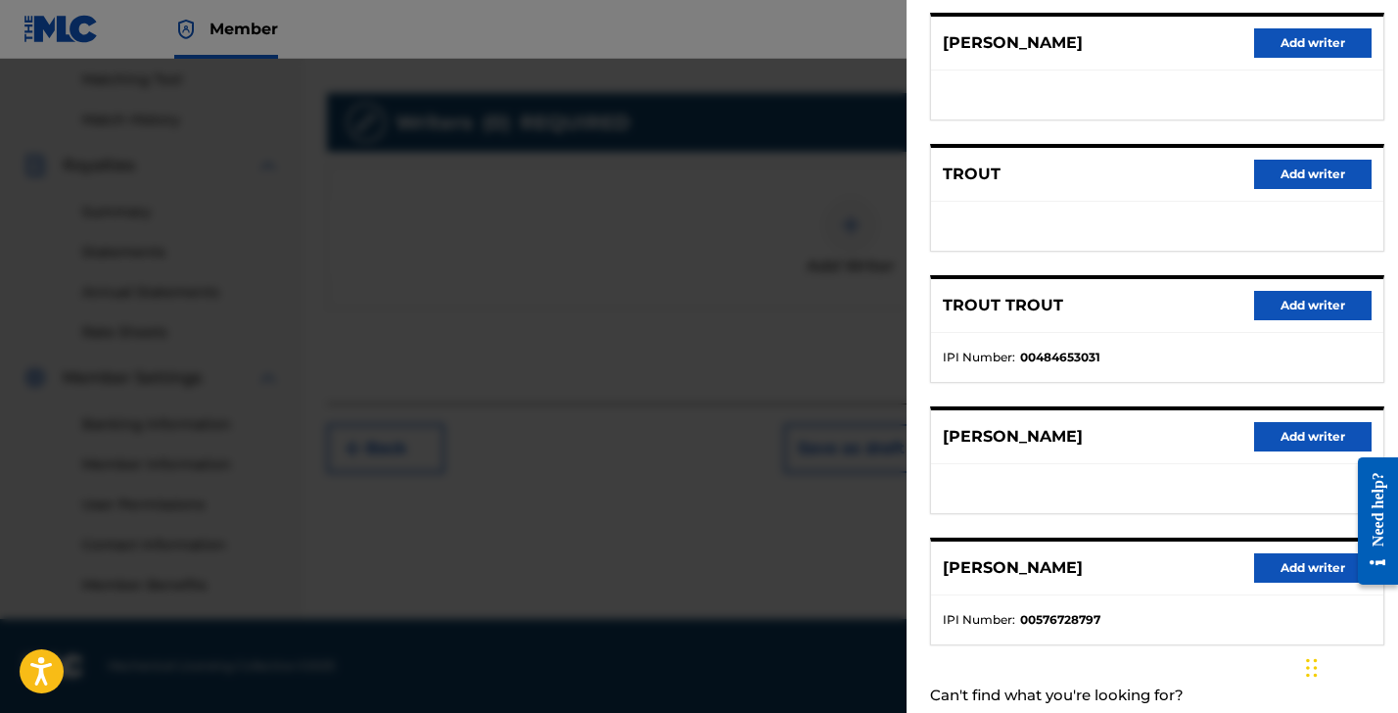
click at [1279, 568] on button "Add writer" at bounding box center [1313, 567] width 118 height 29
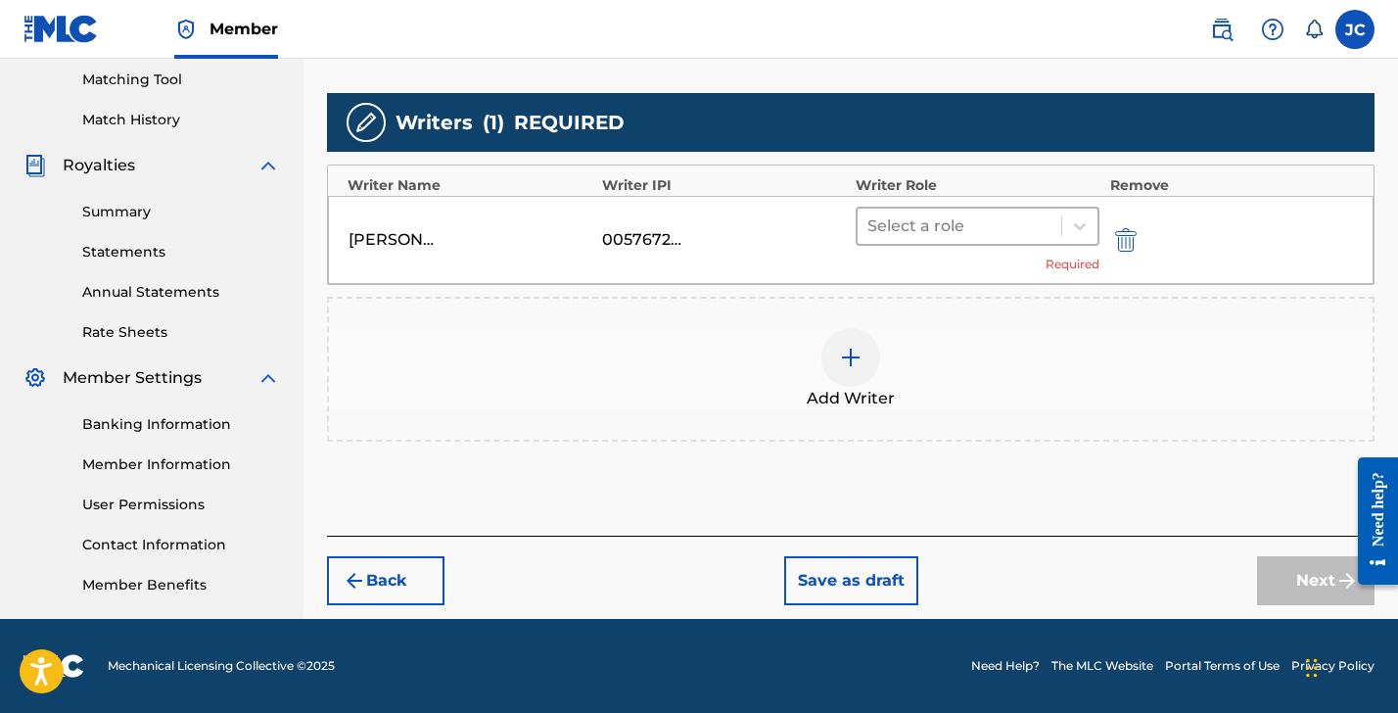
click at [910, 236] on div at bounding box center [960, 226] width 184 height 27
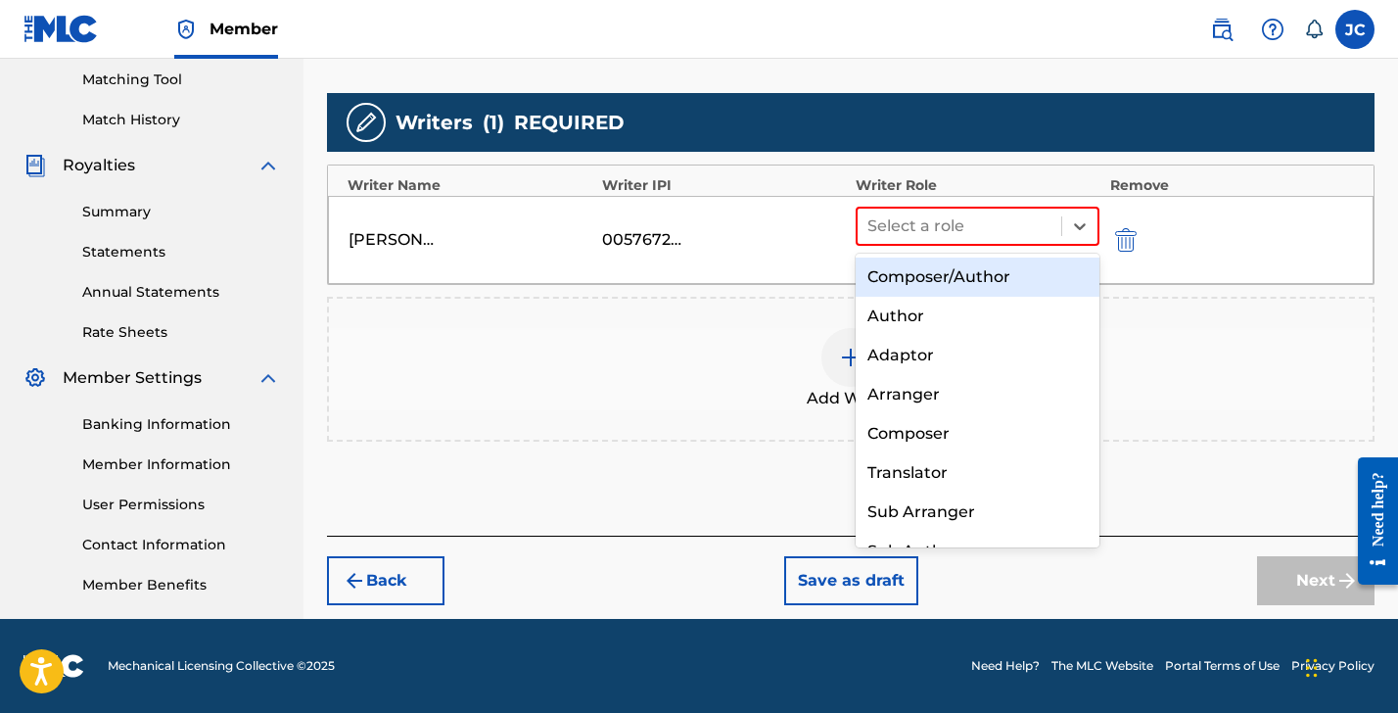
click at [898, 284] on div "Composer/Author" at bounding box center [978, 277] width 244 height 39
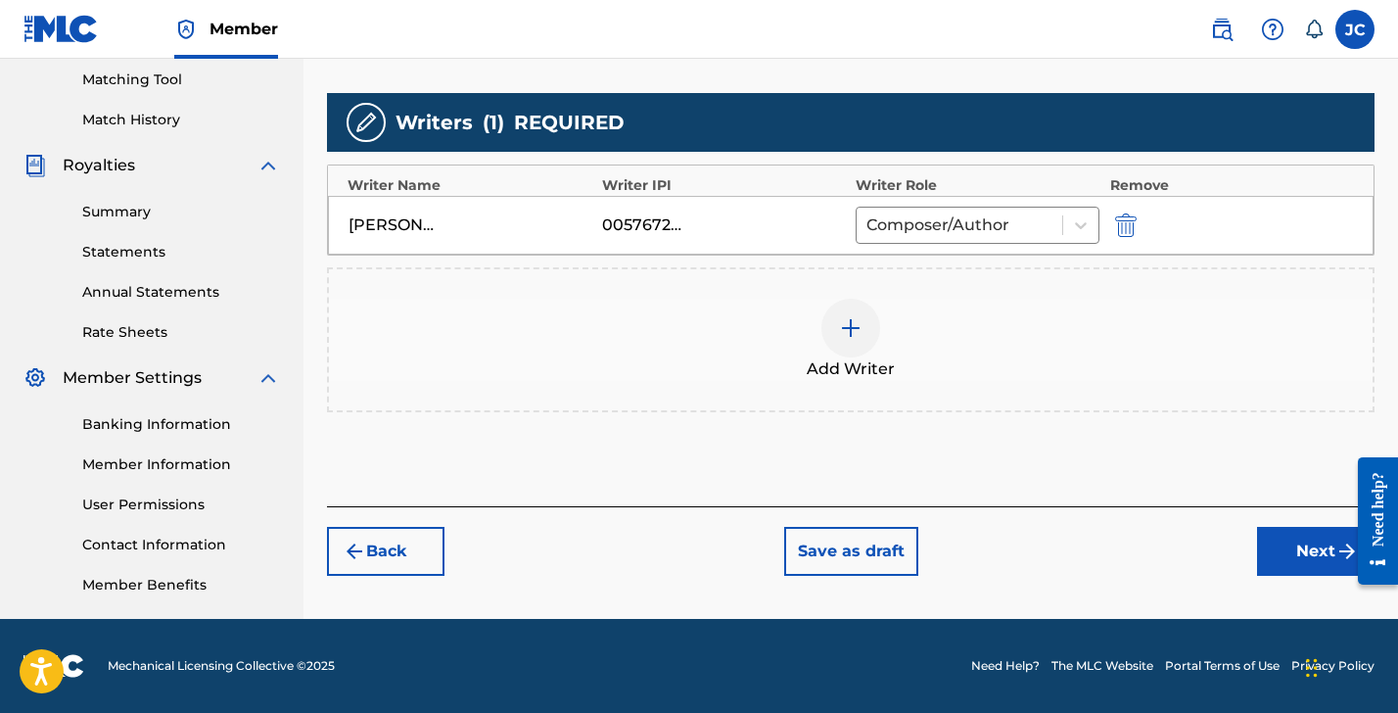
click at [1282, 552] on button "Next" at bounding box center [1316, 551] width 118 height 49
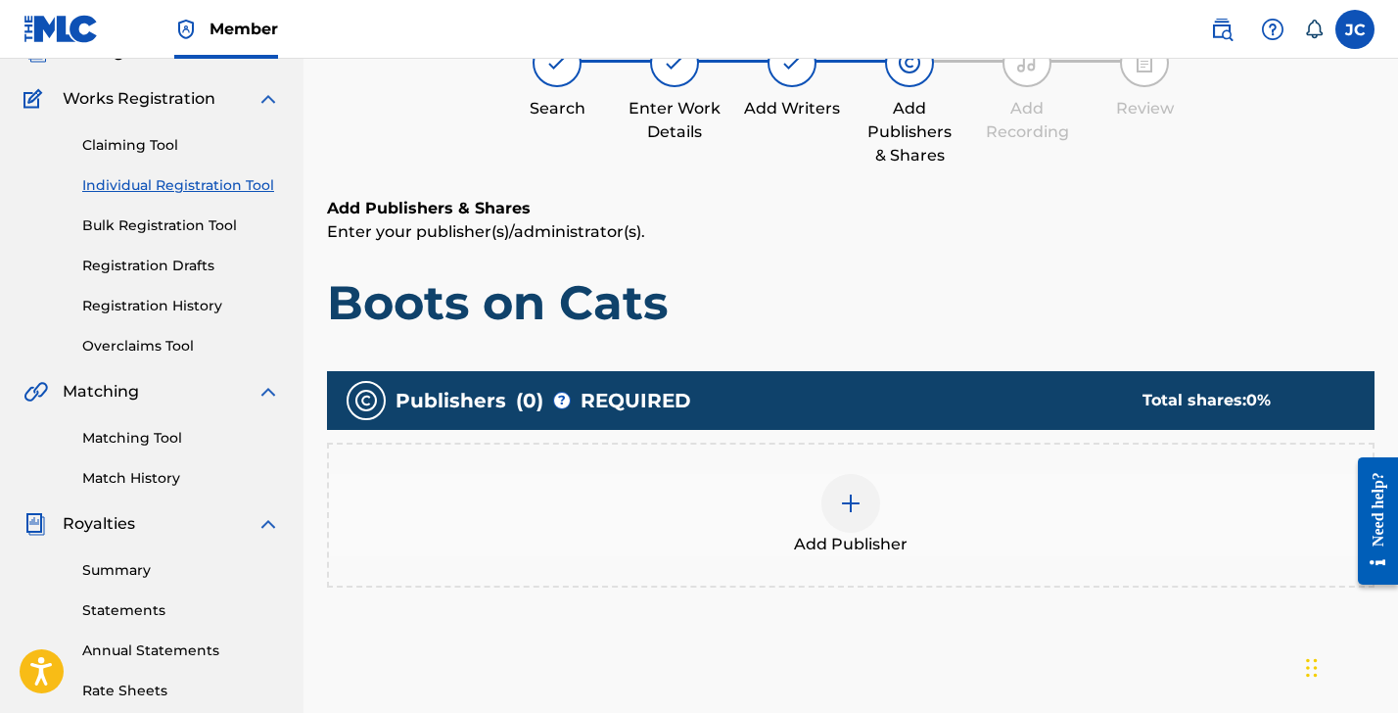
scroll to position [88, 0]
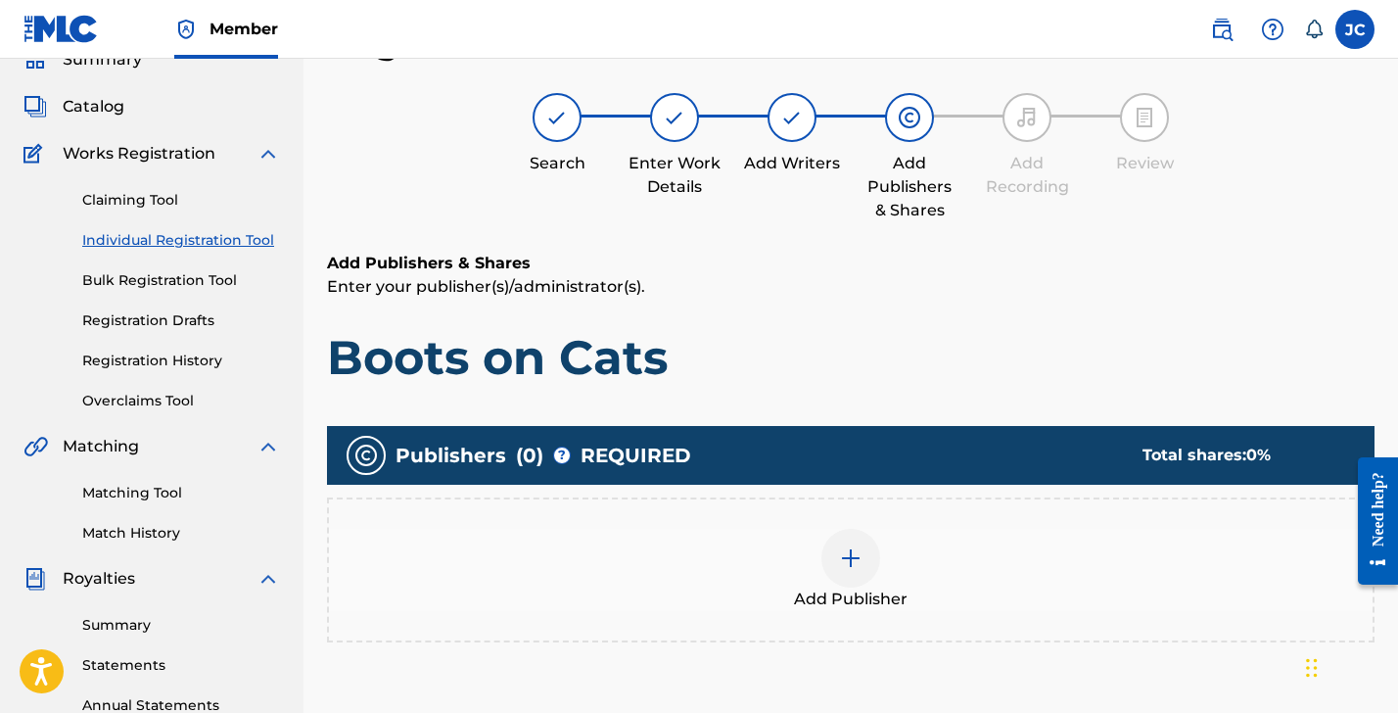
click at [848, 558] on img at bounding box center [851, 558] width 24 height 24
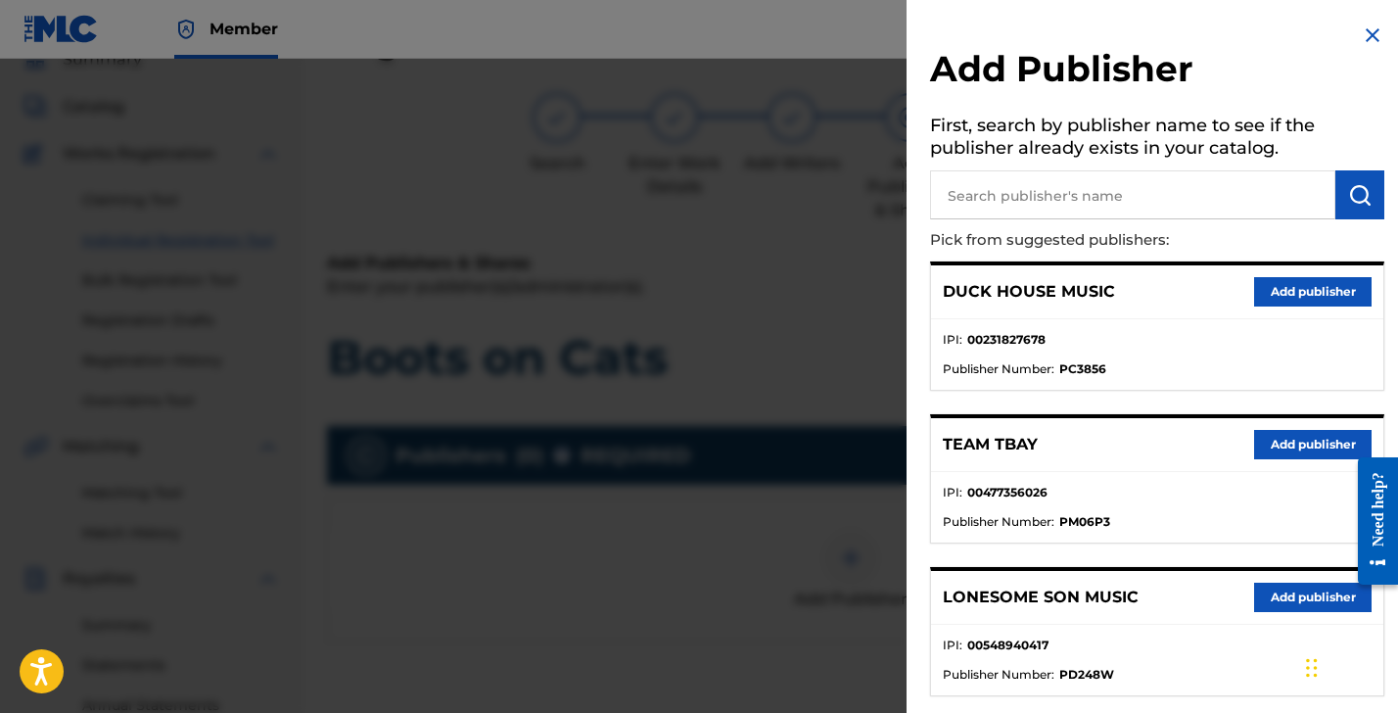
click at [1002, 201] on input "text" at bounding box center [1132, 194] width 405 height 49
type input "Brett Trout Publishing"
click at [1349, 199] on img "submit" at bounding box center [1361, 195] width 24 height 24
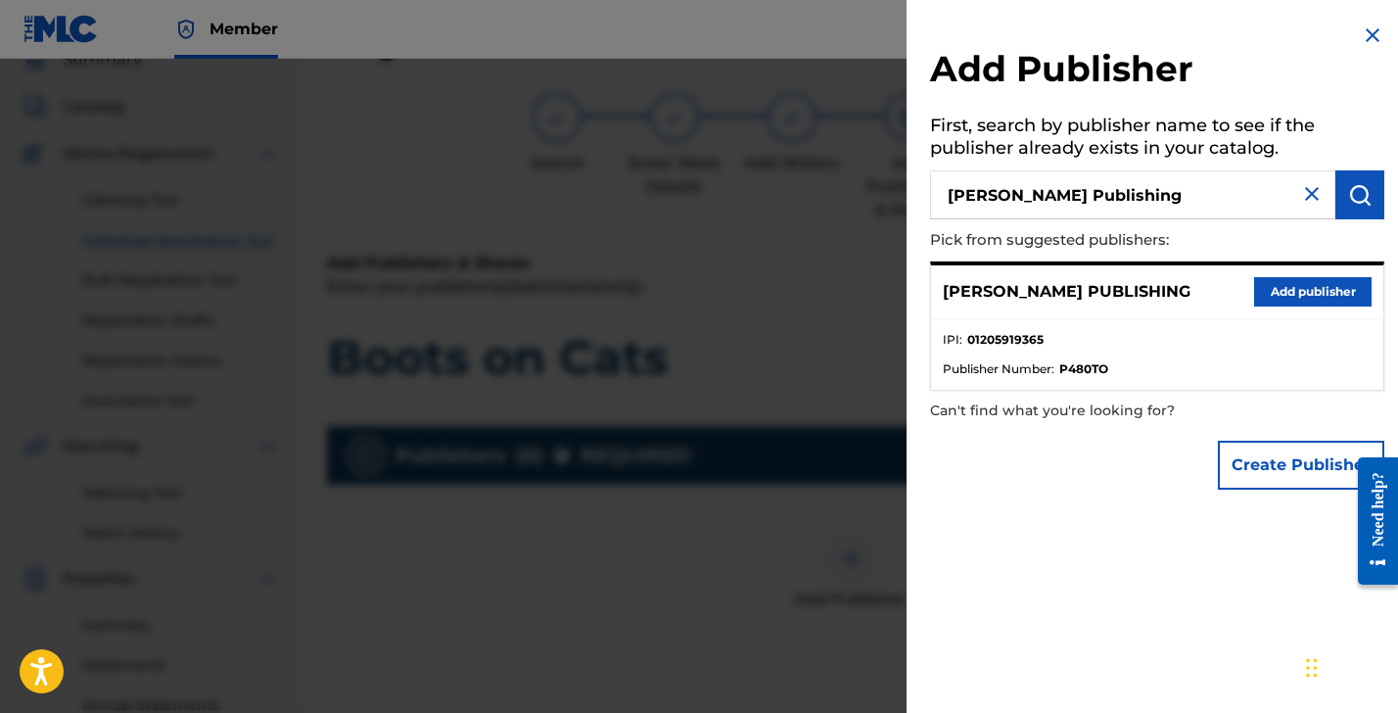
click at [1303, 283] on button "Add publisher" at bounding box center [1313, 291] width 118 height 29
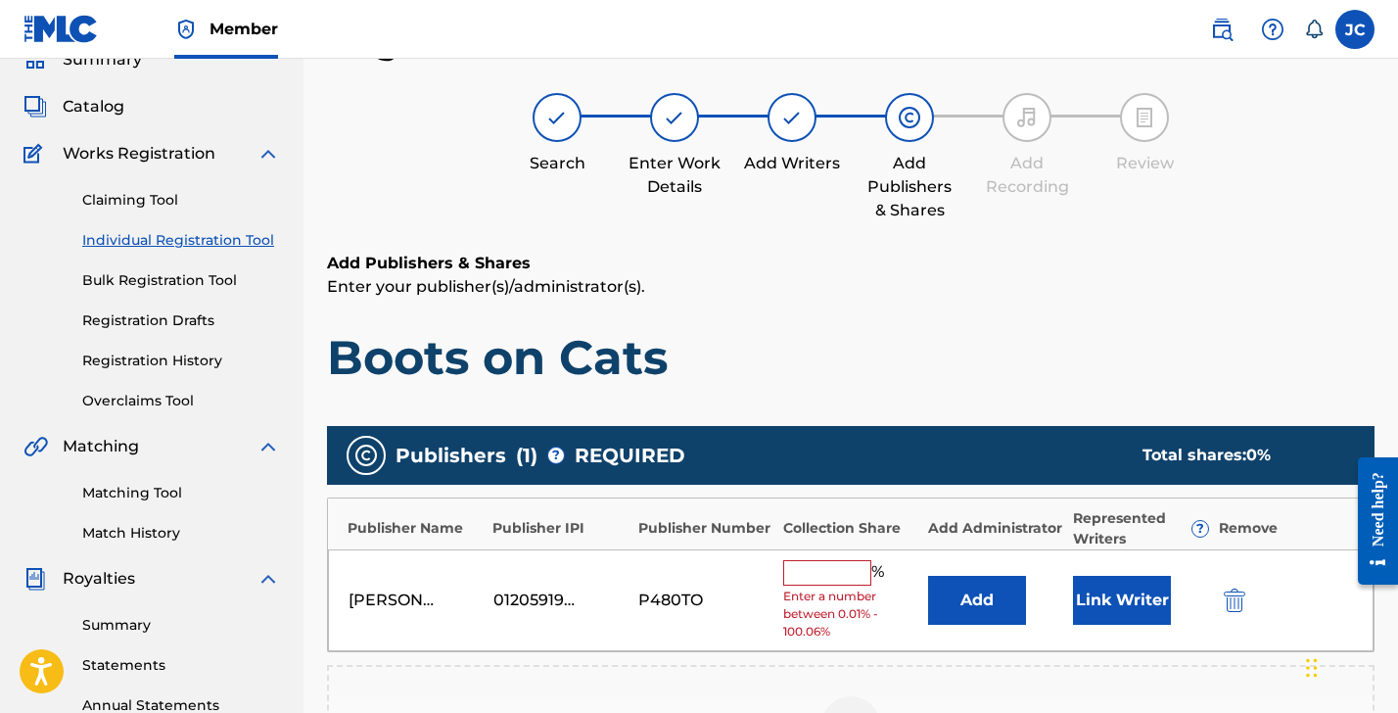
click at [825, 569] on input "text" at bounding box center [827, 572] width 88 height 25
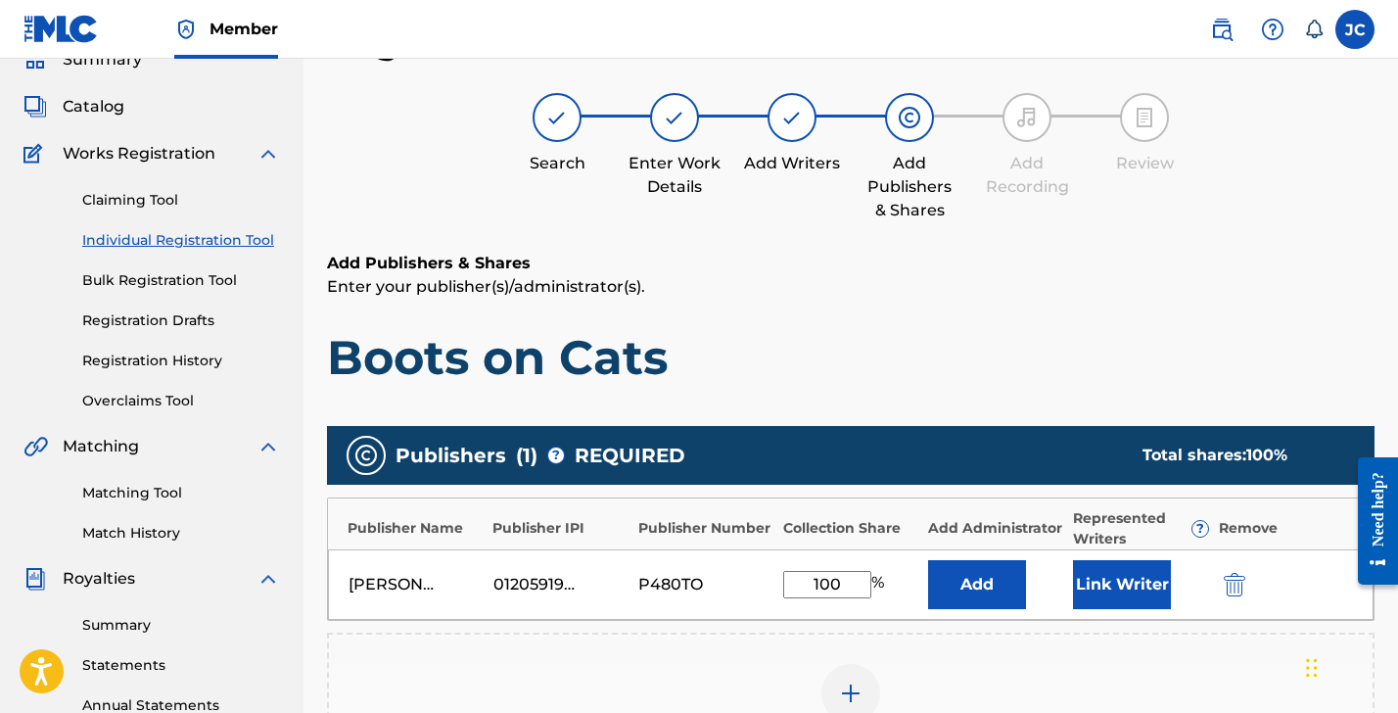
type input "100"
click at [969, 575] on button "Add" at bounding box center [977, 584] width 98 height 49
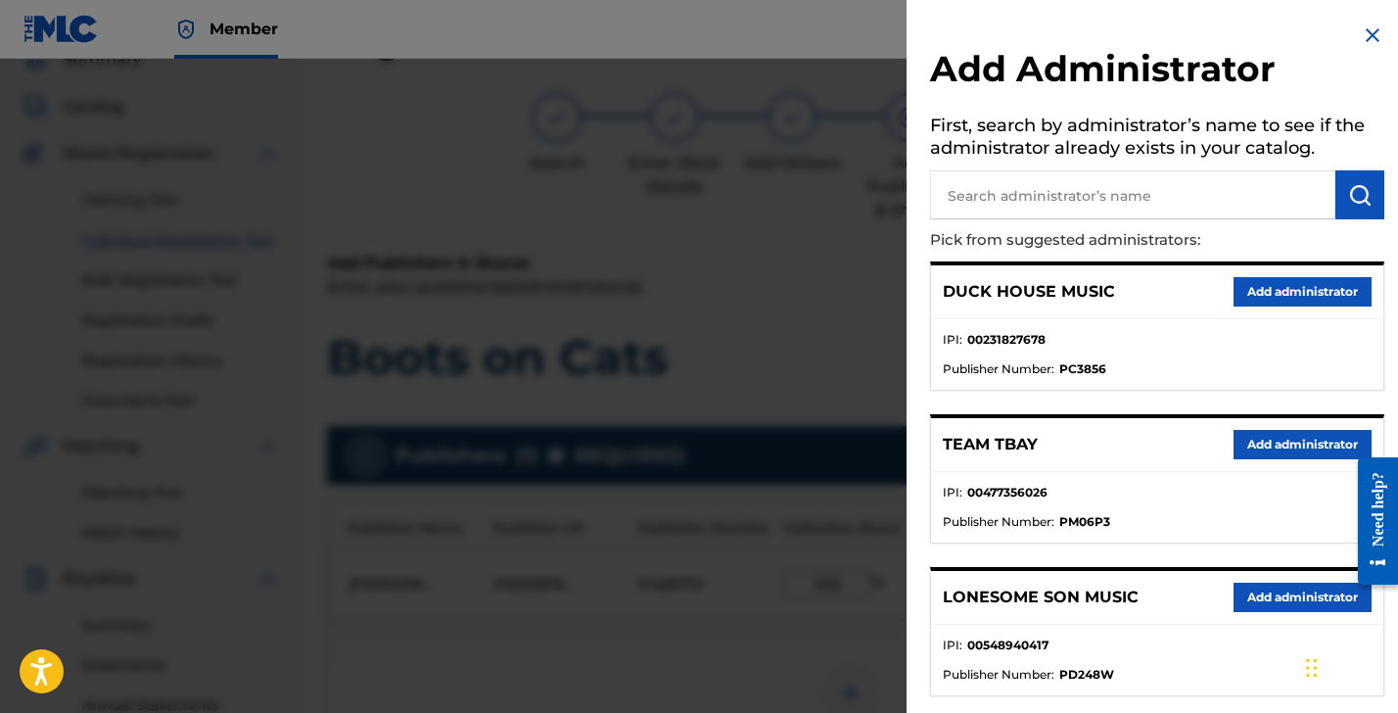
click at [1073, 199] on input "text" at bounding box center [1132, 194] width 405 height 49
type input "calhoun"
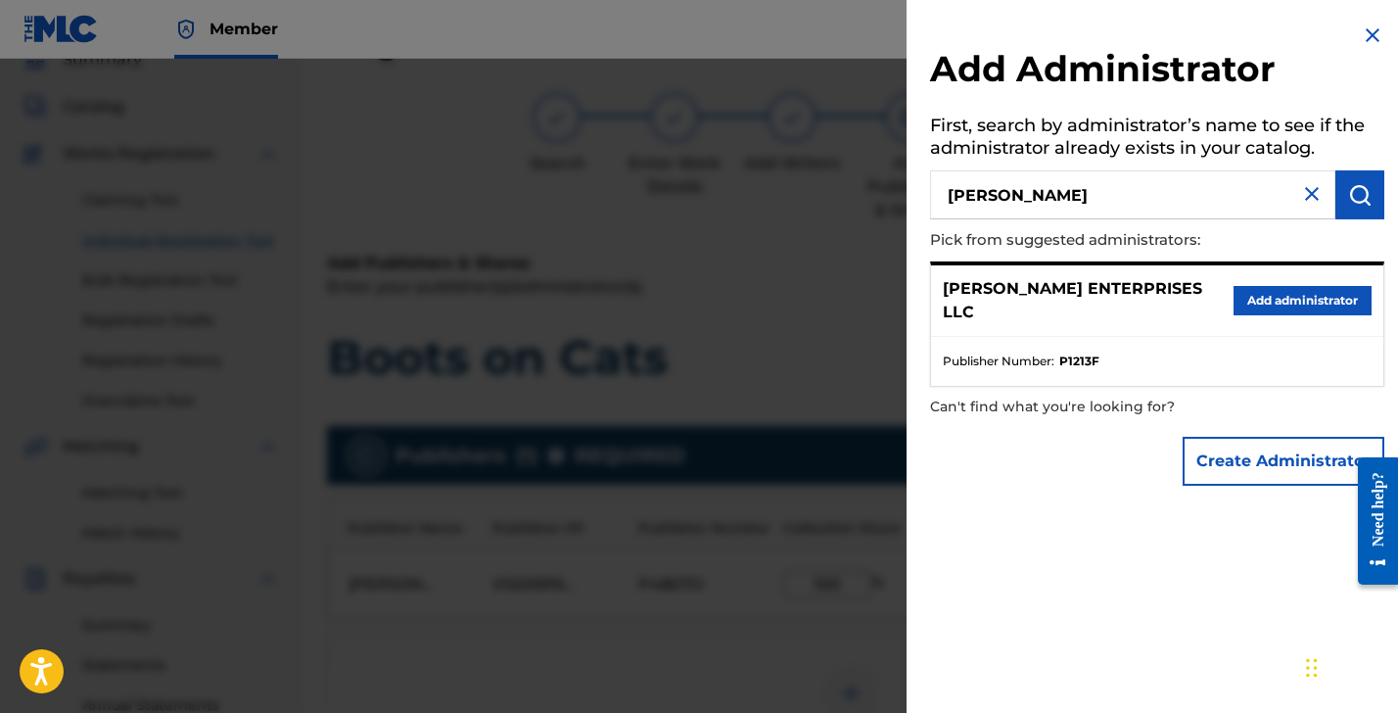
click at [1285, 294] on button "Add administrator" at bounding box center [1303, 300] width 138 height 29
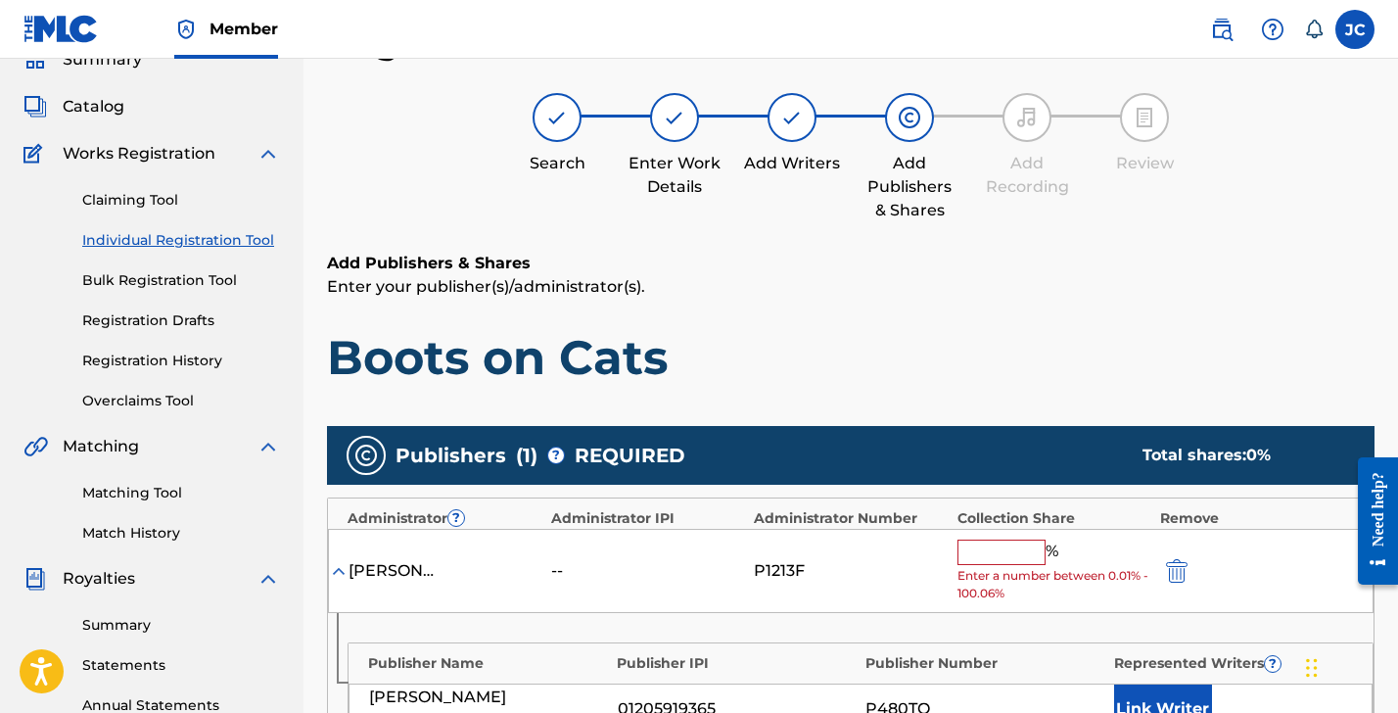
click at [1010, 546] on input "text" at bounding box center [1002, 552] width 88 height 25
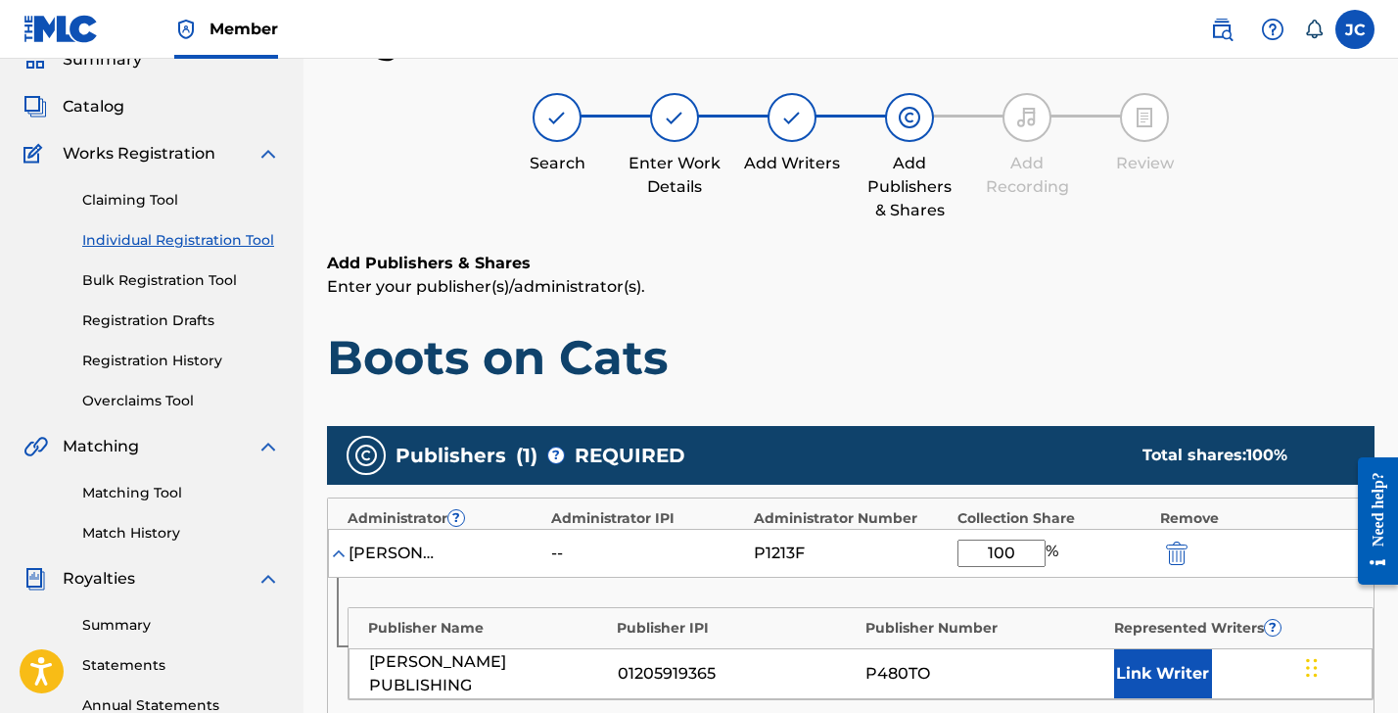
type input "100"
click at [1150, 669] on button "Link Writer" at bounding box center [1163, 673] width 98 height 49
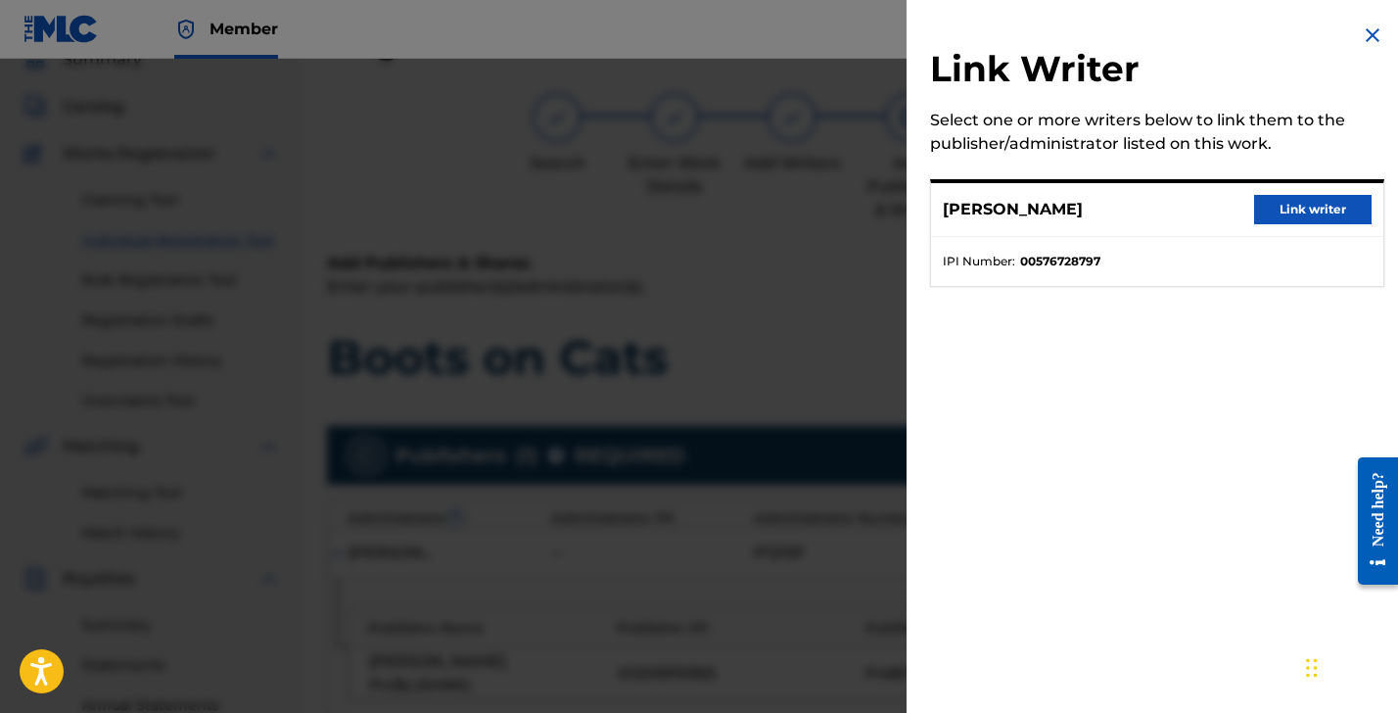
click at [1295, 214] on button "Link writer" at bounding box center [1313, 209] width 118 height 29
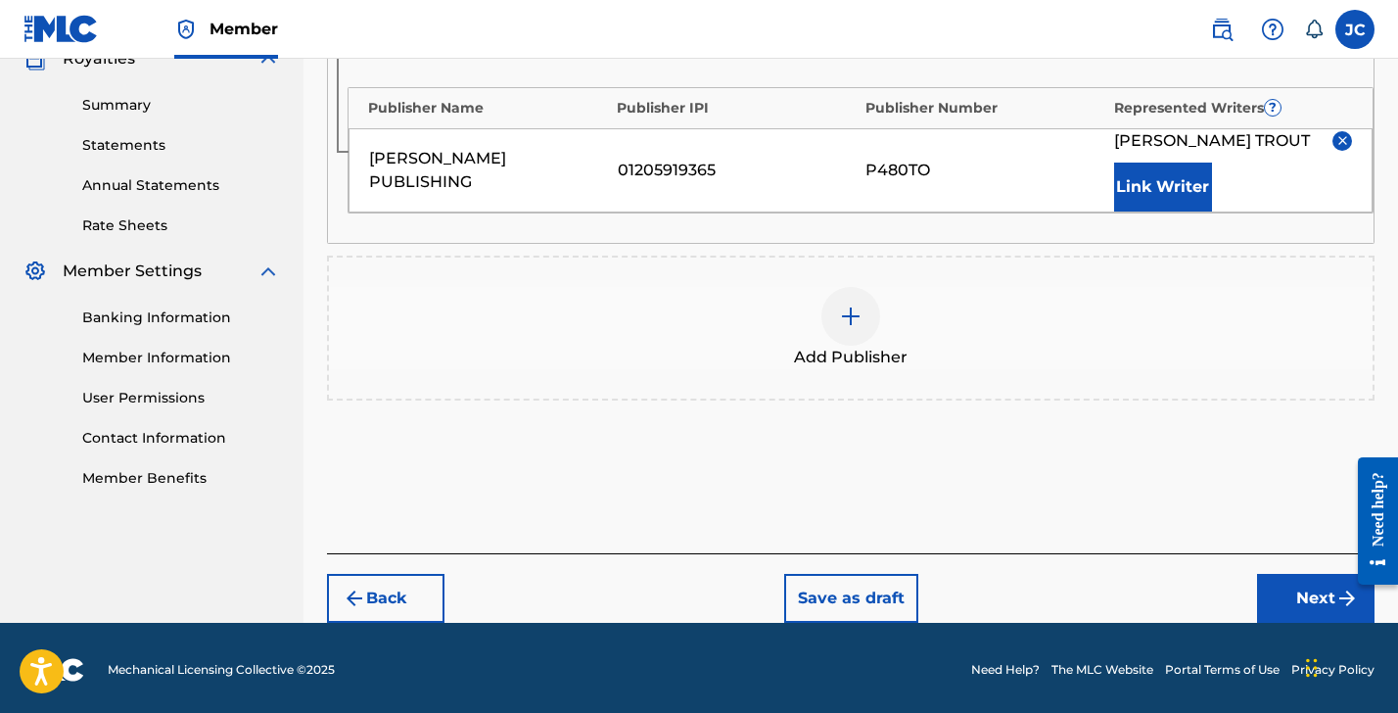
click at [1303, 594] on button "Next" at bounding box center [1316, 598] width 118 height 49
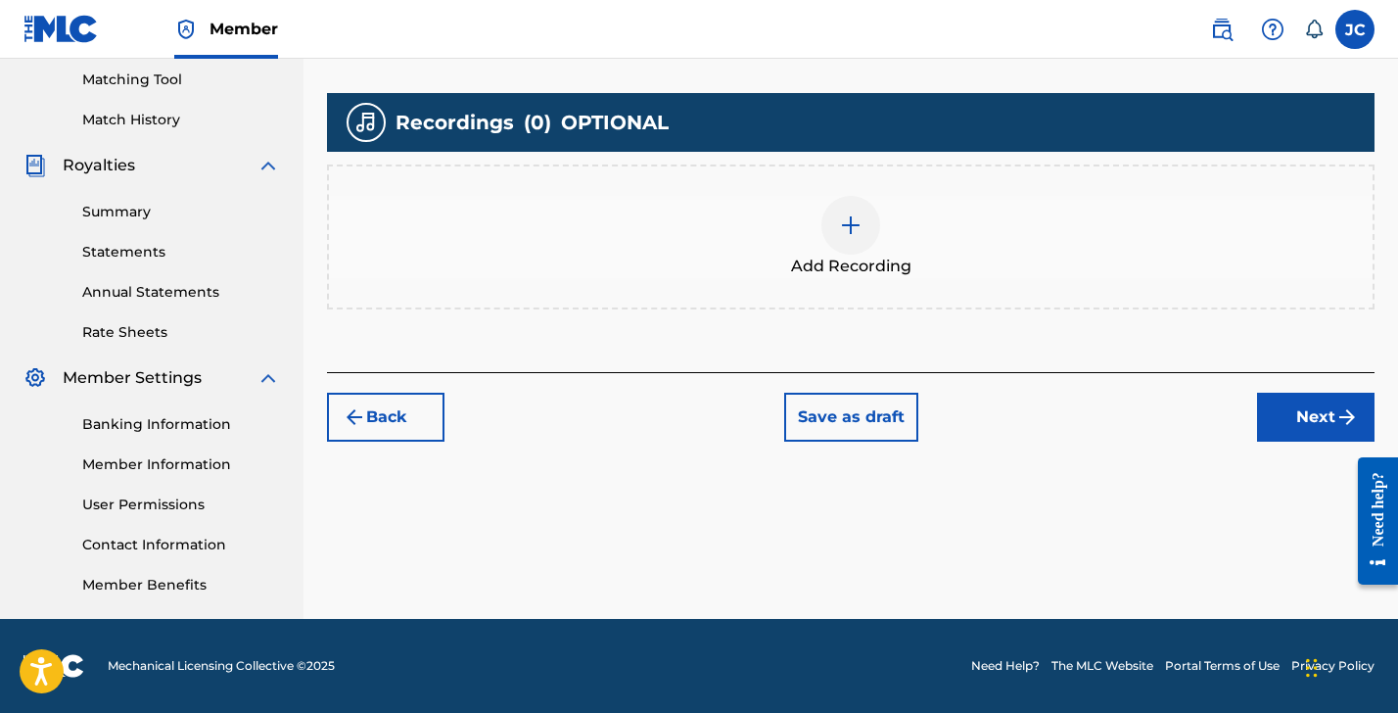
scroll to position [501, 0]
click at [854, 227] on img at bounding box center [851, 225] width 24 height 24
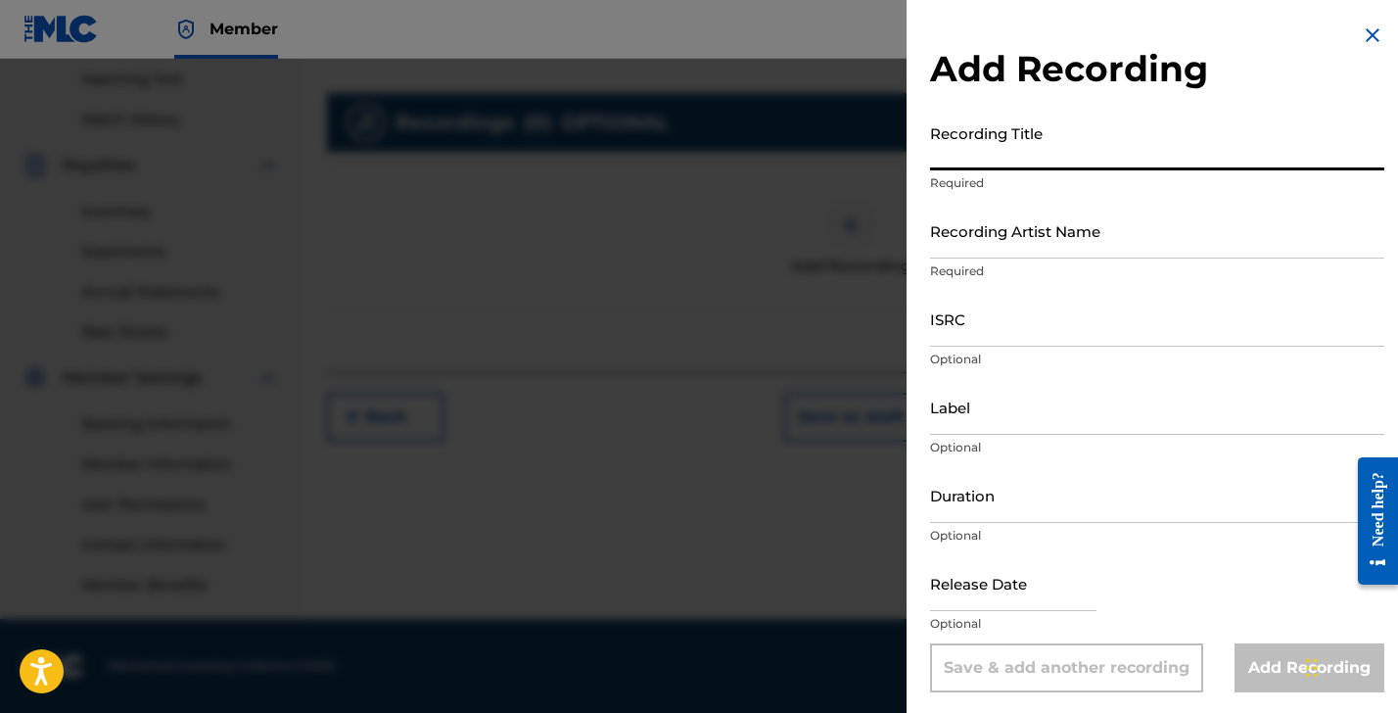
click at [982, 150] on input "Recording Title" at bounding box center [1157, 143] width 454 height 56
type input "Boots on Cats"
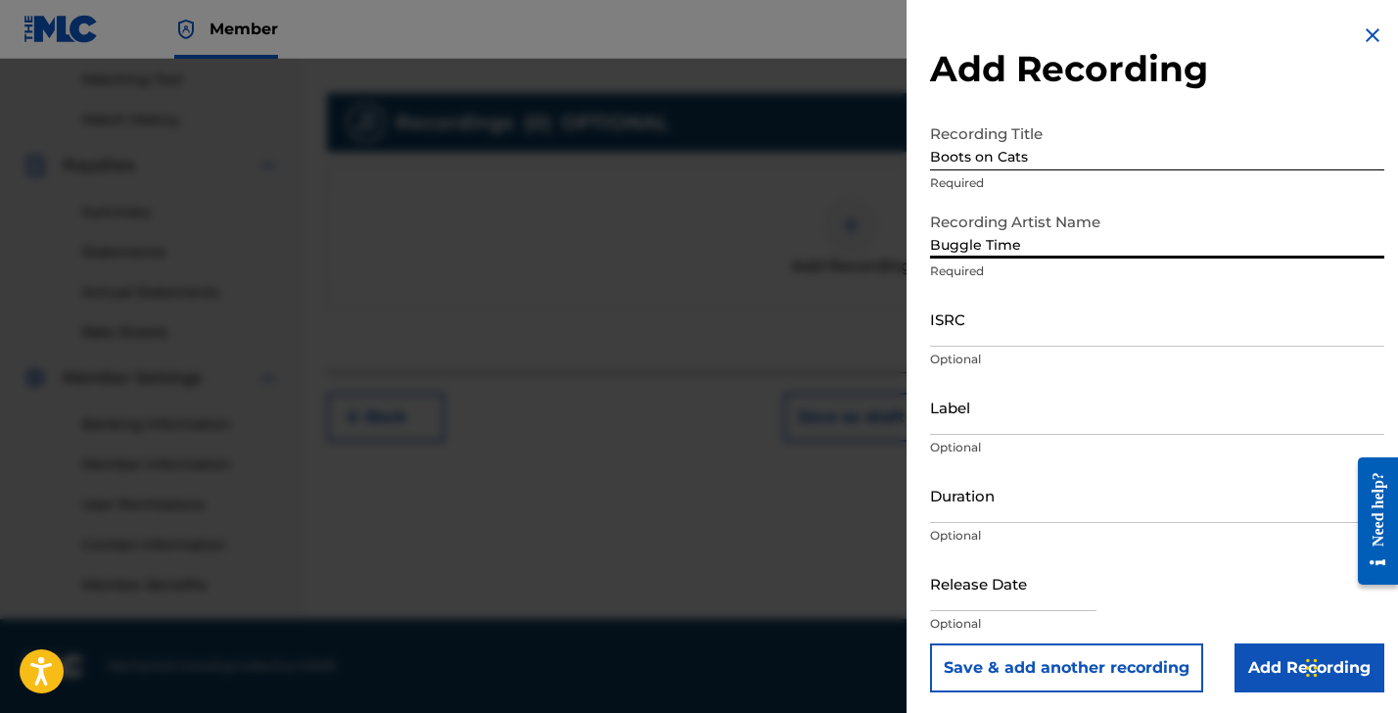
type input "Buggle Time"
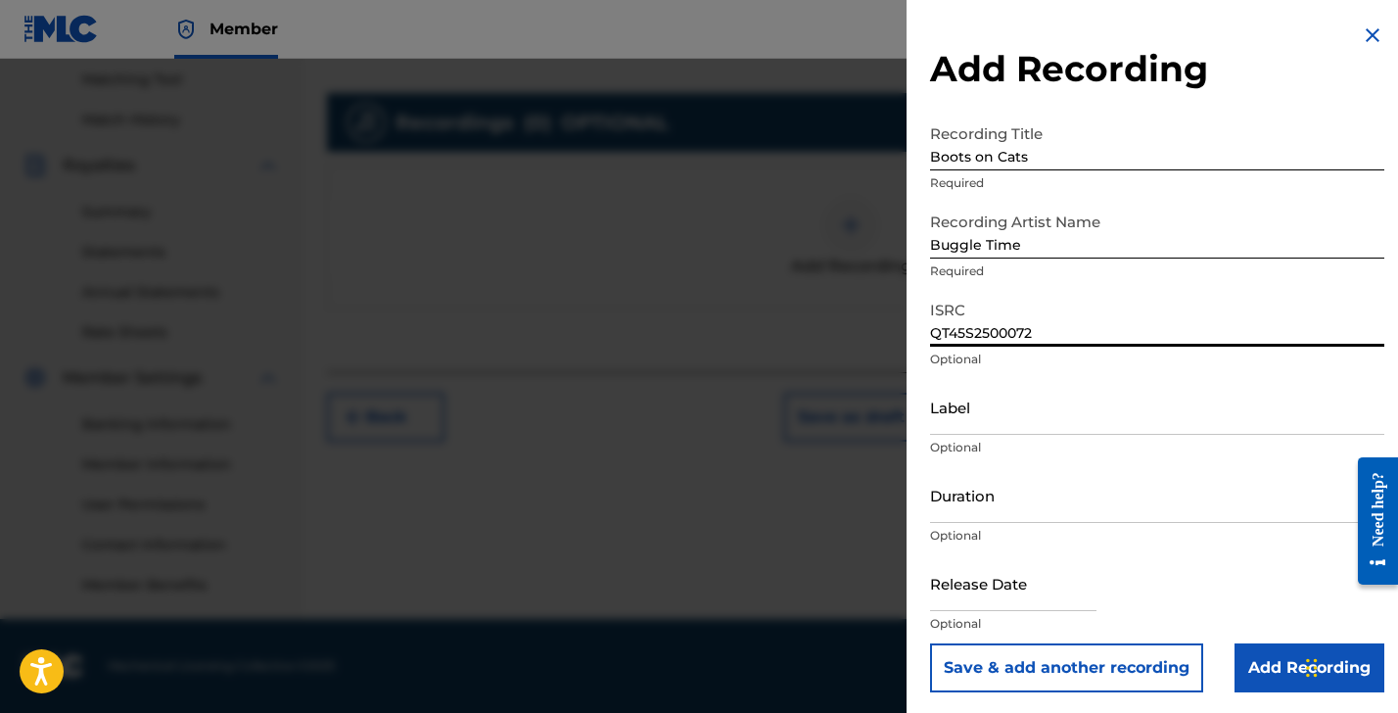
type input "QT45S2500072"
click at [954, 416] on input "Label" at bounding box center [1157, 407] width 454 height 56
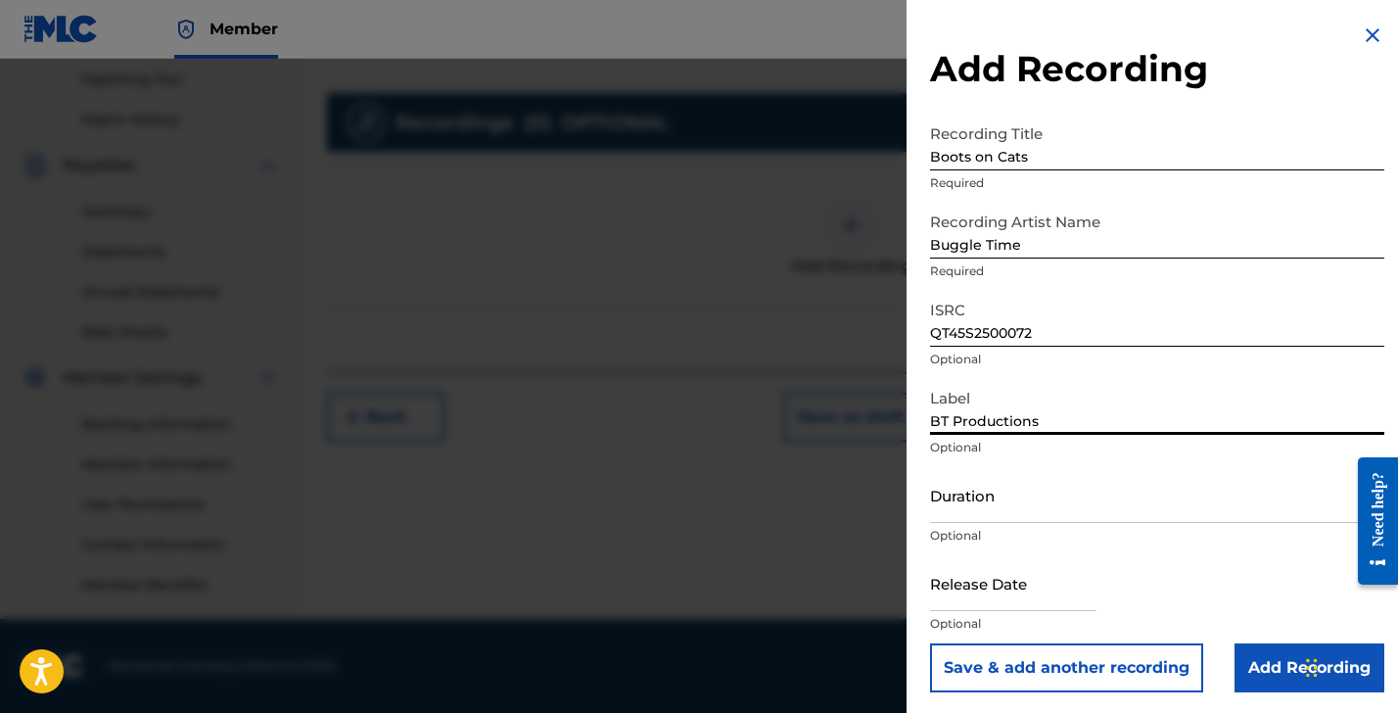
type input "BT Productions"
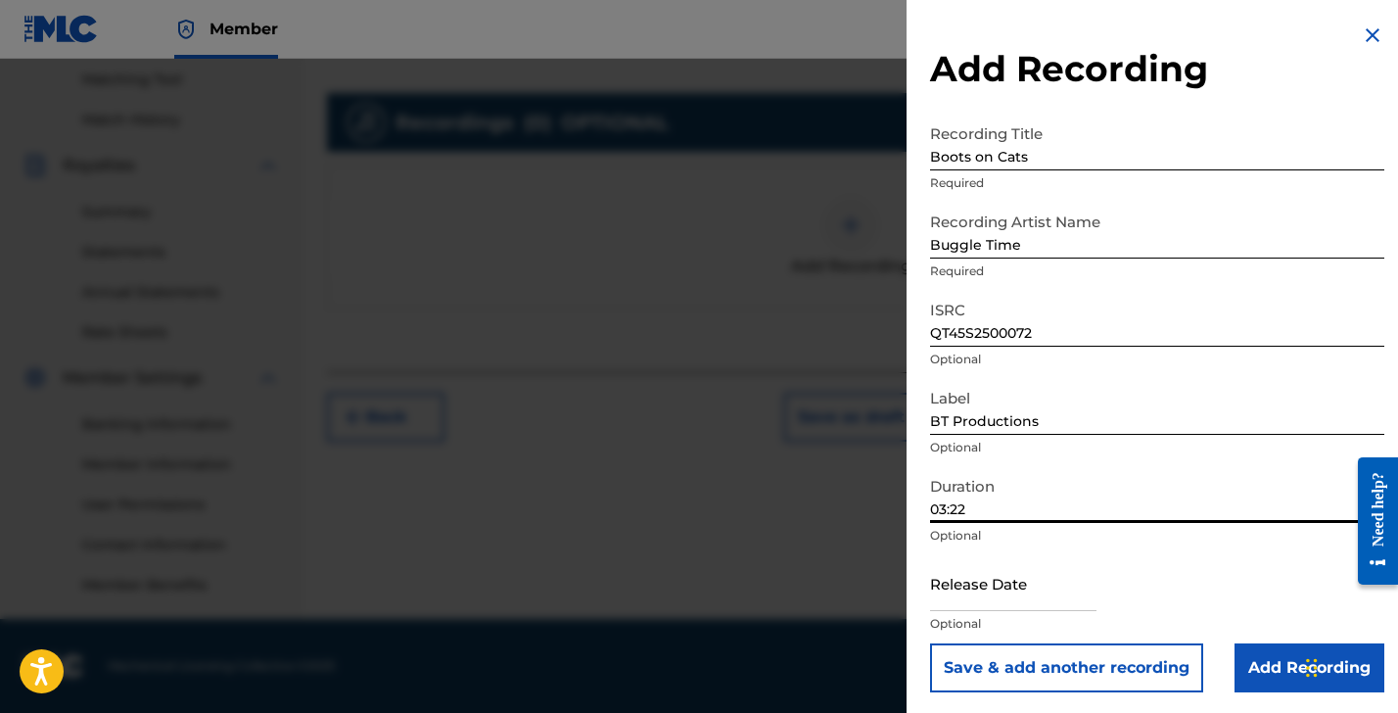
type input "03:22"
select select "8"
select select "2025"
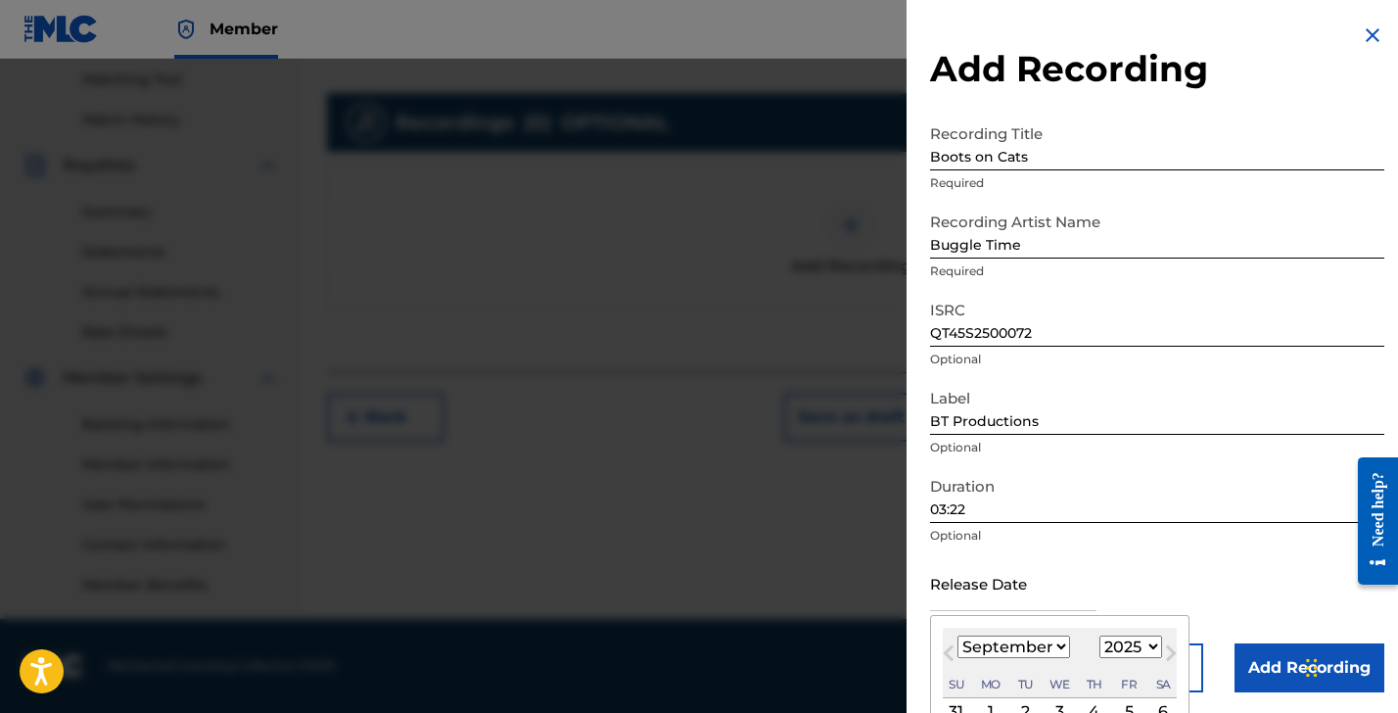
click at [955, 593] on input "text" at bounding box center [1013, 583] width 166 height 56
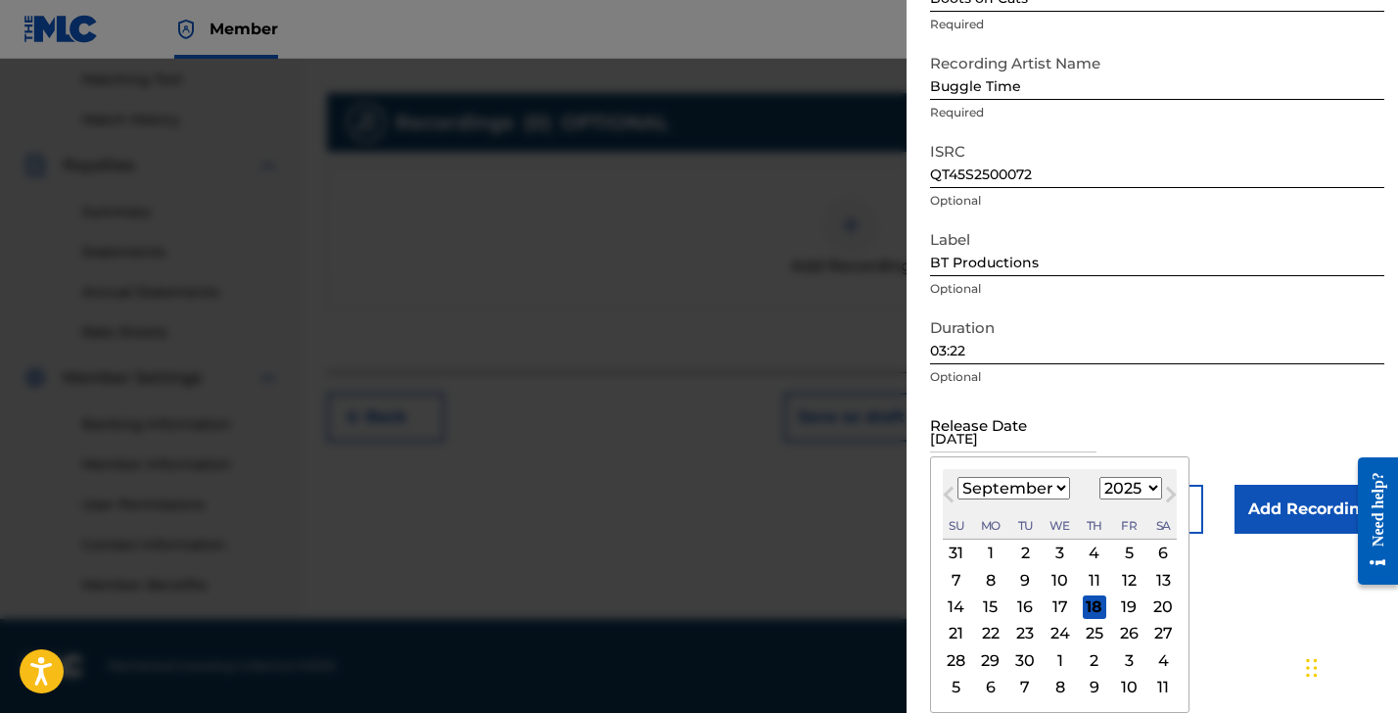
type input "[DATE]"
click at [1169, 494] on span "Next Month" at bounding box center [1169, 497] width 0 height 29
click at [1169, 490] on span "Next Month" at bounding box center [1169, 497] width 0 height 29
select select "10"
click at [1120, 630] on div "21" at bounding box center [1129, 634] width 24 height 24
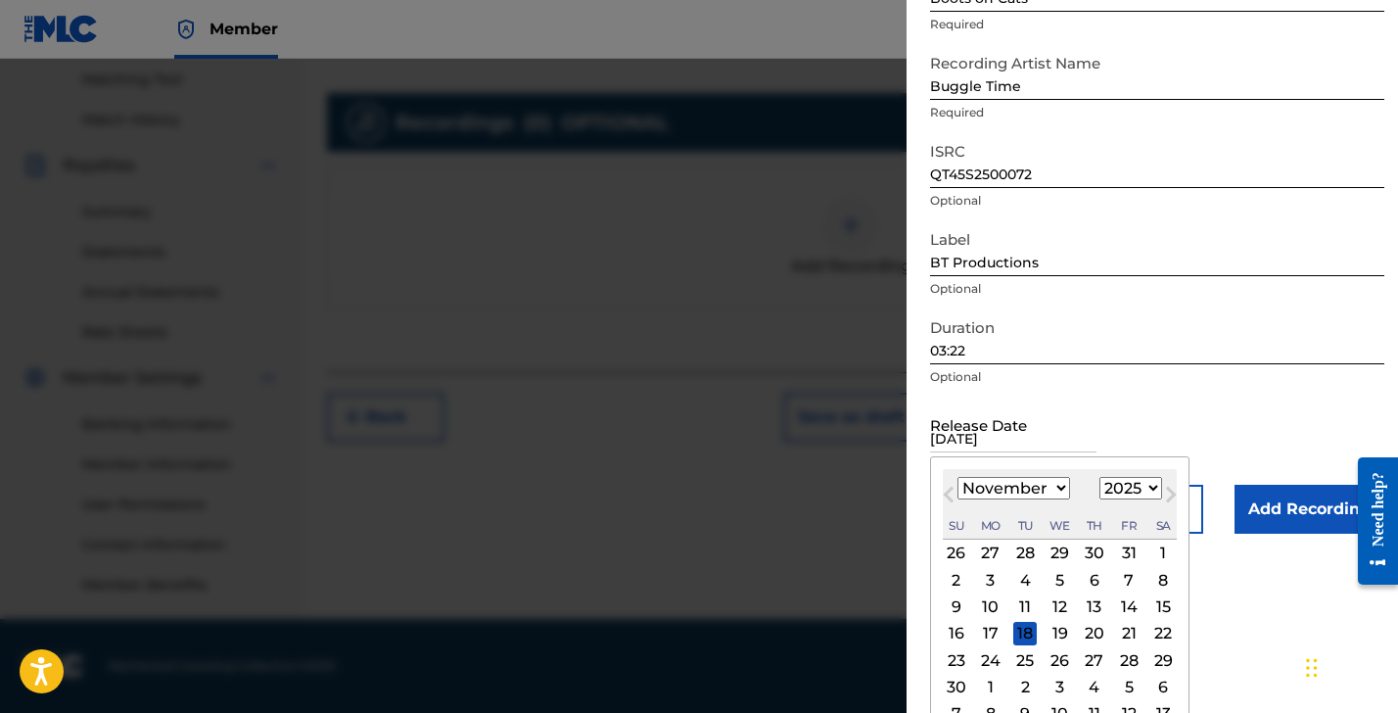
type input "[DATE]"
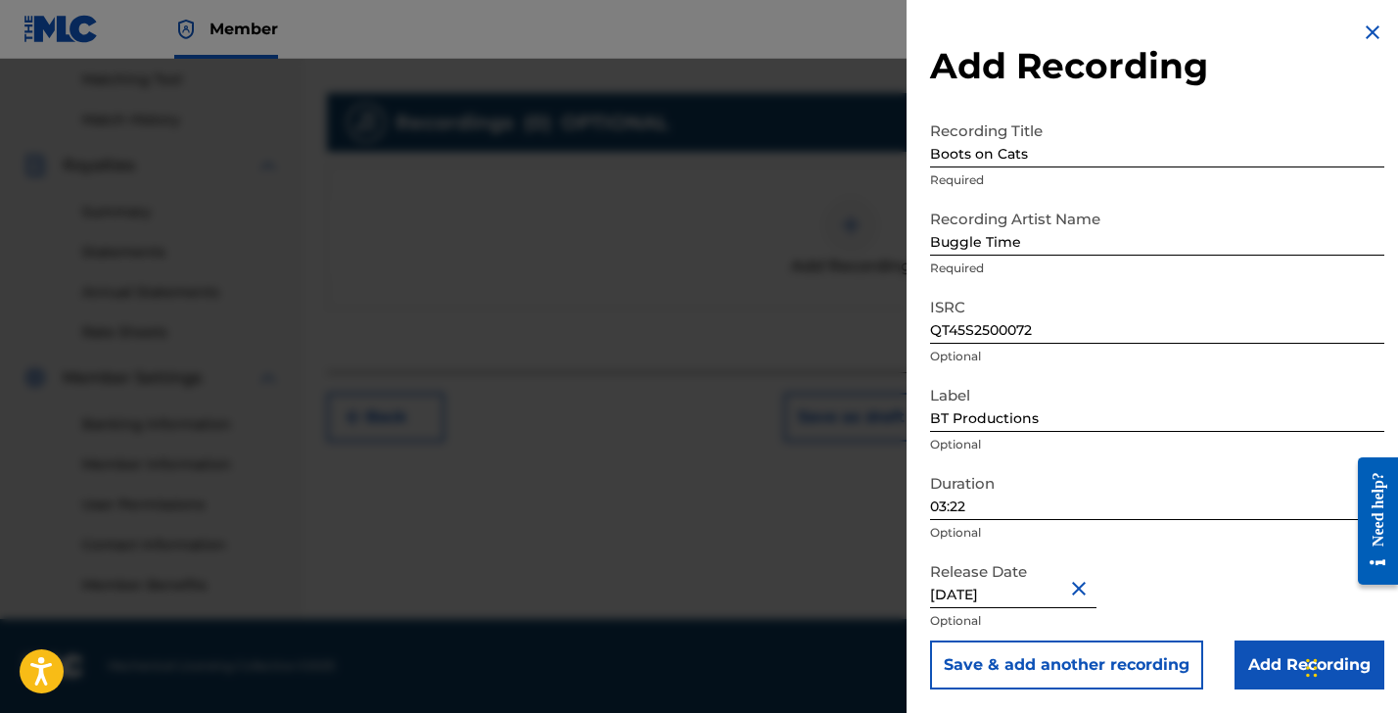
click at [1275, 663] on input "Add Recording" at bounding box center [1310, 664] width 150 height 49
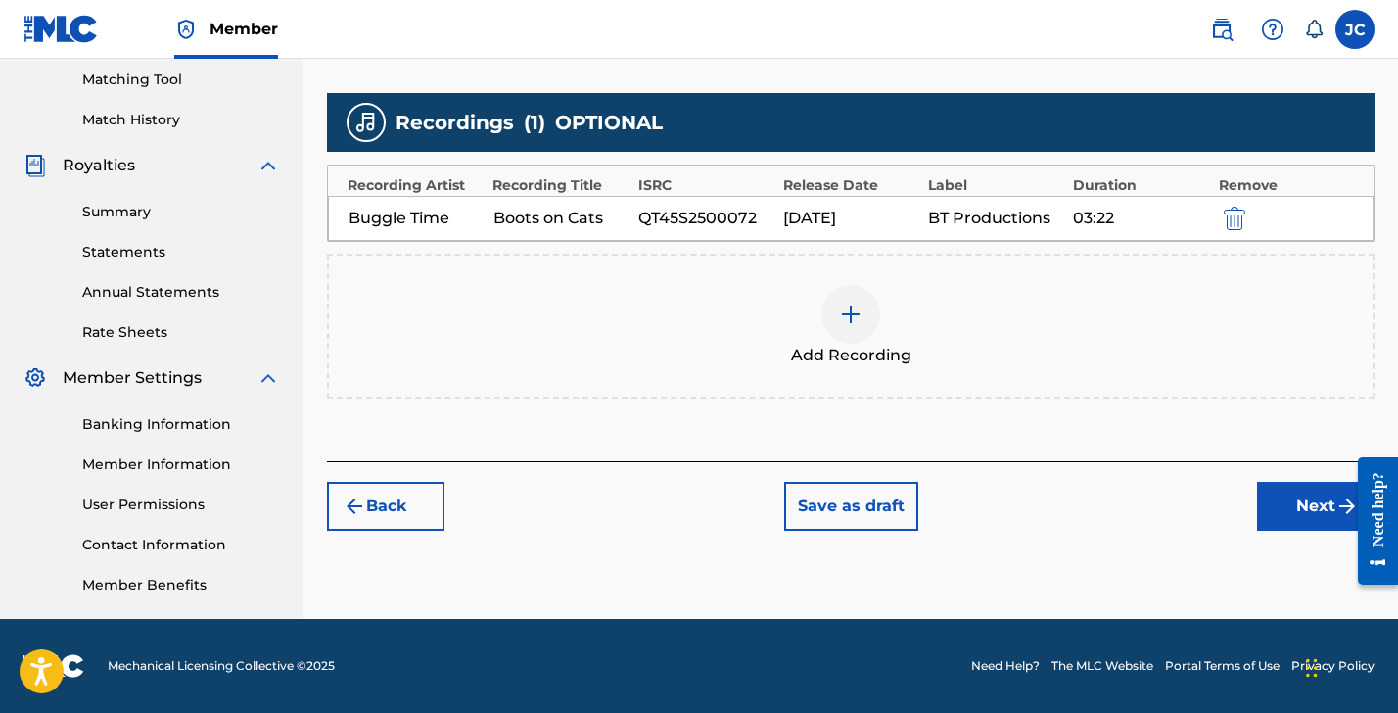
click at [1305, 497] on button "Next" at bounding box center [1316, 506] width 118 height 49
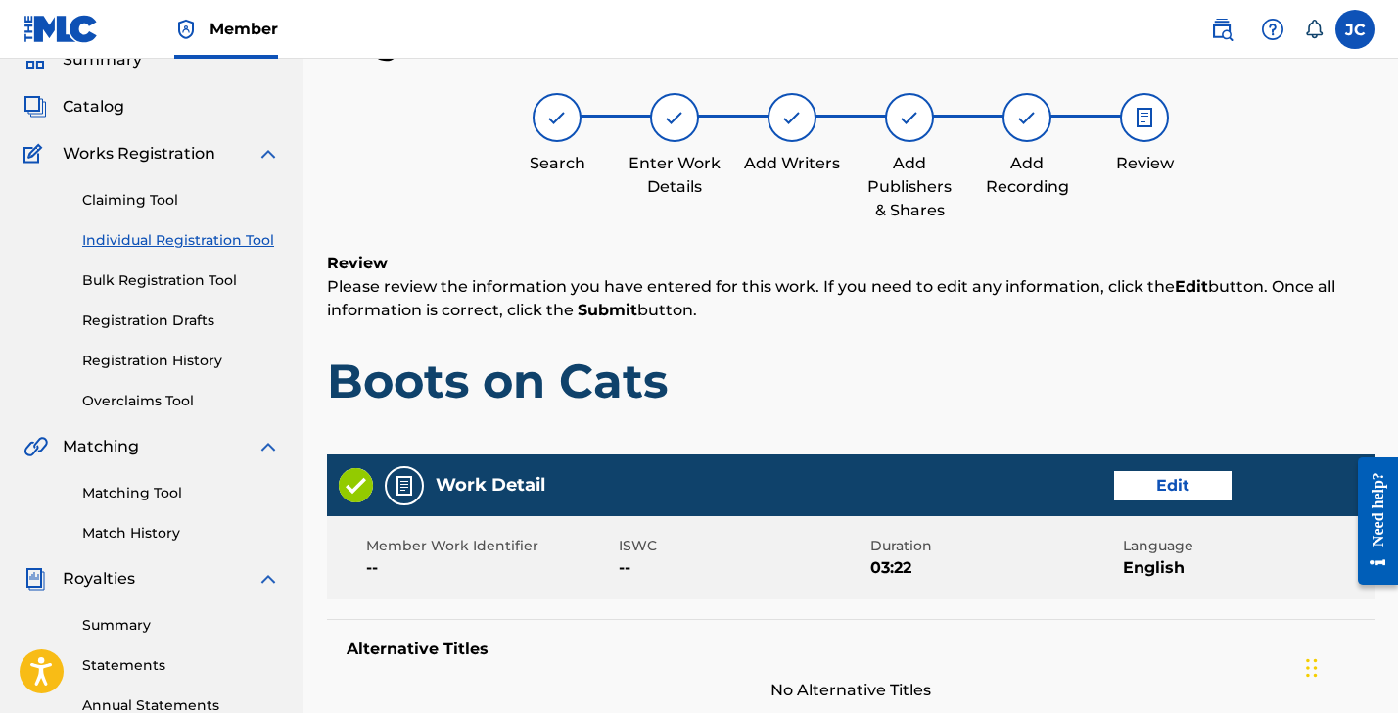
scroll to position [1118, 0]
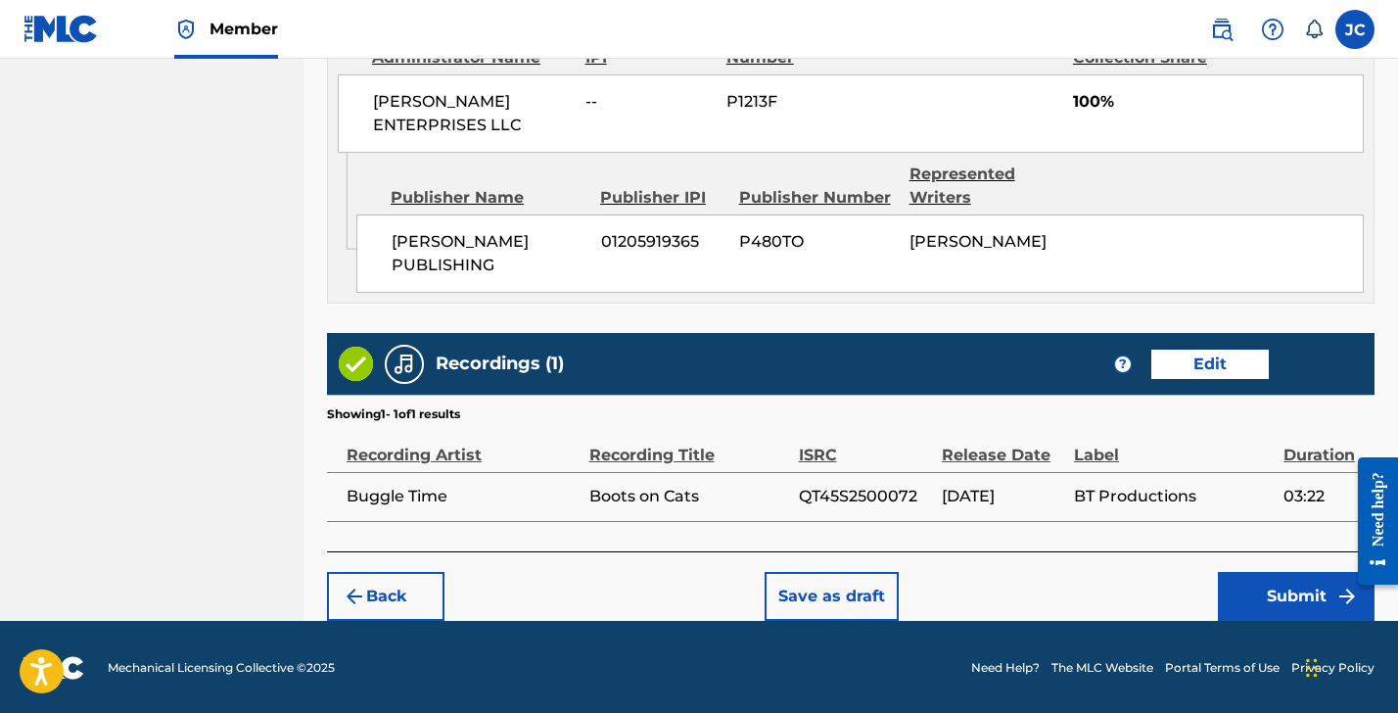
click at [1304, 608] on button "Submit" at bounding box center [1296, 596] width 157 height 49
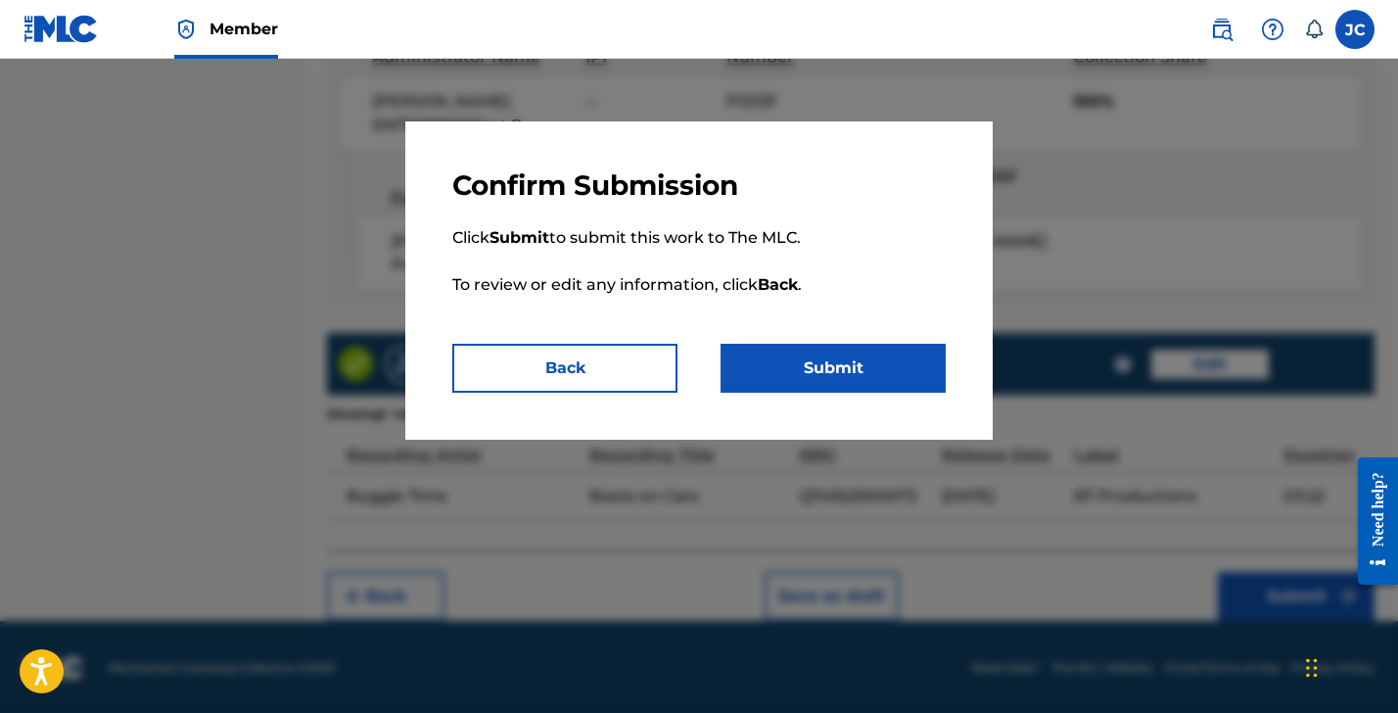
click at [865, 342] on p "Click Submit to submit this work to The MLC. To review or edit any information,…" at bounding box center [699, 273] width 494 height 141
click at [784, 371] on button "Submit" at bounding box center [833, 368] width 225 height 49
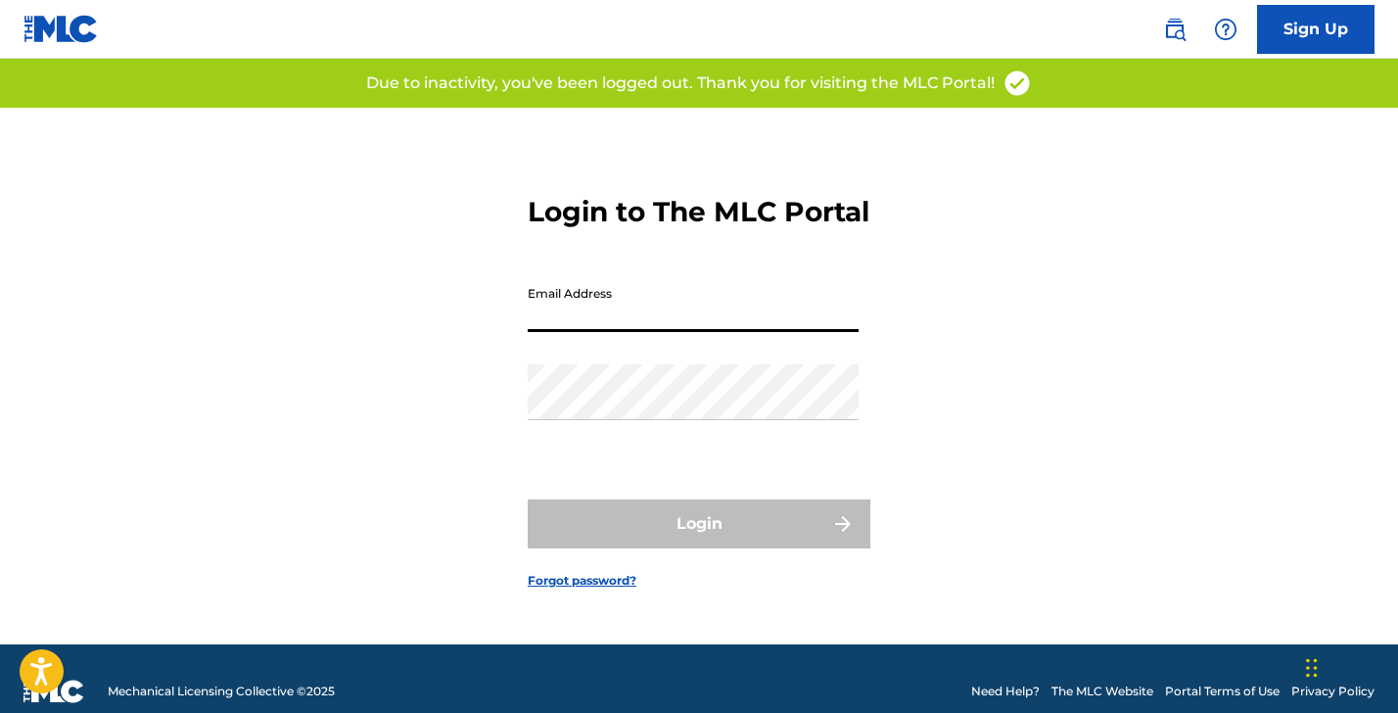
type input "[EMAIL_ADDRESS][DOMAIN_NAME]"
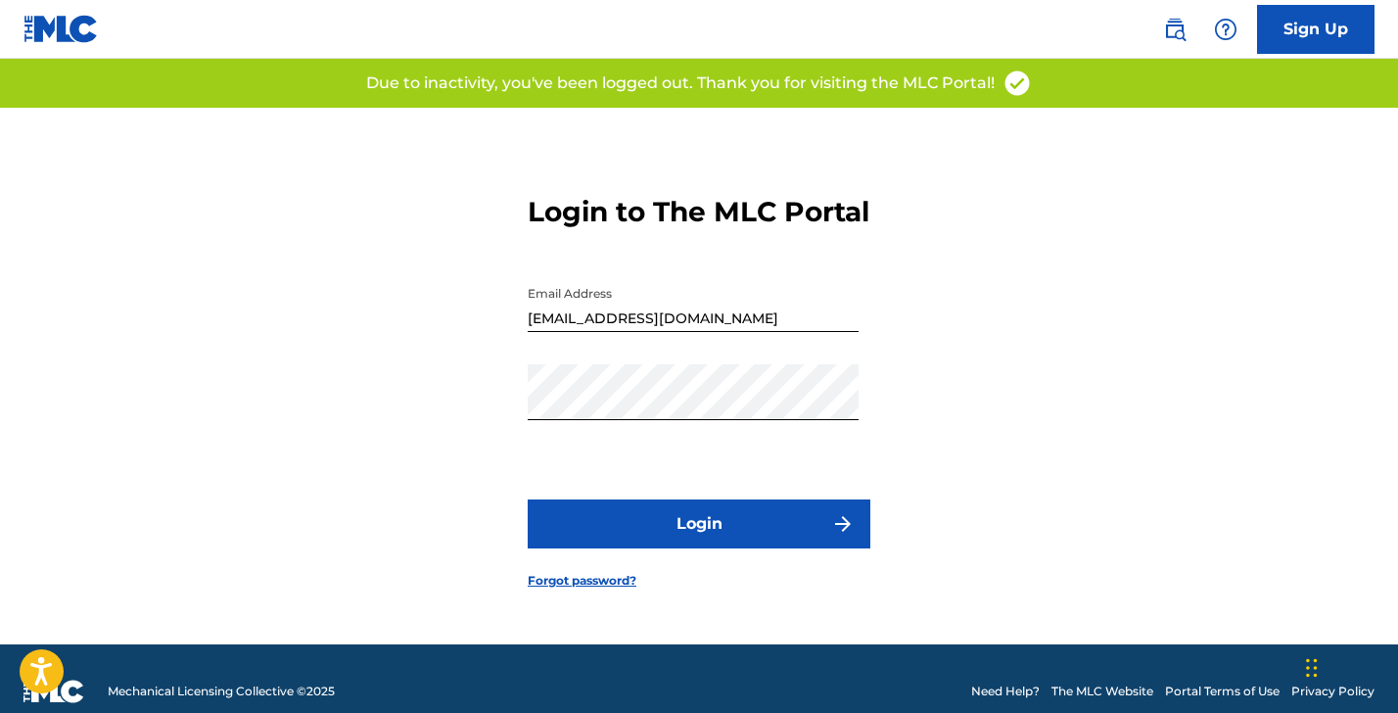
click at [664, 538] on button "Login" at bounding box center [699, 523] width 343 height 49
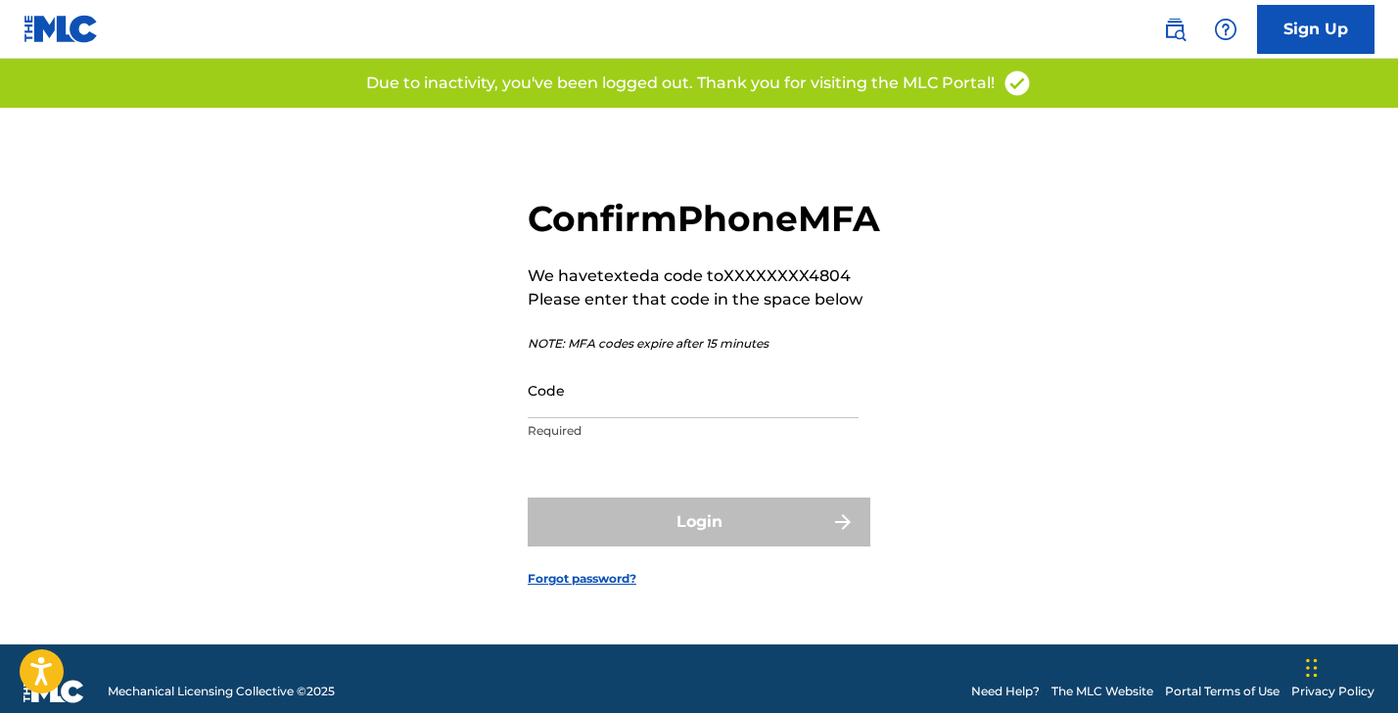
click at [642, 415] on input "Code" at bounding box center [693, 390] width 331 height 56
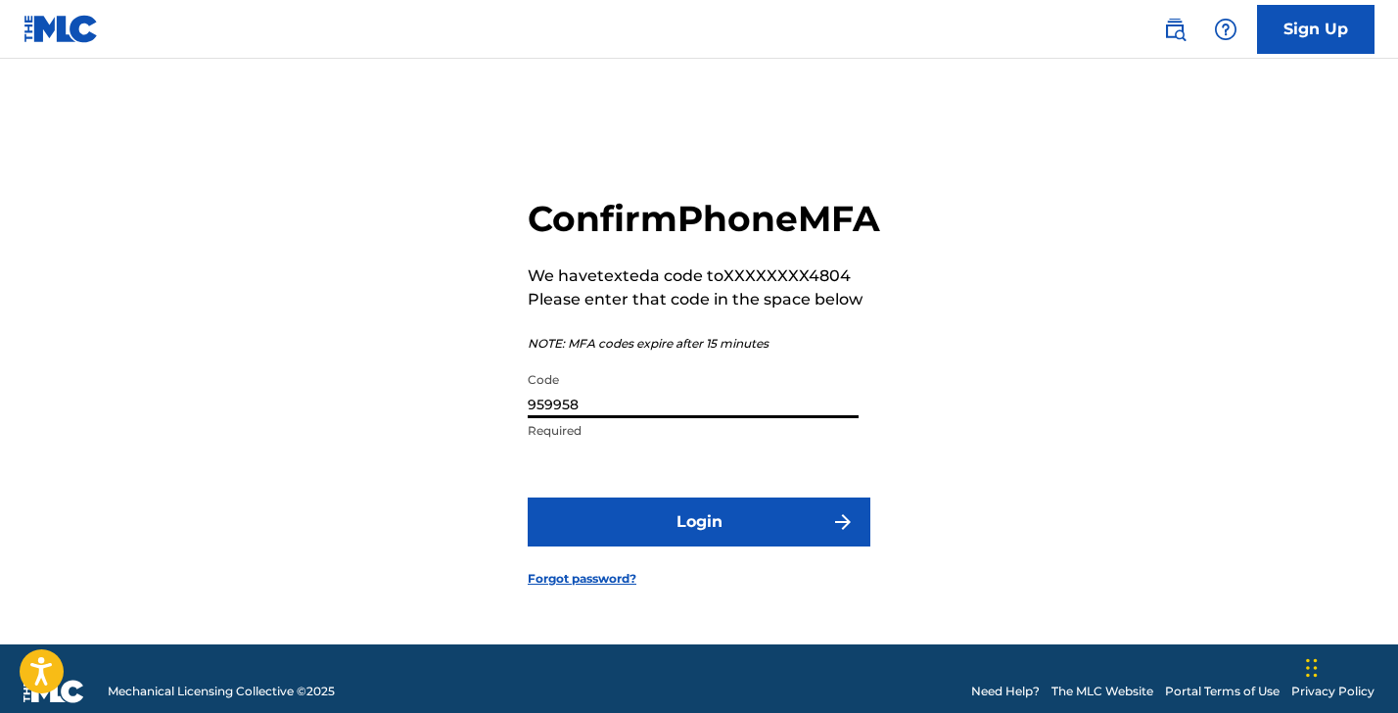
type input "959958"
click at [699, 544] on button "Login" at bounding box center [699, 521] width 343 height 49
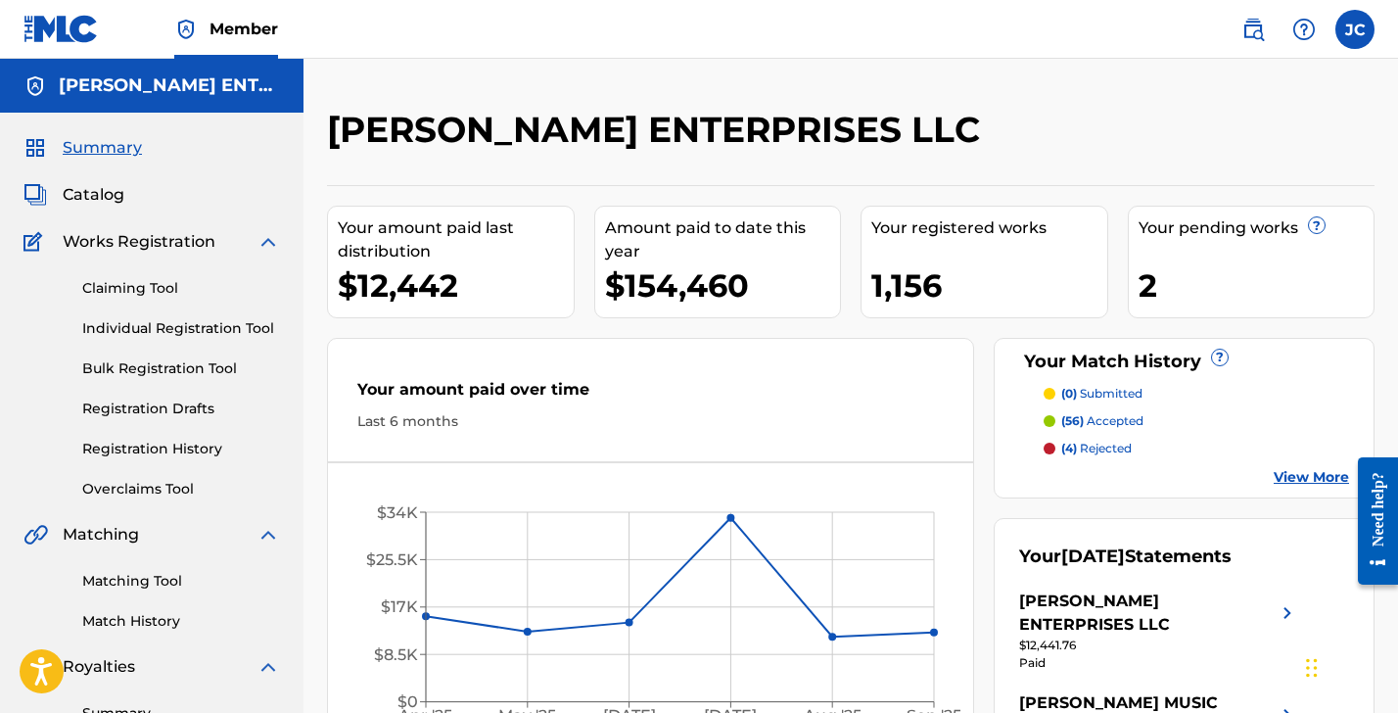
click at [136, 447] on link "Registration History" at bounding box center [181, 449] width 198 height 21
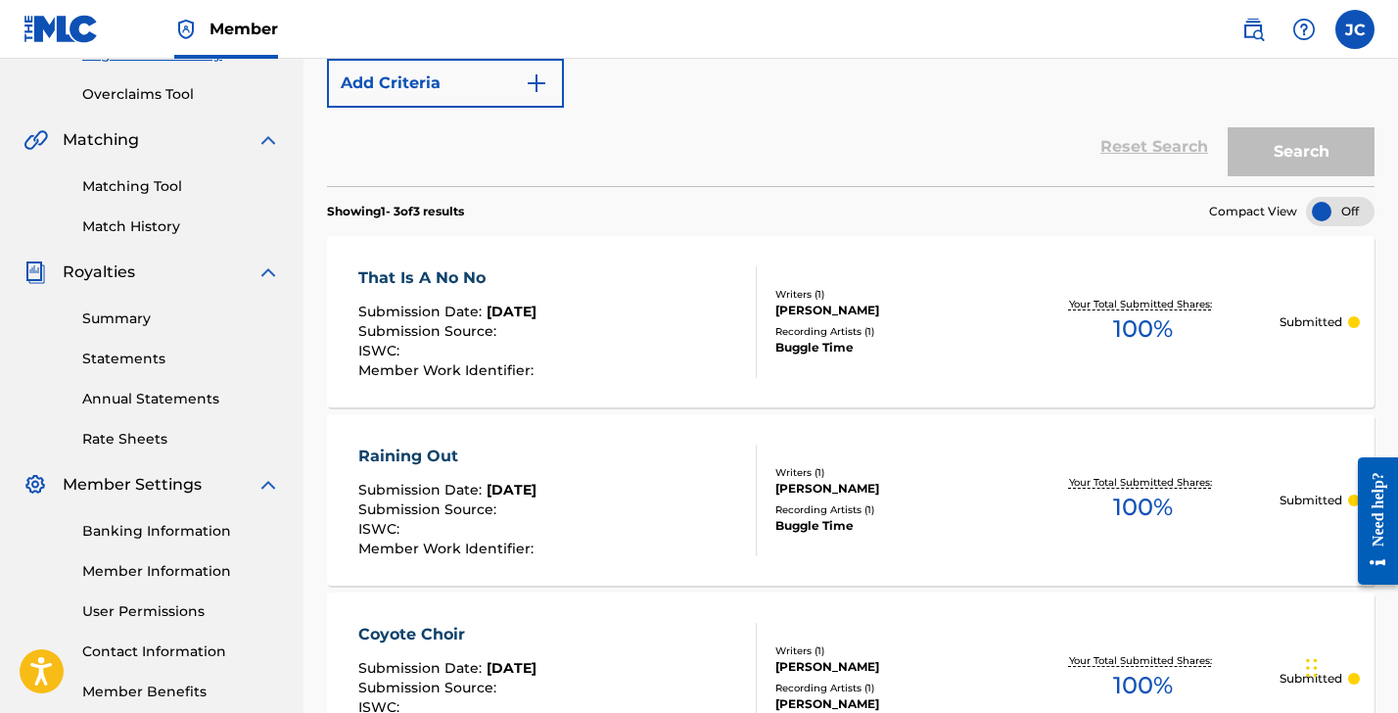
scroll to position [16, 0]
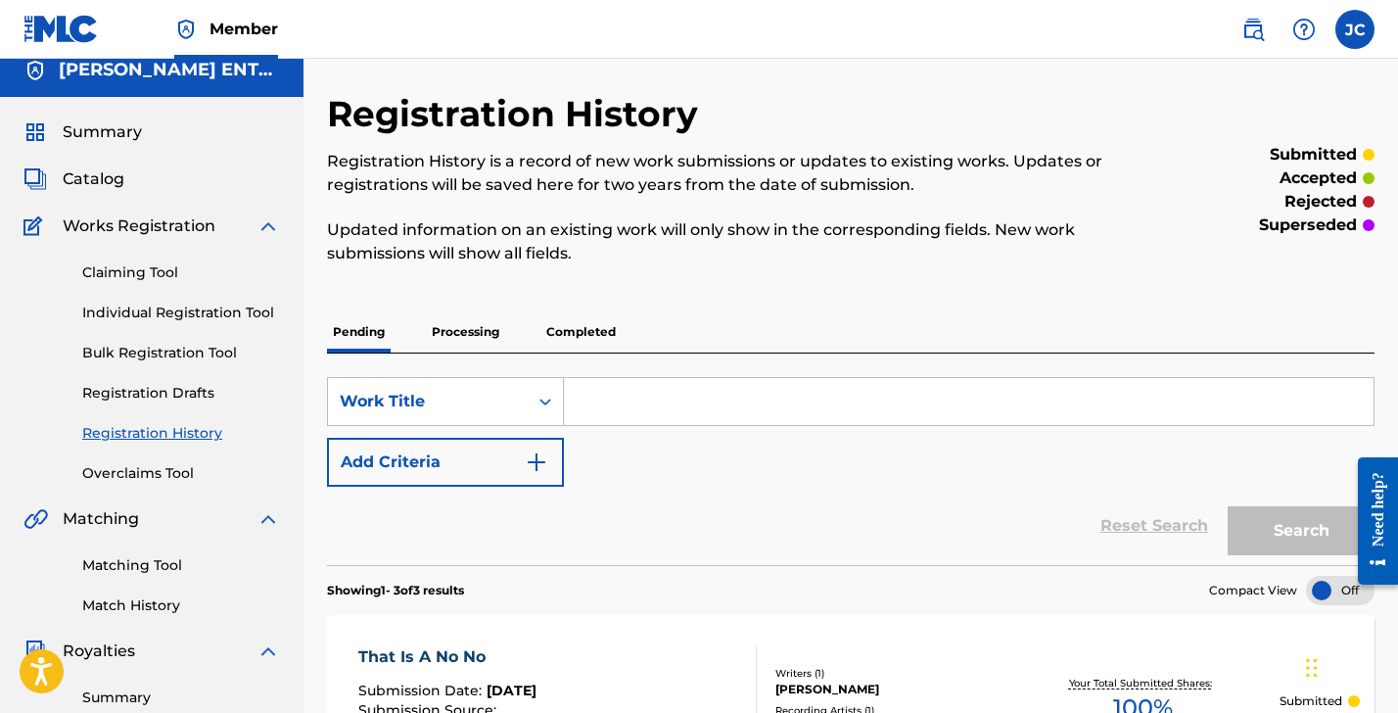
click at [476, 332] on p "Processing" at bounding box center [465, 331] width 79 height 41
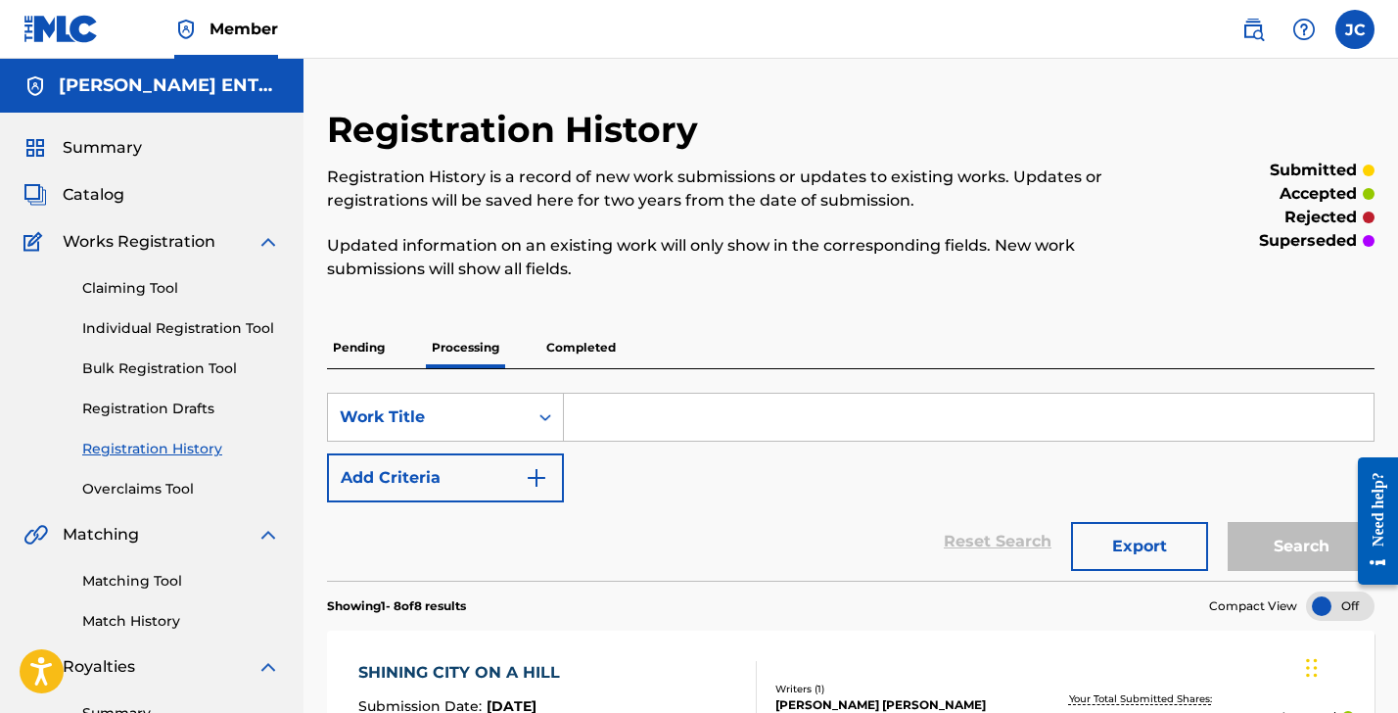
click at [643, 414] on input "Search Form" at bounding box center [969, 417] width 810 height 47
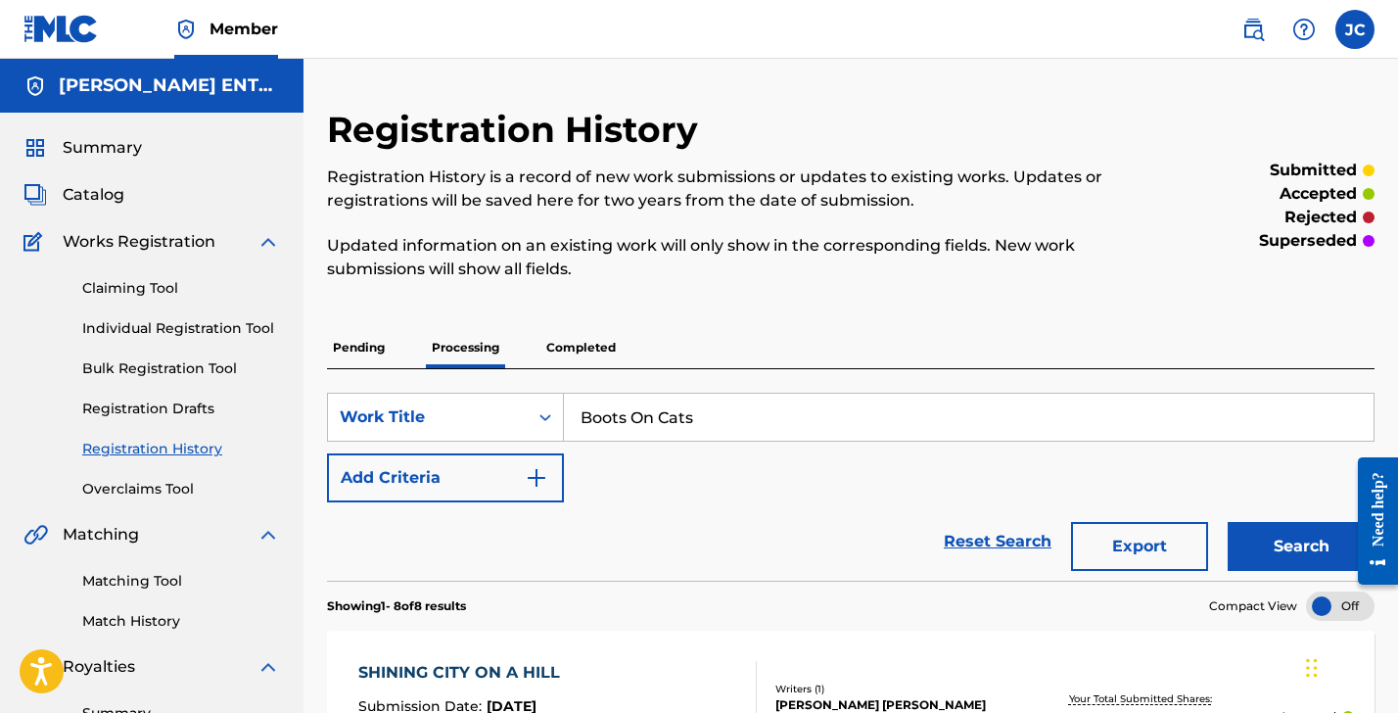
type input "Boots On Cats"
click at [1302, 546] on button "Search" at bounding box center [1301, 546] width 147 height 49
click at [140, 321] on link "Individual Registration Tool" at bounding box center [181, 328] width 198 height 21
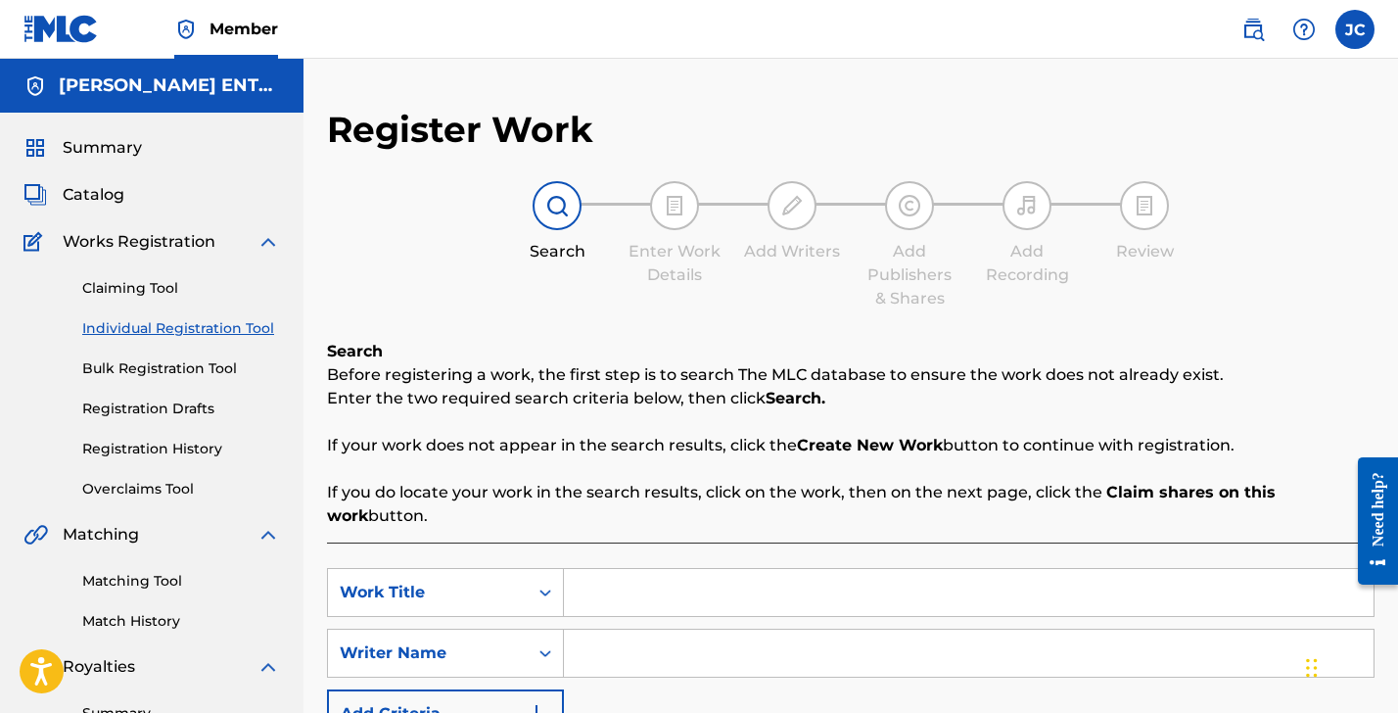
click at [667, 585] on input "Search Form" at bounding box center [969, 592] width 810 height 47
type input "Boots on Cats"
type input "[PERSON_NAME]"
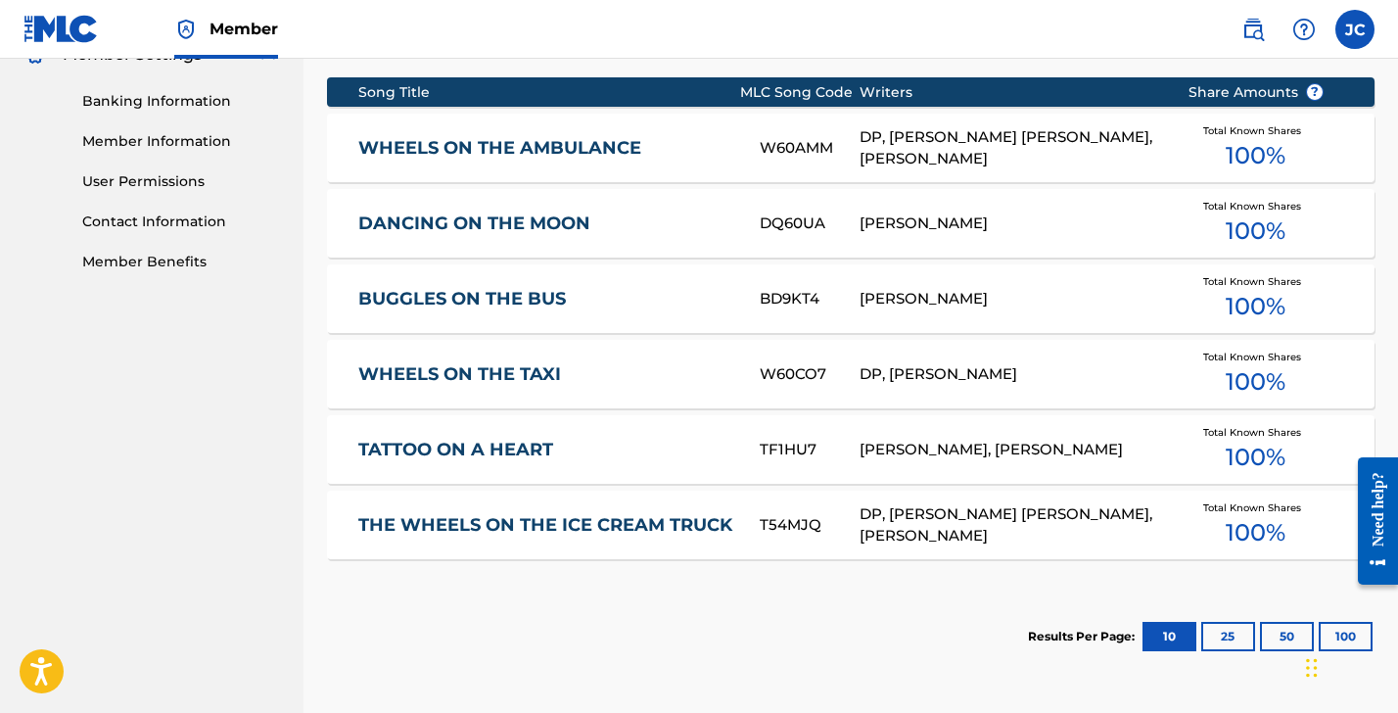
scroll to position [462, 0]
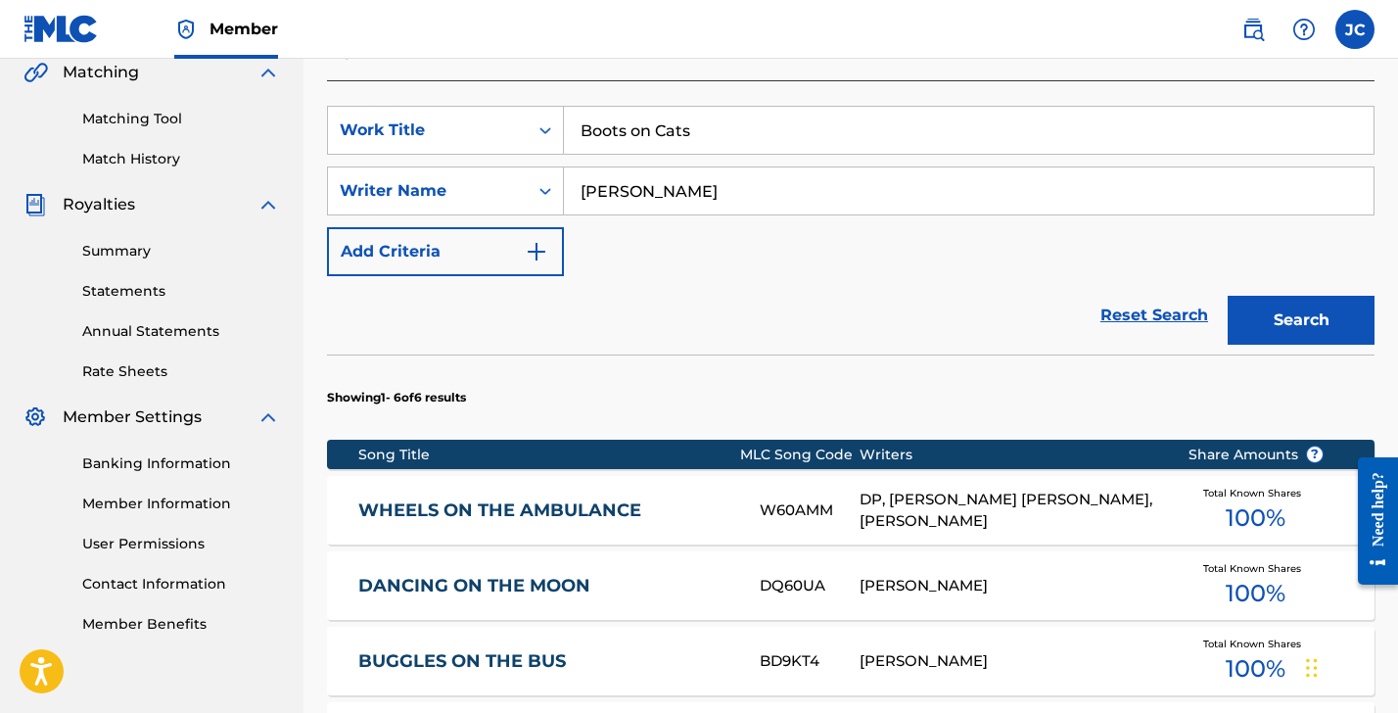
click at [1273, 316] on button "Search" at bounding box center [1301, 320] width 147 height 49
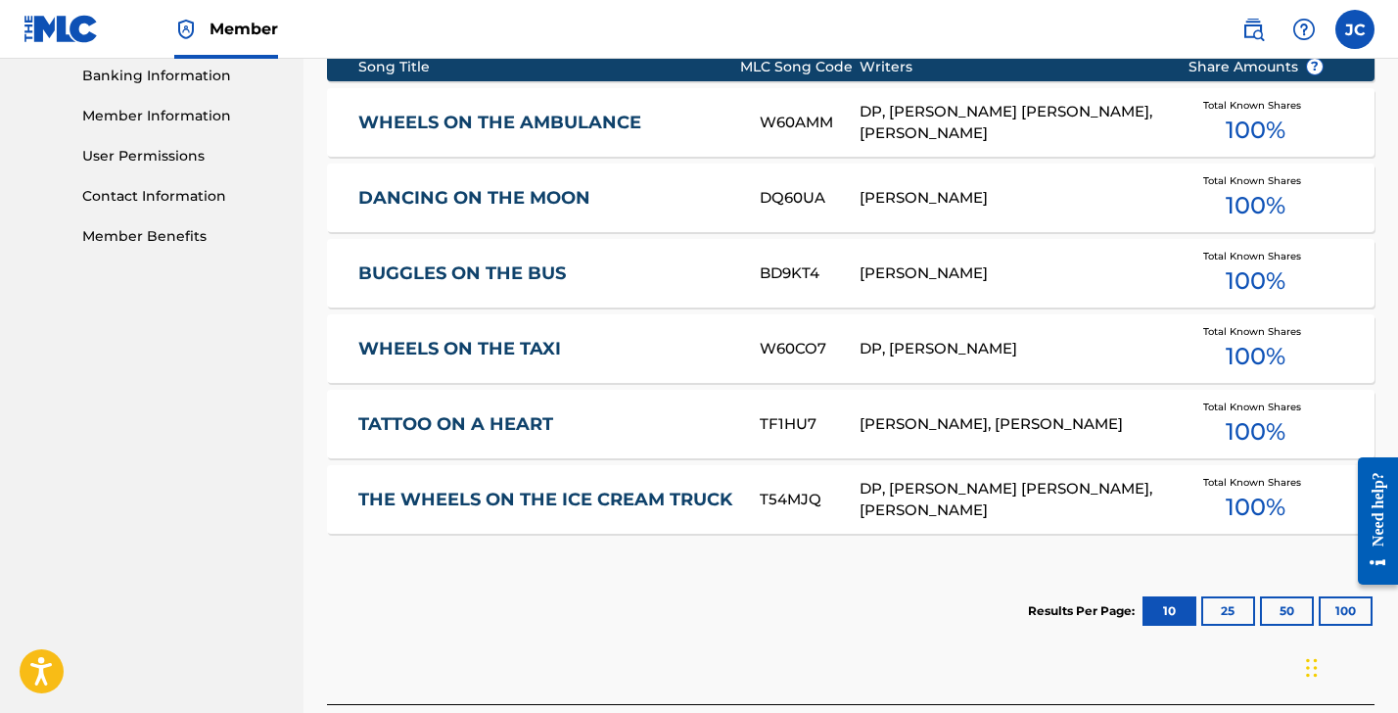
scroll to position [1005, 0]
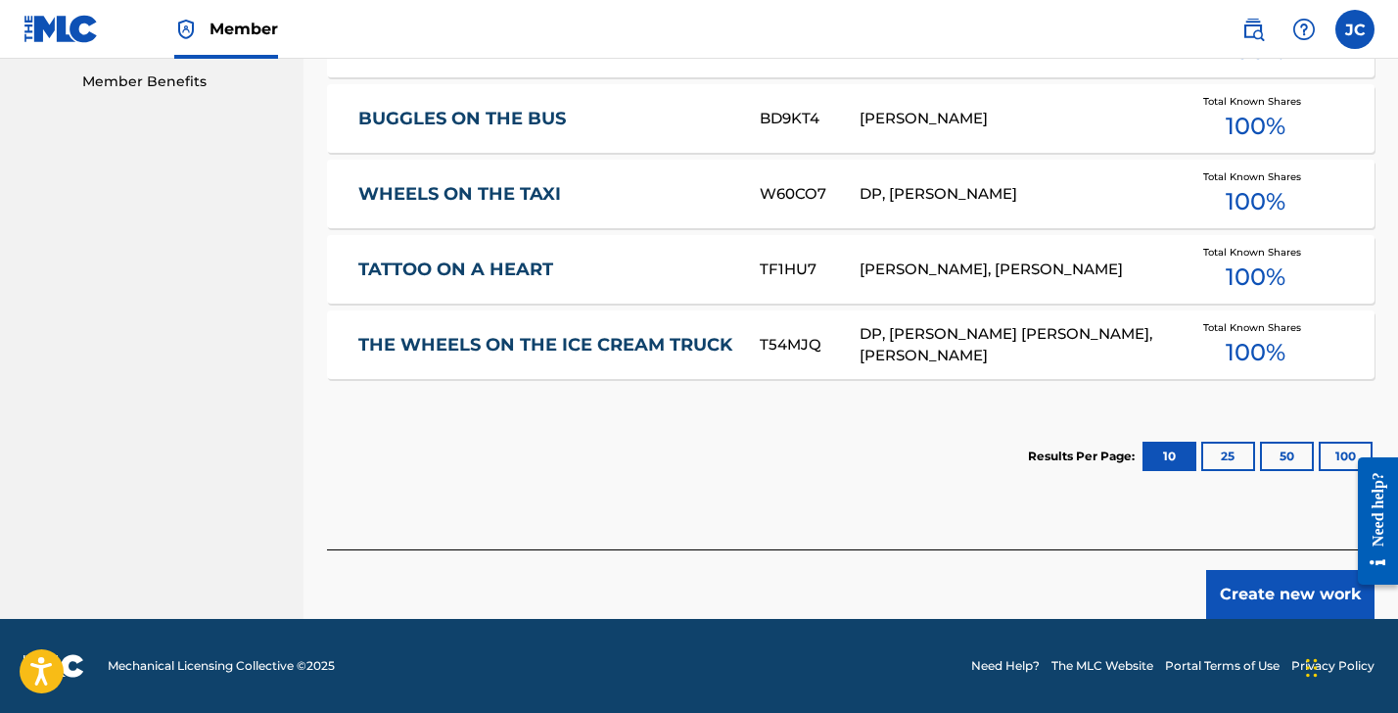
click at [1287, 597] on button "Create new work" at bounding box center [1291, 594] width 168 height 49
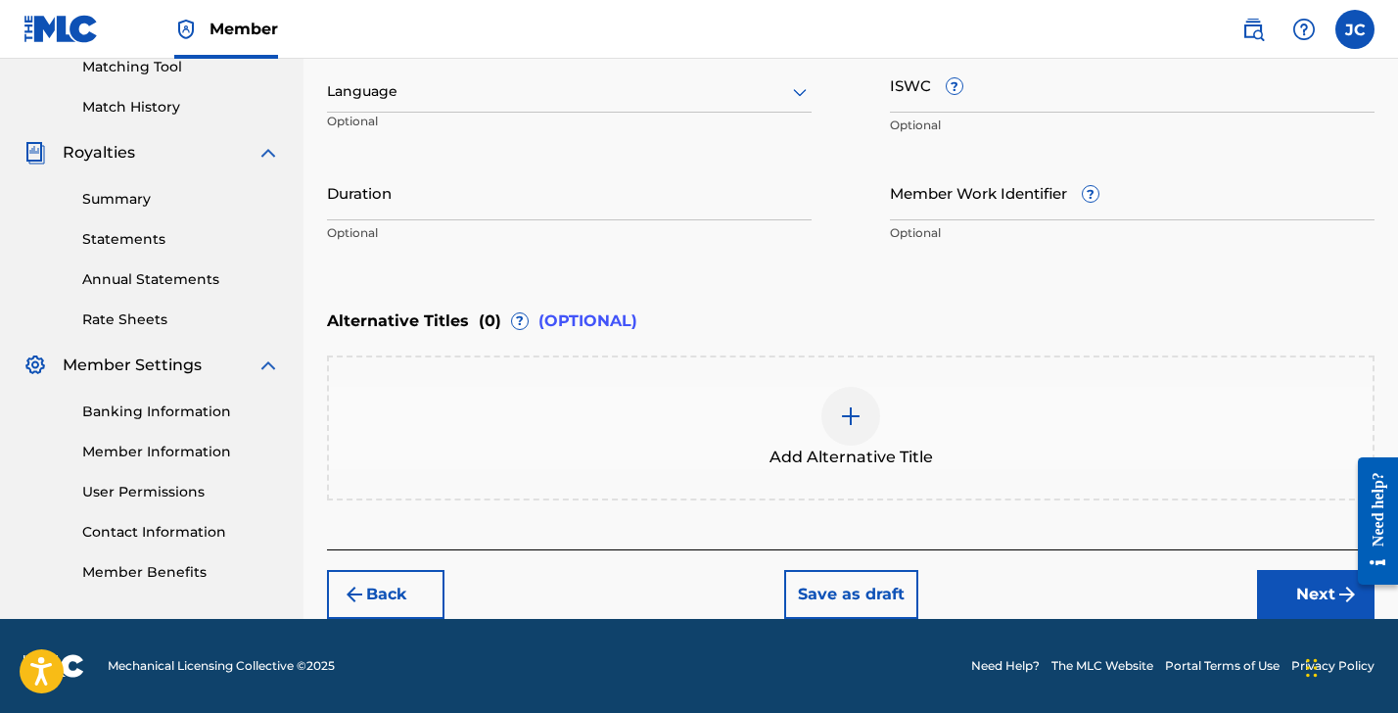
scroll to position [227, 0]
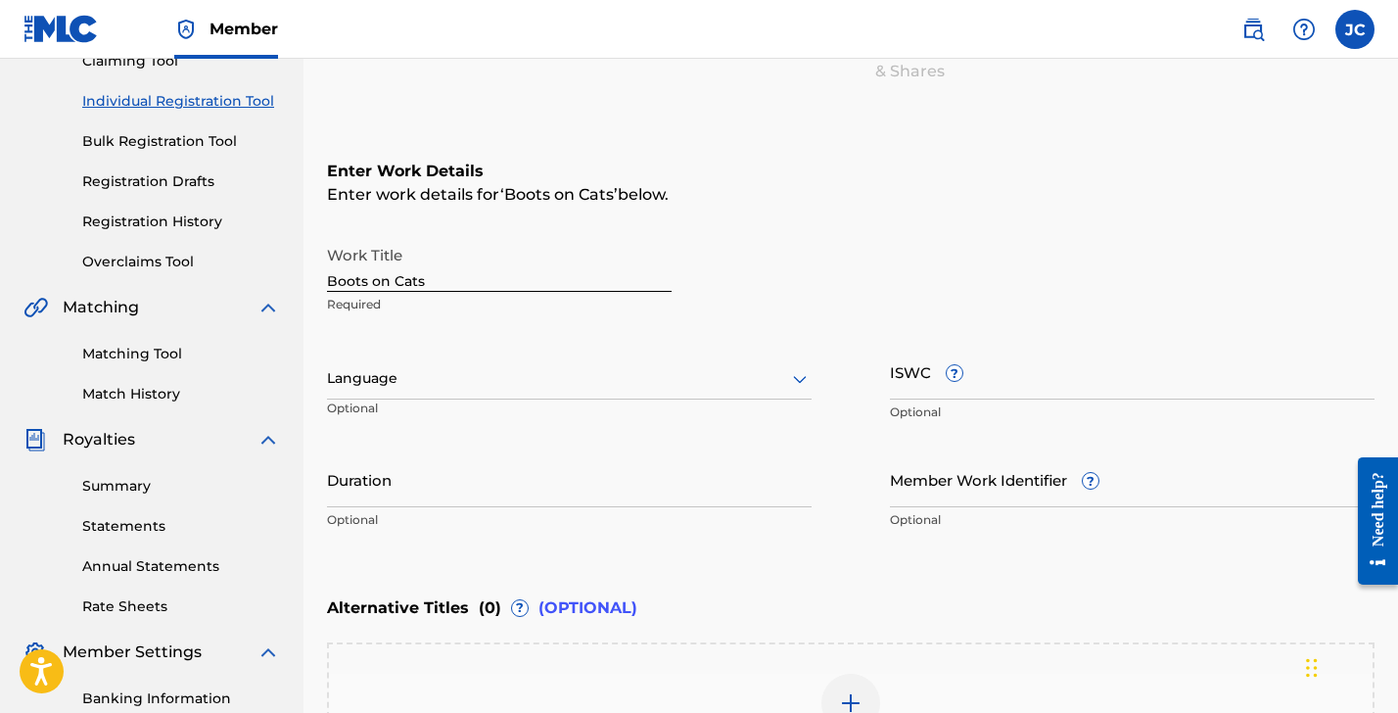
click at [402, 392] on div "Language" at bounding box center [569, 378] width 485 height 41
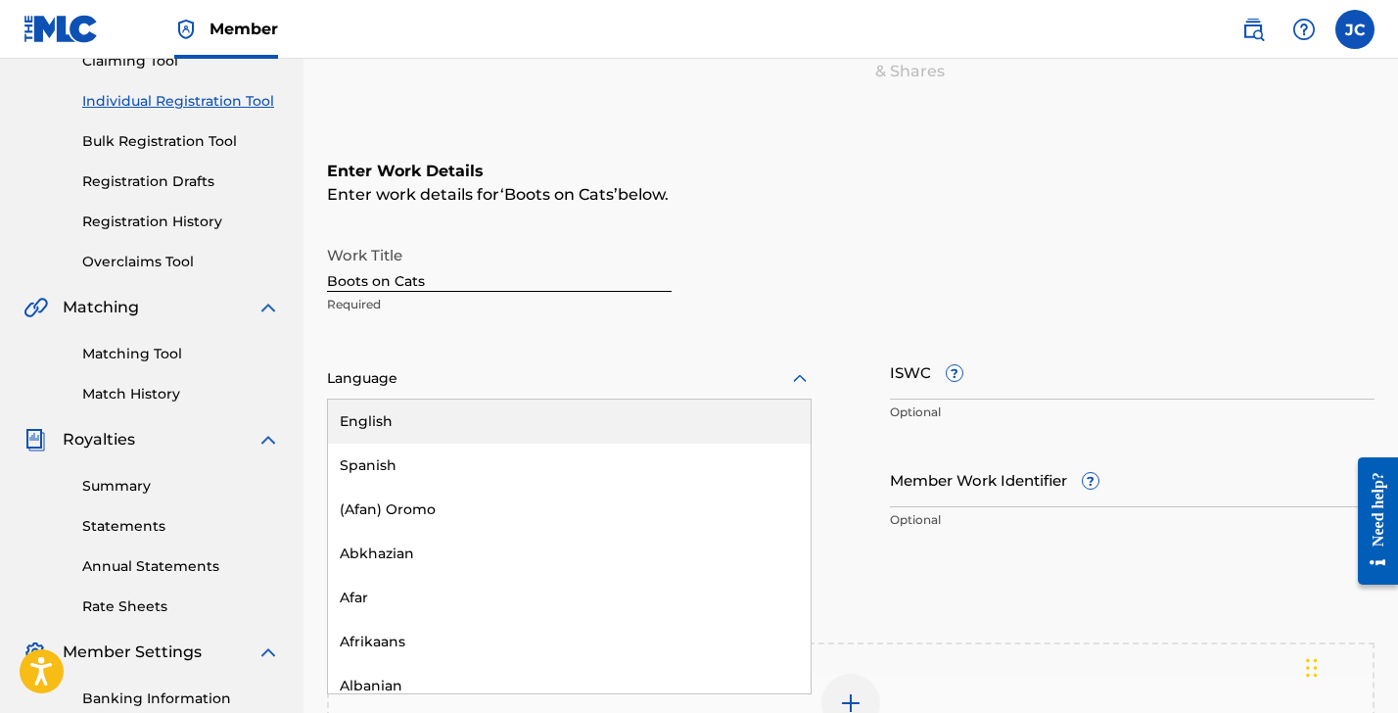
drag, startPoint x: 400, startPoint y: 413, endPoint x: 553, endPoint y: 406, distance: 153.9
click at [401, 412] on div "English" at bounding box center [569, 422] width 483 height 44
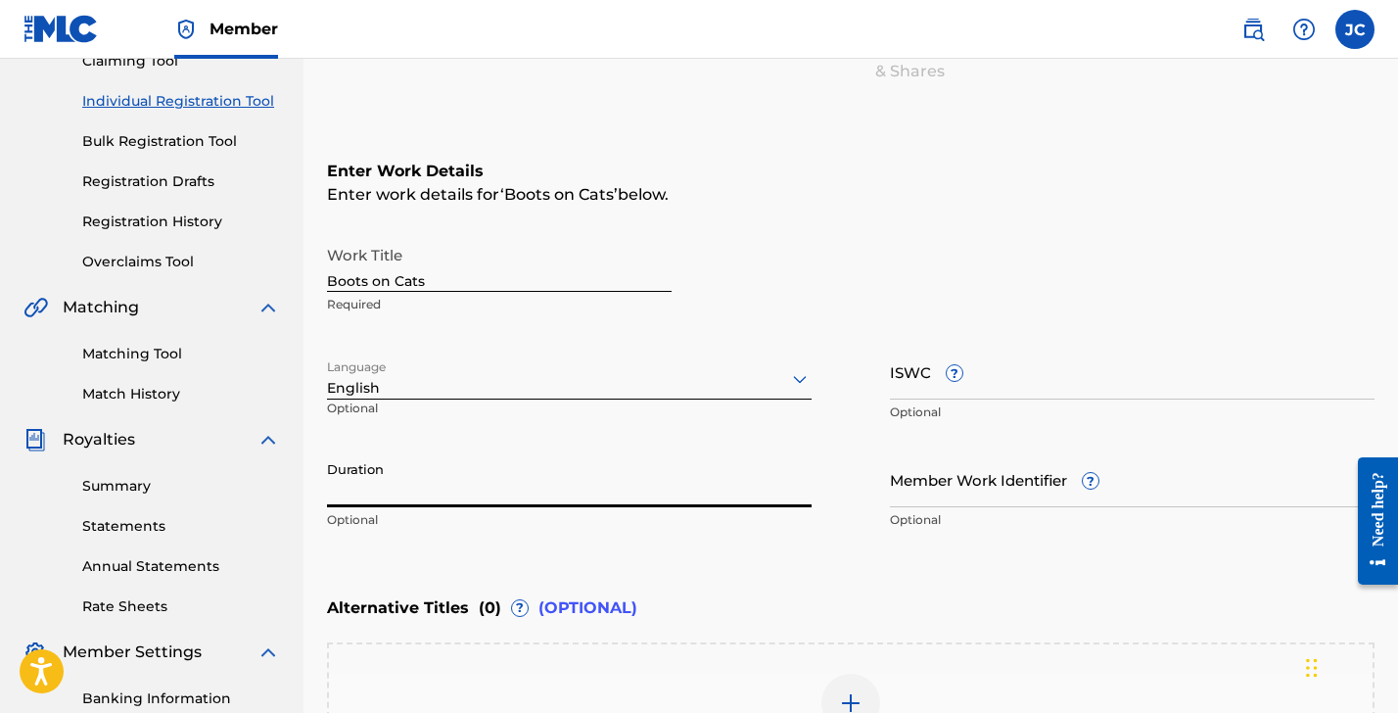
click at [493, 483] on input "Duration" at bounding box center [569, 479] width 485 height 56
type input "03:22"
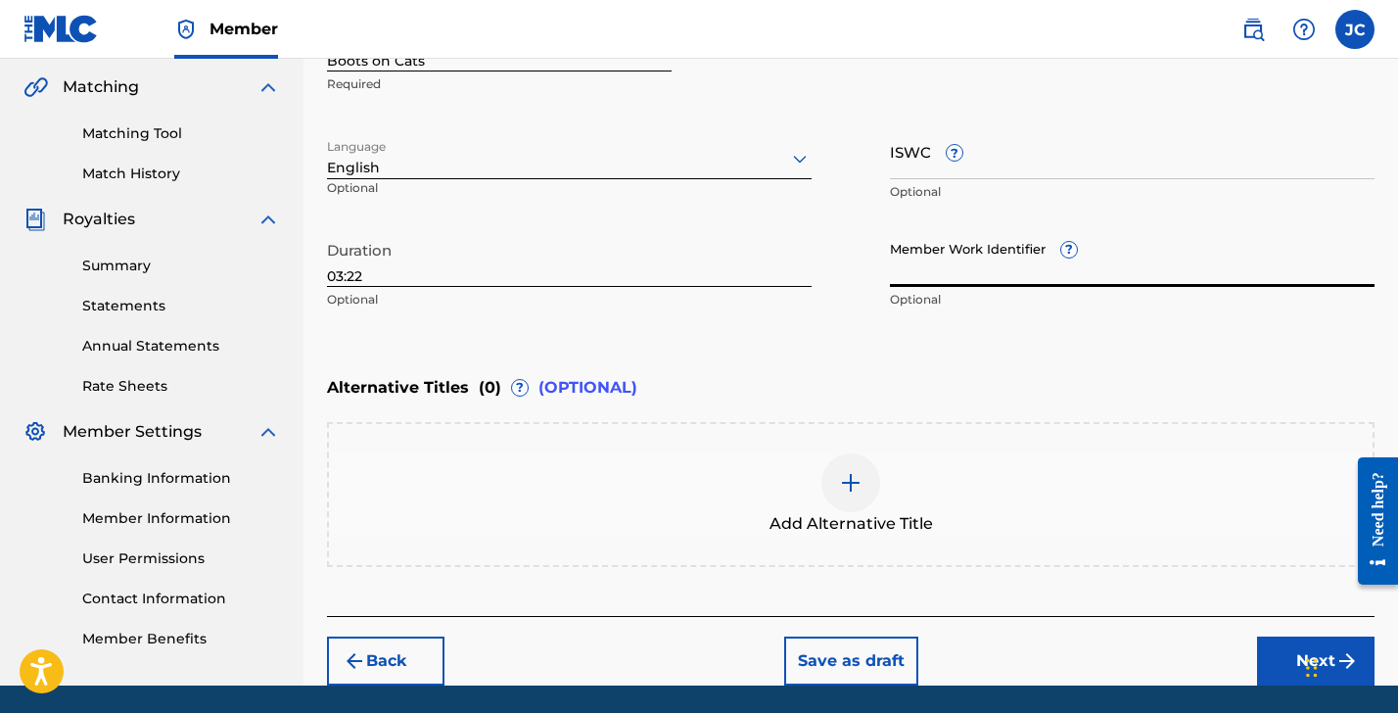
scroll to position [514, 0]
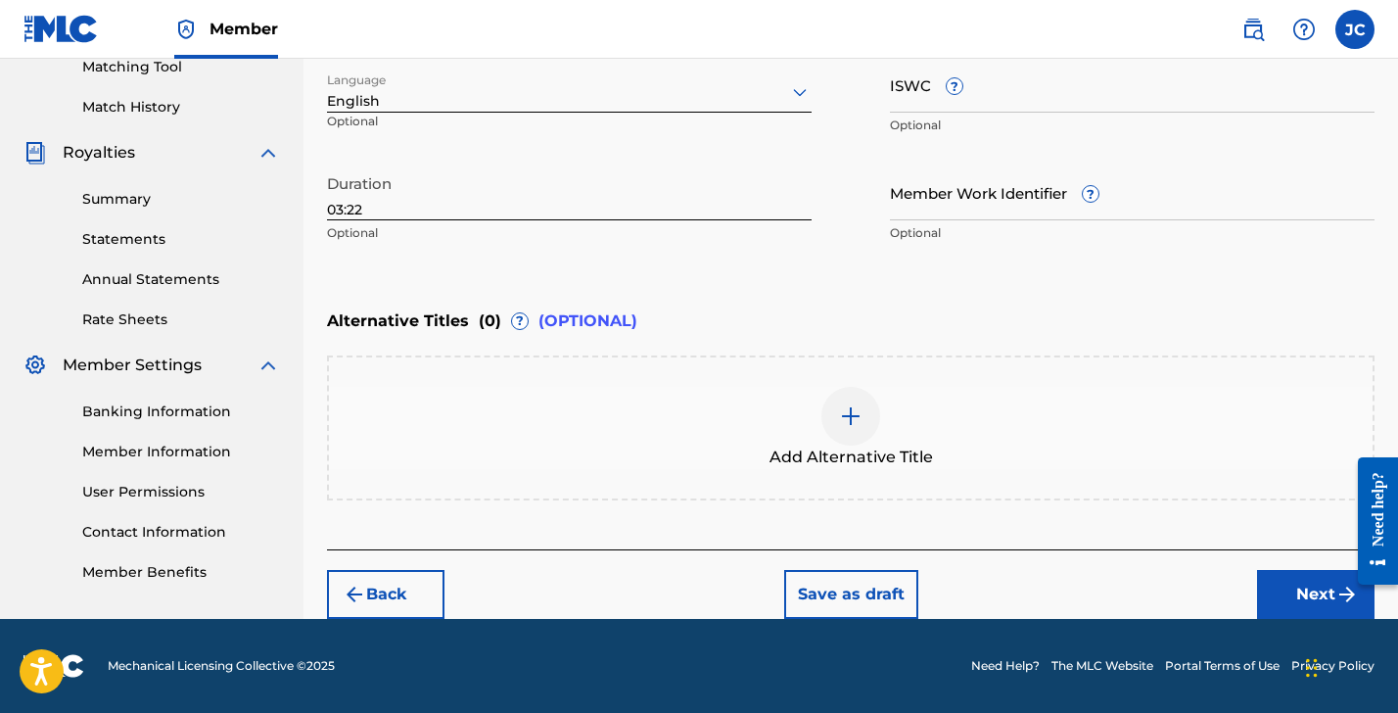
click at [1296, 597] on button "Next" at bounding box center [1316, 594] width 118 height 49
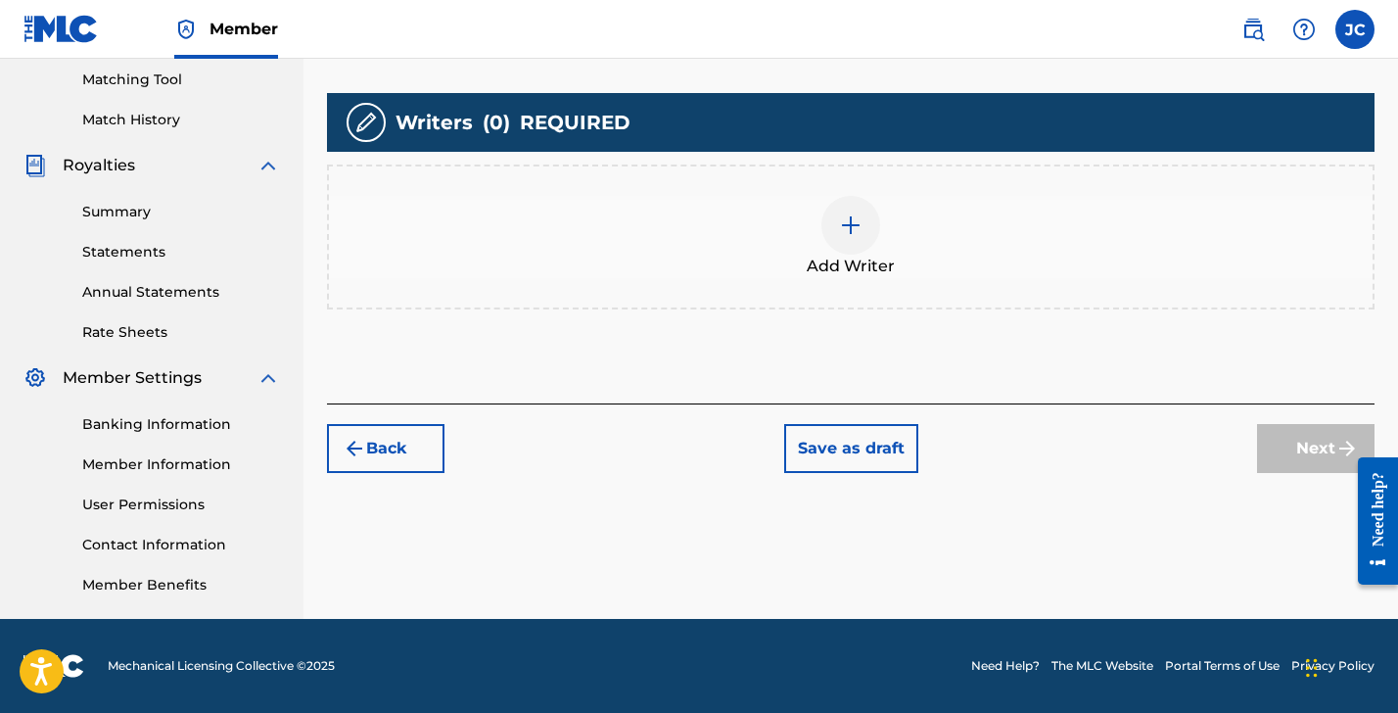
click at [857, 223] on img at bounding box center [851, 225] width 24 height 24
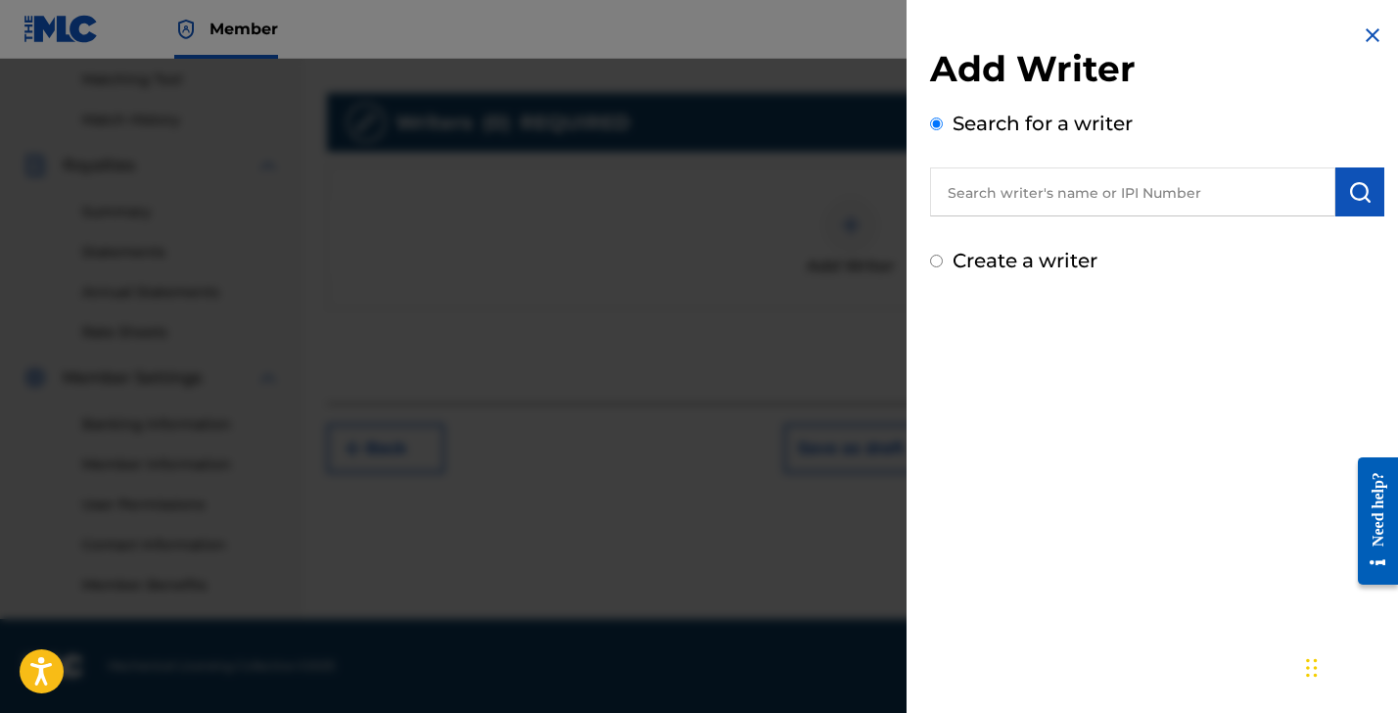
drag, startPoint x: 982, startPoint y: 188, endPoint x: 984, endPoint y: 172, distance: 15.8
click at [982, 188] on input "text" at bounding box center [1132, 191] width 405 height 49
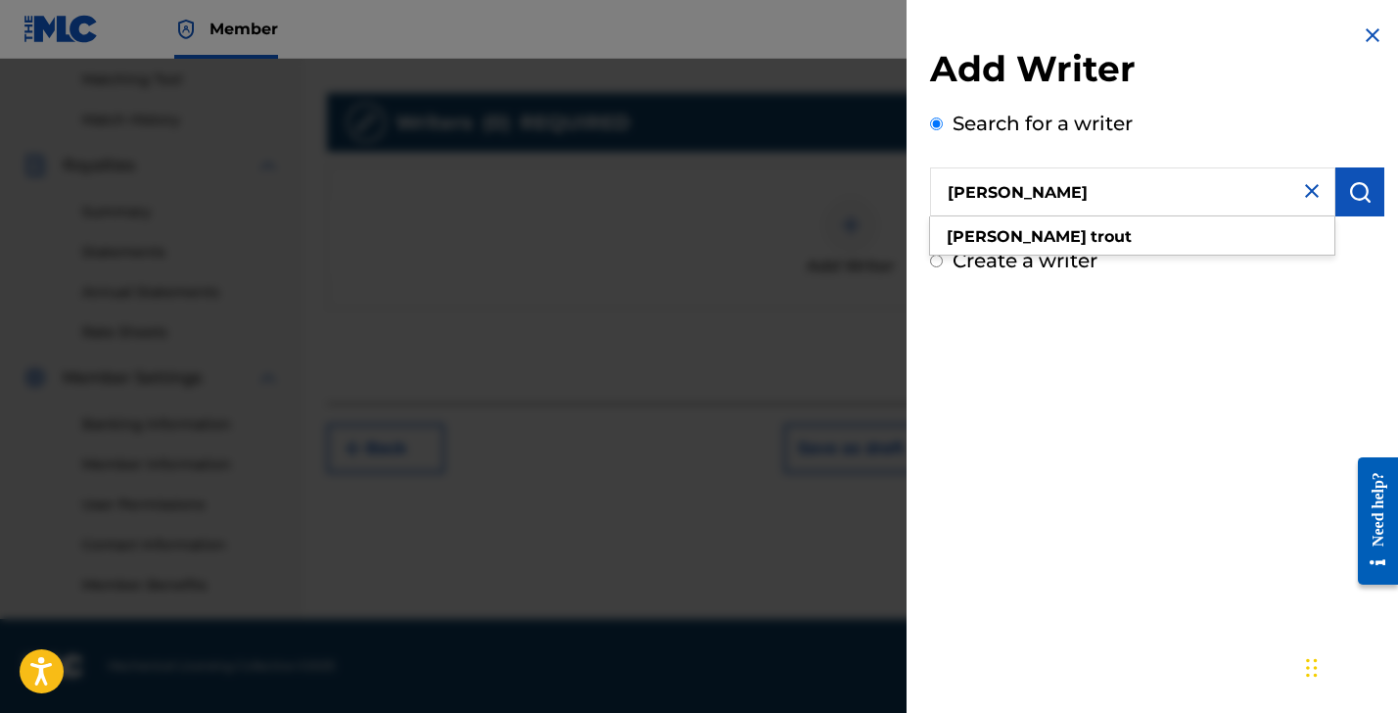
type input "[PERSON_NAME]"
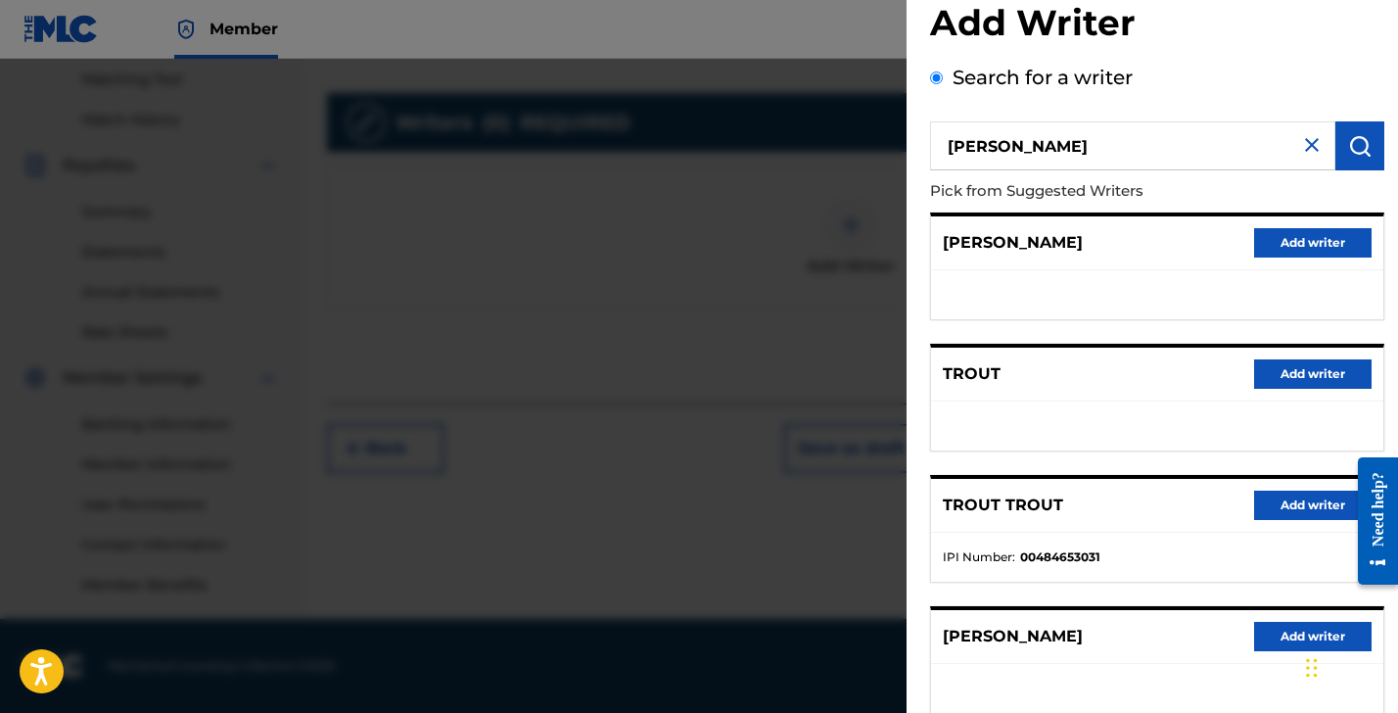
scroll to position [301, 0]
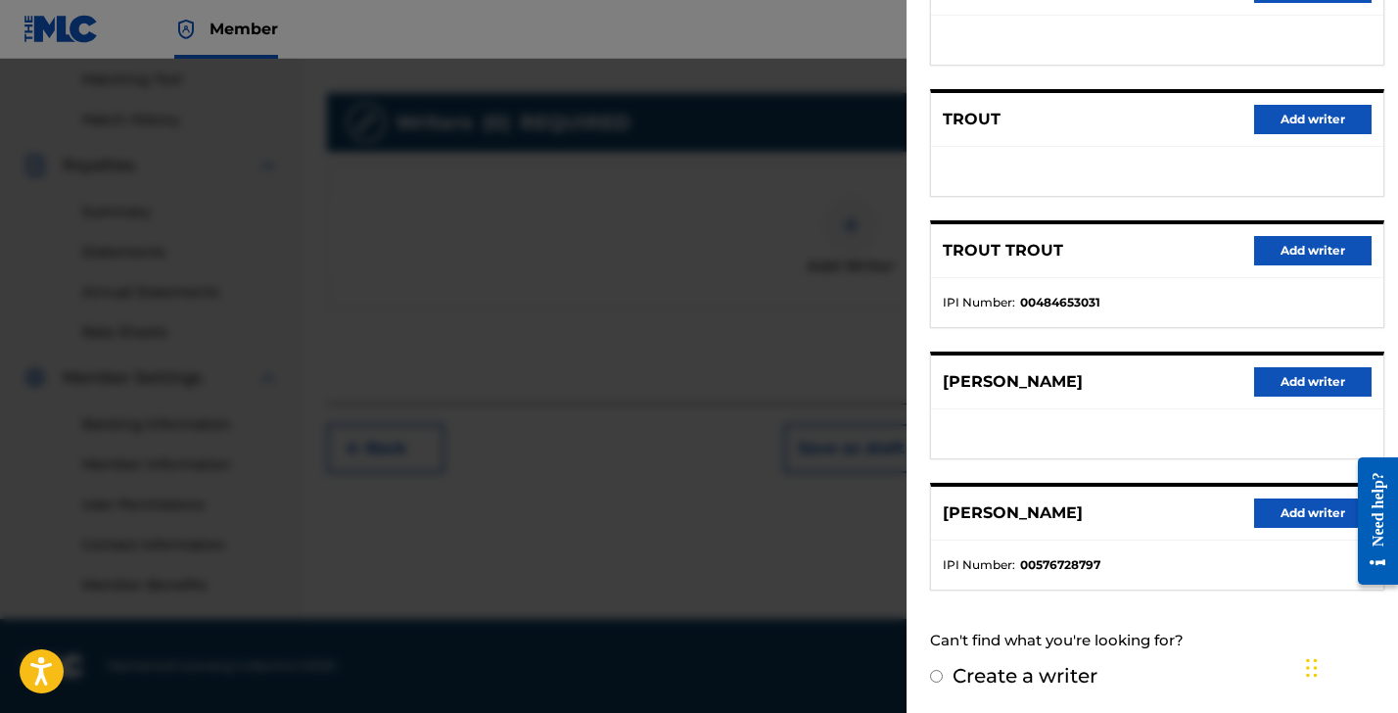
click at [1272, 519] on button "Add writer" at bounding box center [1313, 512] width 118 height 29
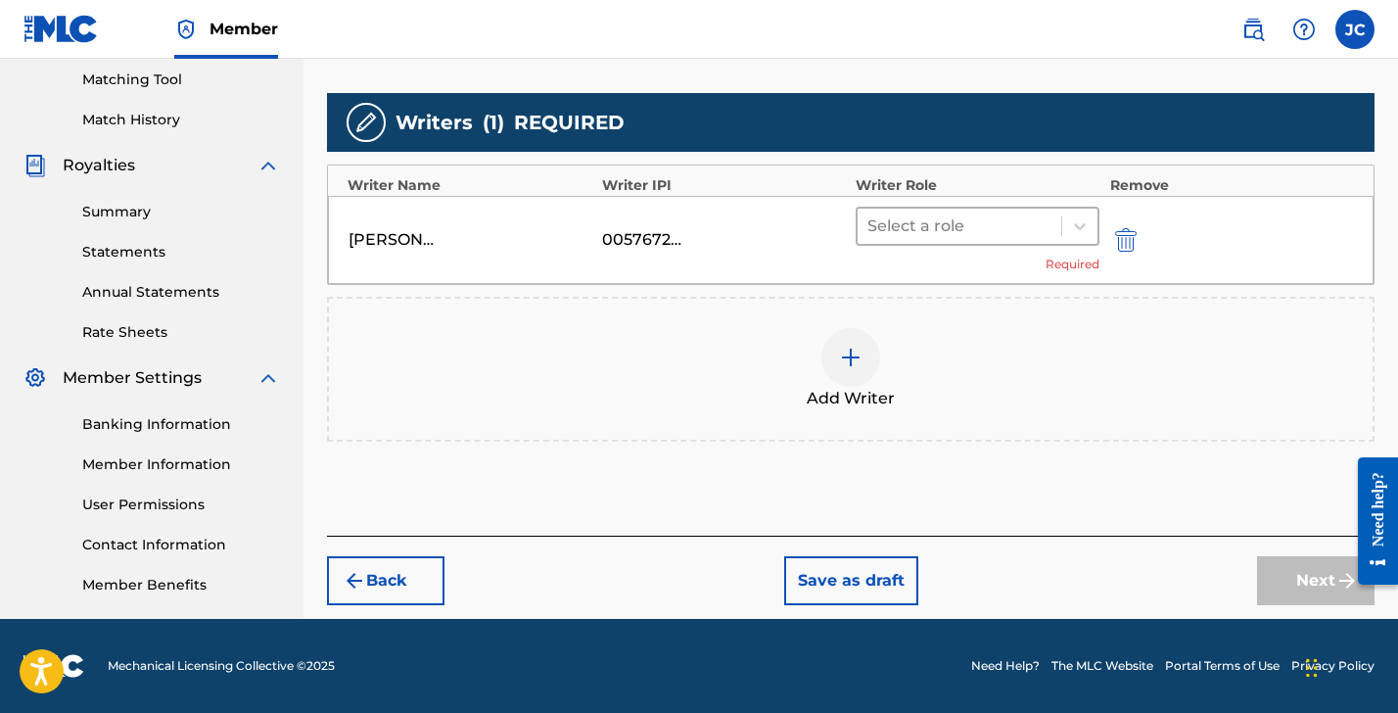
click at [931, 237] on div at bounding box center [960, 226] width 184 height 27
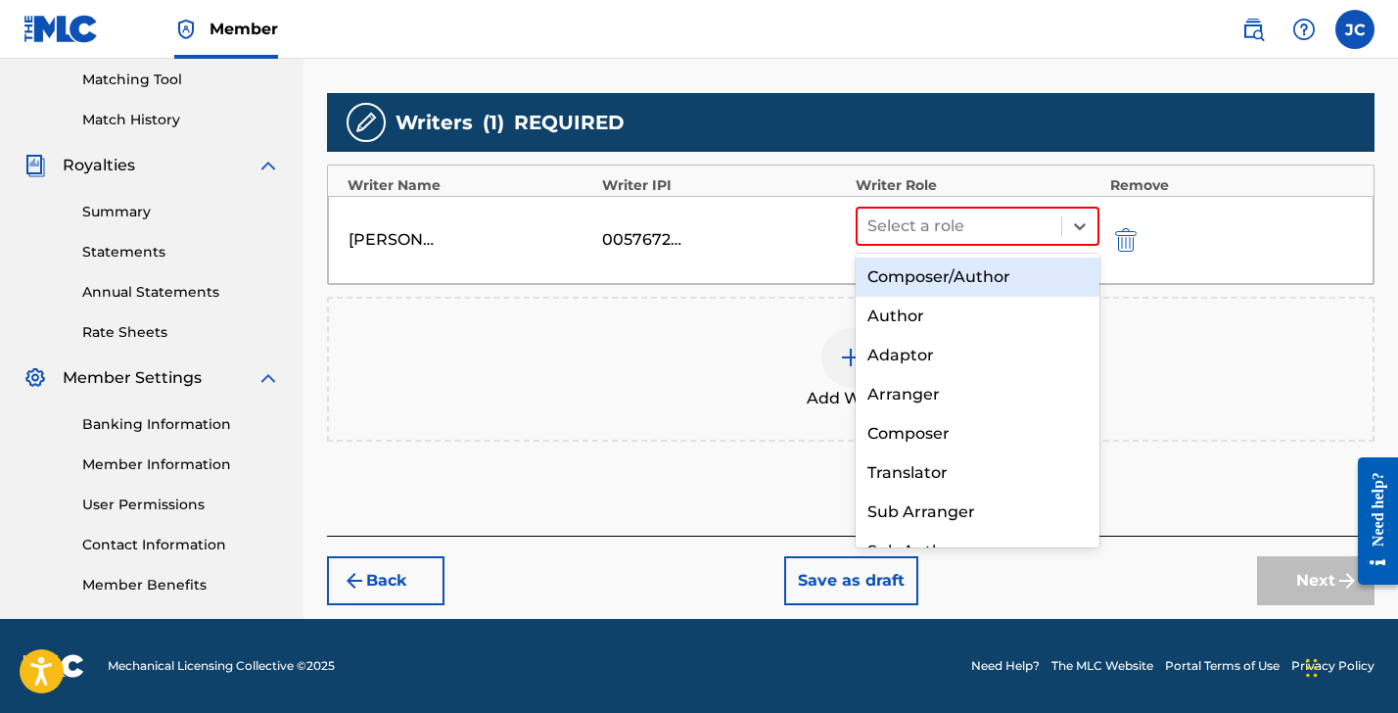
click at [926, 275] on div "Composer/Author" at bounding box center [978, 277] width 244 height 39
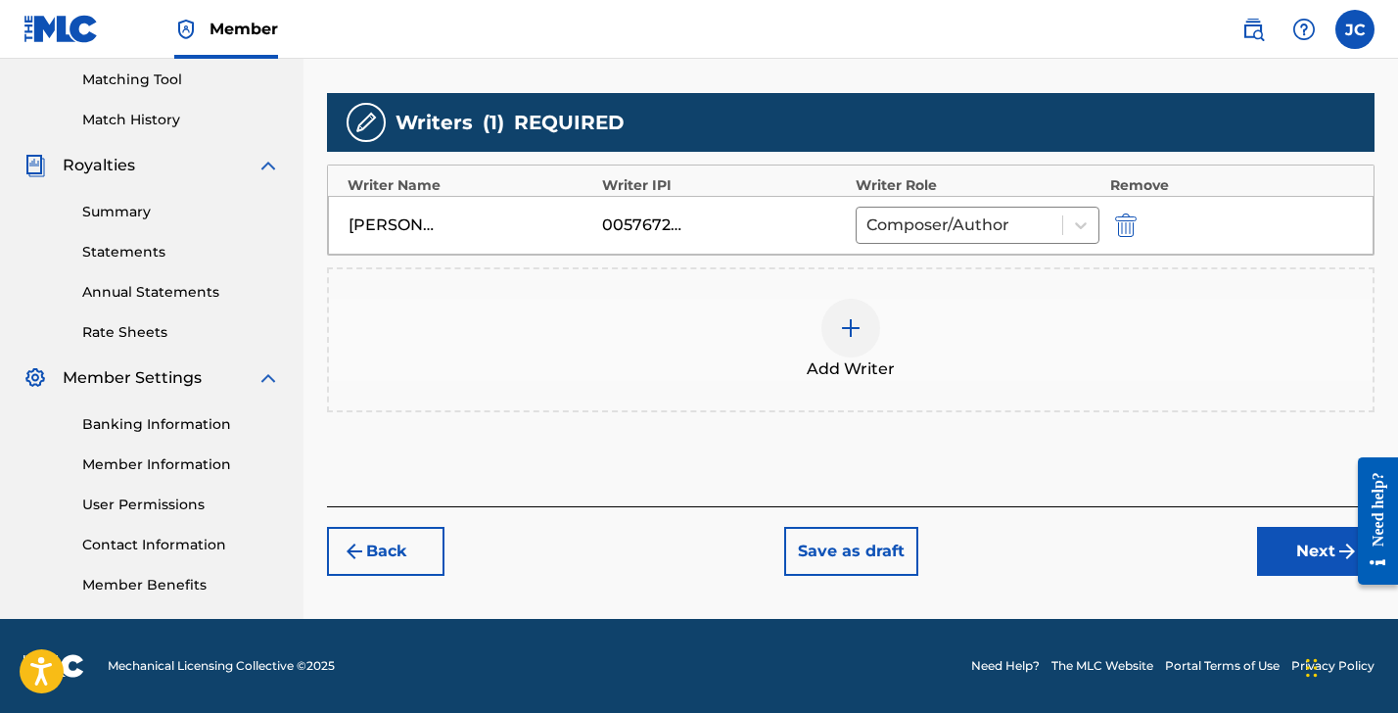
click at [1293, 555] on button "Next" at bounding box center [1316, 551] width 118 height 49
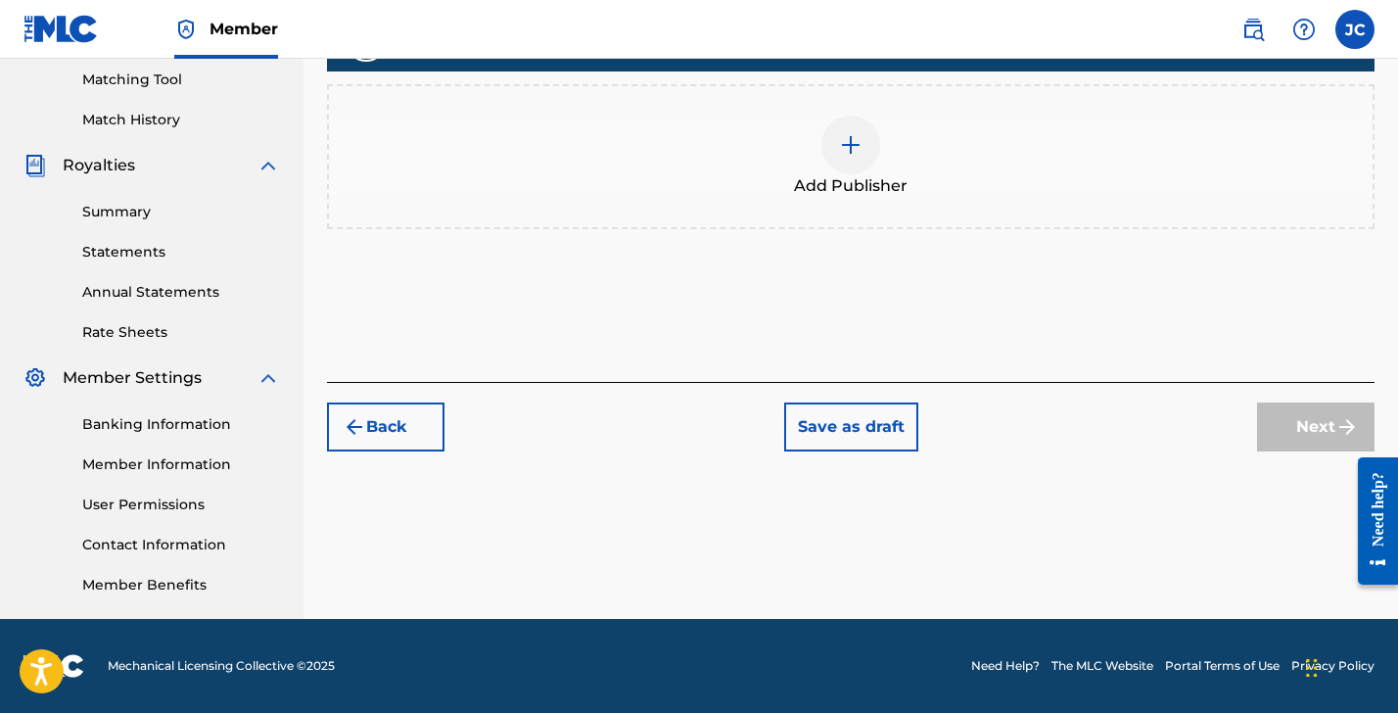
scroll to position [88, 0]
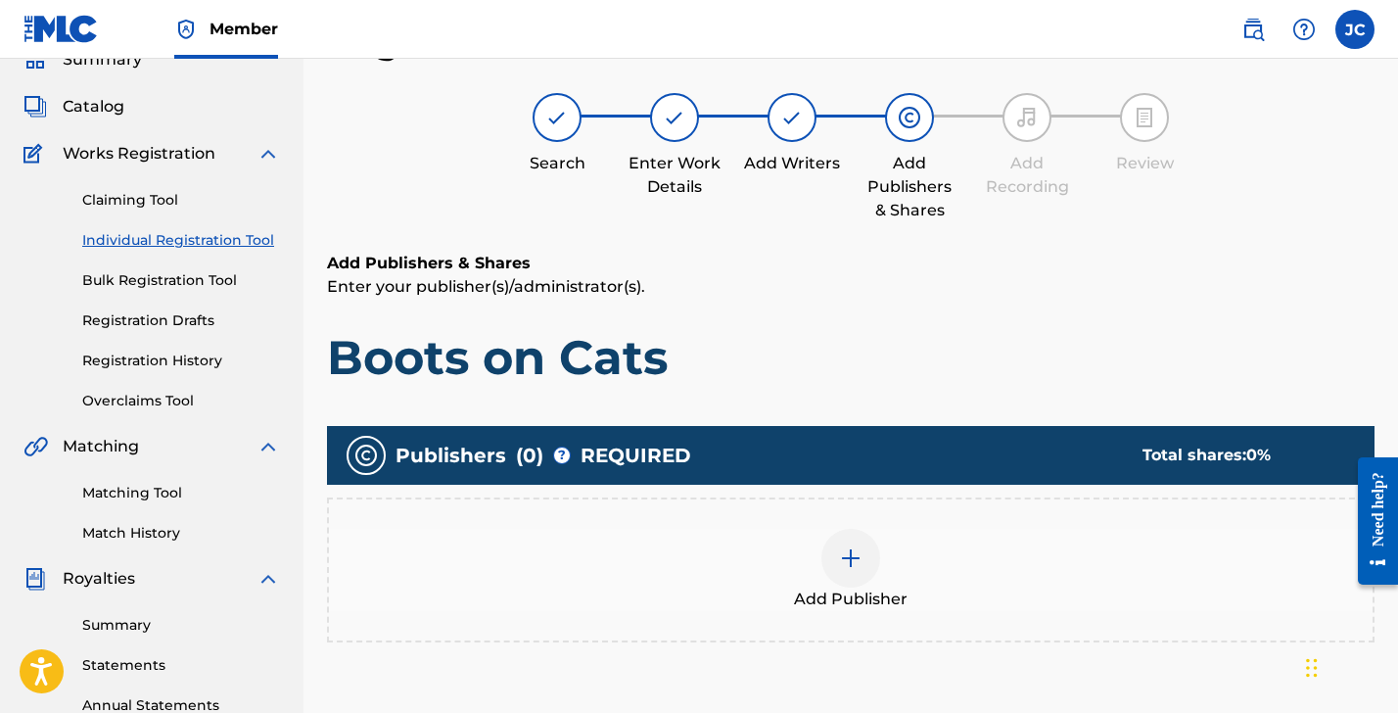
click at [853, 566] on img at bounding box center [851, 558] width 24 height 24
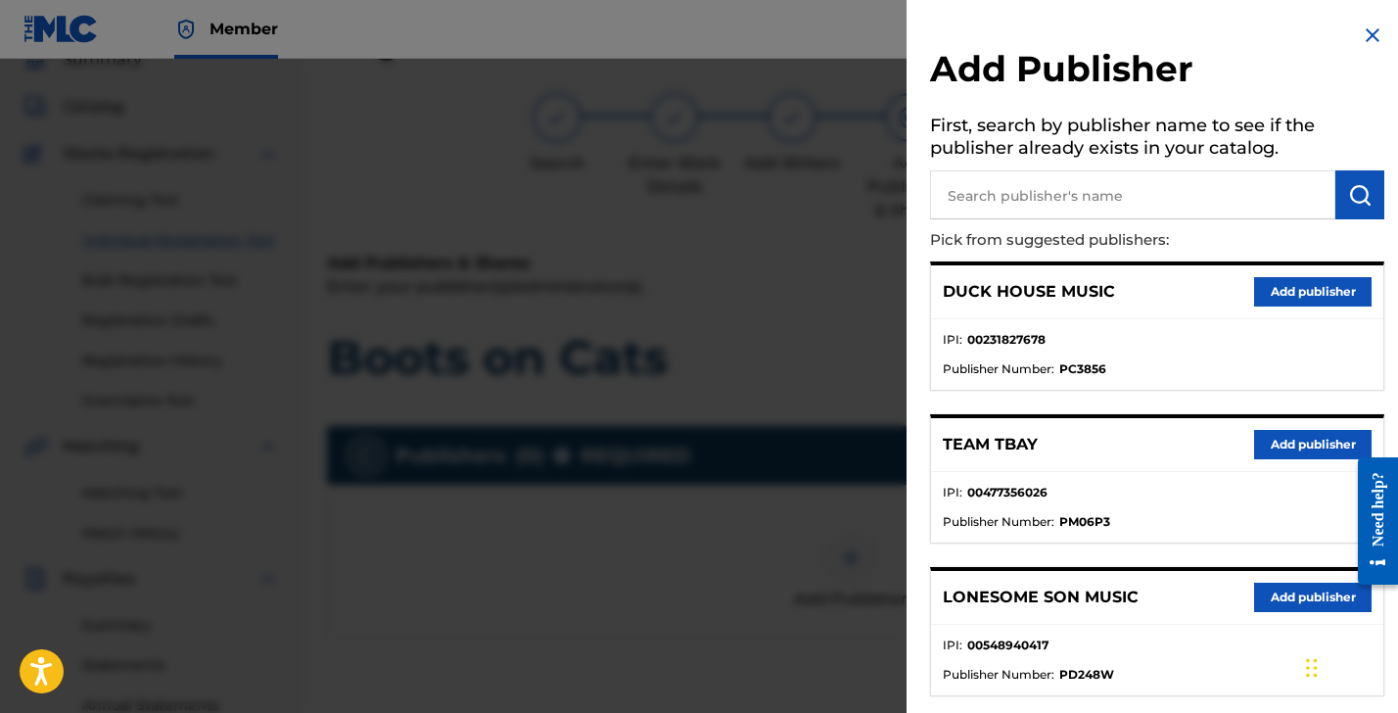
click at [993, 186] on input "text" at bounding box center [1132, 194] width 405 height 49
type input "[PERSON_NAME]"
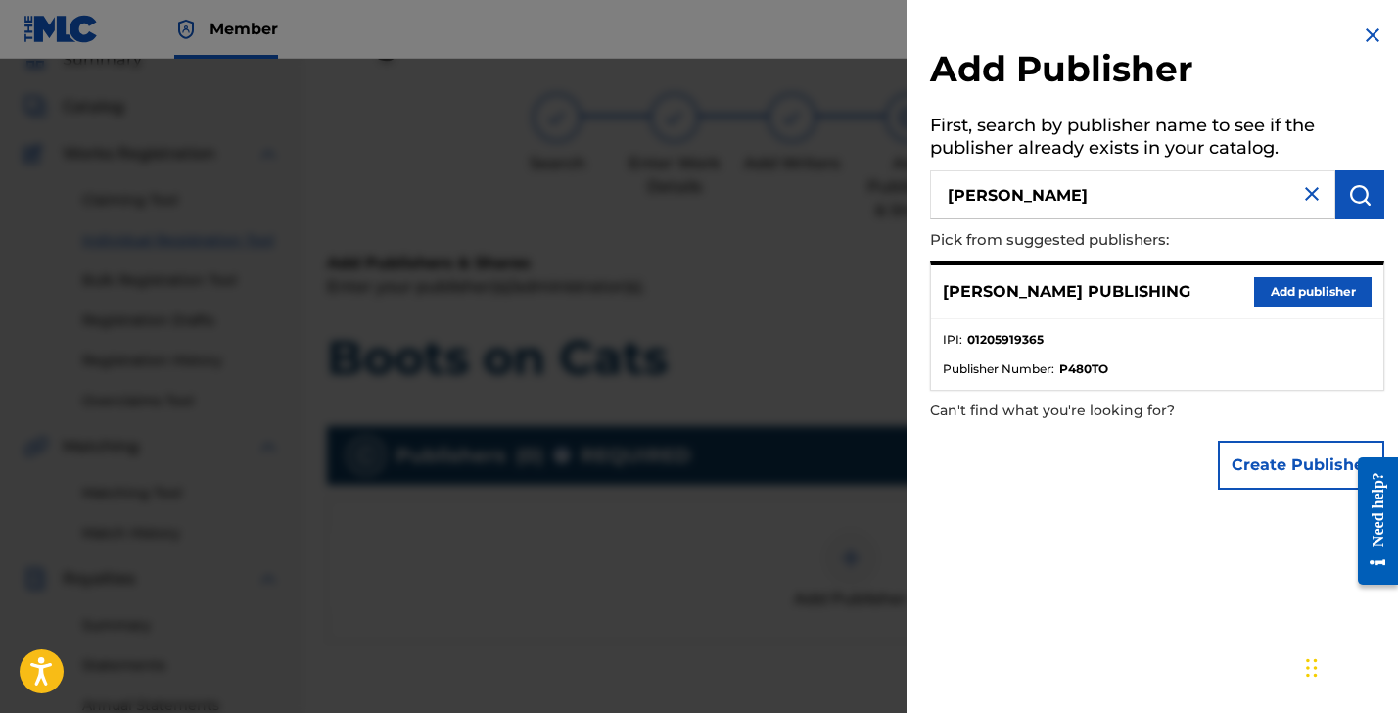
click at [1339, 288] on button "Add publisher" at bounding box center [1313, 291] width 118 height 29
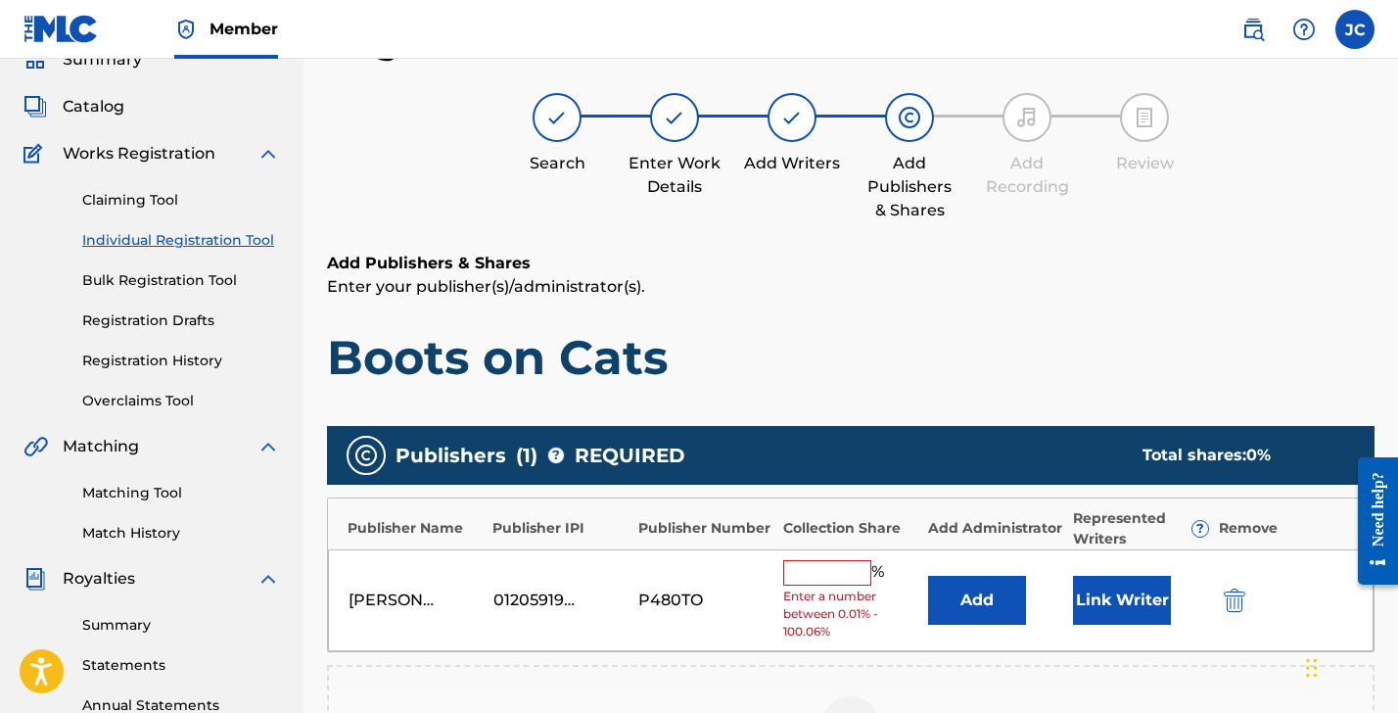
click at [847, 568] on input "text" at bounding box center [827, 572] width 88 height 25
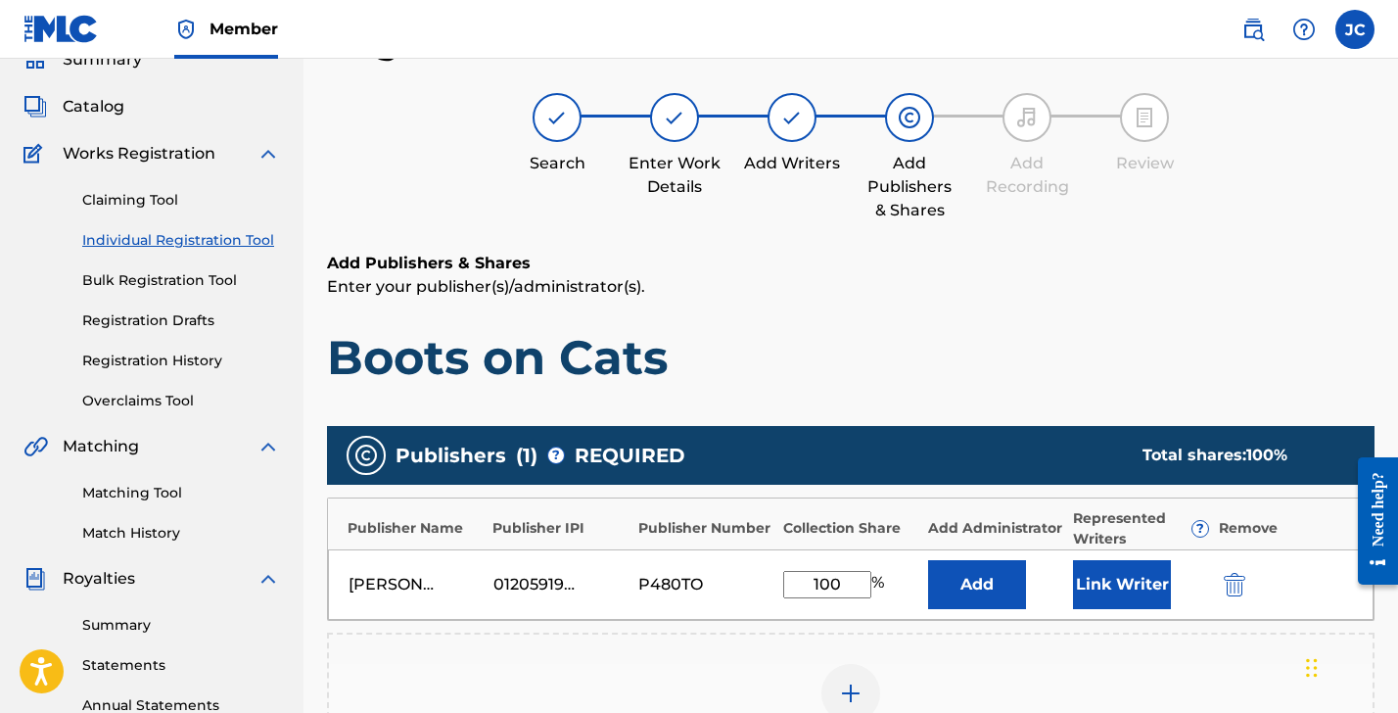
type input "100"
click at [973, 581] on button "Add" at bounding box center [977, 584] width 98 height 49
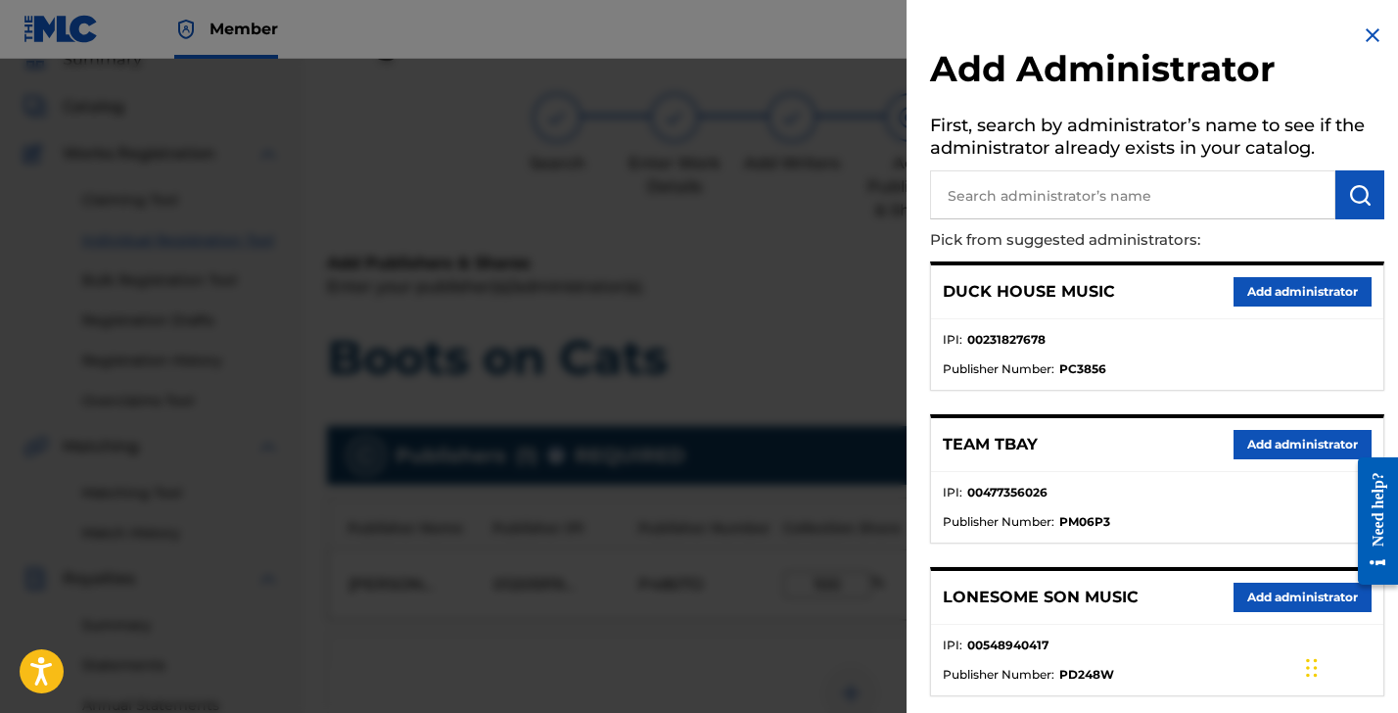
click at [1010, 189] on input "text" at bounding box center [1132, 194] width 405 height 49
type input "[PERSON_NAME]"
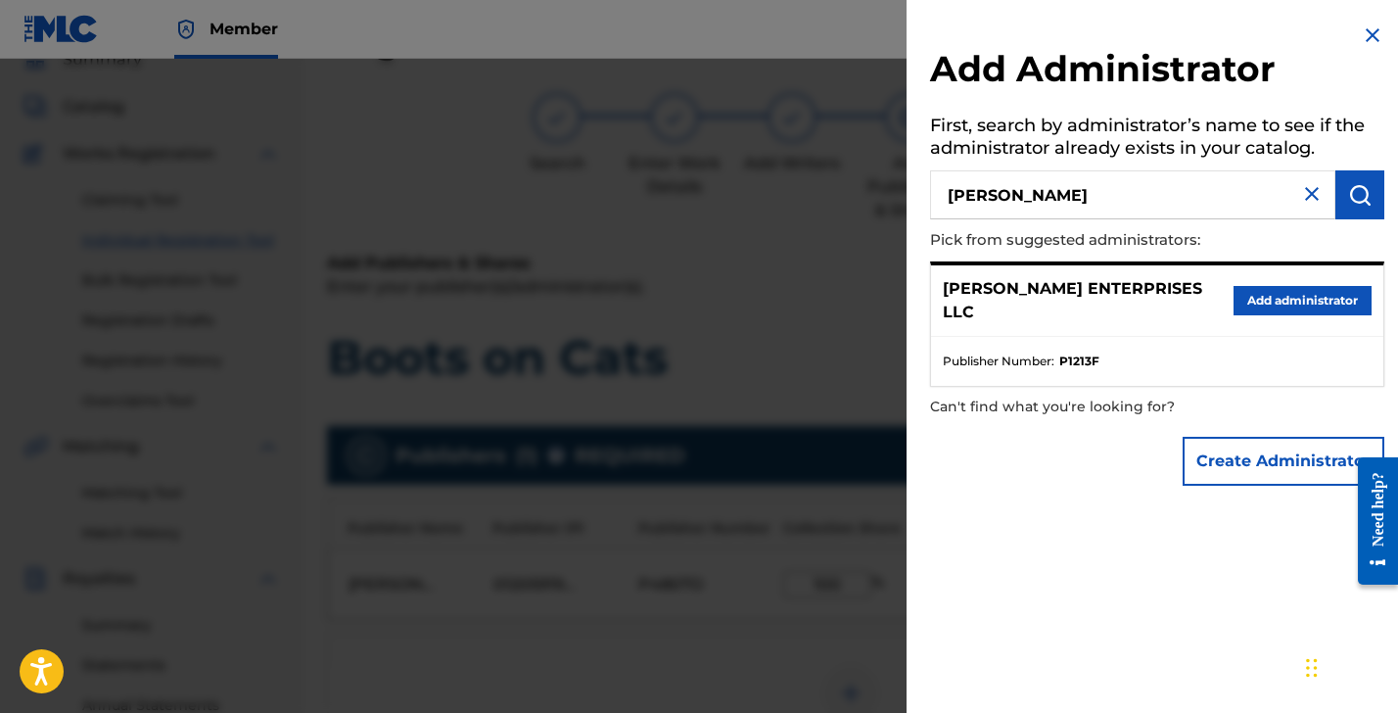
click at [1287, 286] on button "Add administrator" at bounding box center [1303, 300] width 138 height 29
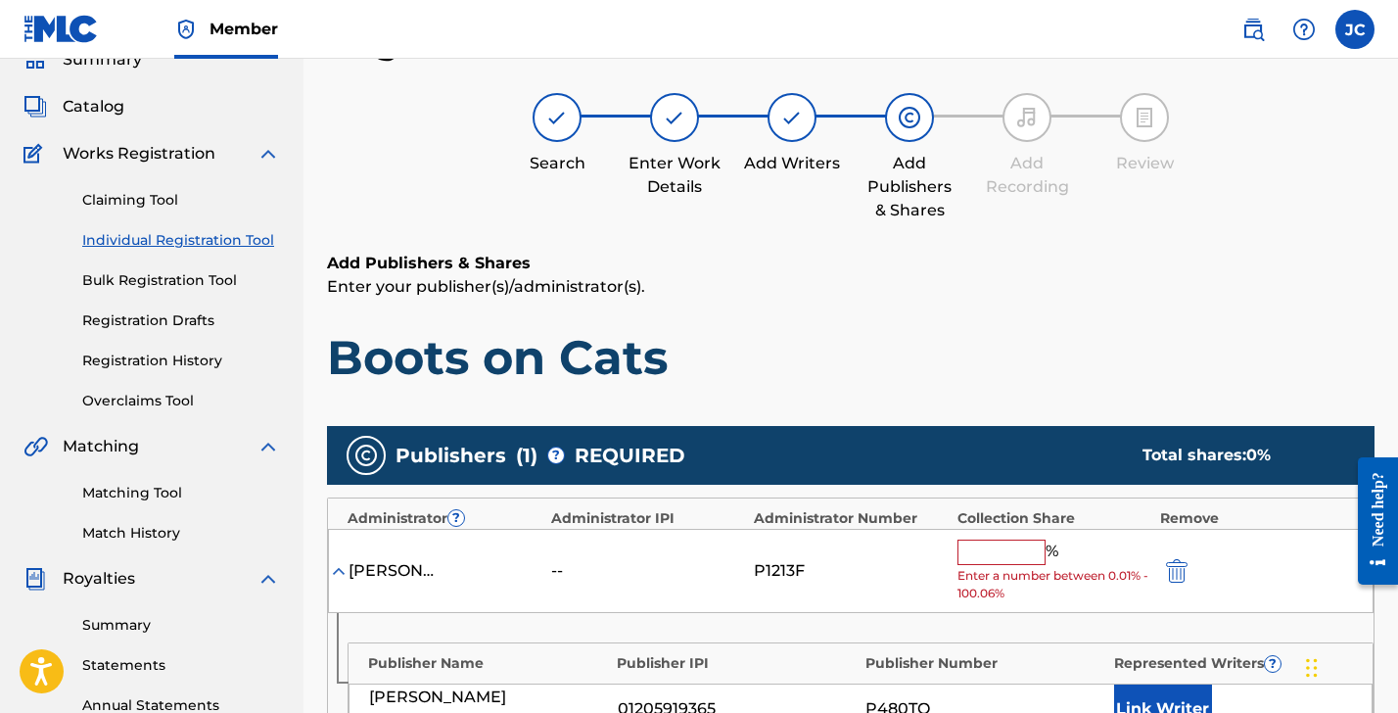
click at [1006, 542] on input "text" at bounding box center [1002, 552] width 88 height 25
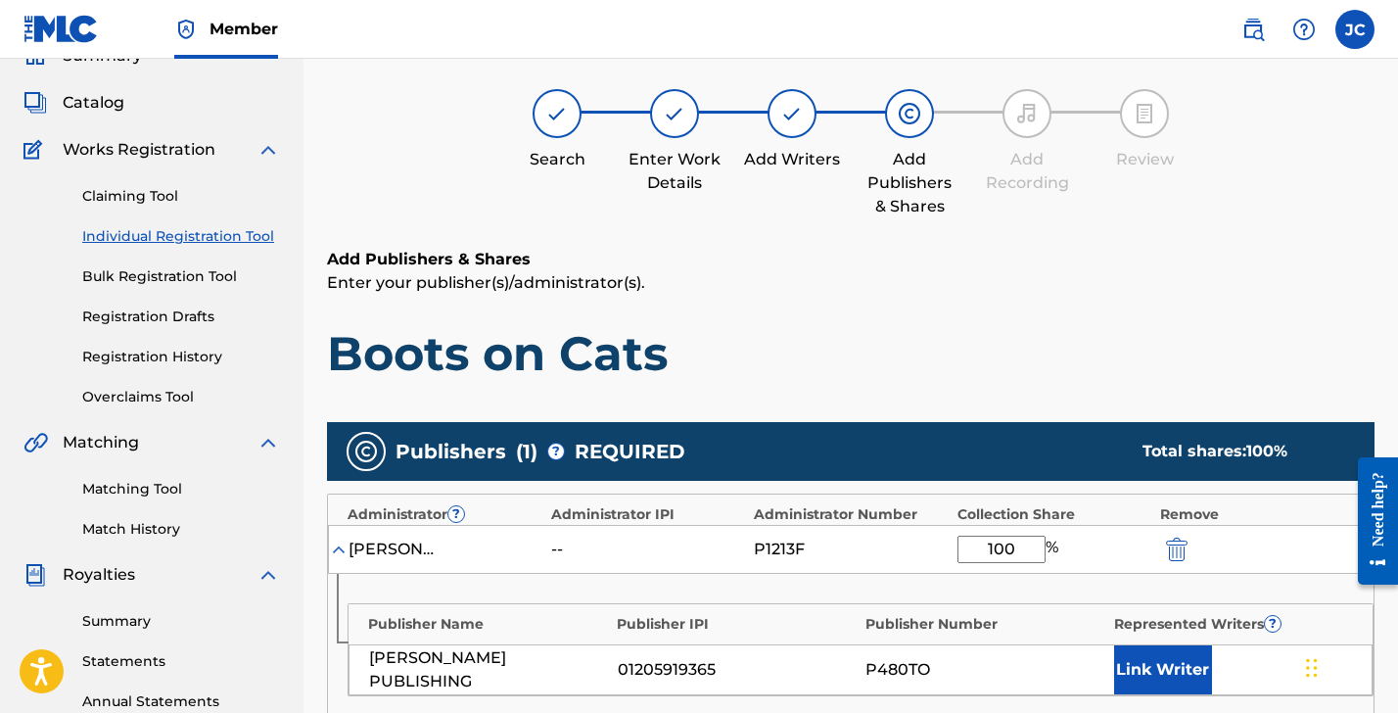
scroll to position [436, 0]
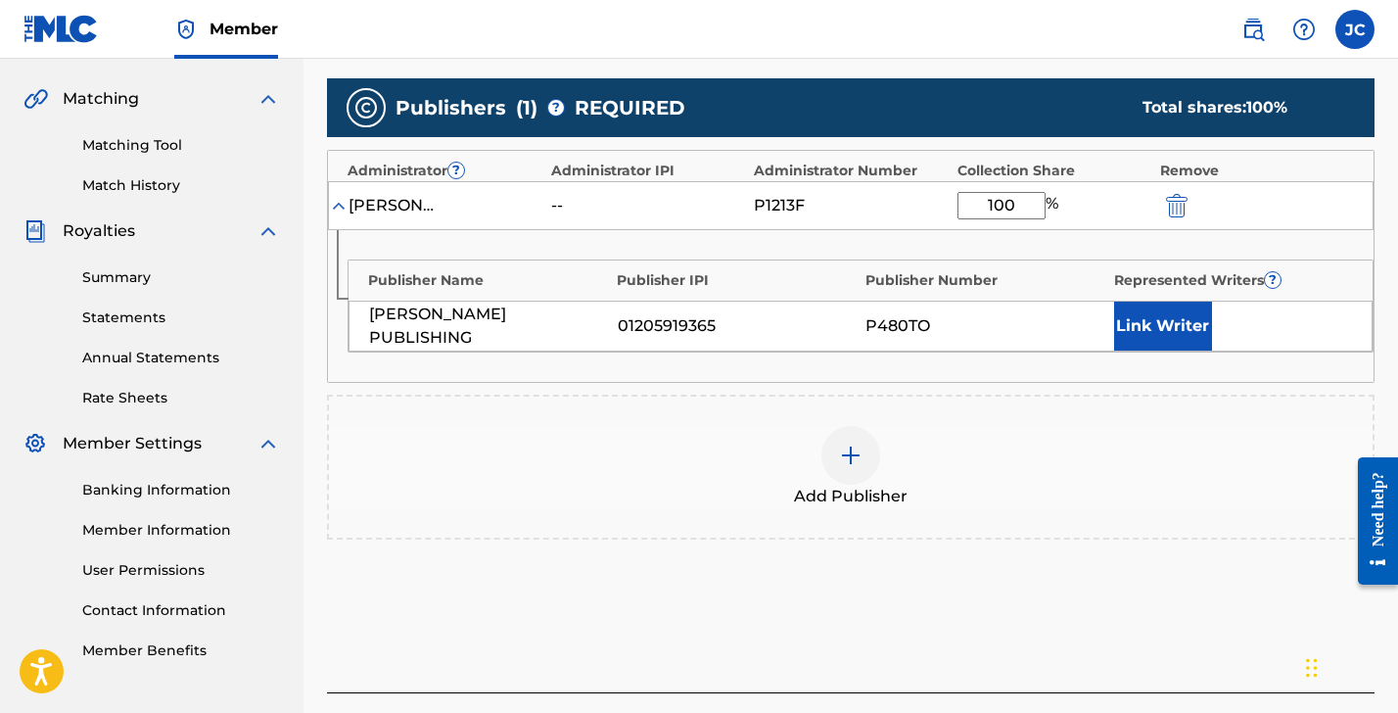
type input "100"
click at [1159, 312] on button "Link Writer" at bounding box center [1163, 326] width 98 height 49
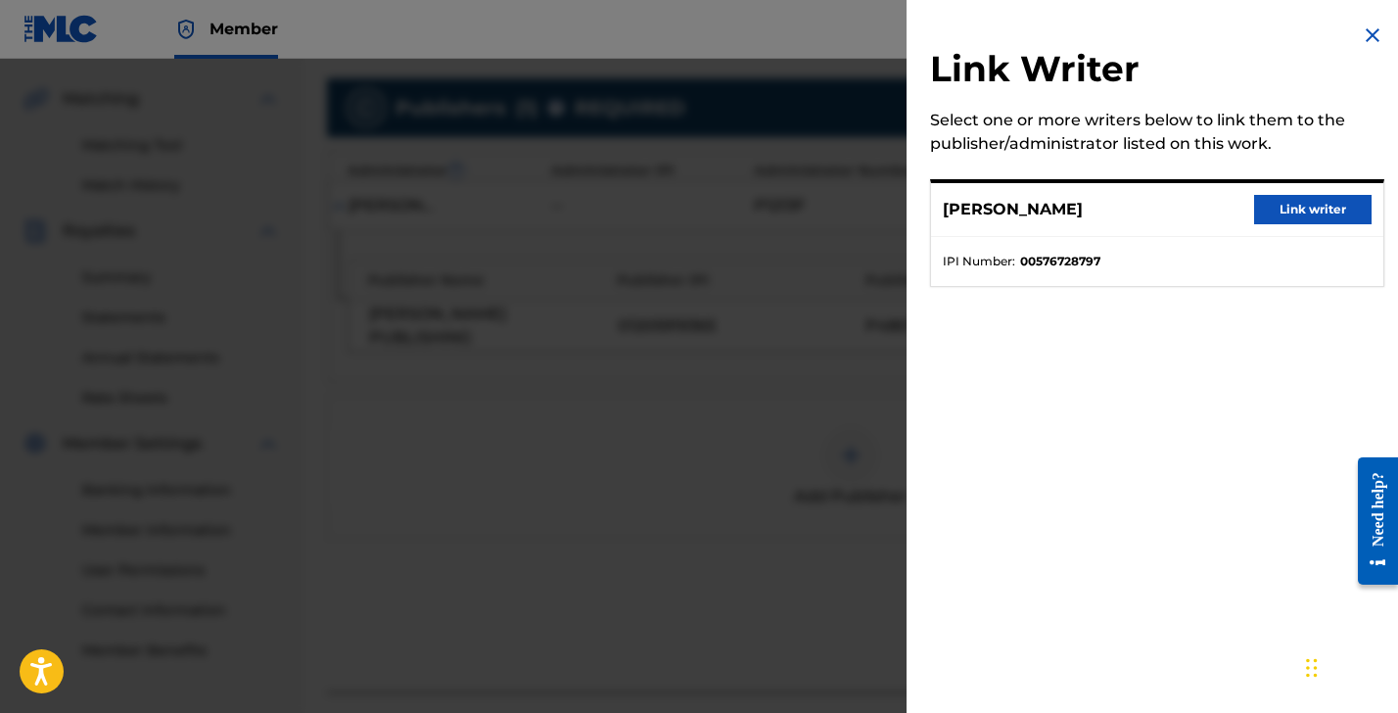
drag, startPoint x: 1297, startPoint y: 202, endPoint x: 1285, endPoint y: 206, distance: 12.4
click at [1296, 202] on button "Link writer" at bounding box center [1313, 209] width 118 height 29
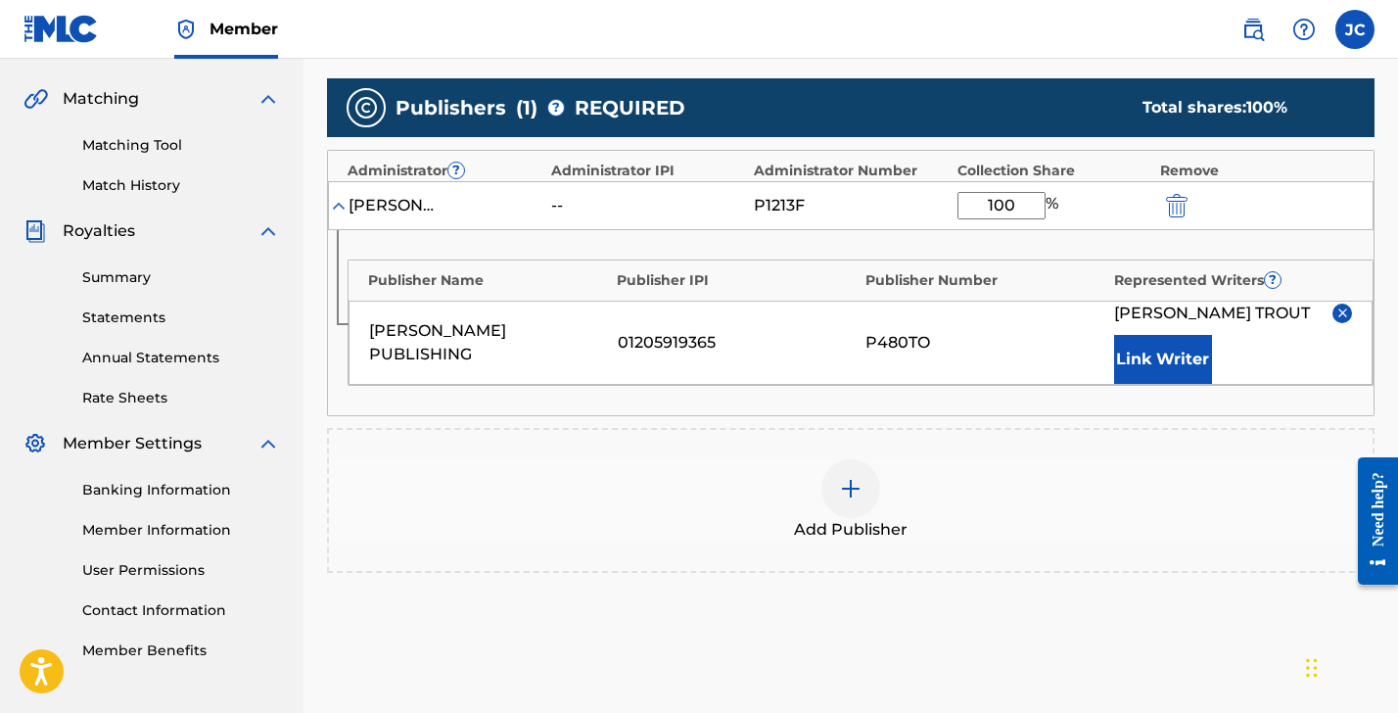
click at [831, 498] on div at bounding box center [851, 488] width 59 height 59
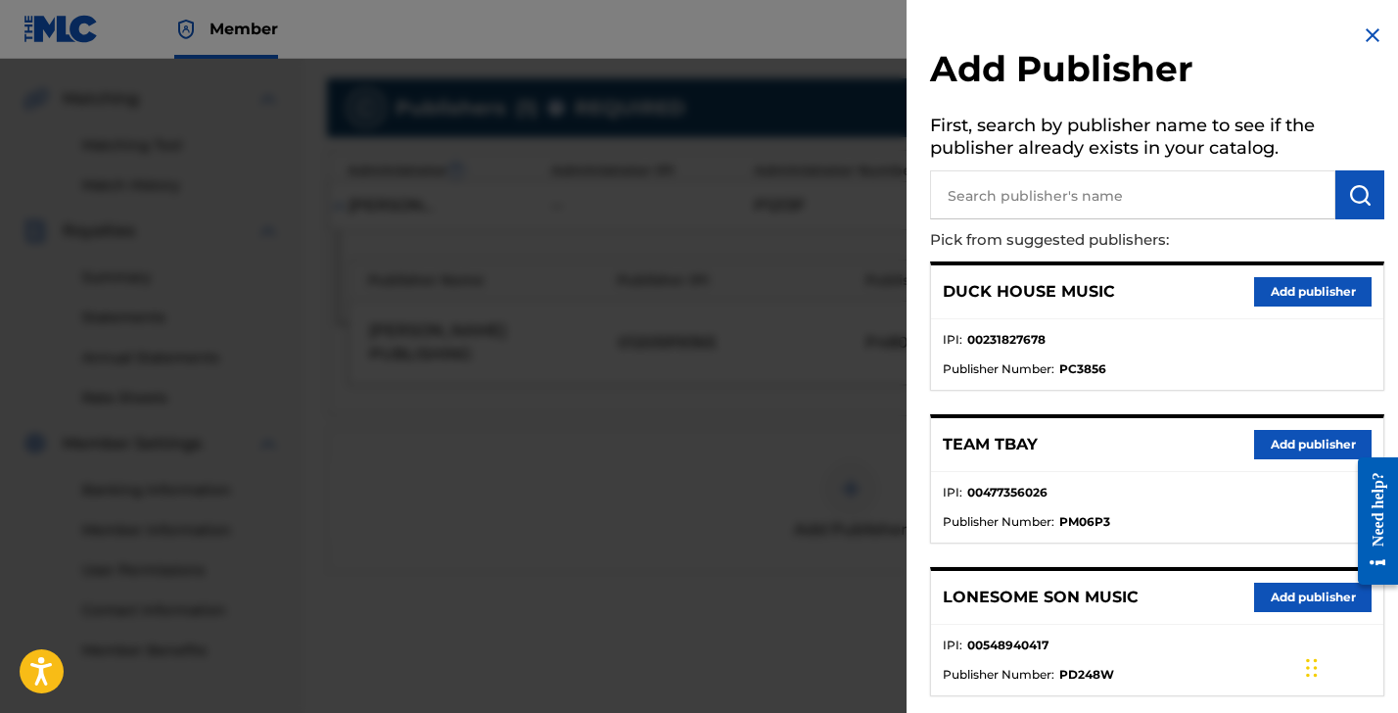
click at [1069, 205] on input "text" at bounding box center [1132, 194] width 405 height 49
type input "[PERSON_NAME]"
click at [1375, 37] on img at bounding box center [1373, 36] width 24 height 24
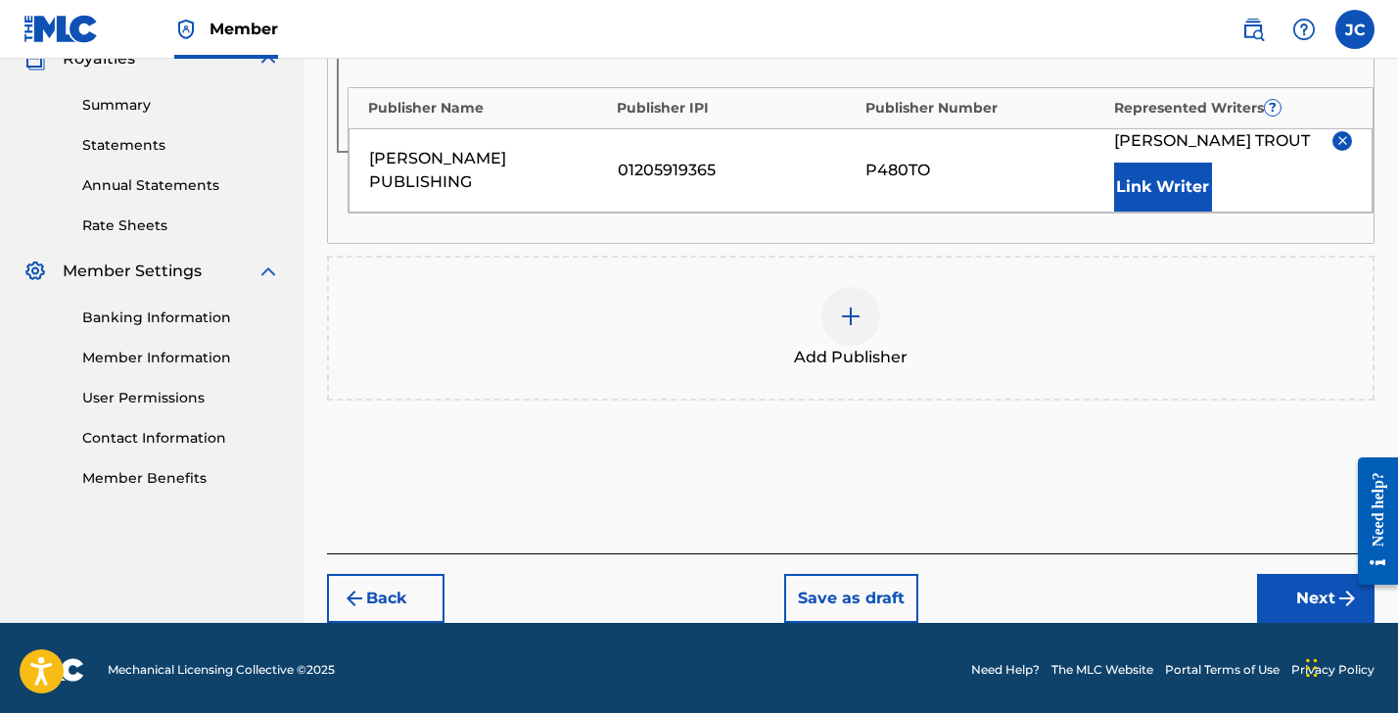
click at [1276, 592] on button "Next" at bounding box center [1316, 598] width 118 height 49
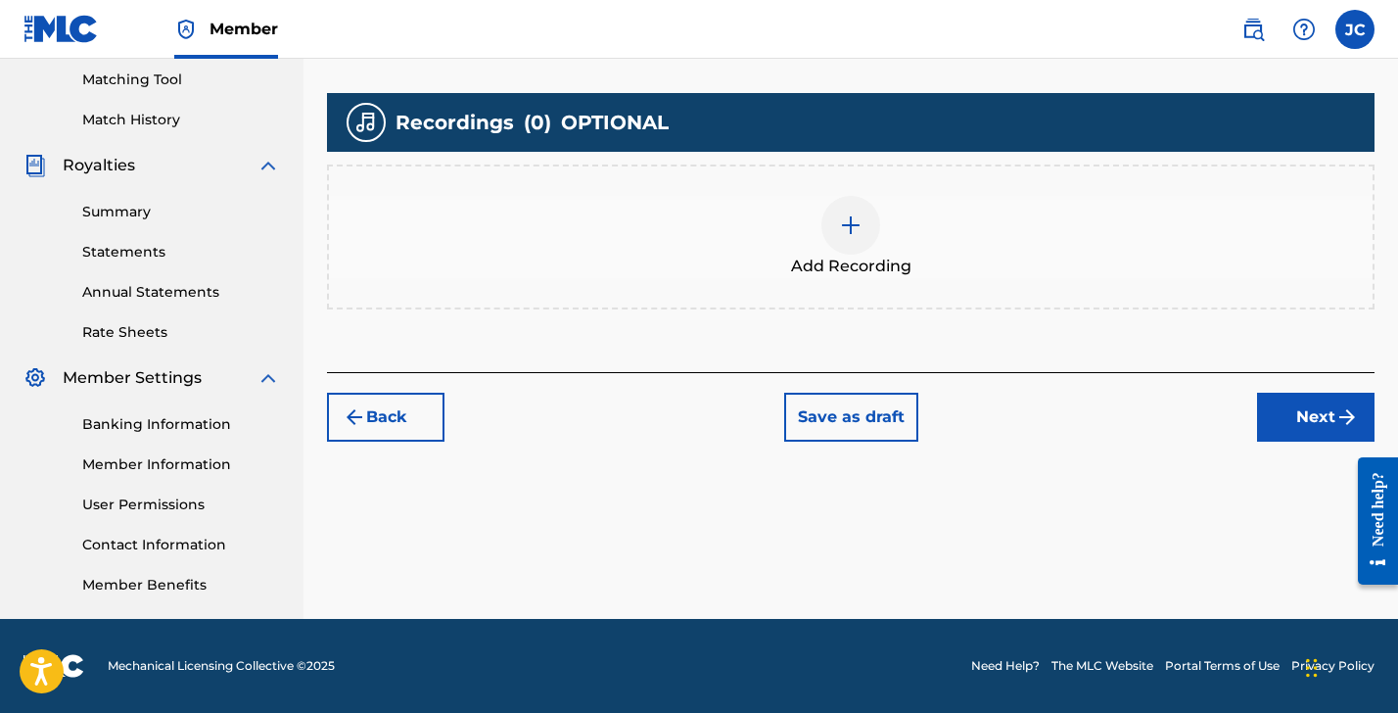
click at [831, 231] on div at bounding box center [851, 225] width 59 height 59
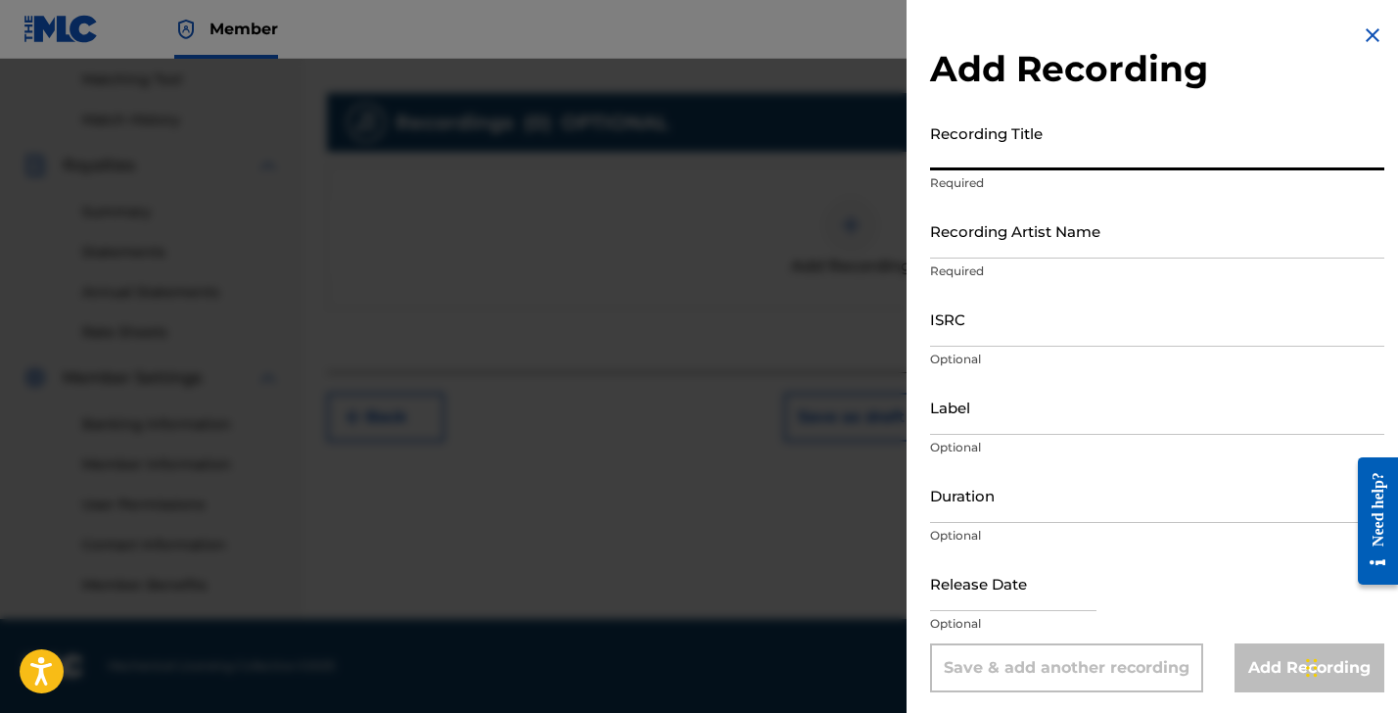
drag, startPoint x: 988, startPoint y: 147, endPoint x: 893, endPoint y: 88, distance: 111.7
click at [989, 147] on input "Recording Title" at bounding box center [1157, 143] width 454 height 56
type input "Boots on Cats"
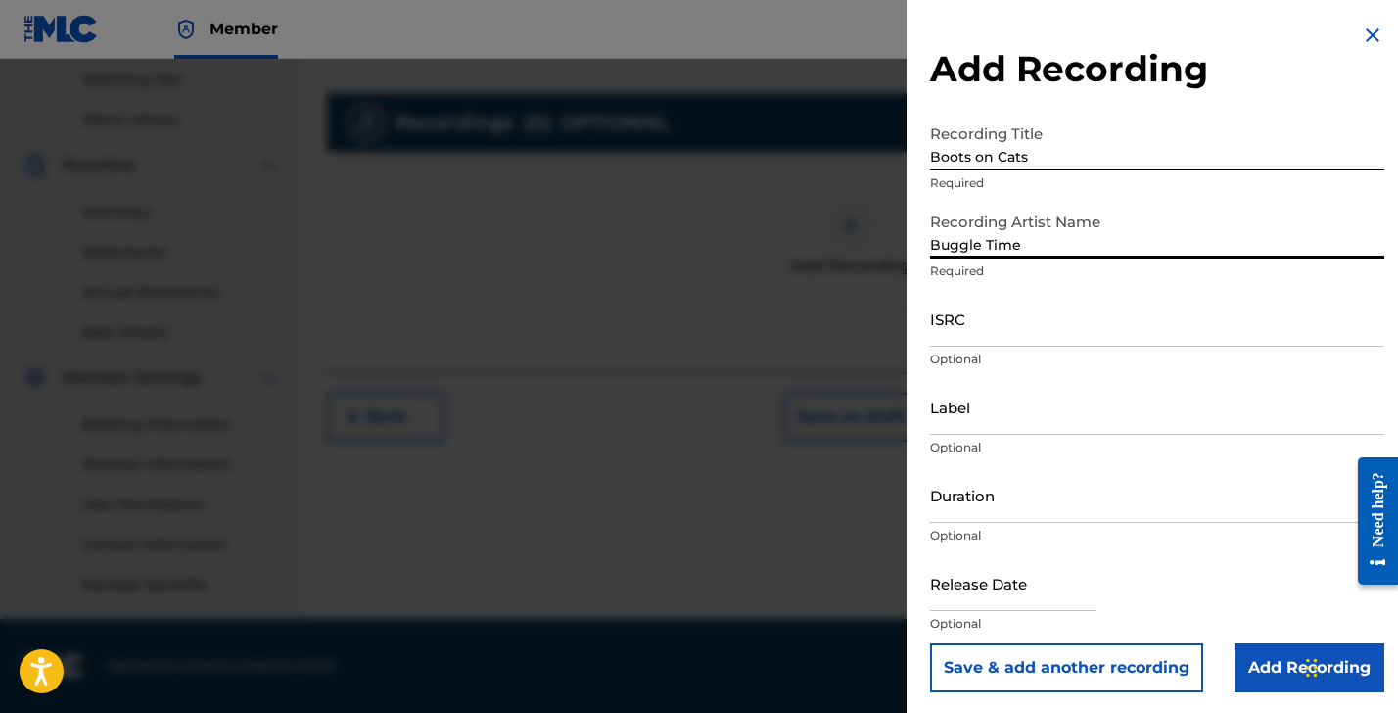
type input "Buggle Time"
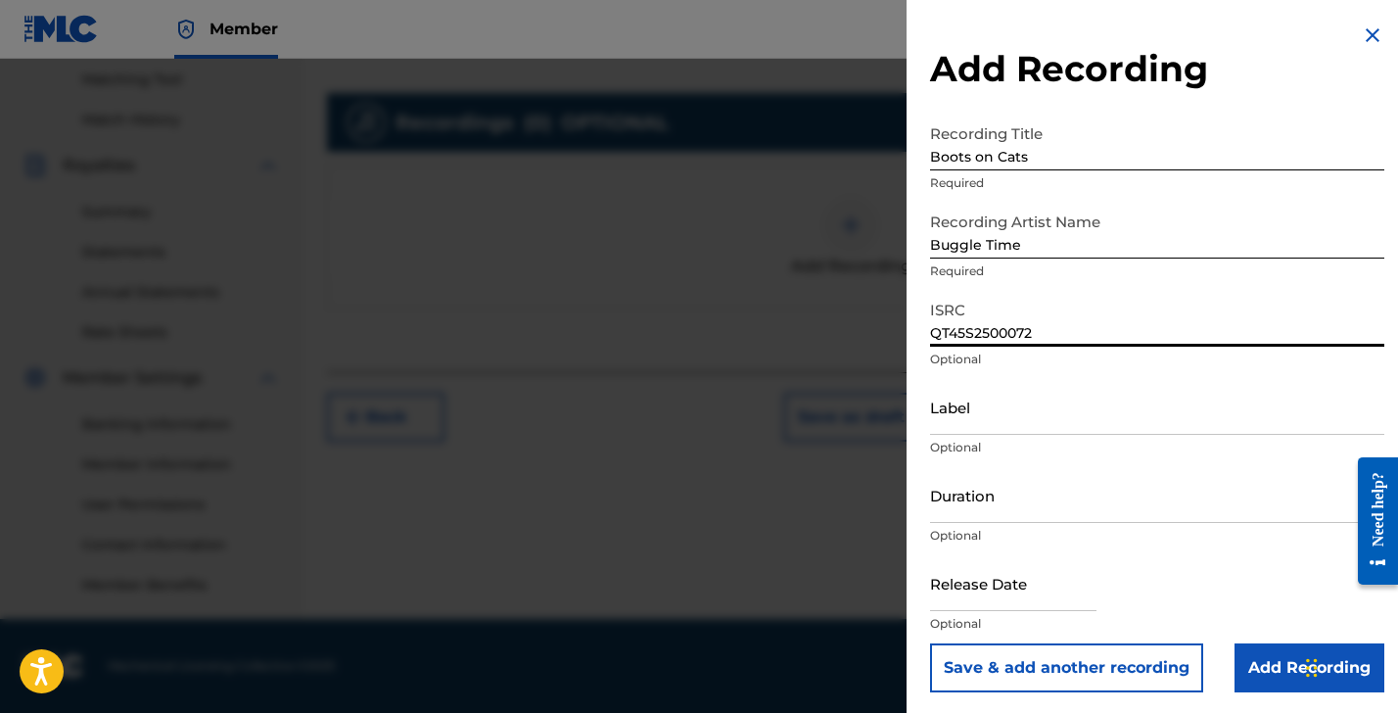
type input "QT45S2500072"
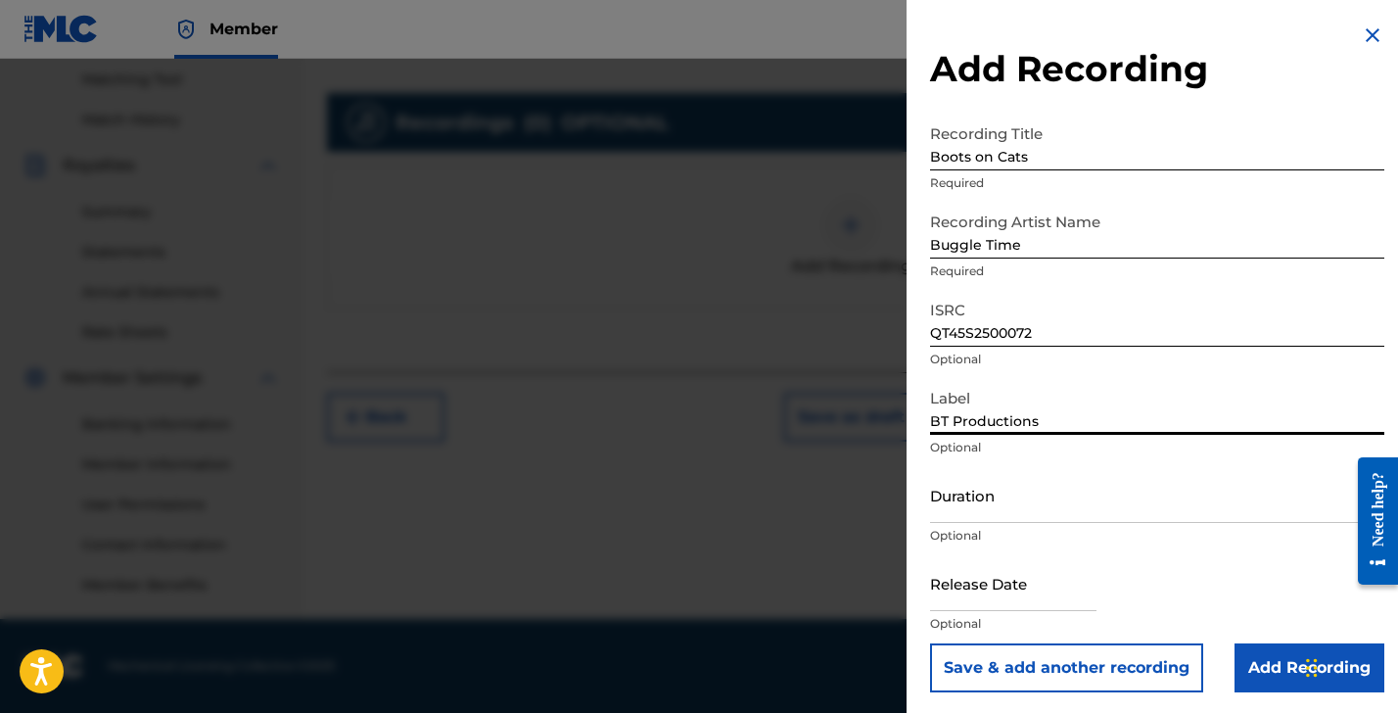
type input "BT Productions"
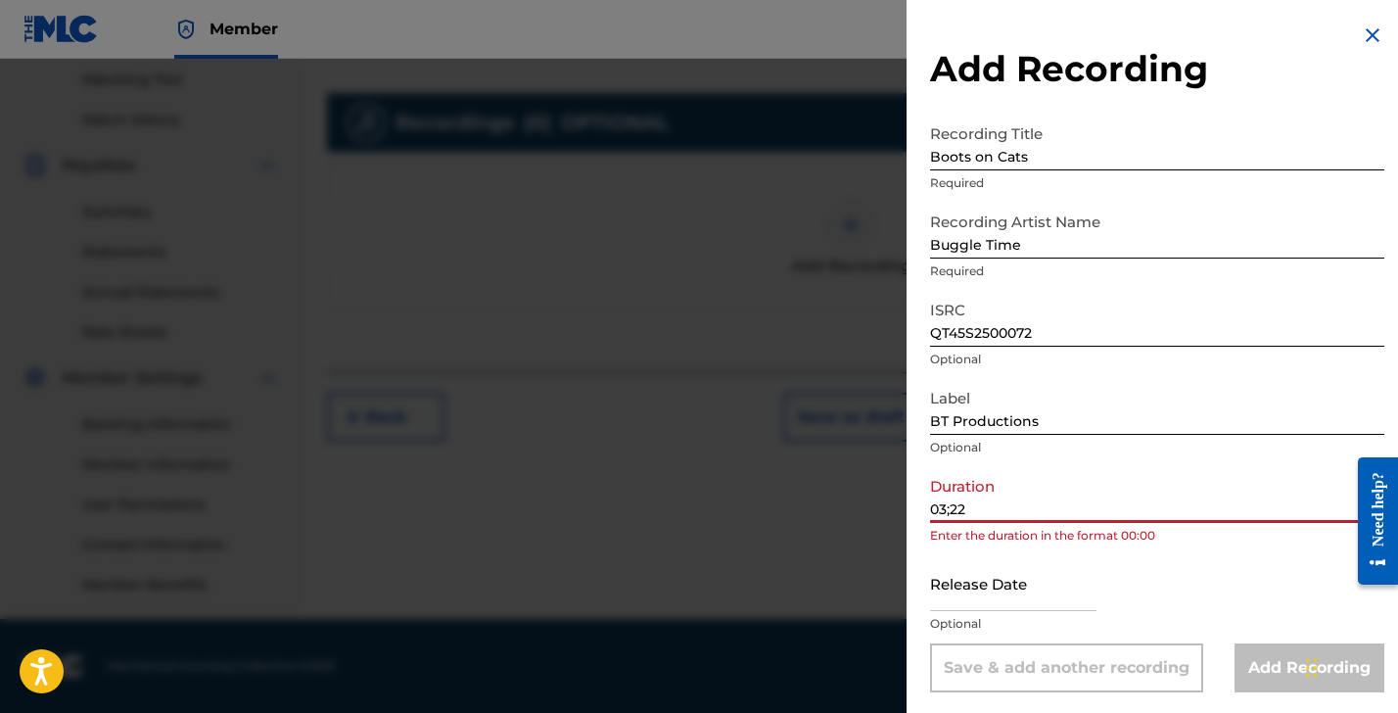
type input "03;22"
click at [945, 581] on input "text" at bounding box center [1013, 583] width 166 height 56
select select "8"
select select "2025"
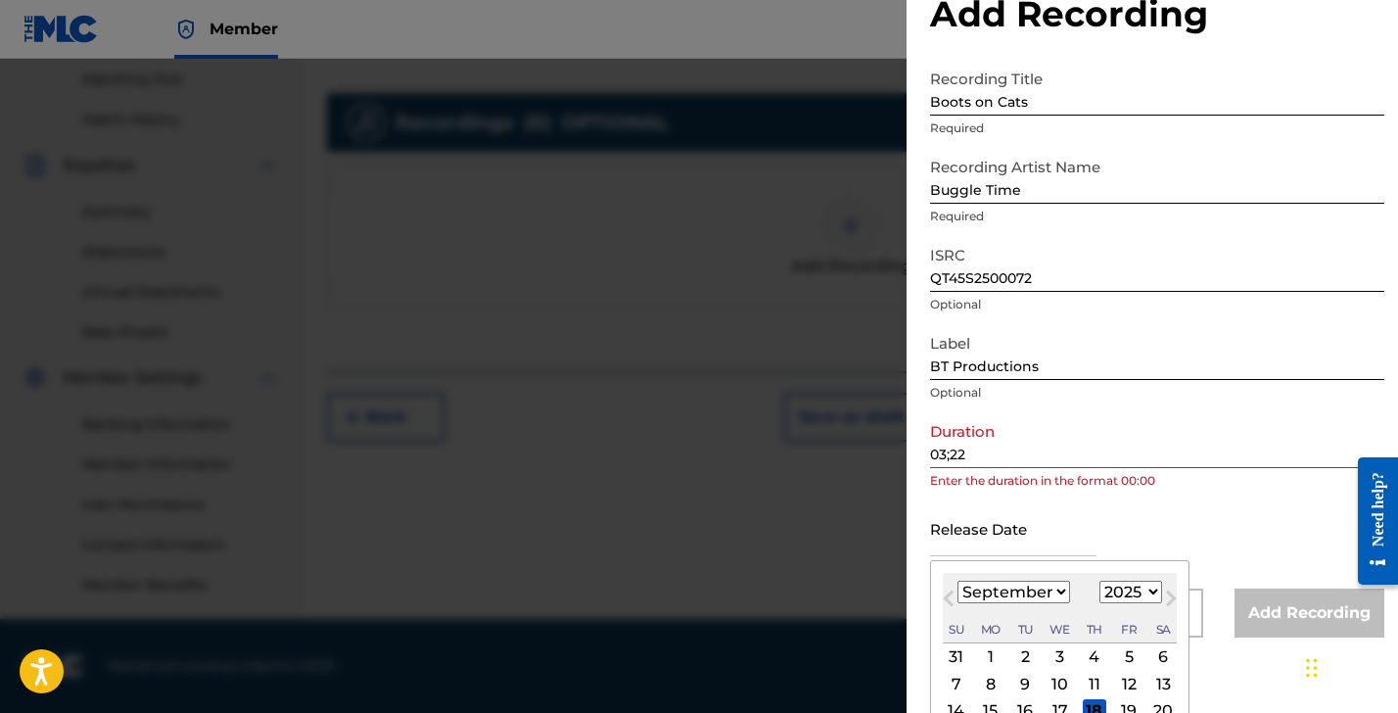
scroll to position [159, 0]
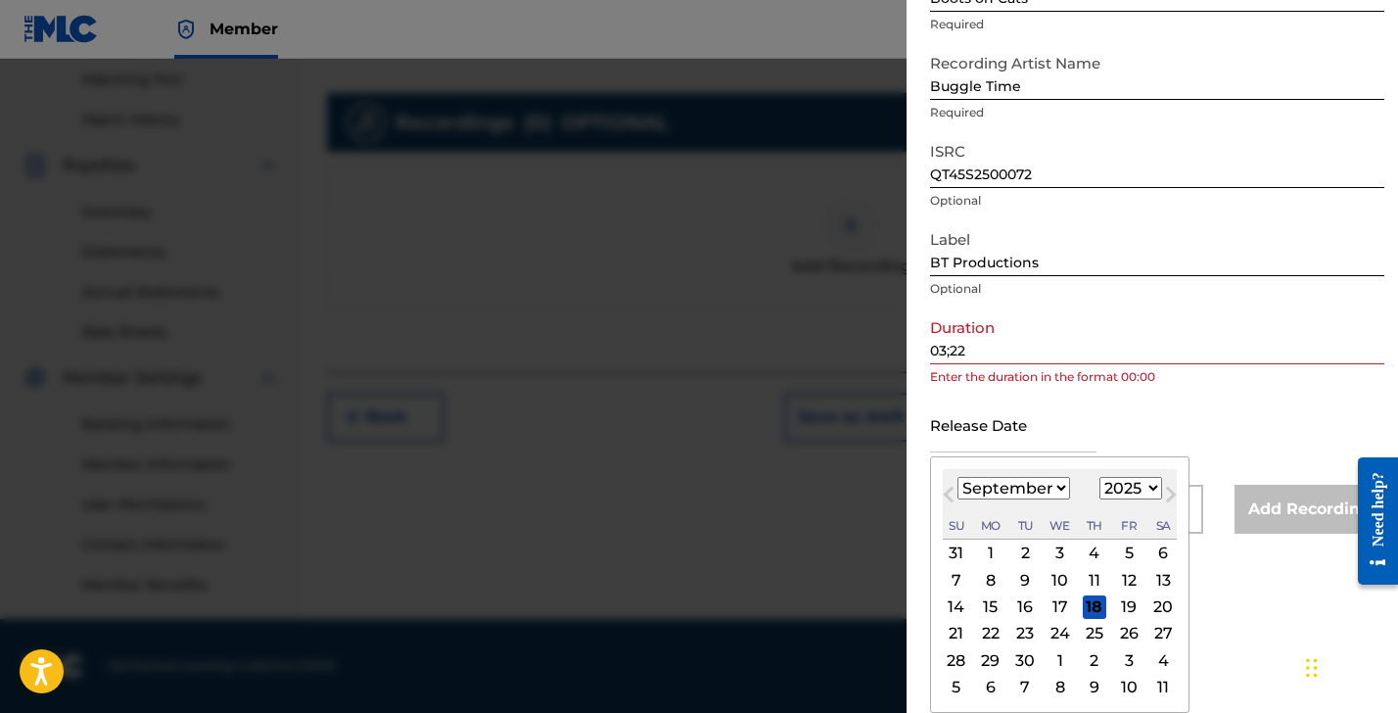
click at [1169, 491] on span "Next Month" at bounding box center [1169, 497] width 0 height 29
click at [1169, 492] on span "Next Month" at bounding box center [1169, 497] width 0 height 29
select select "10"
click at [1122, 631] on div "21" at bounding box center [1129, 634] width 24 height 24
type input "[DATE]"
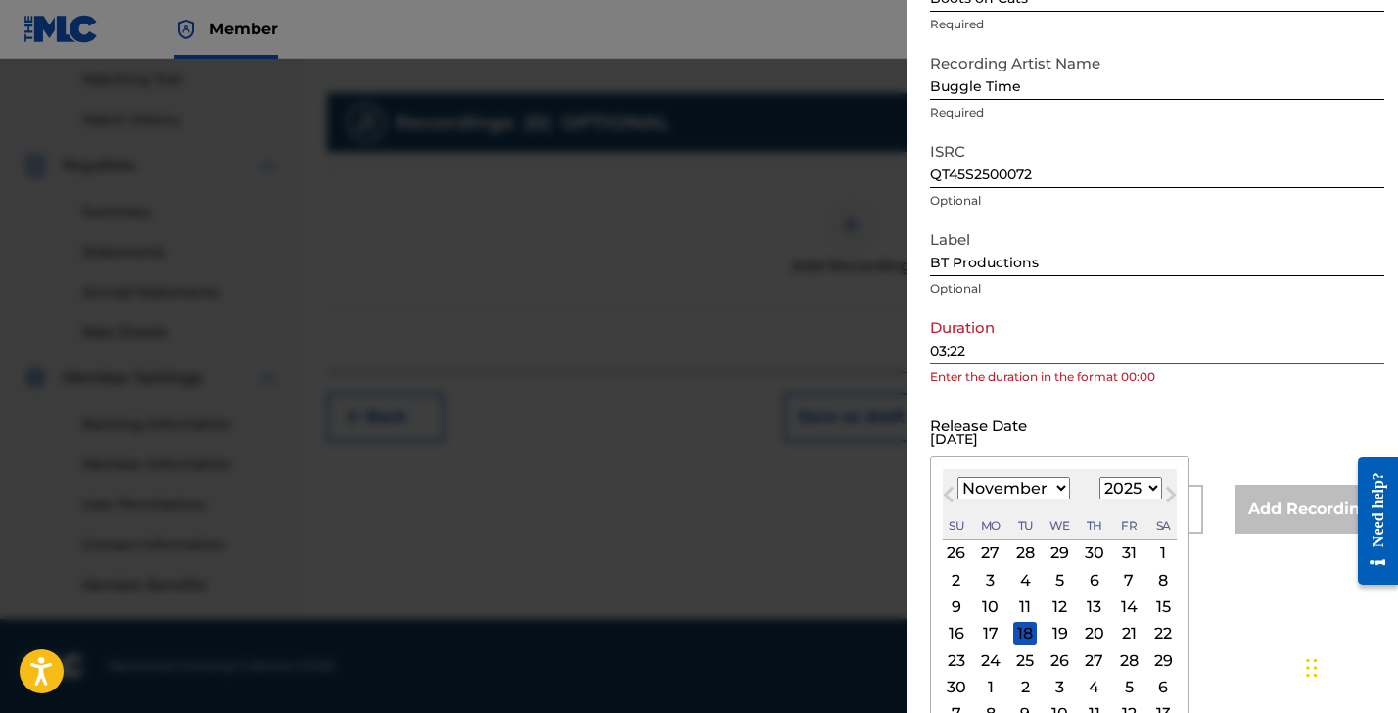
scroll to position [3, 0]
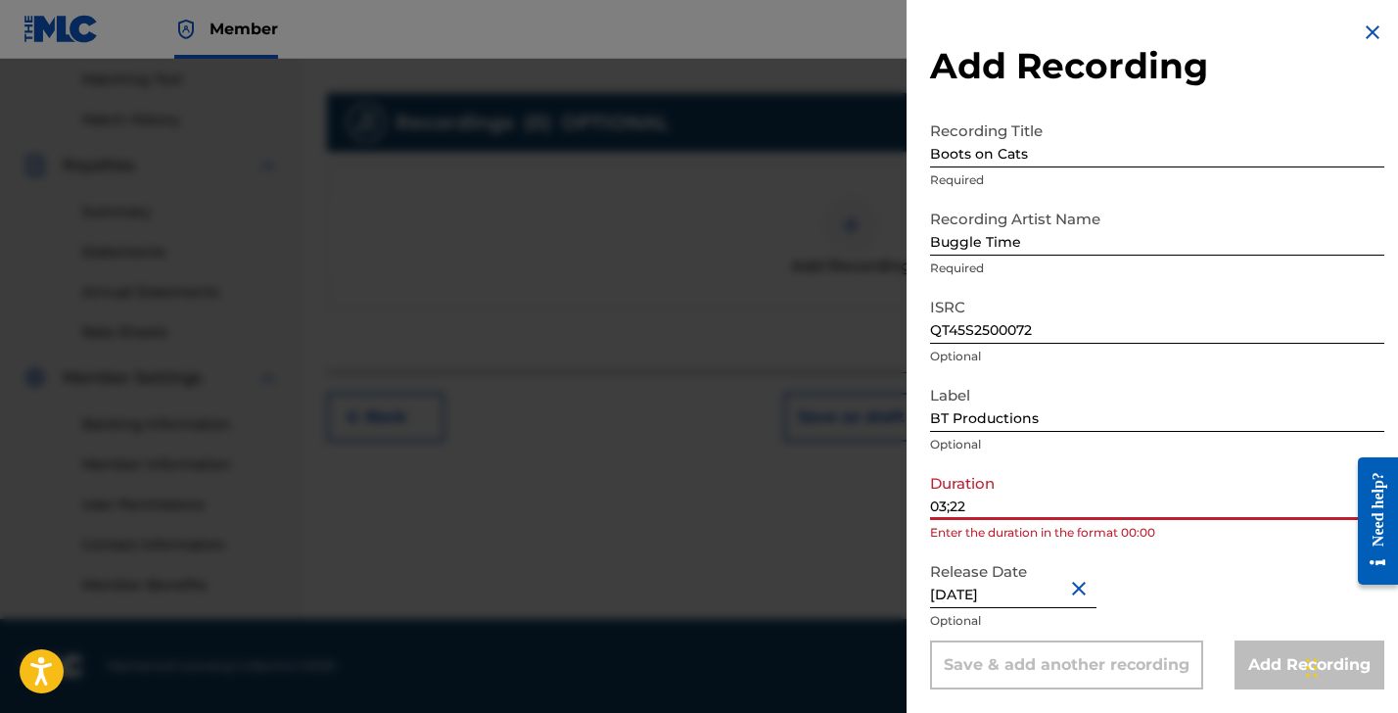
click at [992, 505] on input "03;22" at bounding box center [1157, 492] width 454 height 56
click at [949, 511] on input "03;22" at bounding box center [1157, 492] width 454 height 56
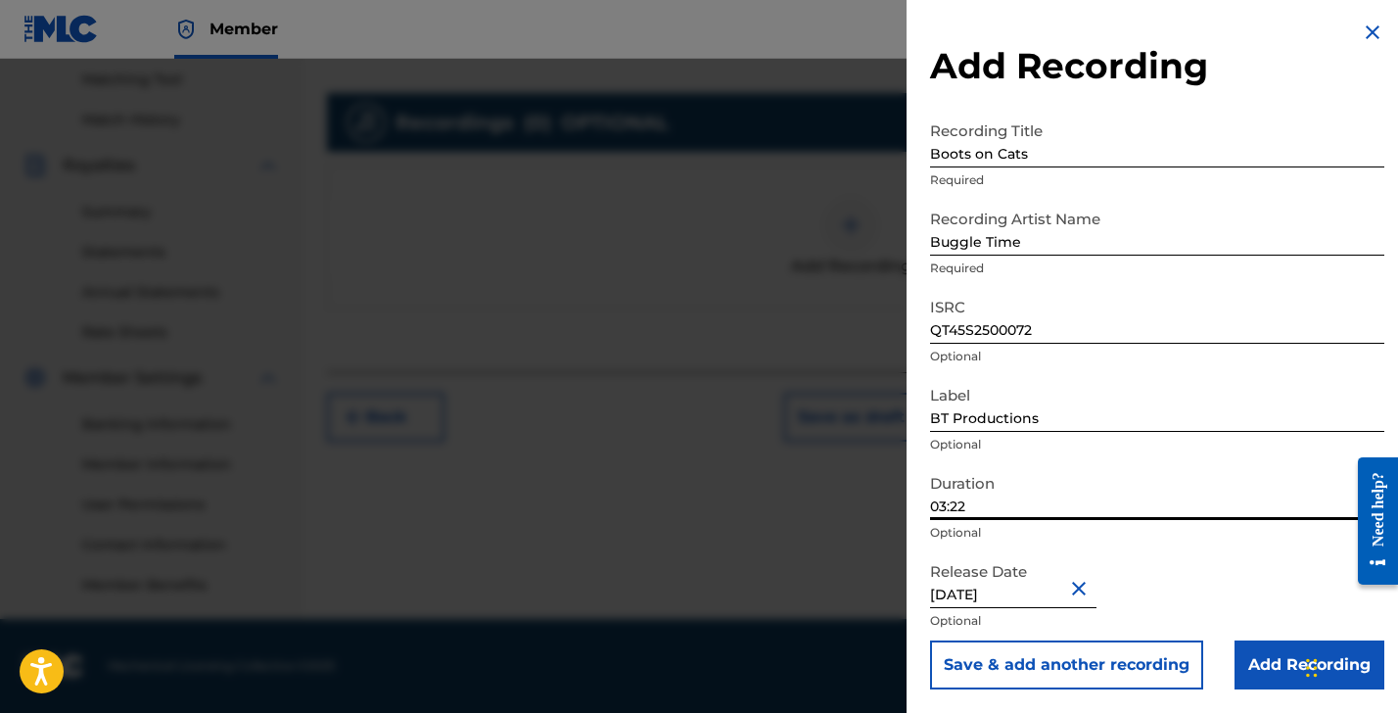
type input "03:22"
click at [1284, 662] on input "Add Recording" at bounding box center [1310, 664] width 150 height 49
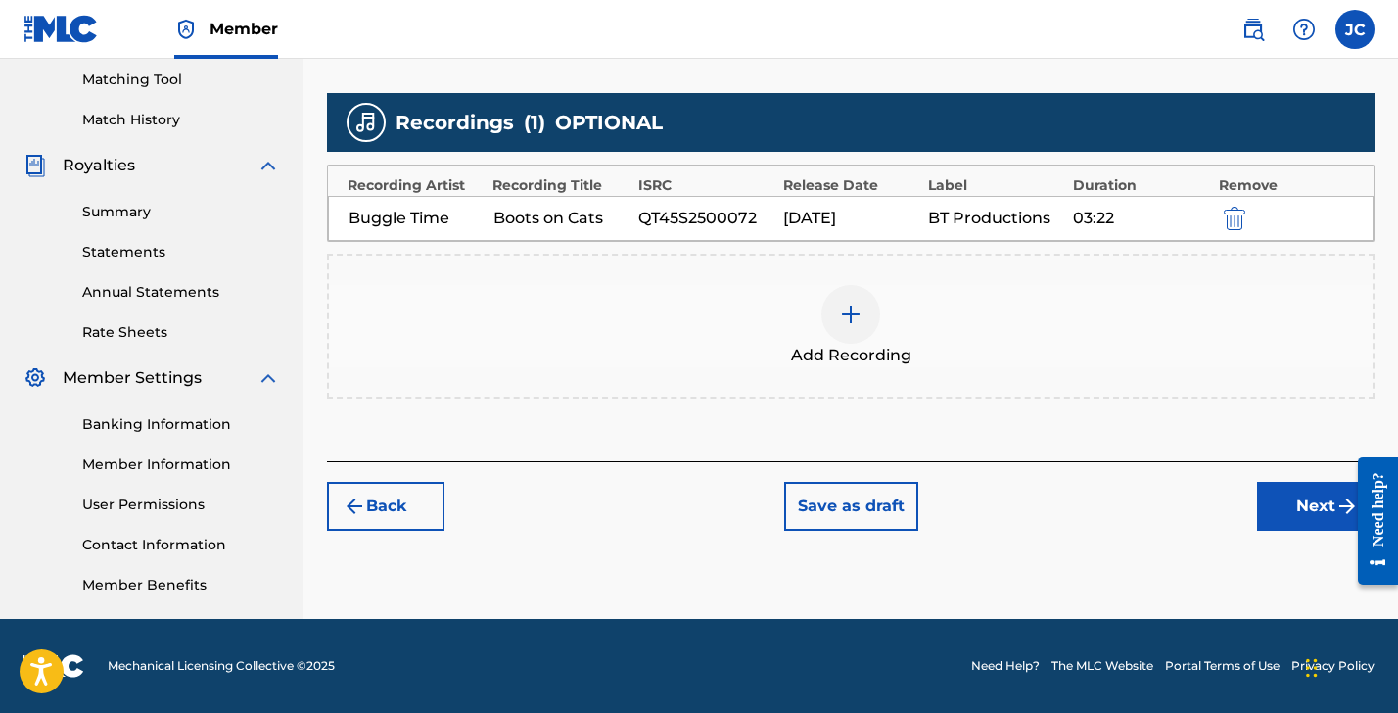
click at [1303, 506] on button "Next" at bounding box center [1316, 506] width 118 height 49
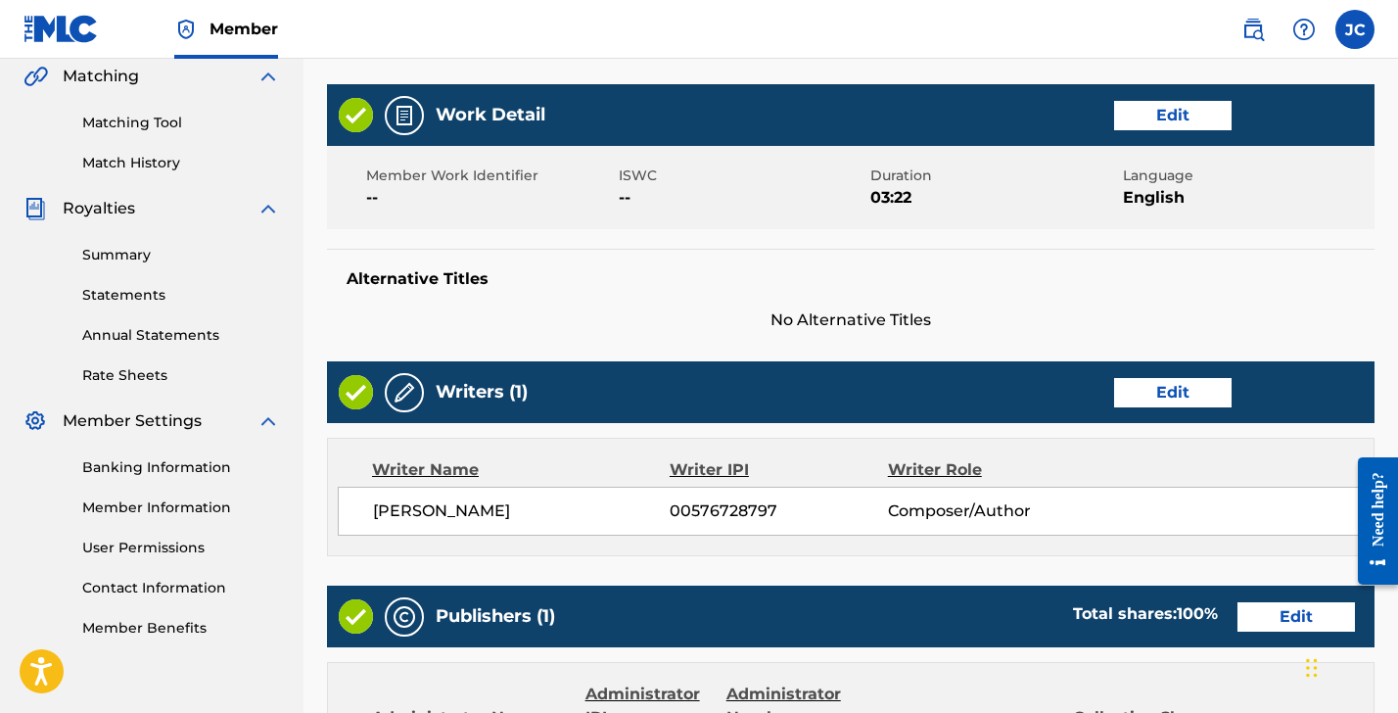
scroll to position [1118, 0]
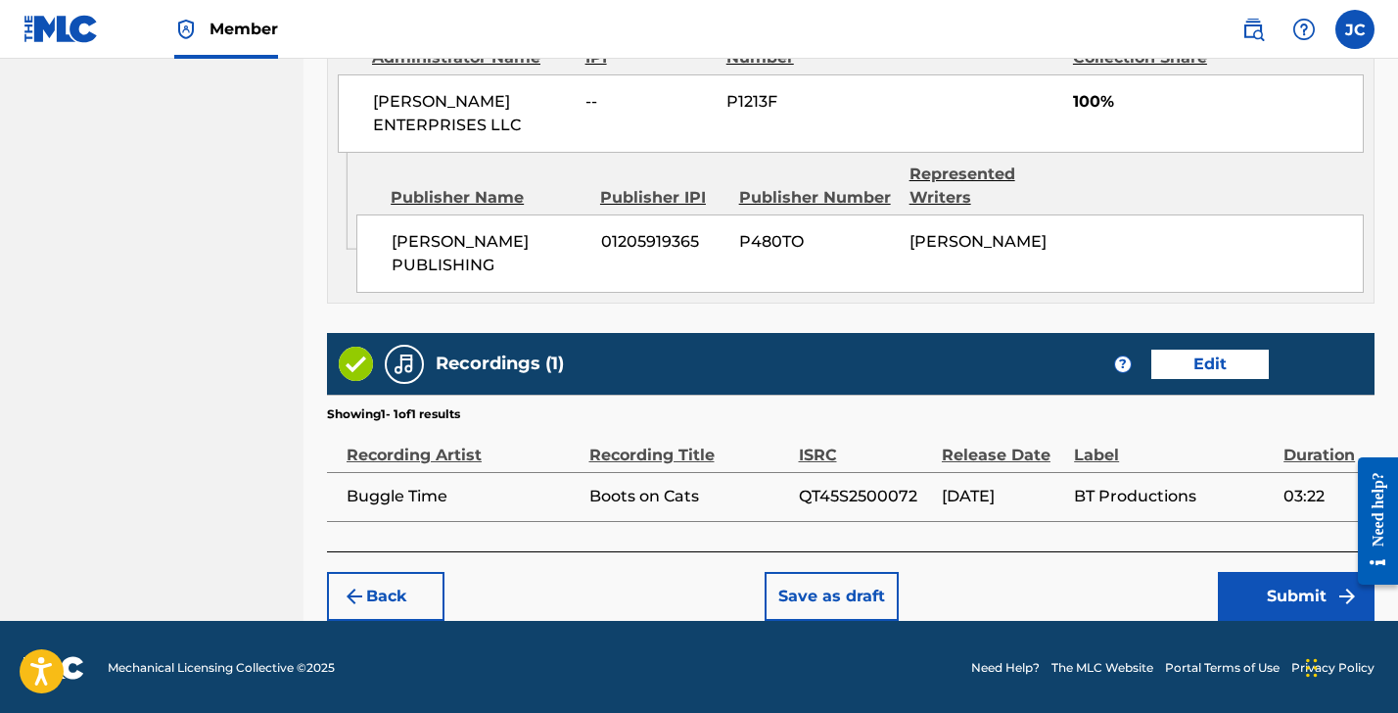
click at [1310, 596] on button "Submit" at bounding box center [1296, 596] width 157 height 49
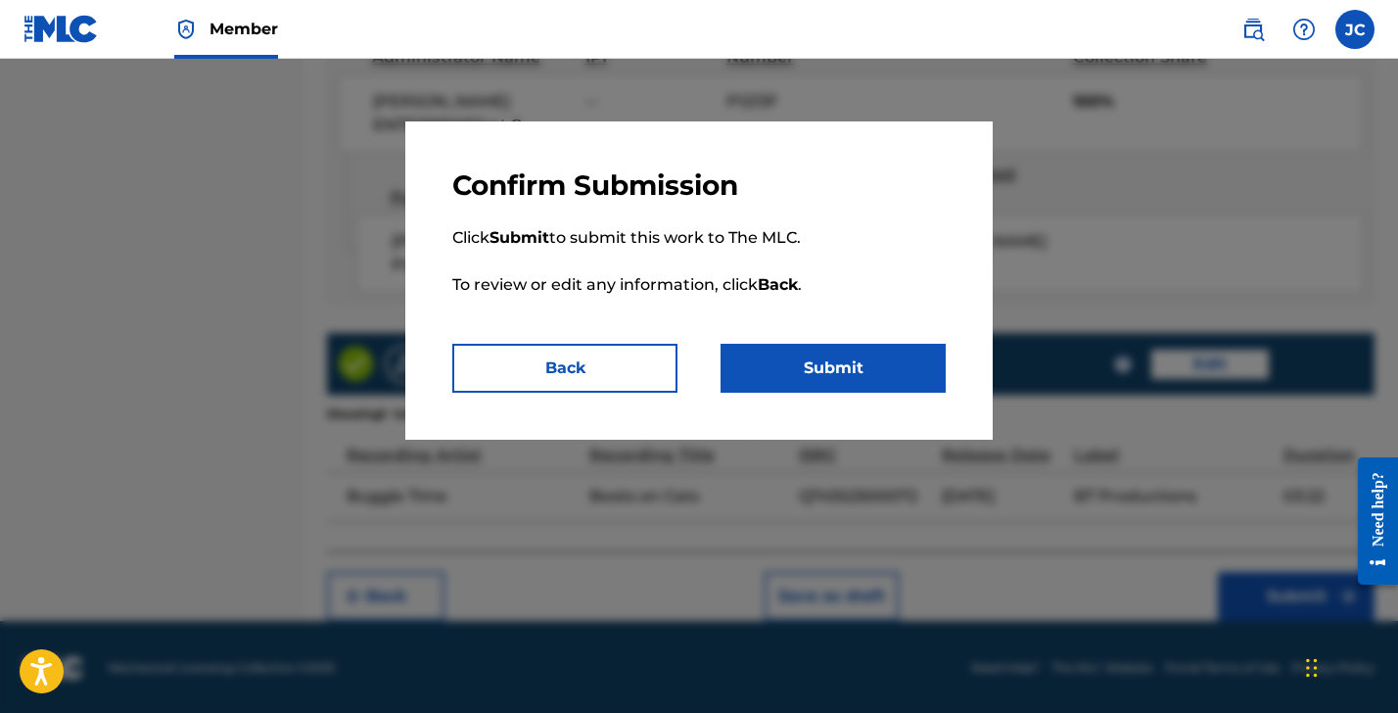
click at [844, 355] on button "Submit" at bounding box center [833, 368] width 225 height 49
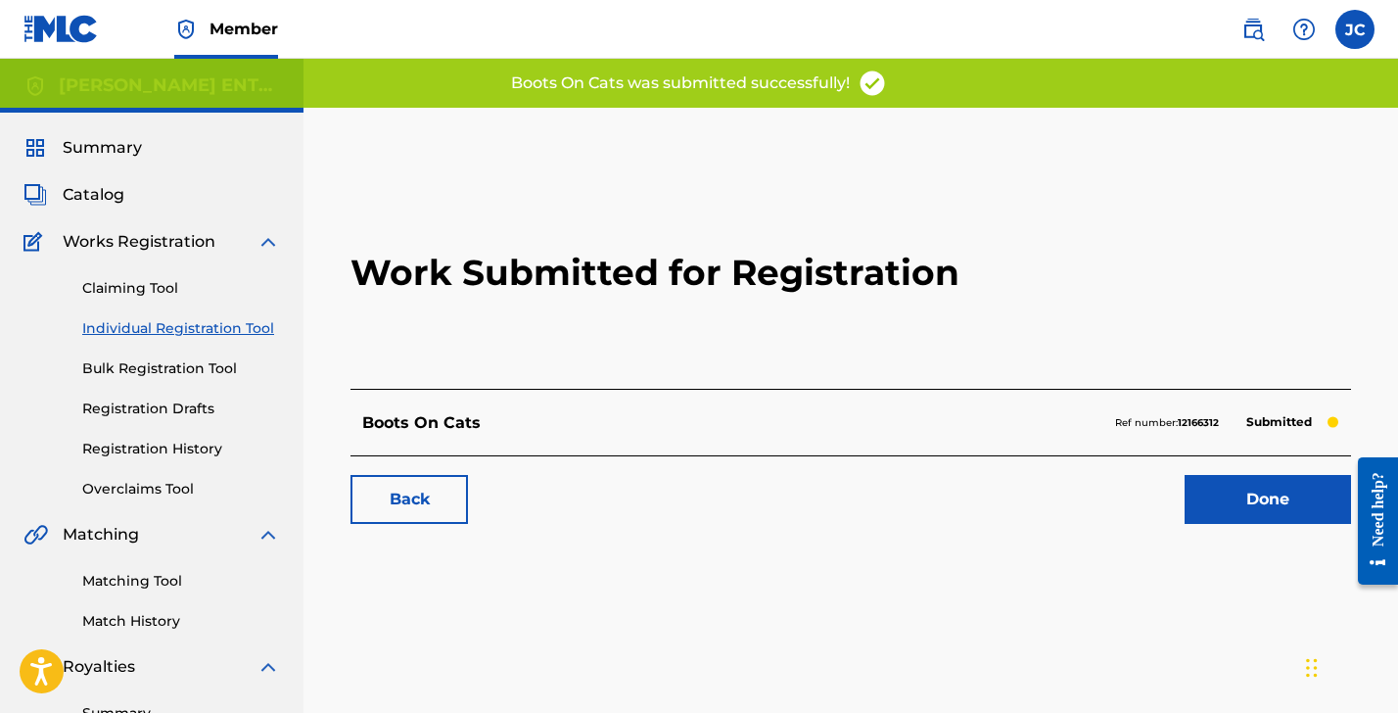
click at [1211, 501] on link "Done" at bounding box center [1268, 499] width 166 height 49
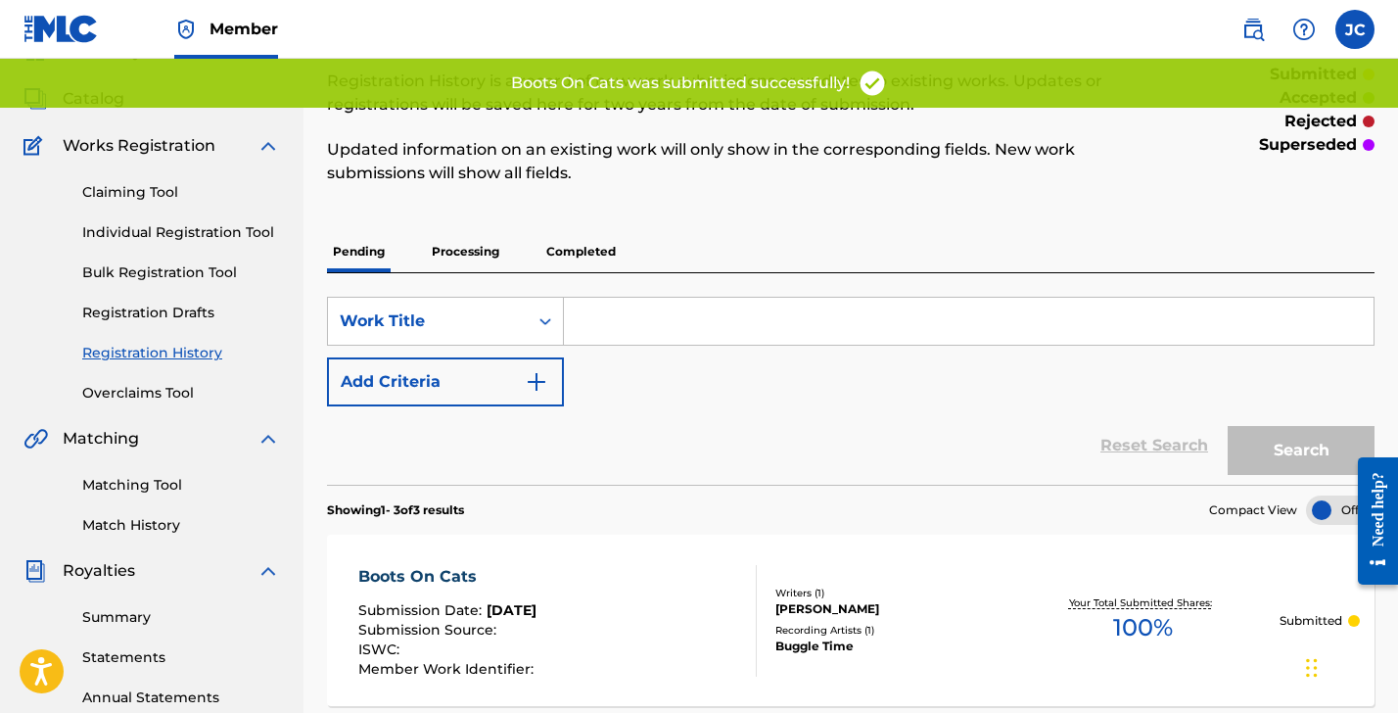
scroll to position [184, 0]
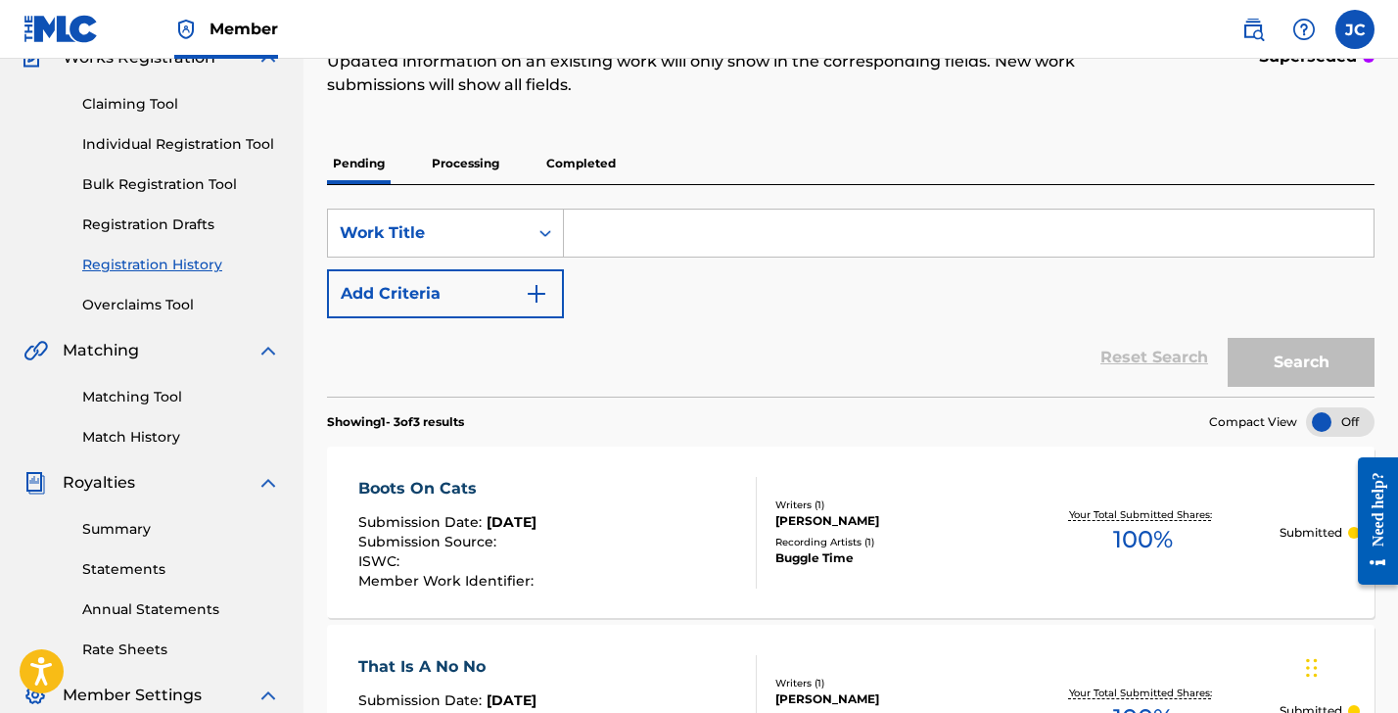
click at [138, 140] on link "Individual Registration Tool" at bounding box center [181, 144] width 198 height 21
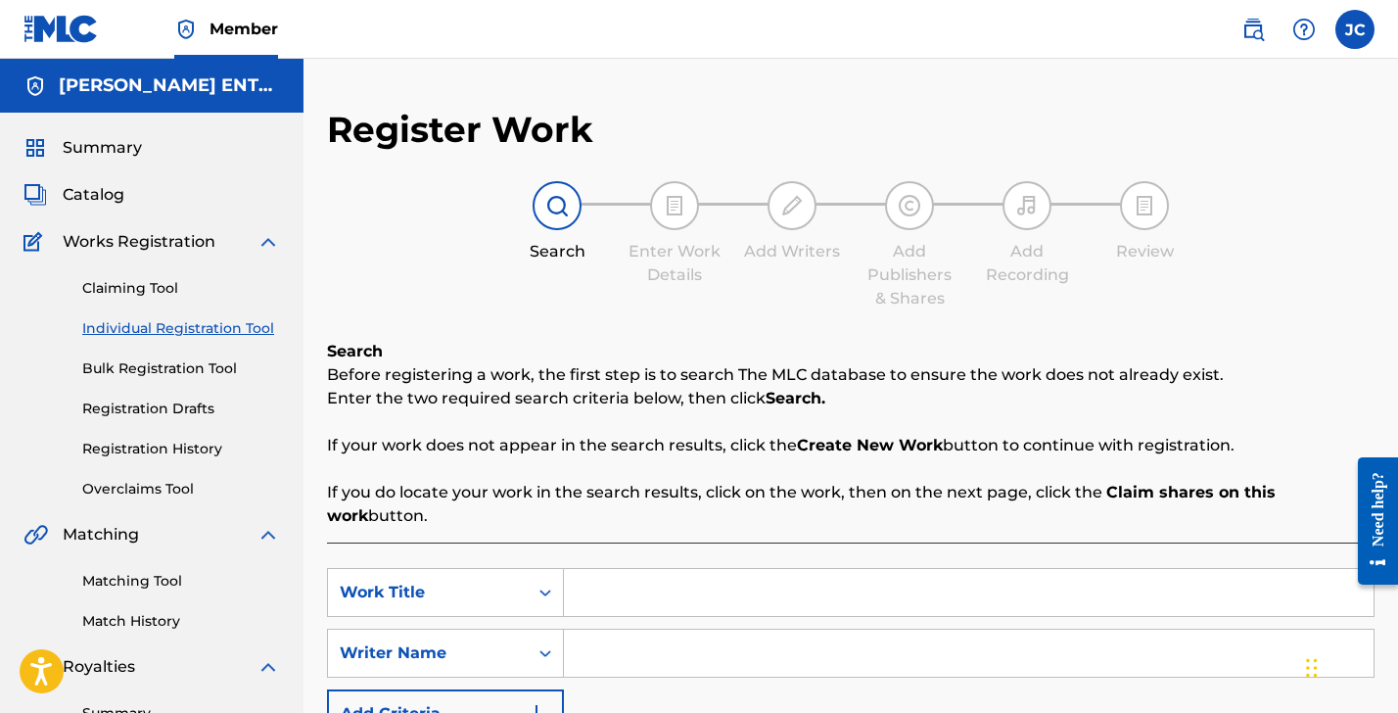
click at [601, 593] on input "Search Form" at bounding box center [969, 592] width 810 height 47
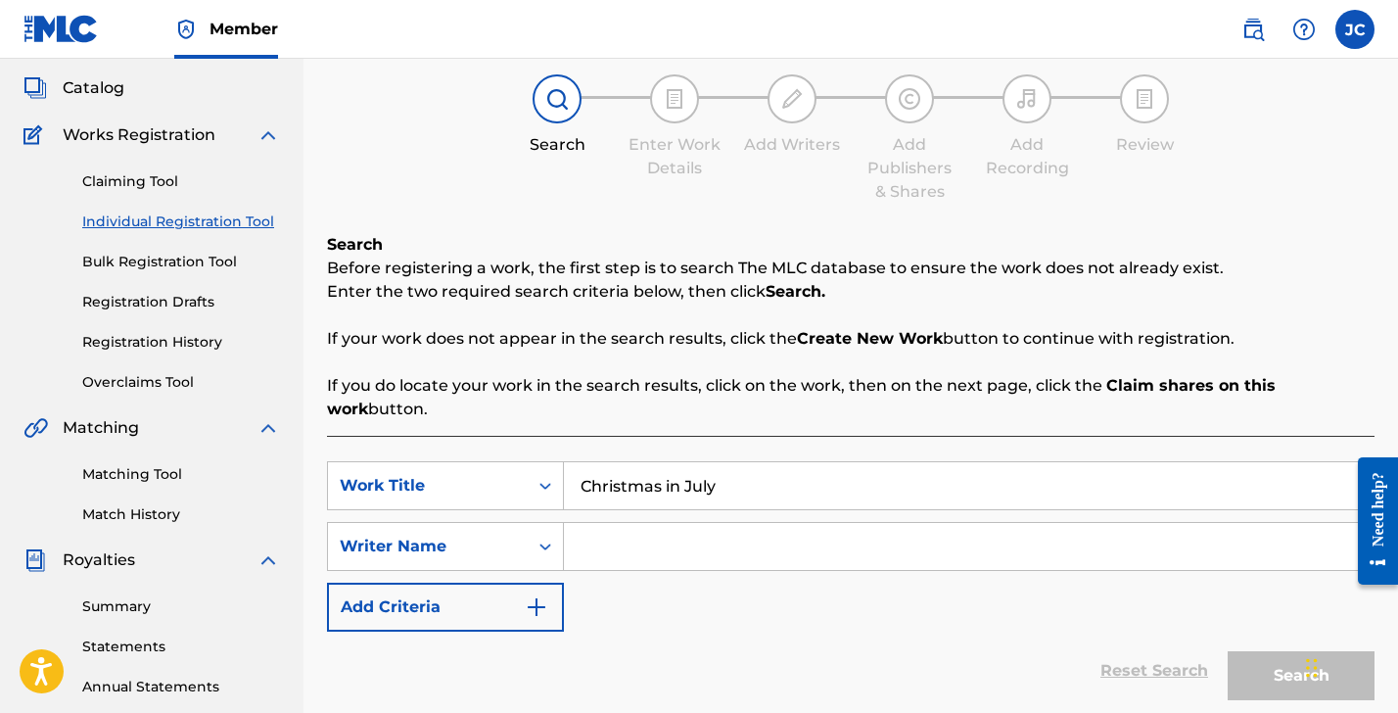
scroll to position [292, 0]
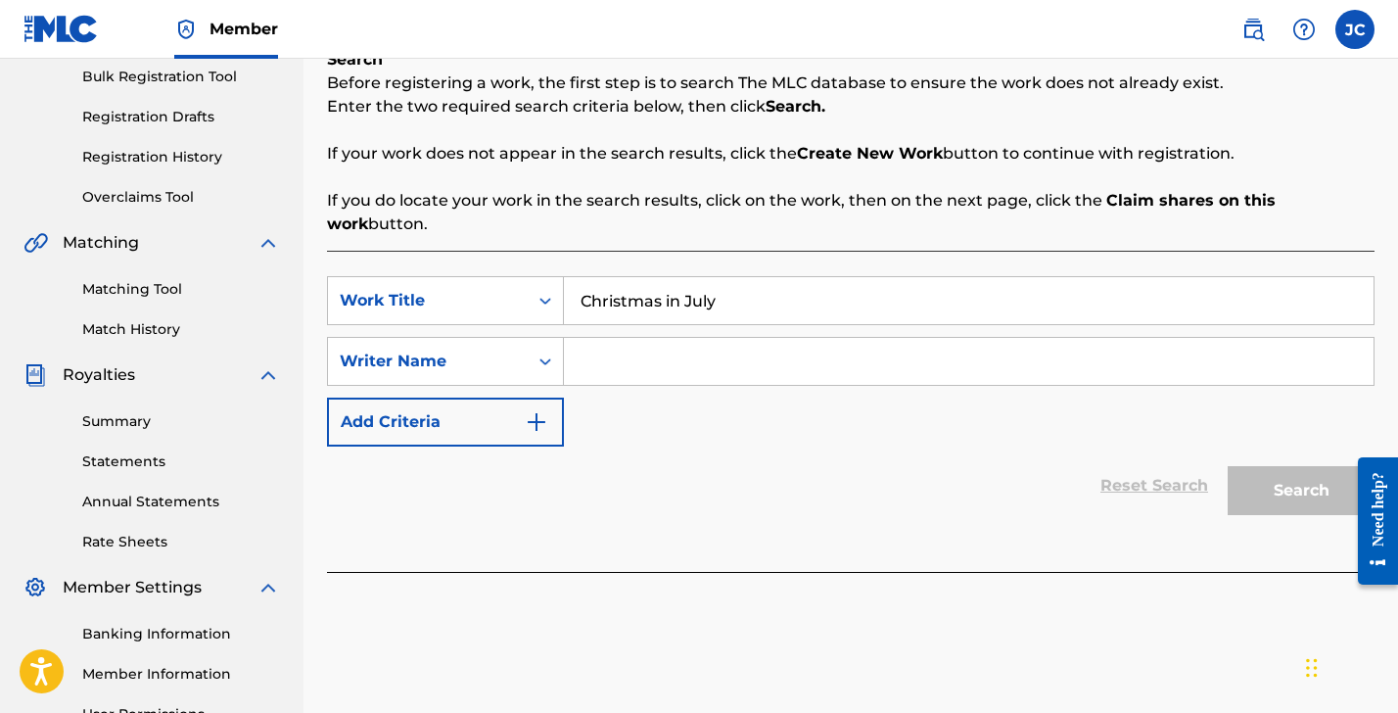
type input "Christmas in July"
click at [598, 353] on input "Search Form" at bounding box center [969, 361] width 810 height 47
type input "Trout"
click at [1302, 491] on button "Search" at bounding box center [1301, 490] width 147 height 49
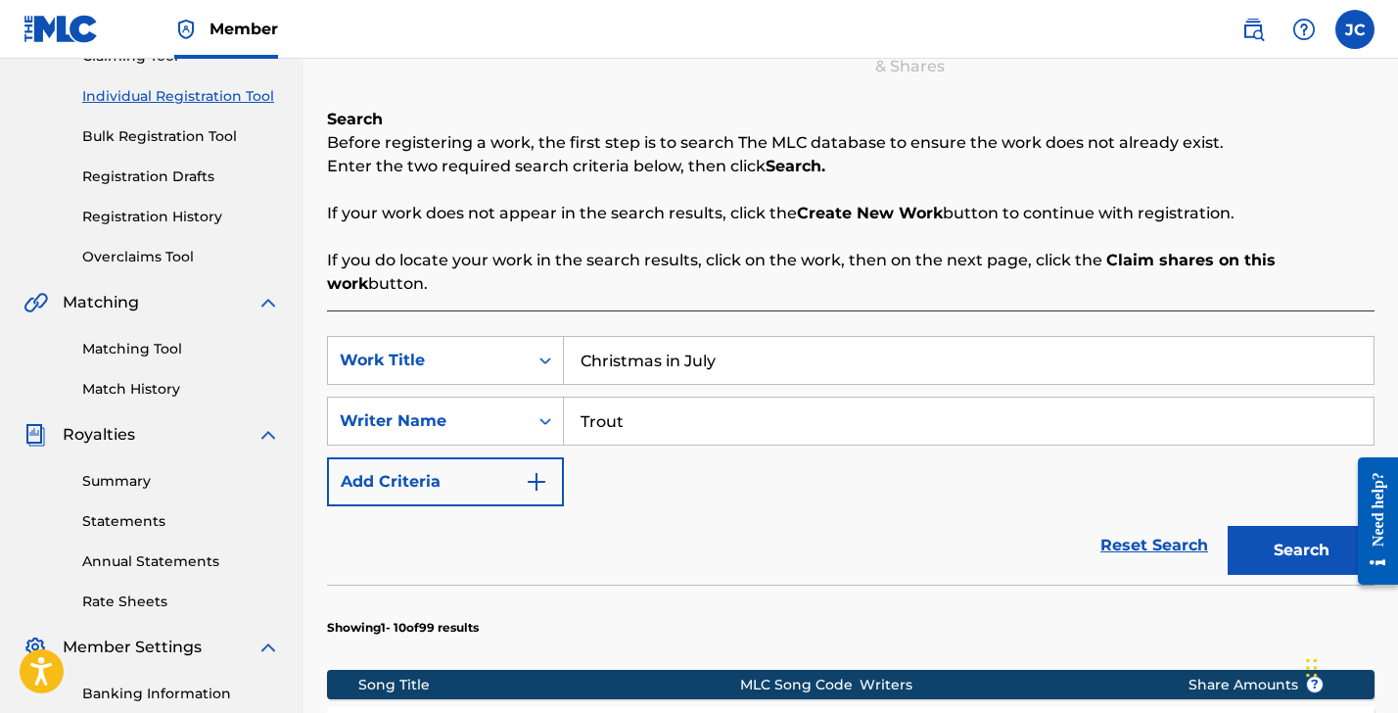
scroll to position [137, 0]
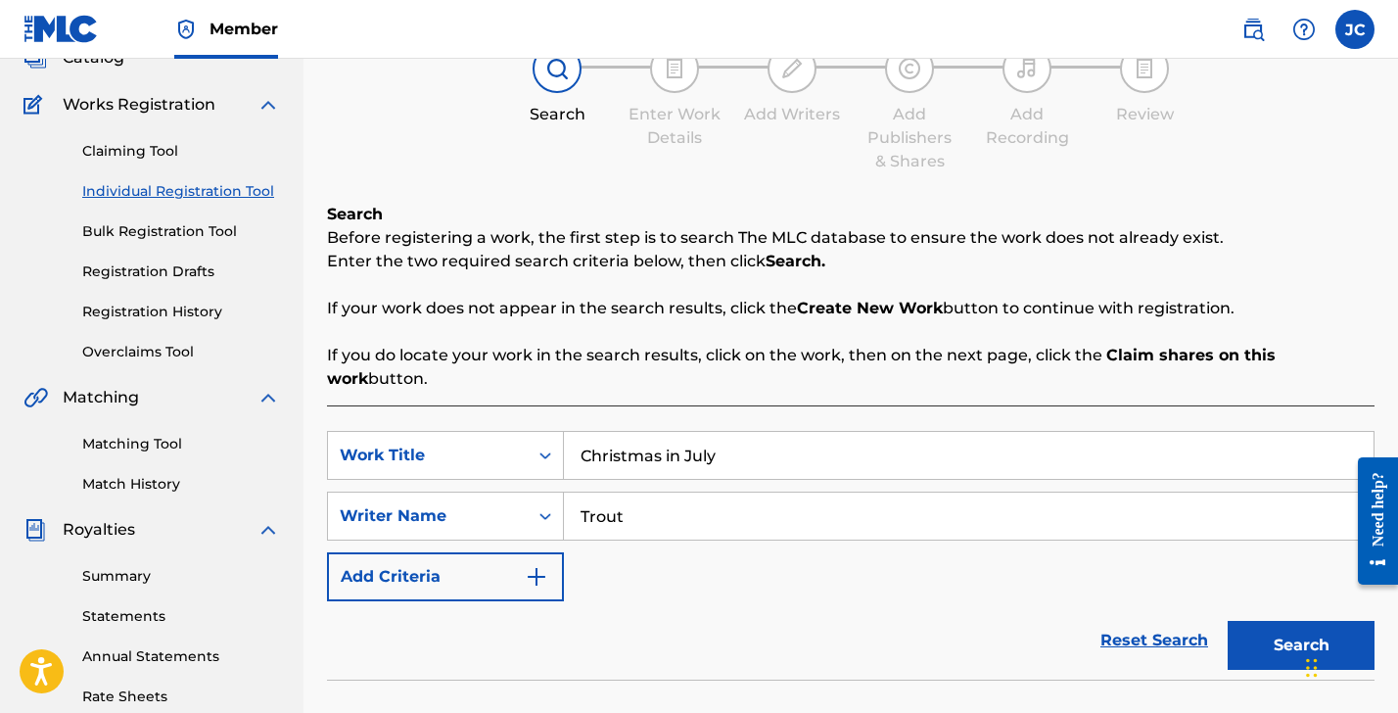
click at [185, 191] on link "Individual Registration Tool" at bounding box center [181, 191] width 198 height 21
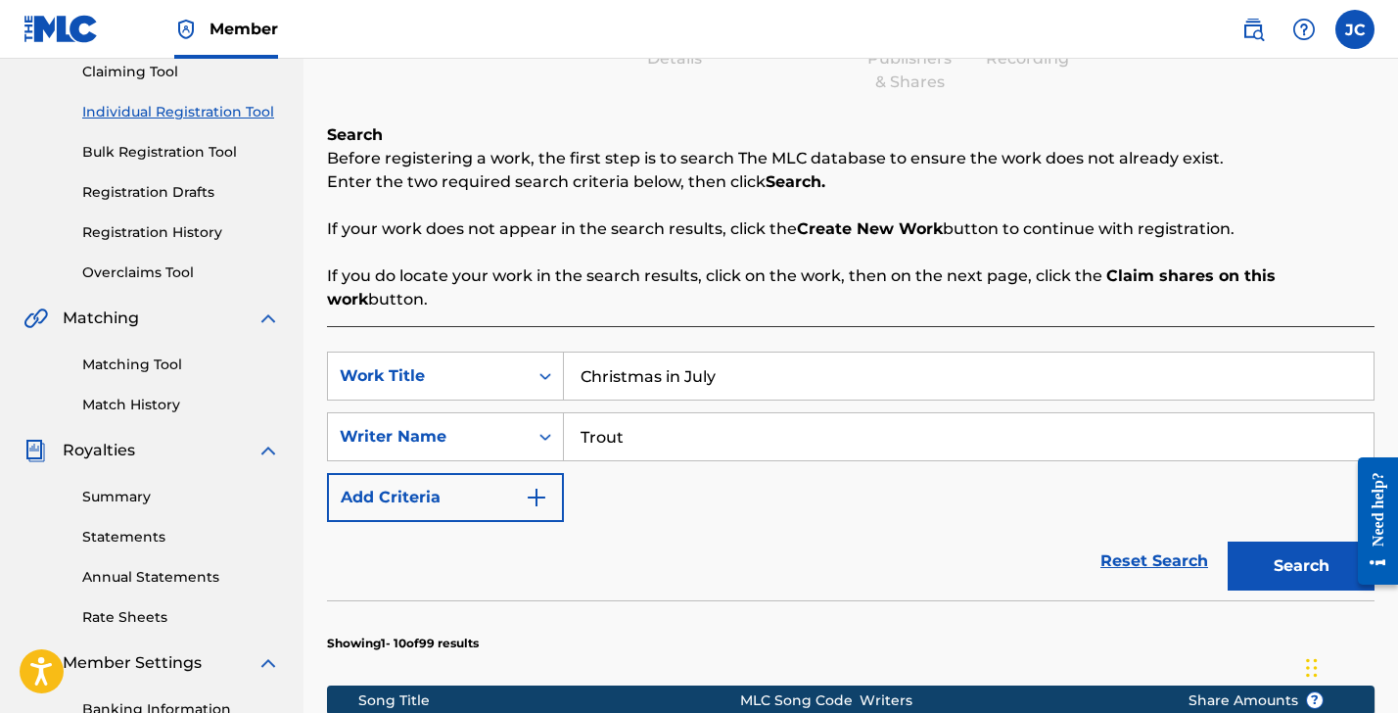
scroll to position [1315, 0]
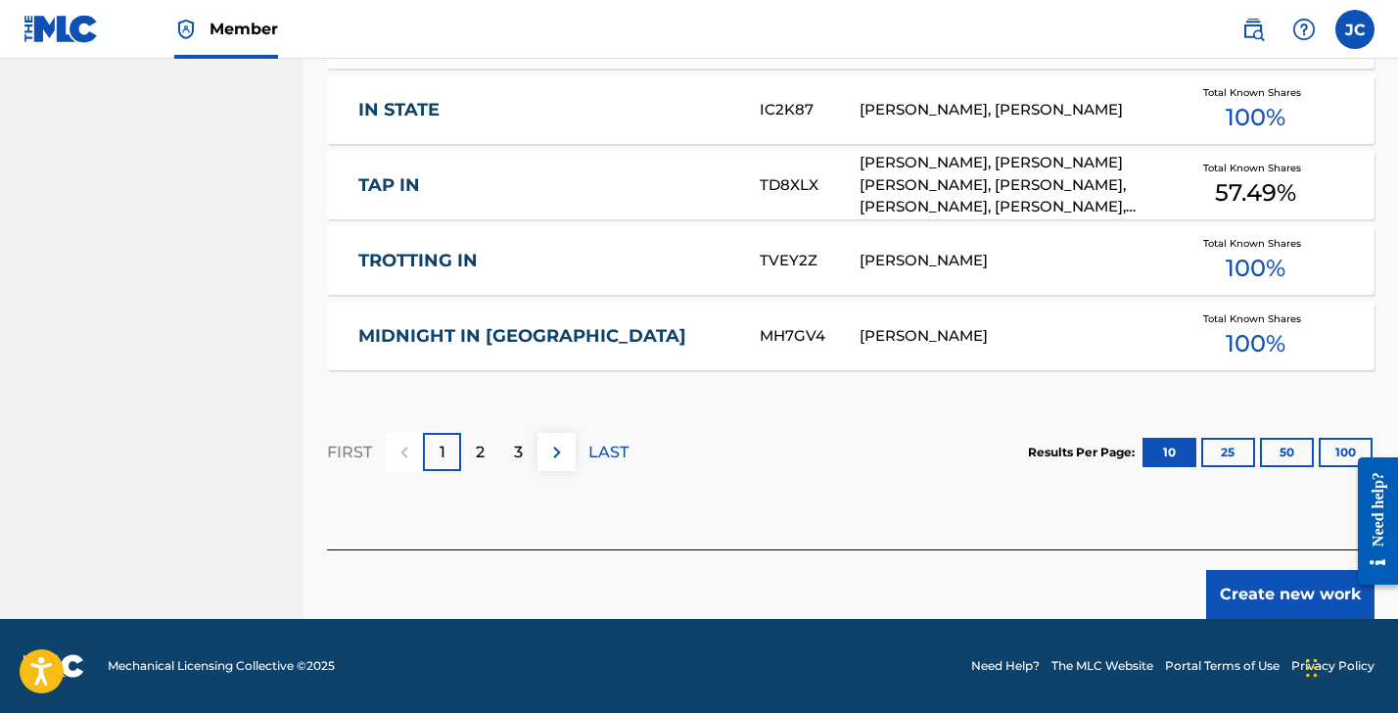
click at [1299, 597] on button "Create new work" at bounding box center [1291, 594] width 168 height 49
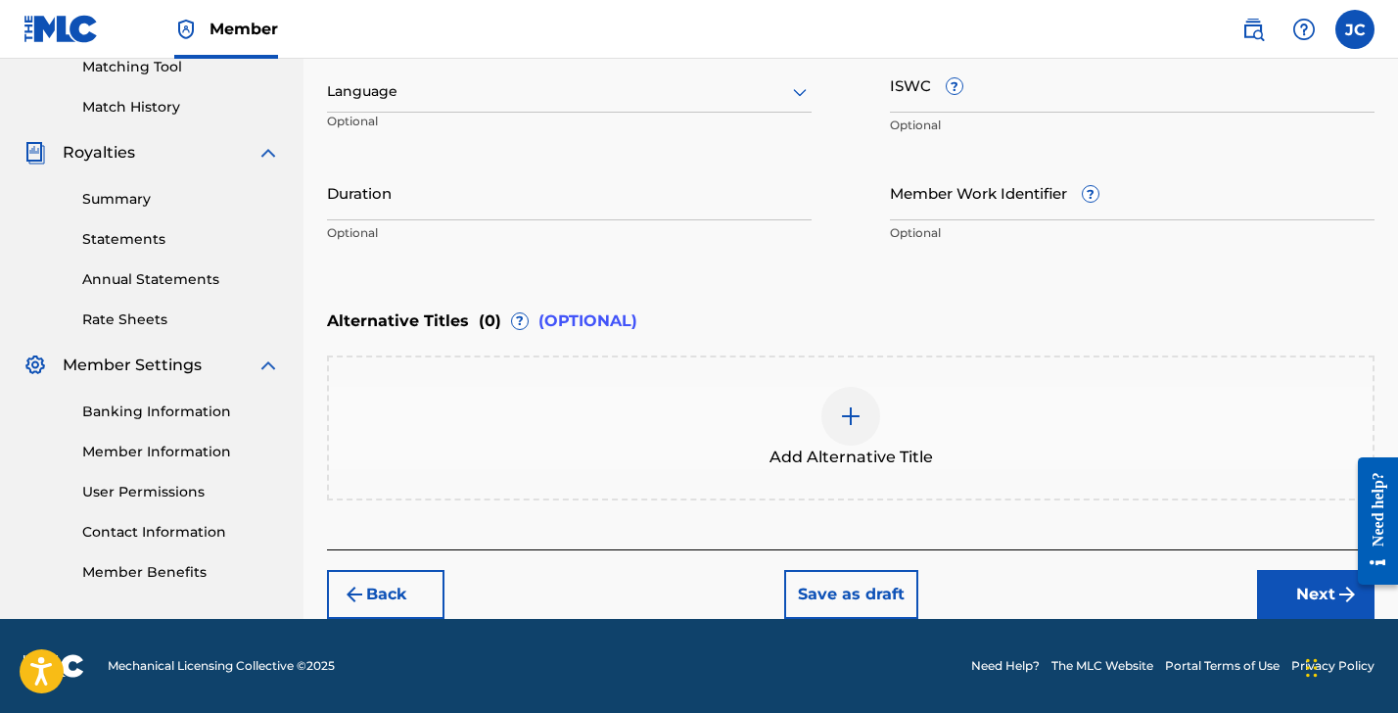
scroll to position [107, 0]
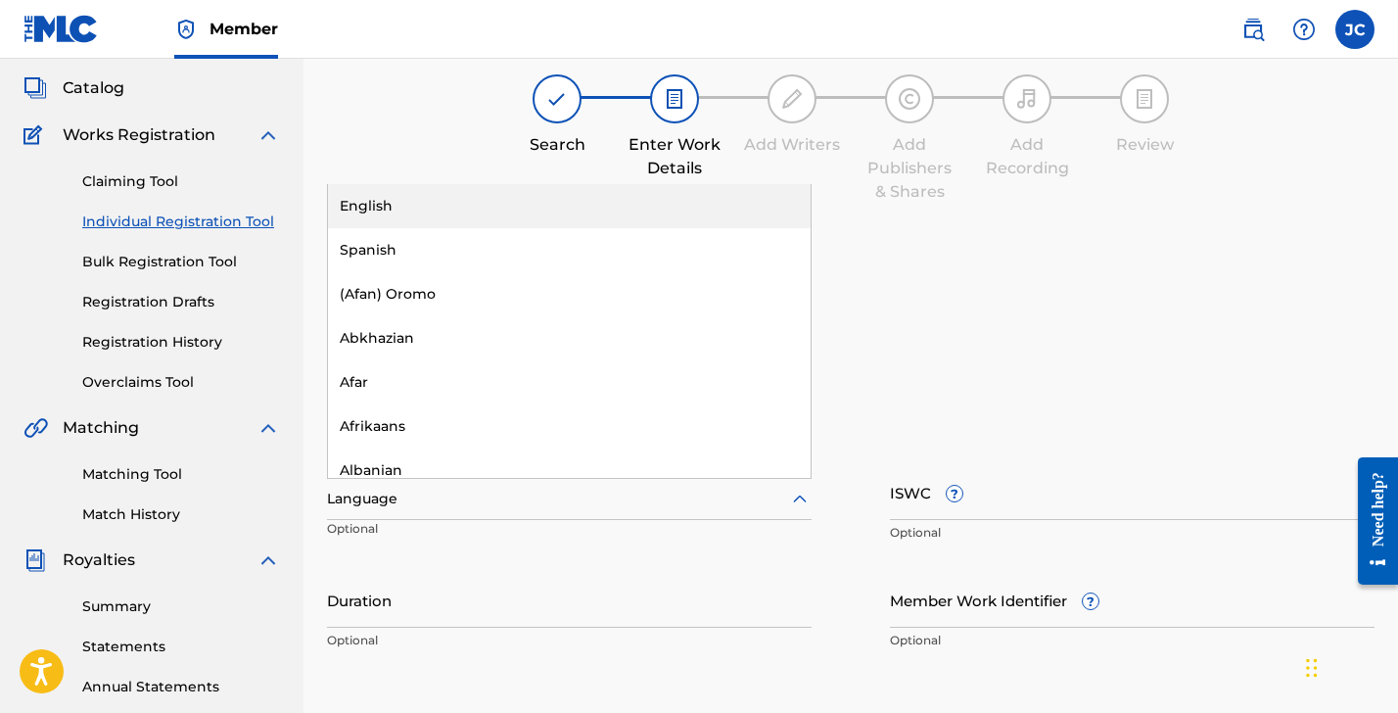
click at [418, 497] on div at bounding box center [569, 499] width 485 height 24
click at [417, 200] on div "English" at bounding box center [569, 206] width 483 height 44
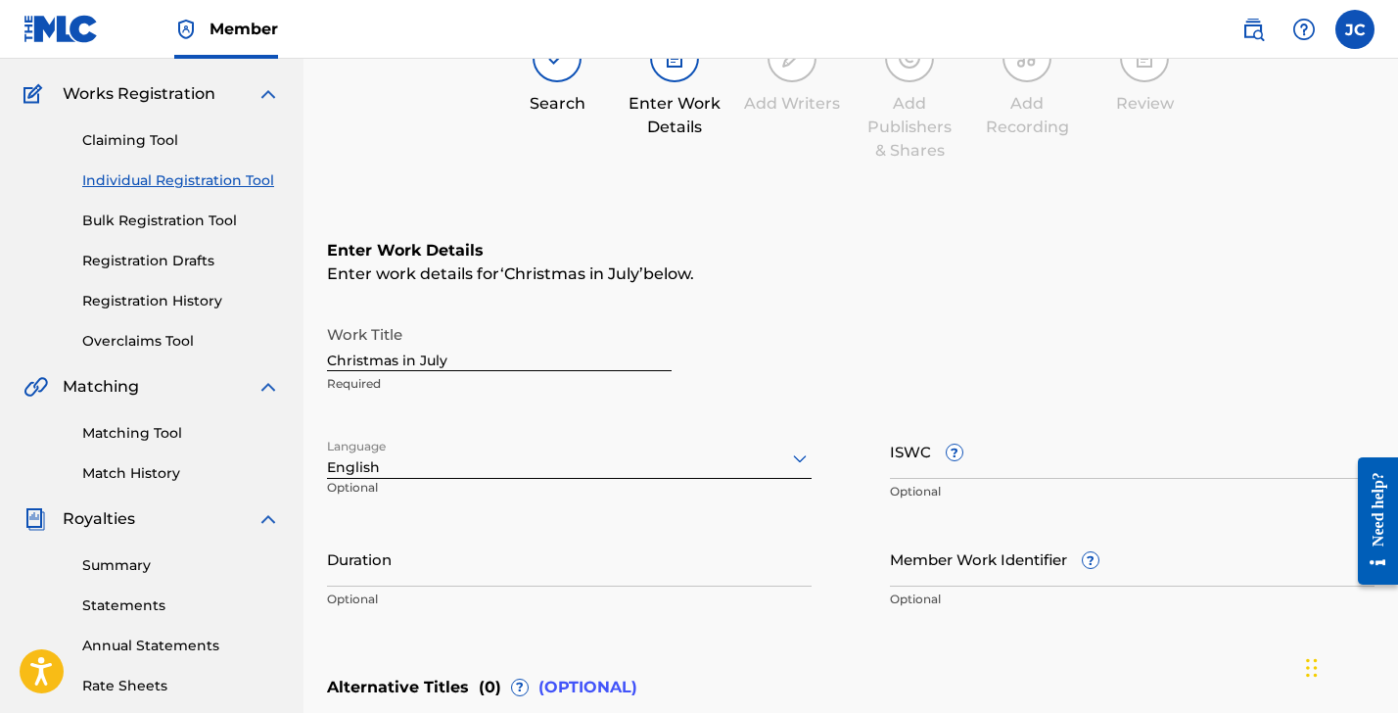
scroll to position [217, 0]
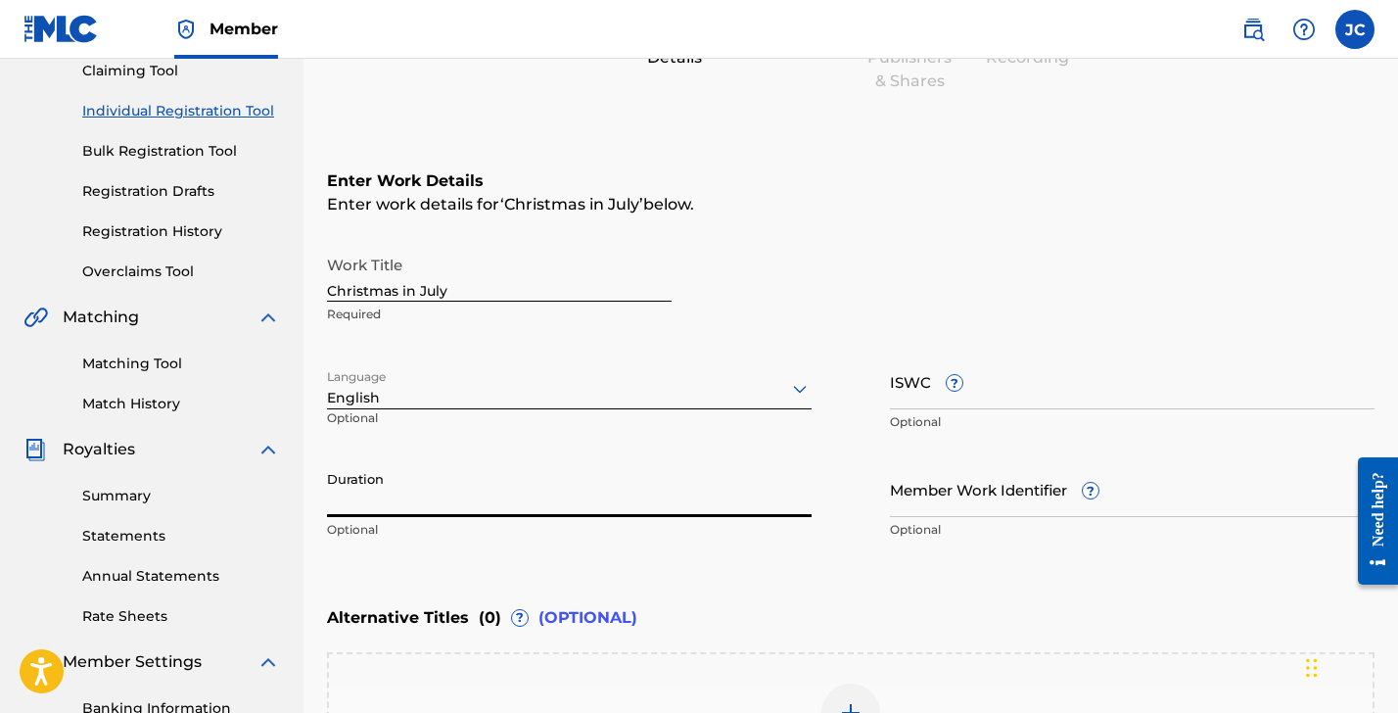
drag, startPoint x: 344, startPoint y: 492, endPoint x: 349, endPoint y: 402, distance: 89.3
click at [346, 491] on input "Duration" at bounding box center [569, 489] width 485 height 56
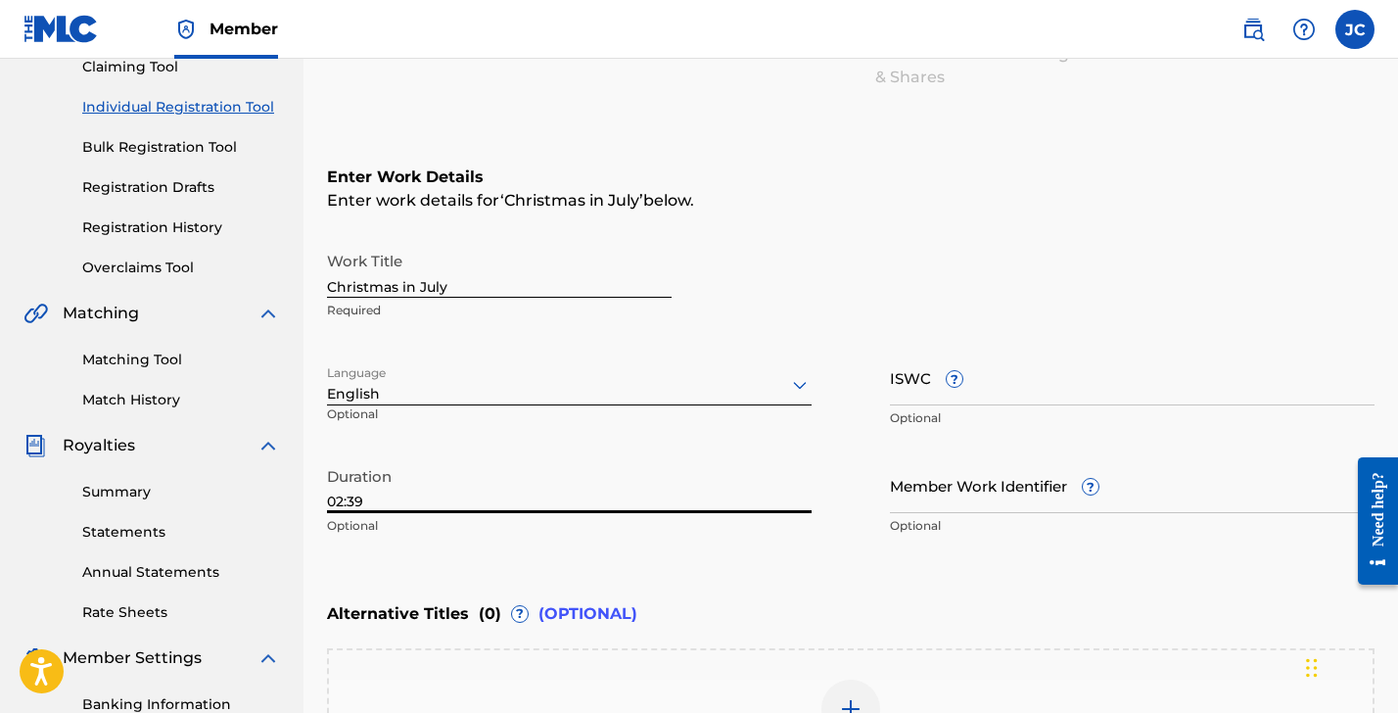
scroll to position [514, 0]
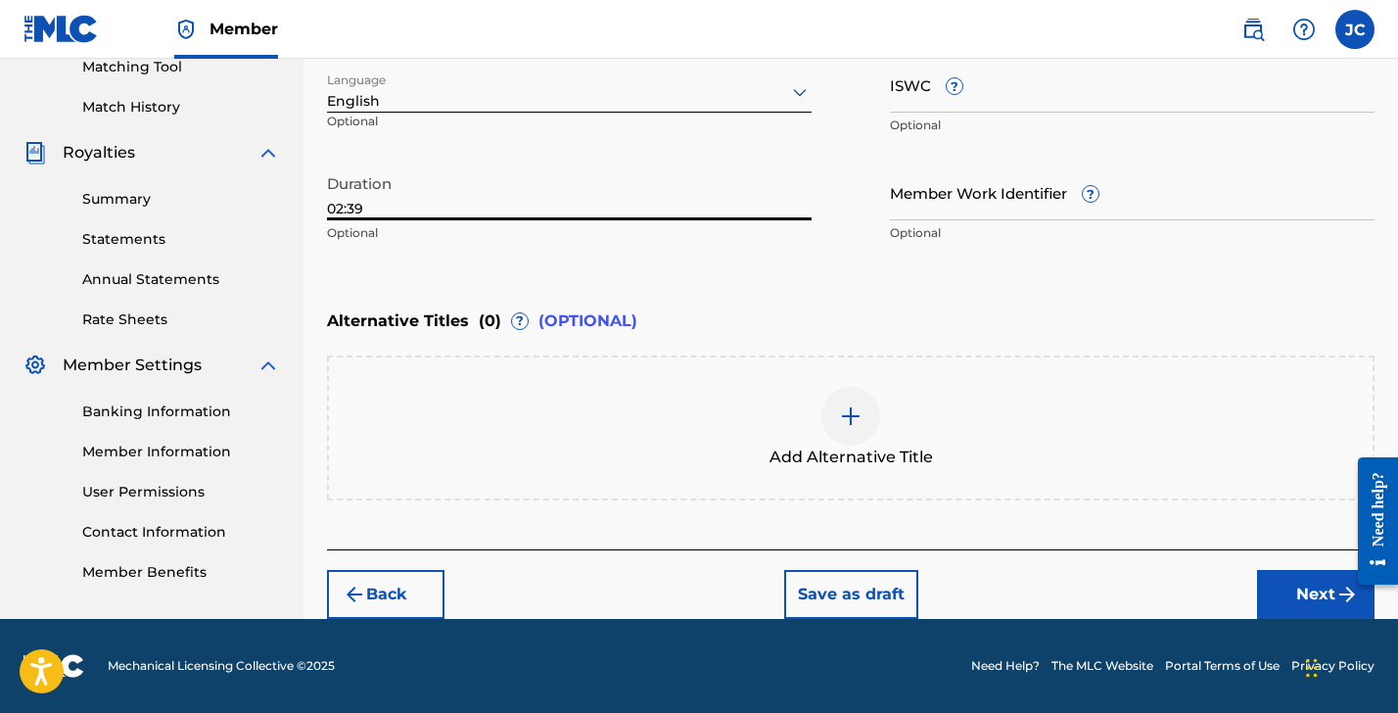
type input "02:39"
click at [1301, 589] on button "Next" at bounding box center [1316, 594] width 118 height 49
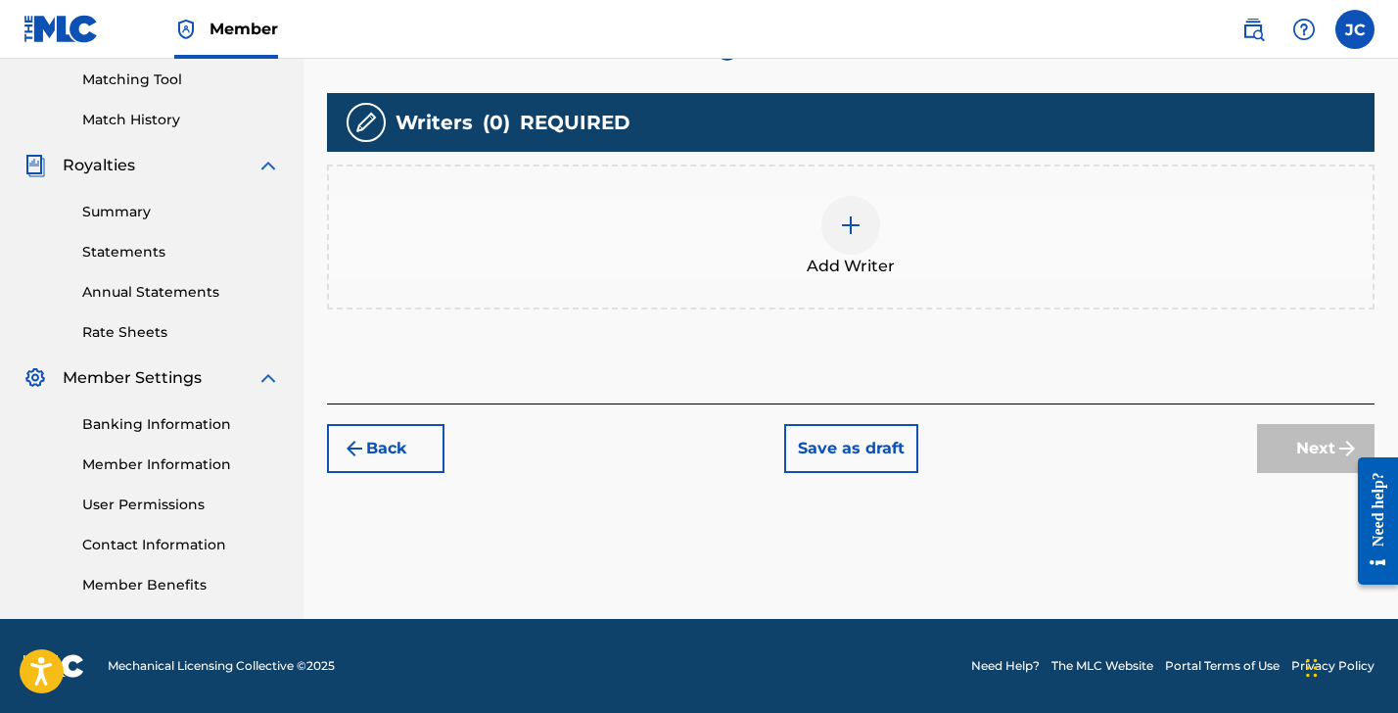
click at [858, 253] on div at bounding box center [851, 225] width 59 height 59
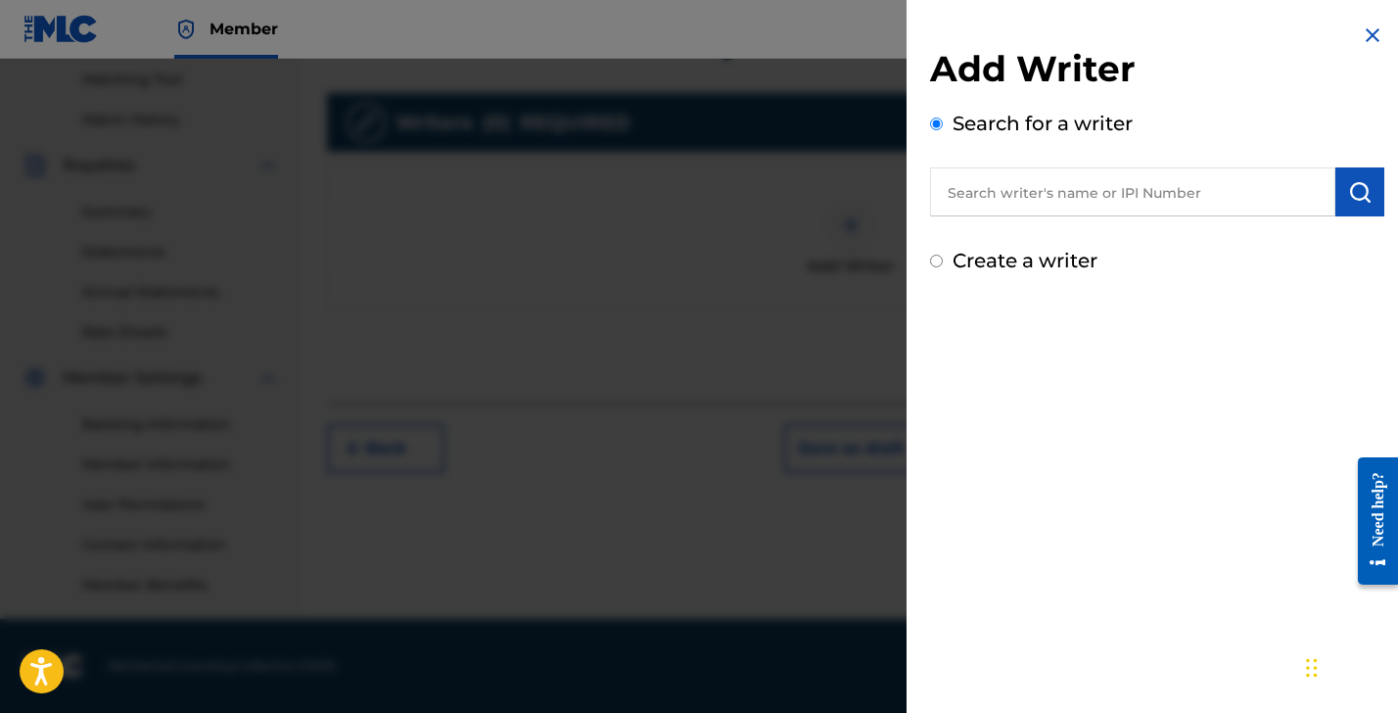
drag, startPoint x: 963, startPoint y: 196, endPoint x: 982, endPoint y: 210, distance: 23.9
click at [970, 203] on input "text" at bounding box center [1132, 191] width 405 height 49
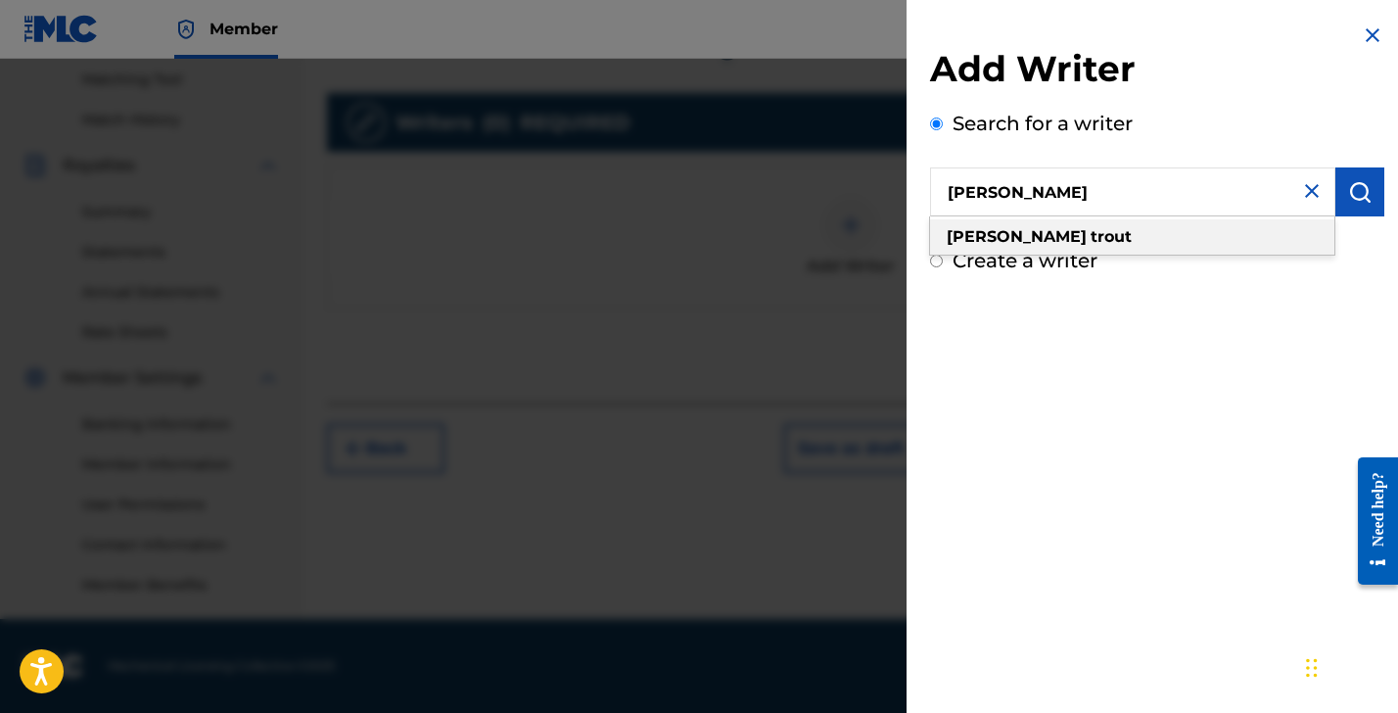
click at [1091, 236] on strong "trout" at bounding box center [1111, 236] width 41 height 19
type input "[PERSON_NAME]"
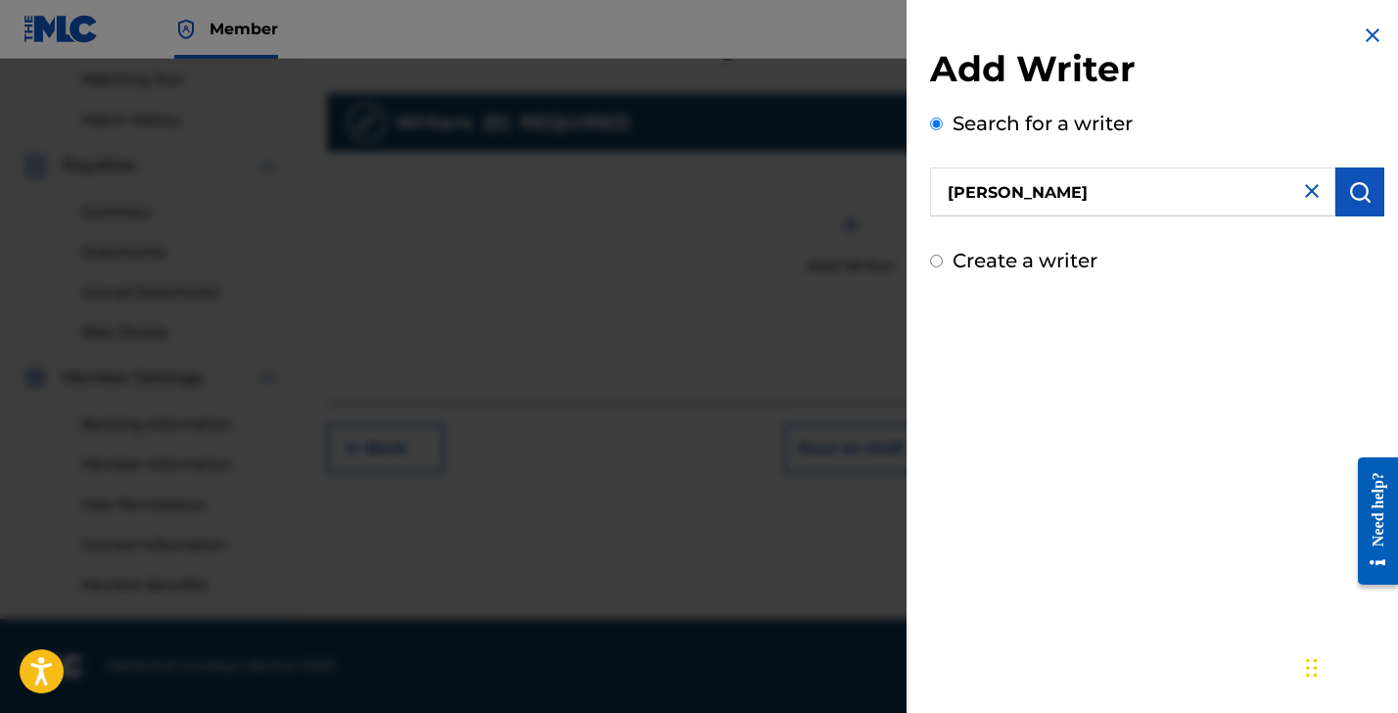
click at [1349, 196] on img "submit" at bounding box center [1361, 192] width 24 height 24
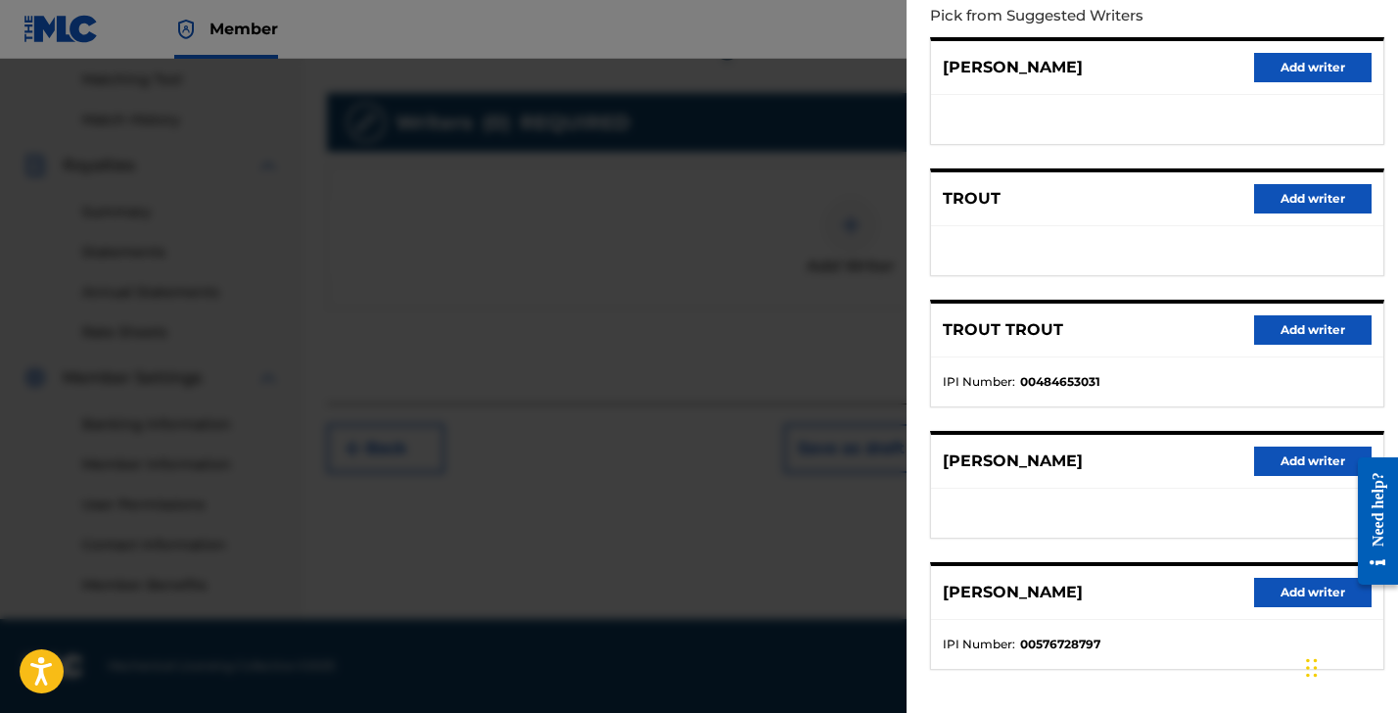
scroll to position [301, 0]
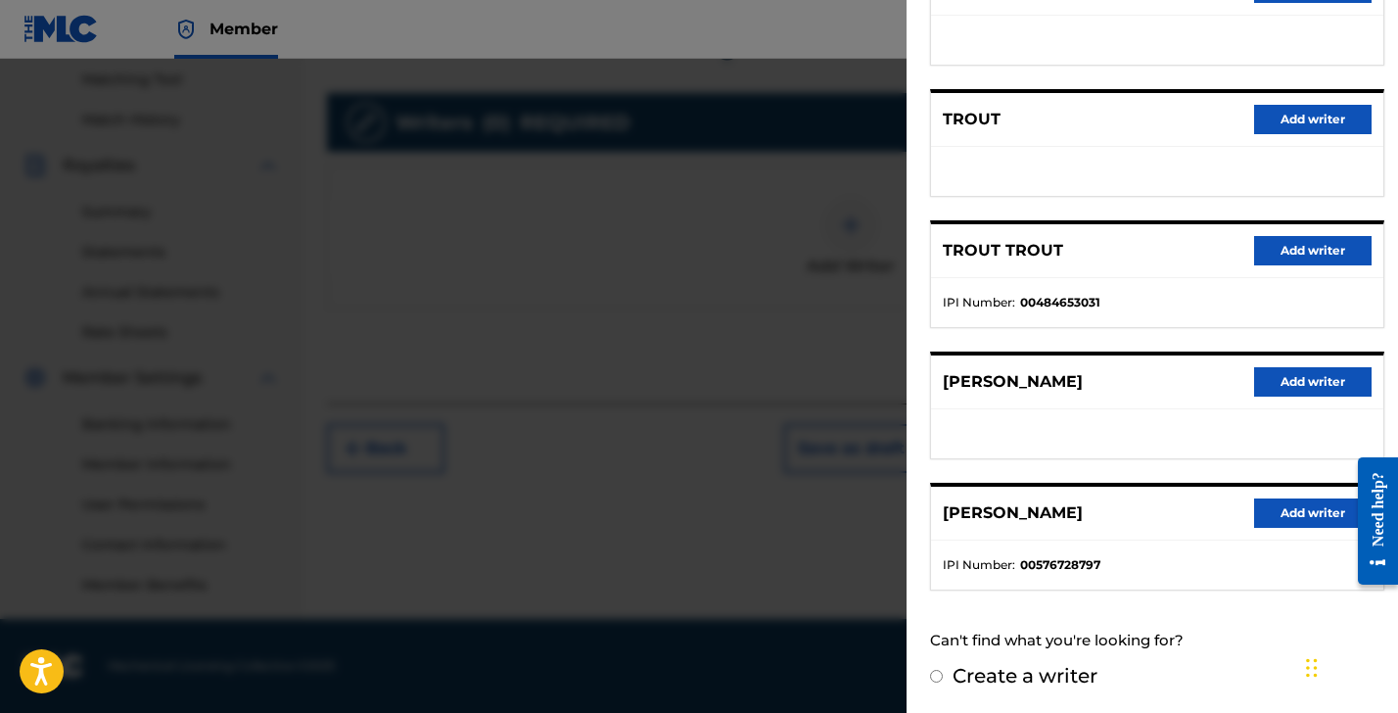
drag, startPoint x: 1177, startPoint y: 585, endPoint x: 1103, endPoint y: 599, distance: 75.9
click at [1177, 586] on ul "IPI Number : 00576728797" at bounding box center [1157, 565] width 452 height 49
click at [1270, 514] on button "Add writer" at bounding box center [1313, 512] width 118 height 29
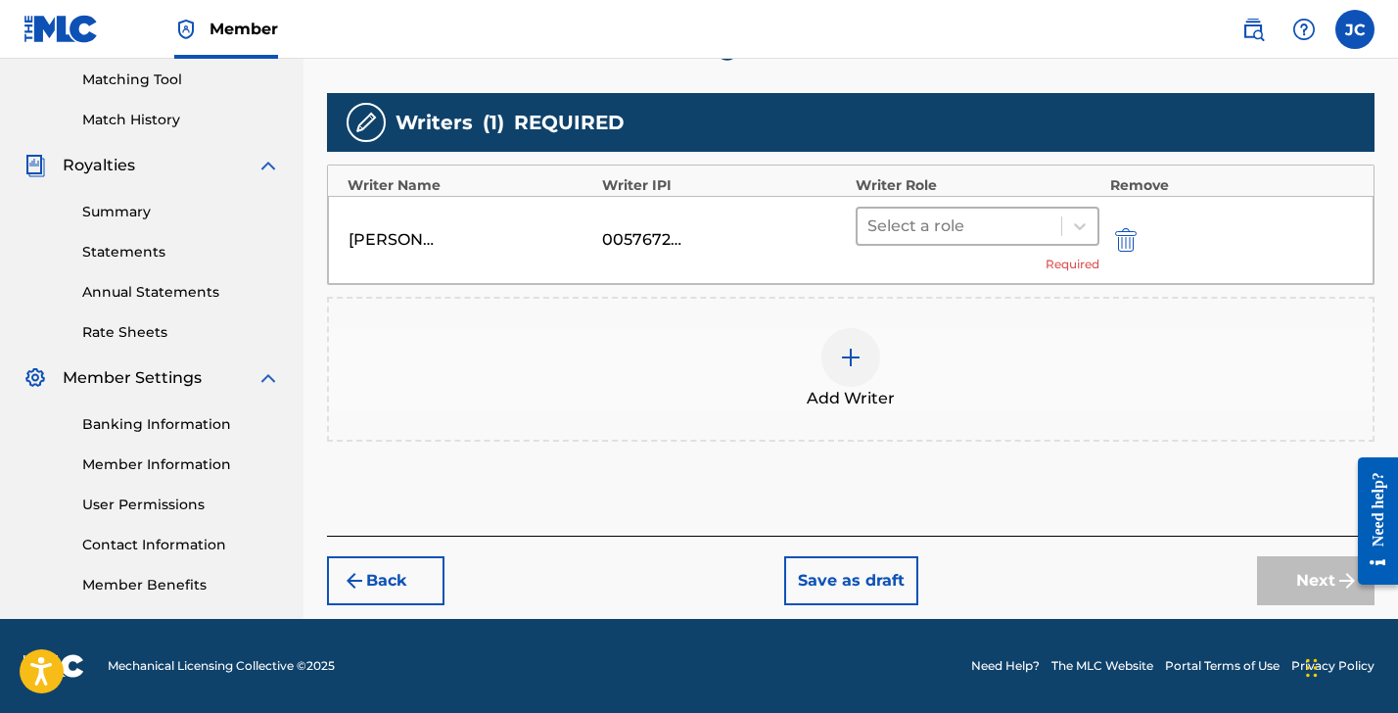
click at [949, 227] on div at bounding box center [960, 226] width 184 height 27
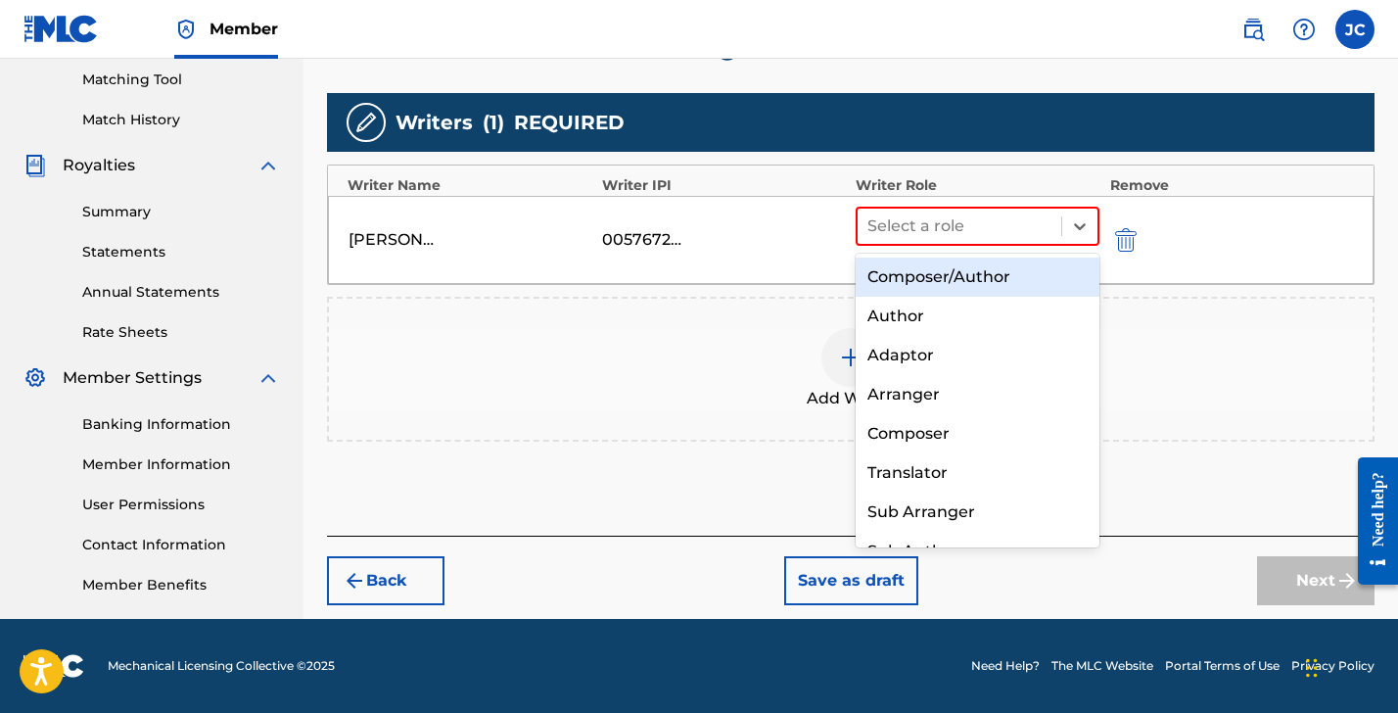
click at [940, 281] on div "Composer/Author" at bounding box center [978, 277] width 244 height 39
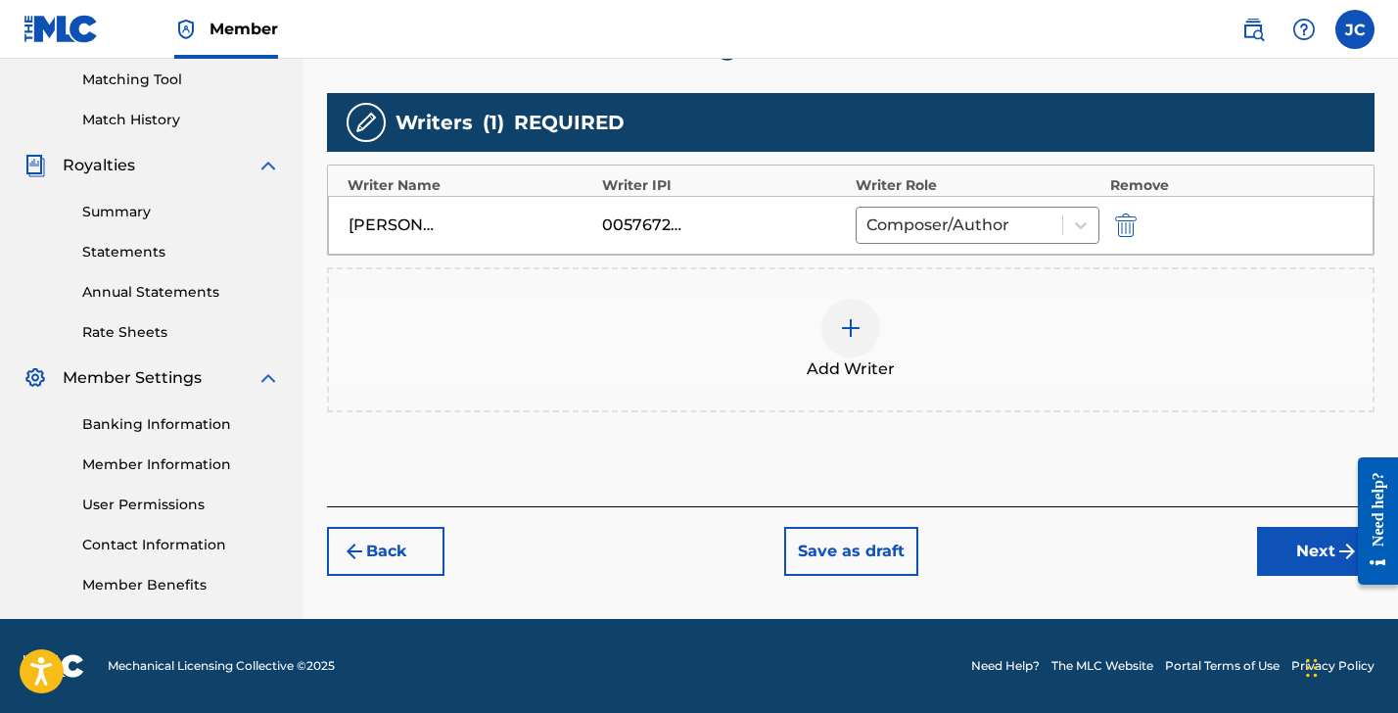
click at [1292, 553] on button "Next" at bounding box center [1316, 551] width 118 height 49
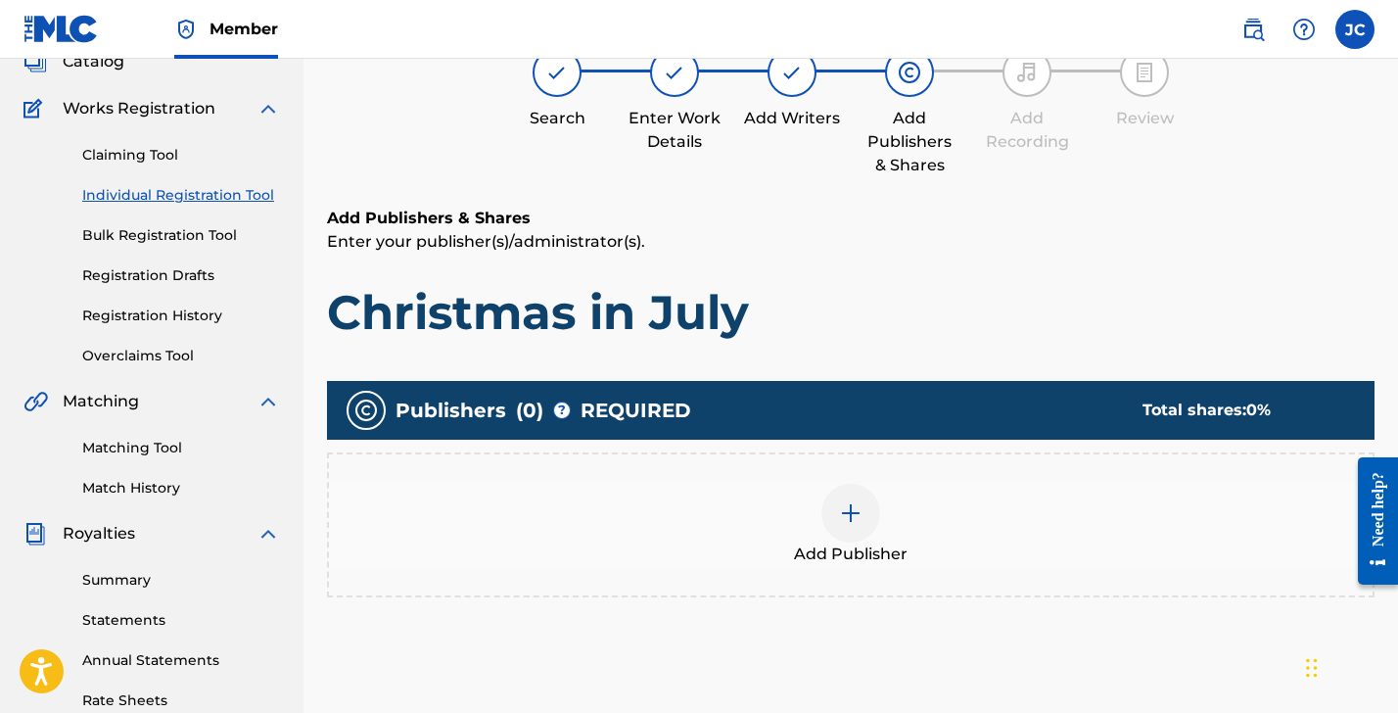
scroll to position [201, 0]
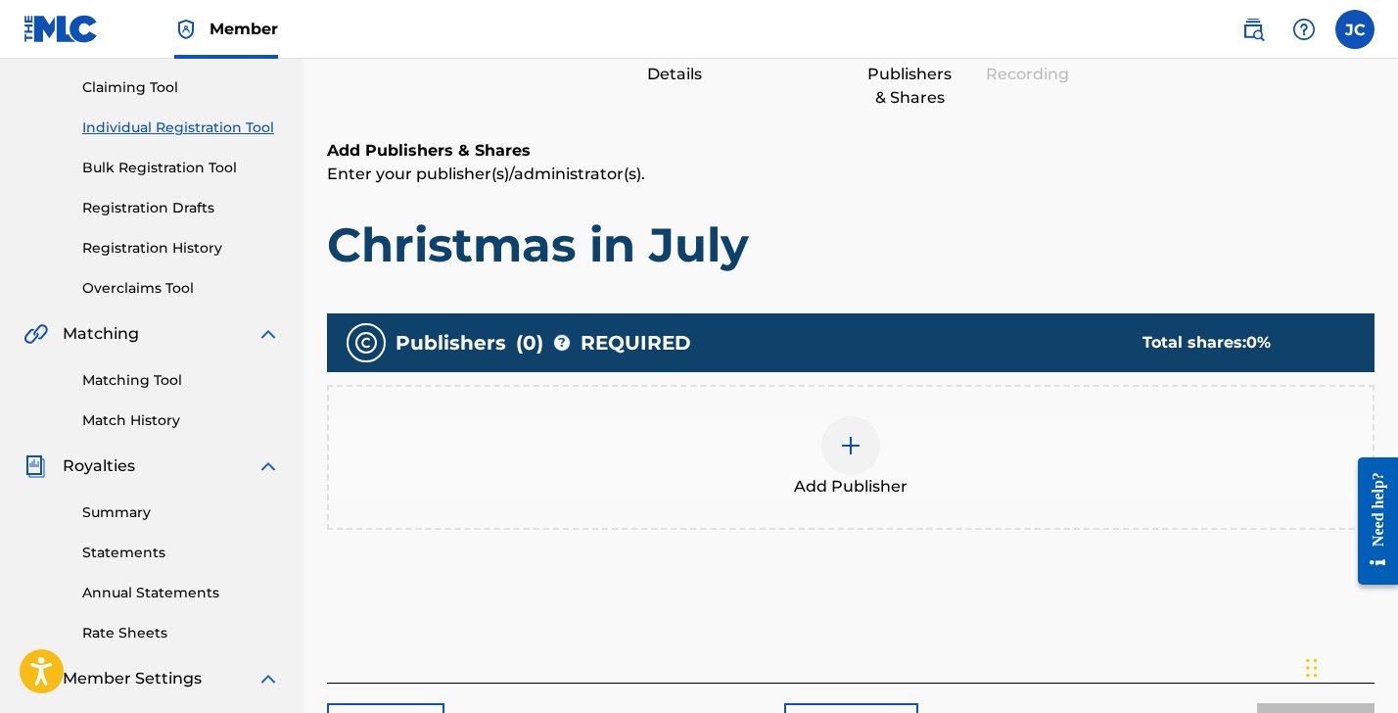
click at [852, 465] on div at bounding box center [851, 445] width 59 height 59
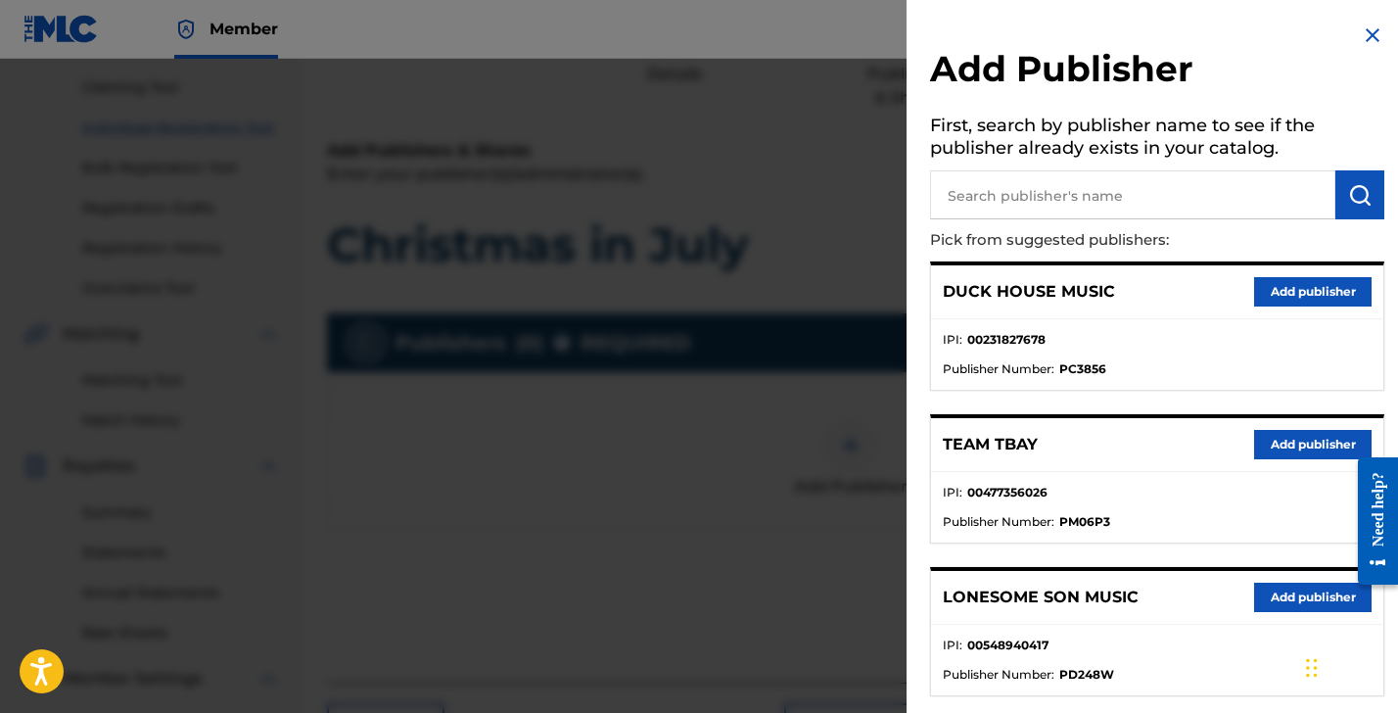
click at [979, 192] on input "text" at bounding box center [1132, 194] width 405 height 49
type input "[PERSON_NAME]"
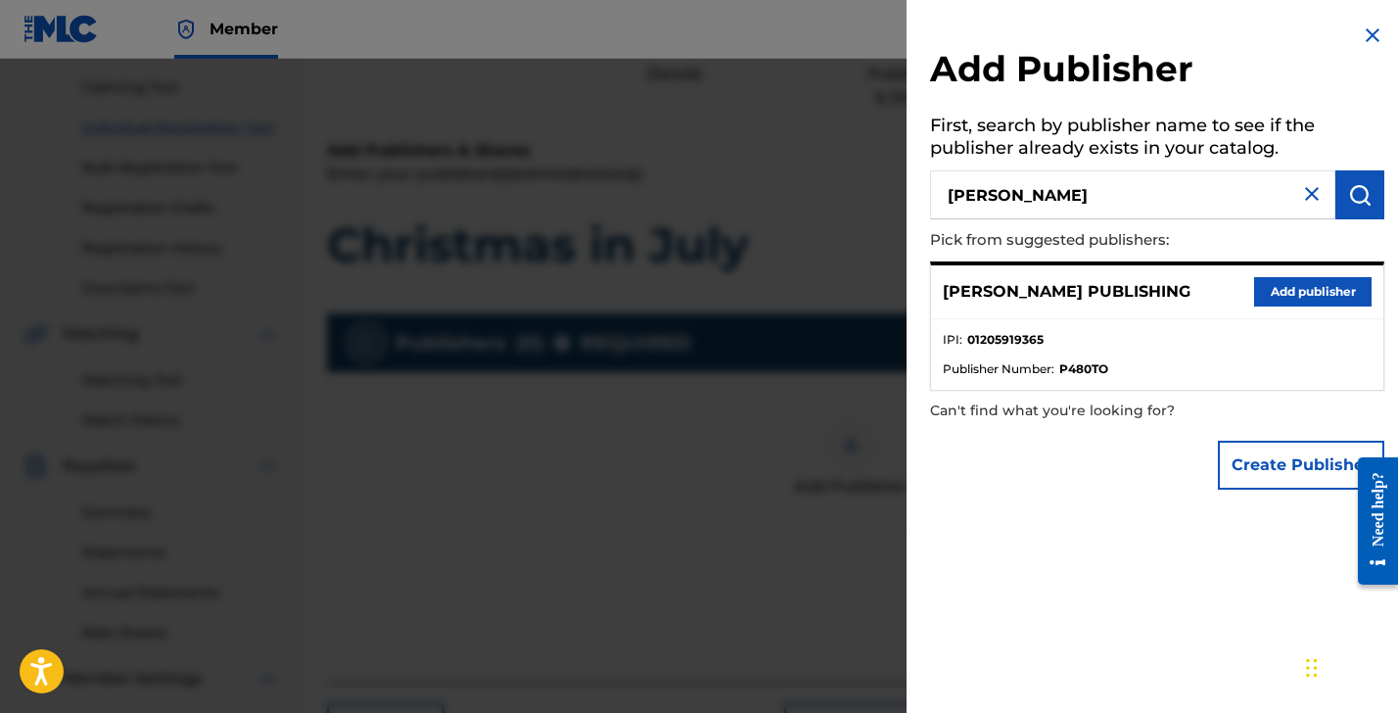
click at [1311, 298] on button "Add publisher" at bounding box center [1313, 291] width 118 height 29
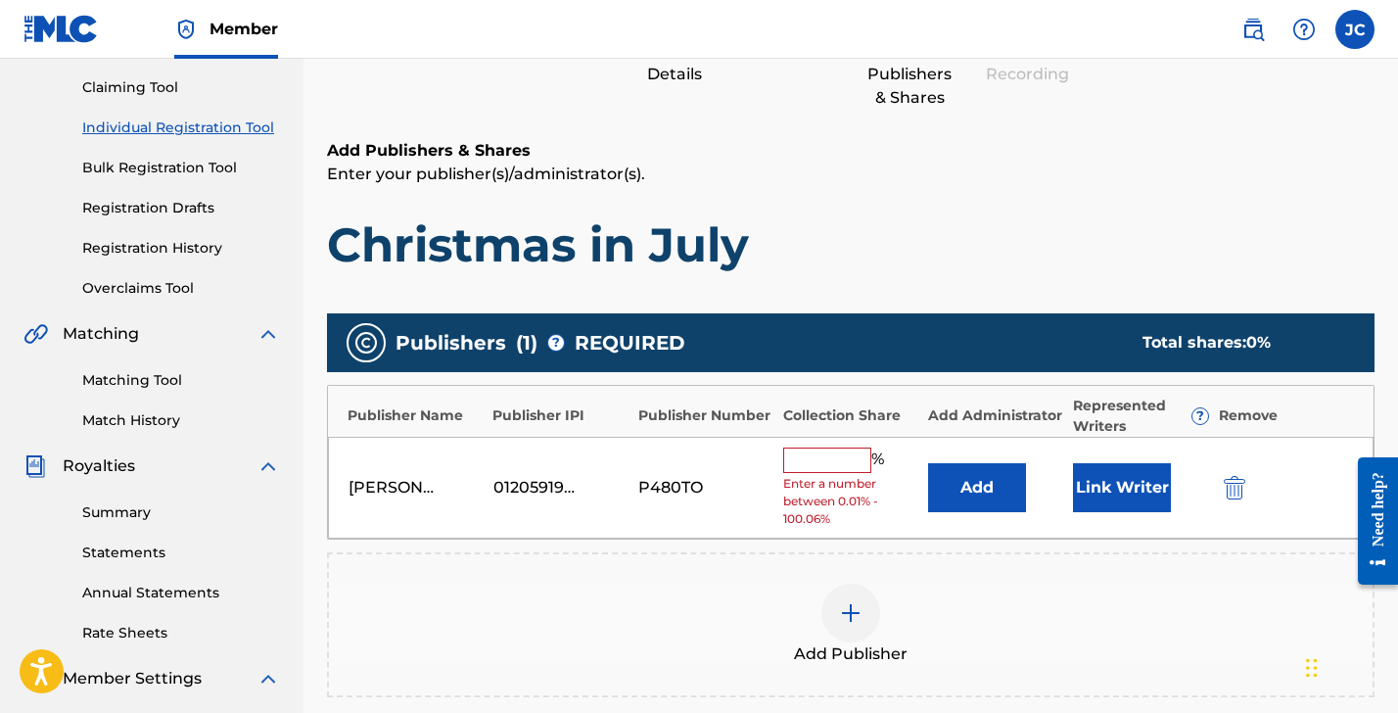
click at [820, 459] on input "text" at bounding box center [827, 460] width 88 height 25
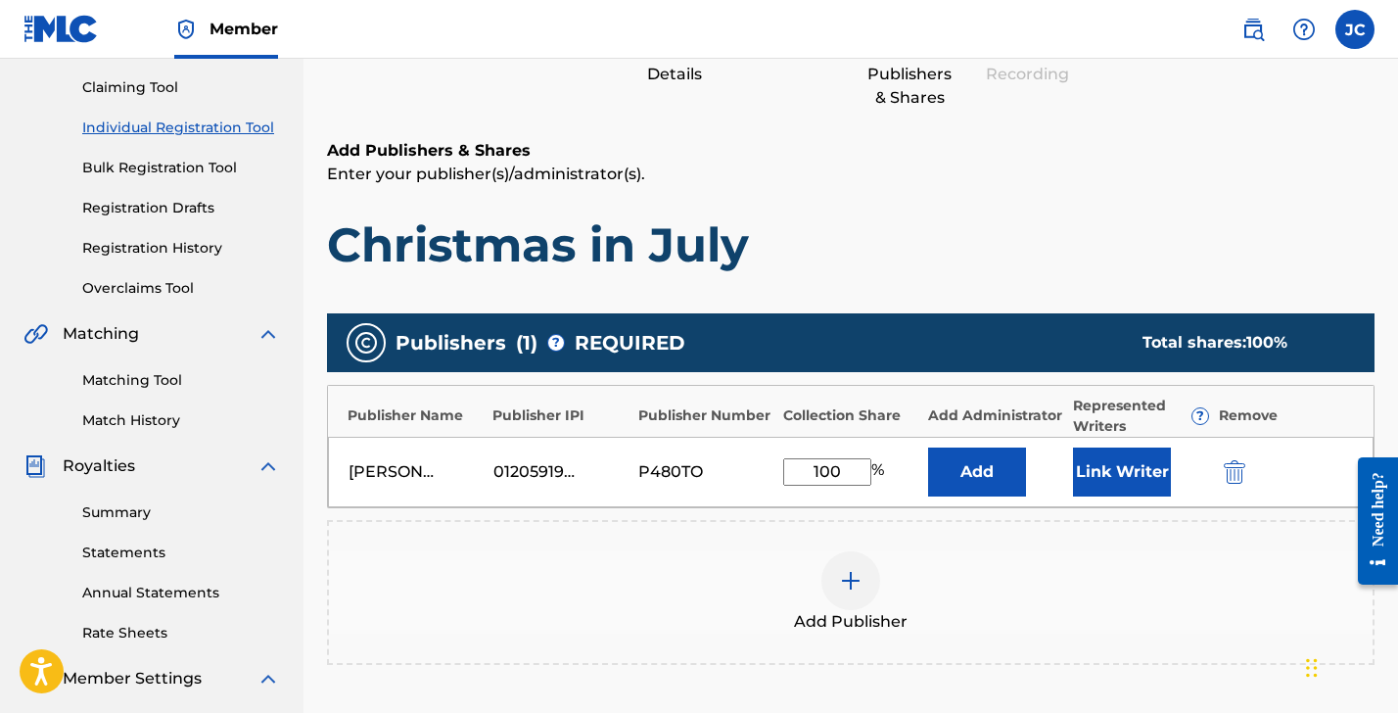
type input "100"
click at [976, 479] on button "Add" at bounding box center [977, 472] width 98 height 49
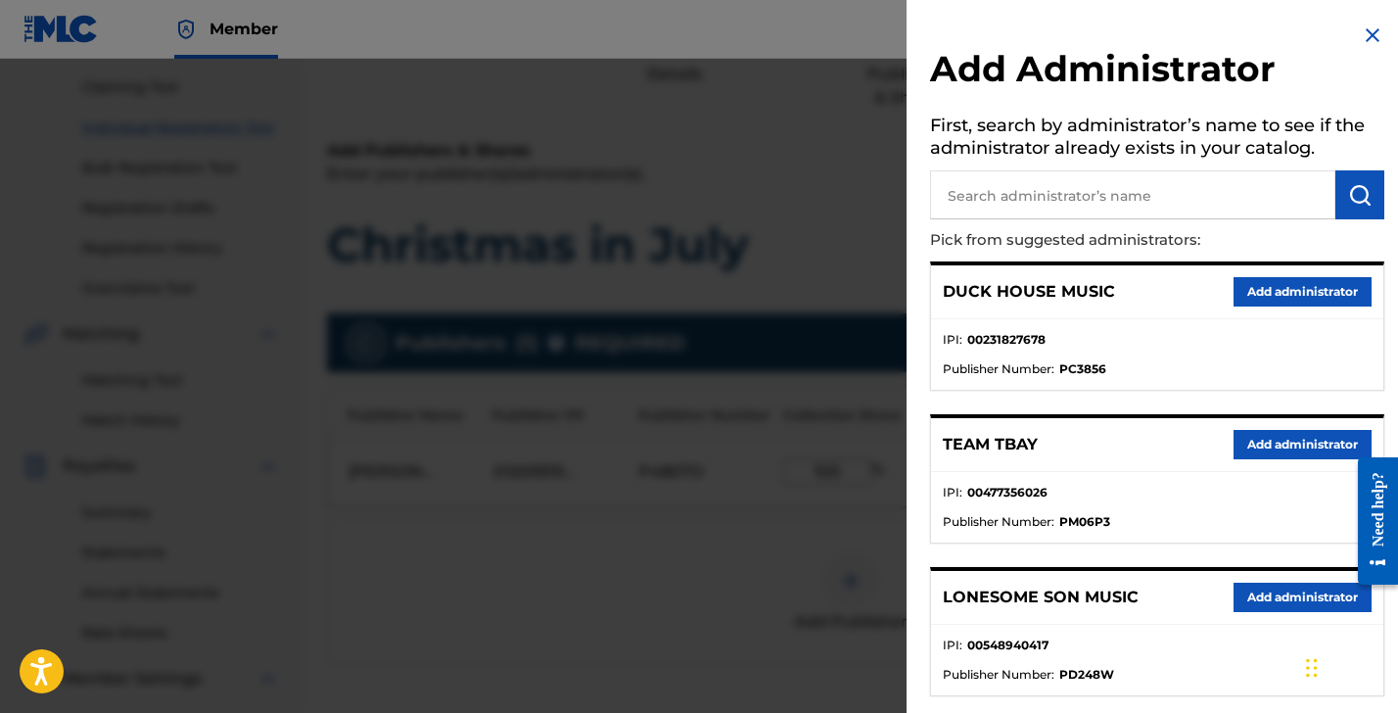
click at [985, 204] on input "text" at bounding box center [1132, 194] width 405 height 49
type input "[PERSON_NAME]"
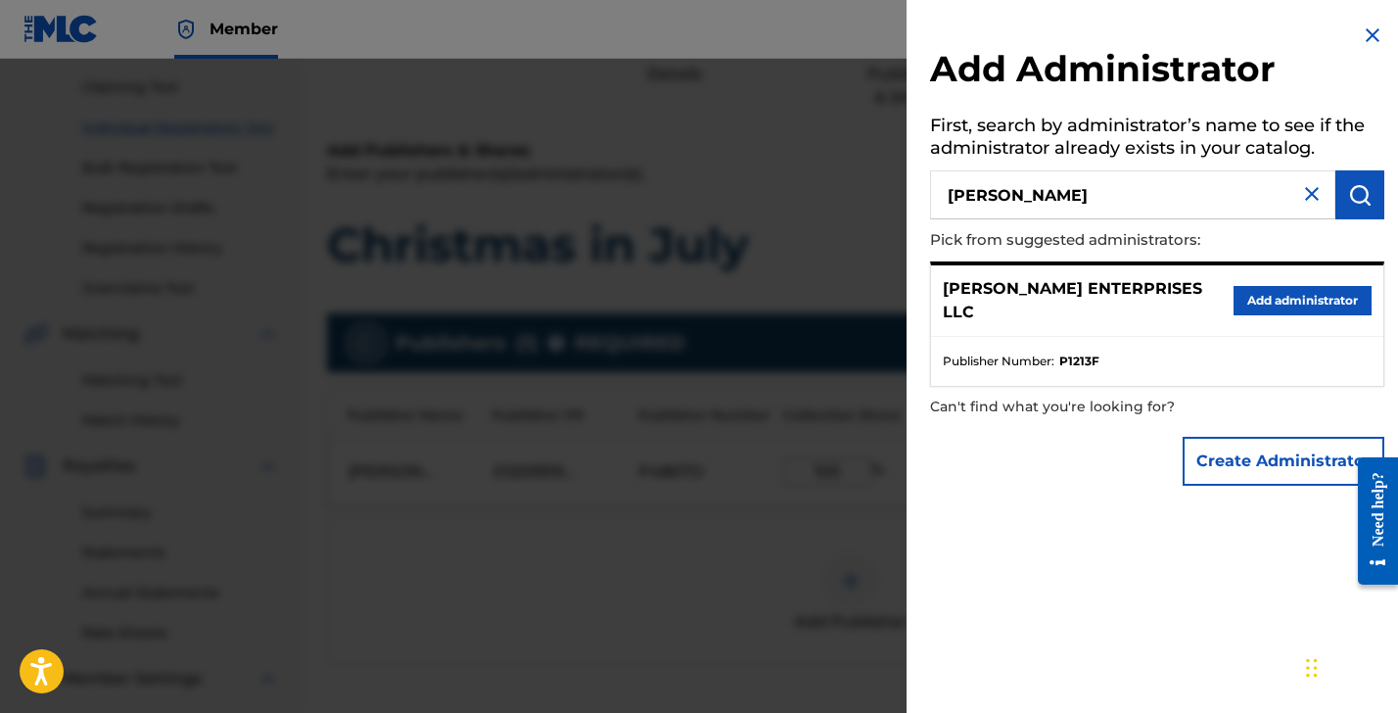
click at [1279, 290] on button "Add administrator" at bounding box center [1303, 300] width 138 height 29
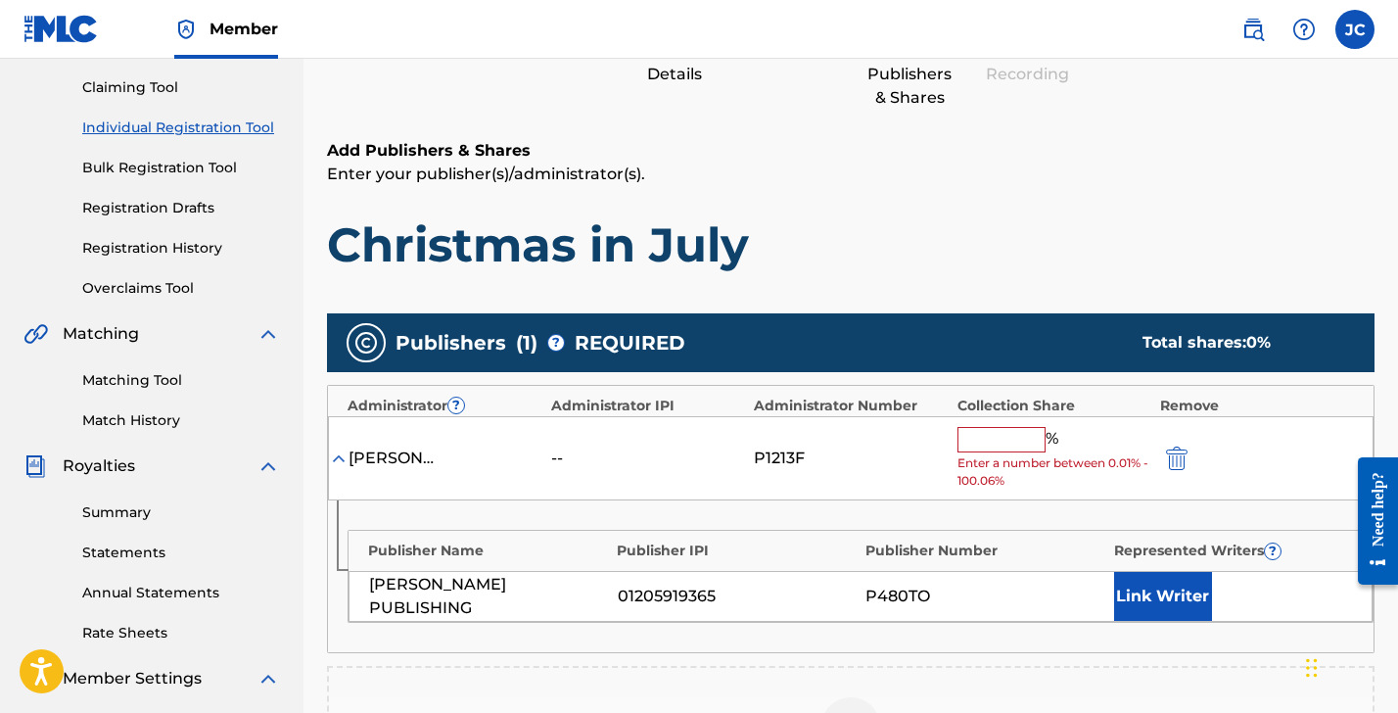
click at [1013, 429] on input "text" at bounding box center [1002, 439] width 88 height 25
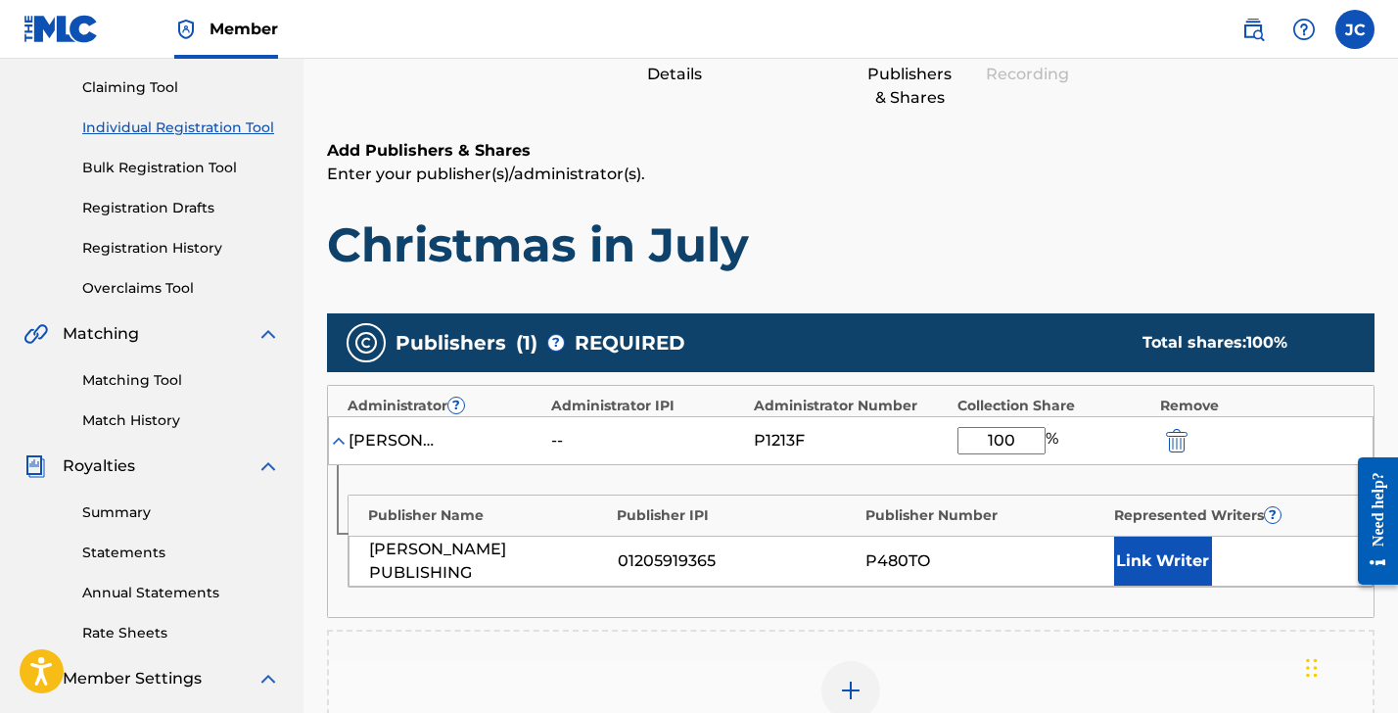
type input "100"
click at [1182, 564] on button "Link Writer" at bounding box center [1163, 561] width 98 height 49
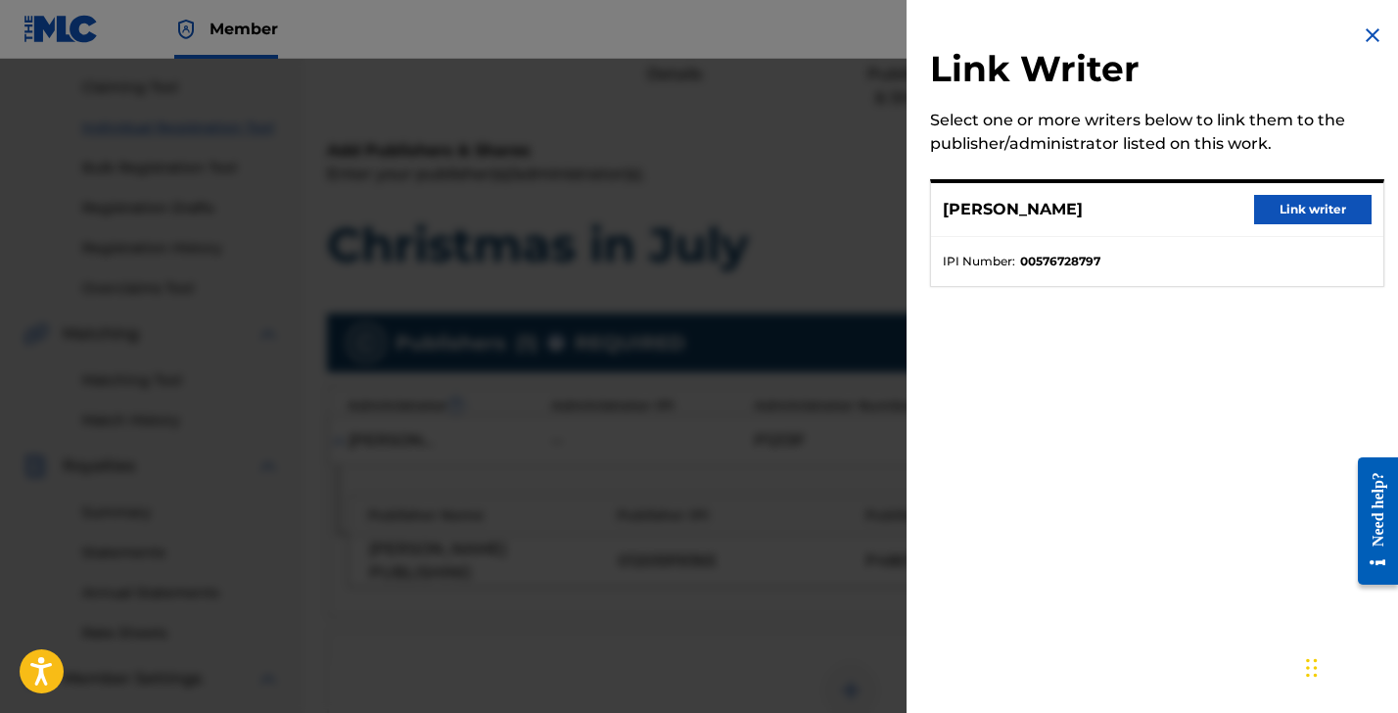
scroll to position [575, 0]
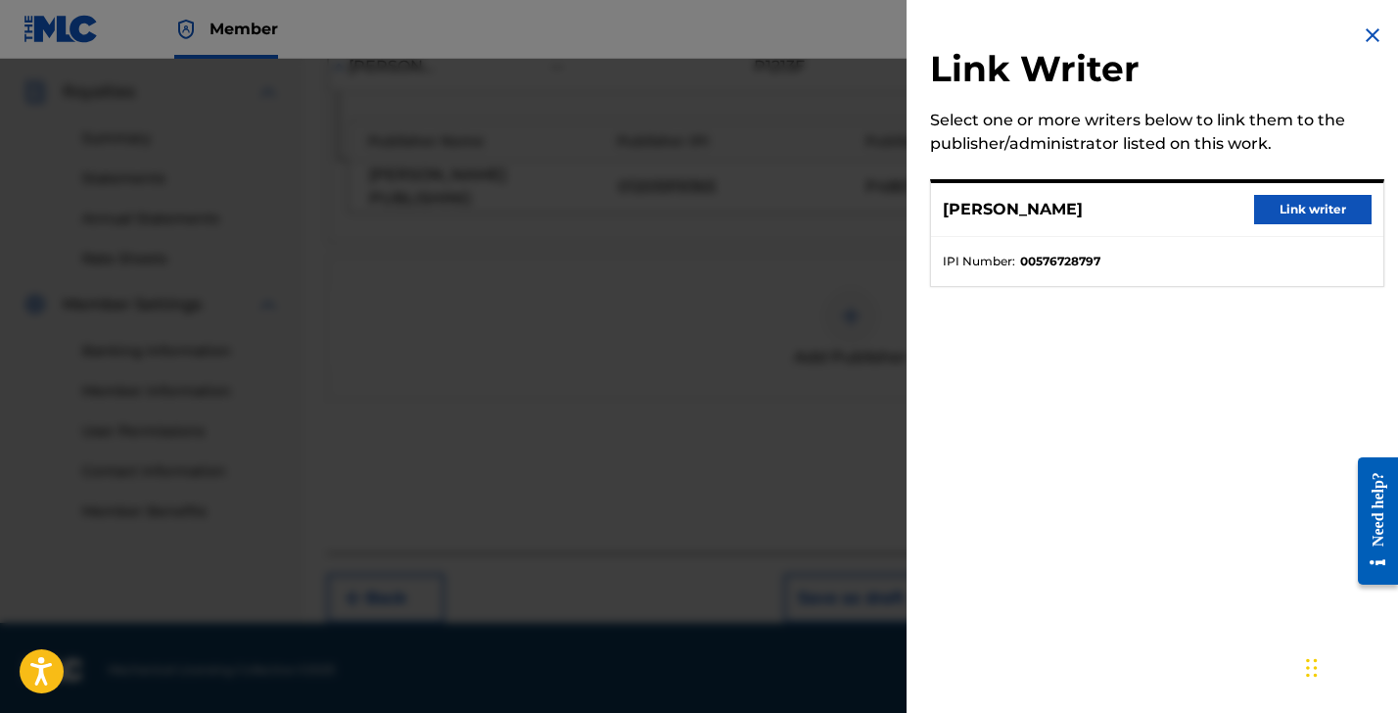
click at [1318, 214] on button "Link writer" at bounding box center [1313, 209] width 118 height 29
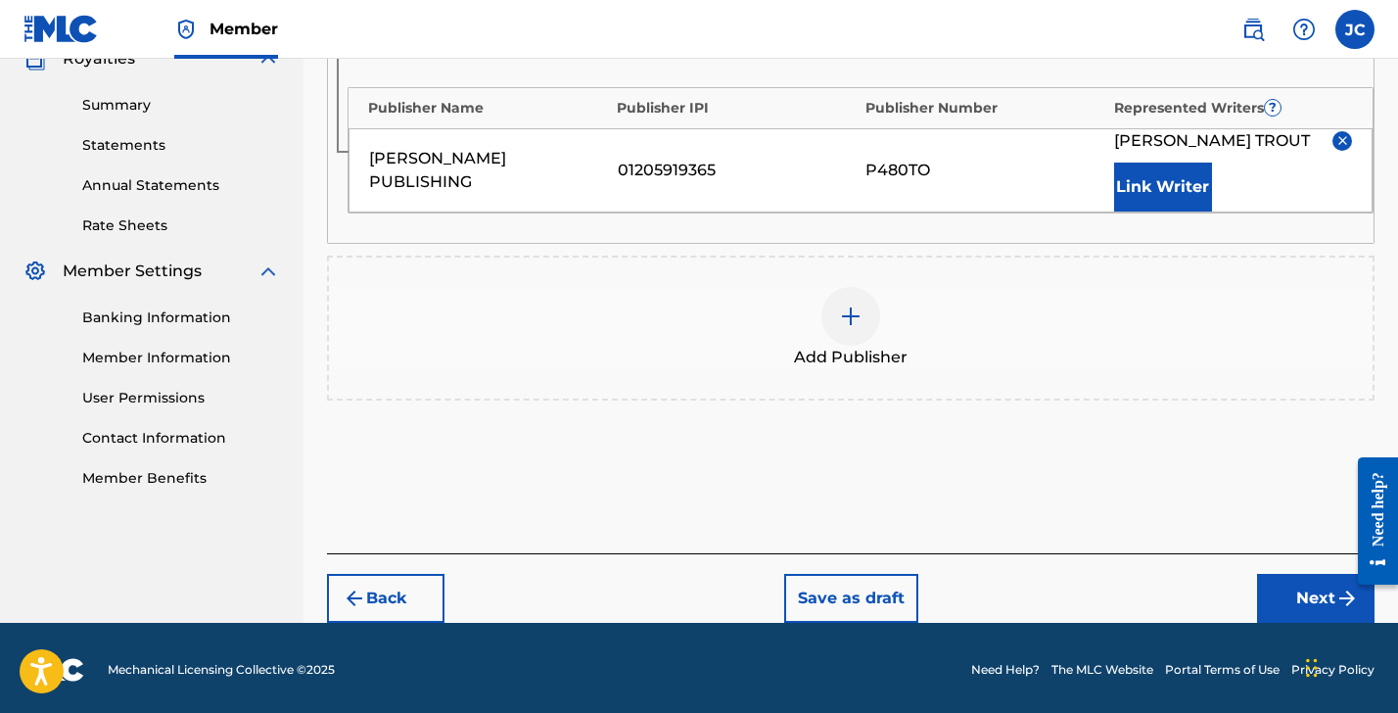
click at [1303, 597] on button "Next" at bounding box center [1316, 598] width 118 height 49
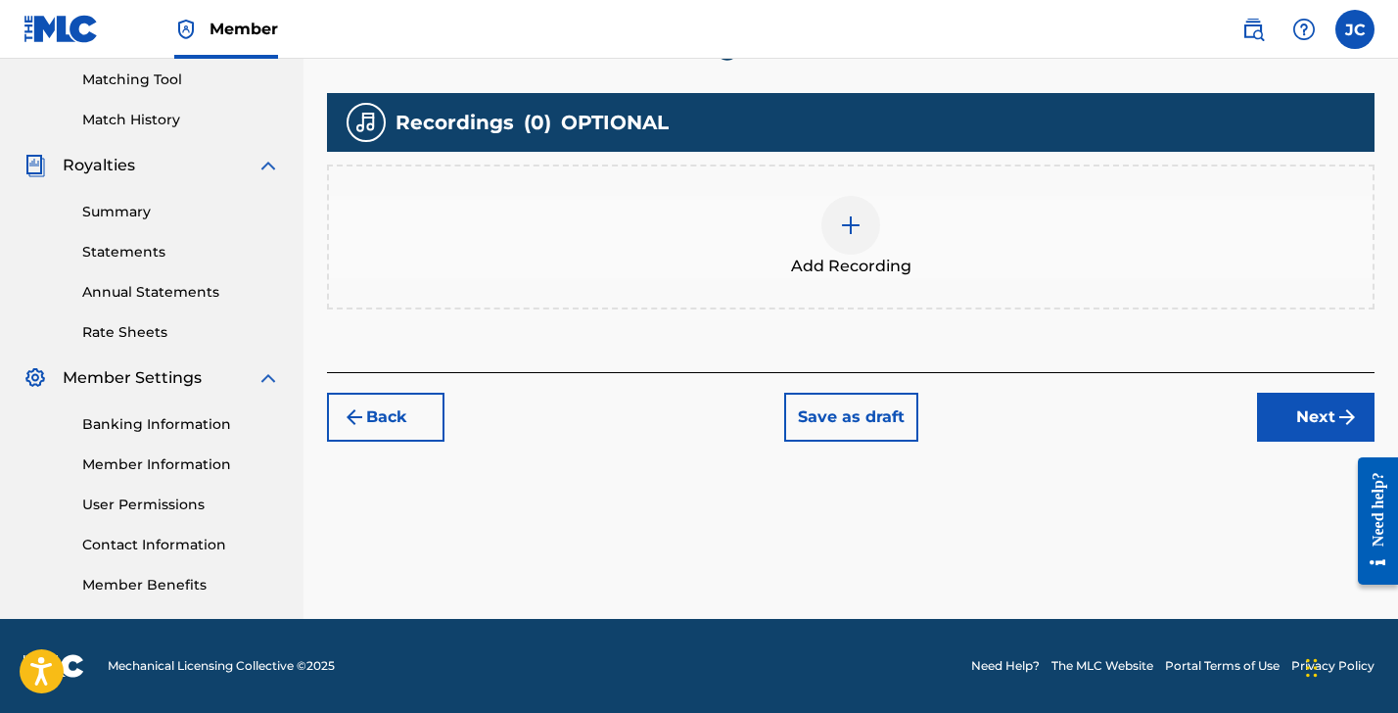
click at [841, 217] on img at bounding box center [851, 225] width 24 height 24
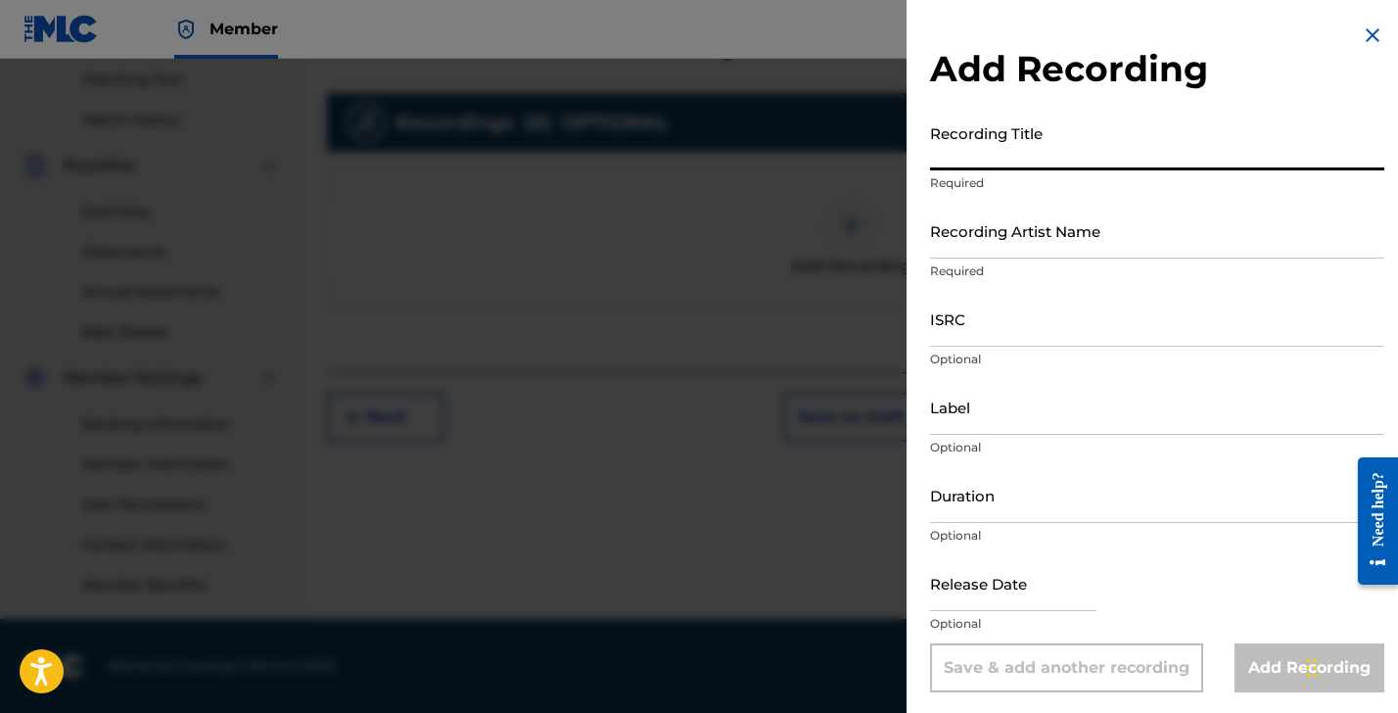
click at [1009, 158] on input "Recording Title" at bounding box center [1157, 143] width 454 height 56
click at [1047, 159] on input "Buggle Time" at bounding box center [1157, 143] width 454 height 56
type input "B"
type input "Christmas In July"
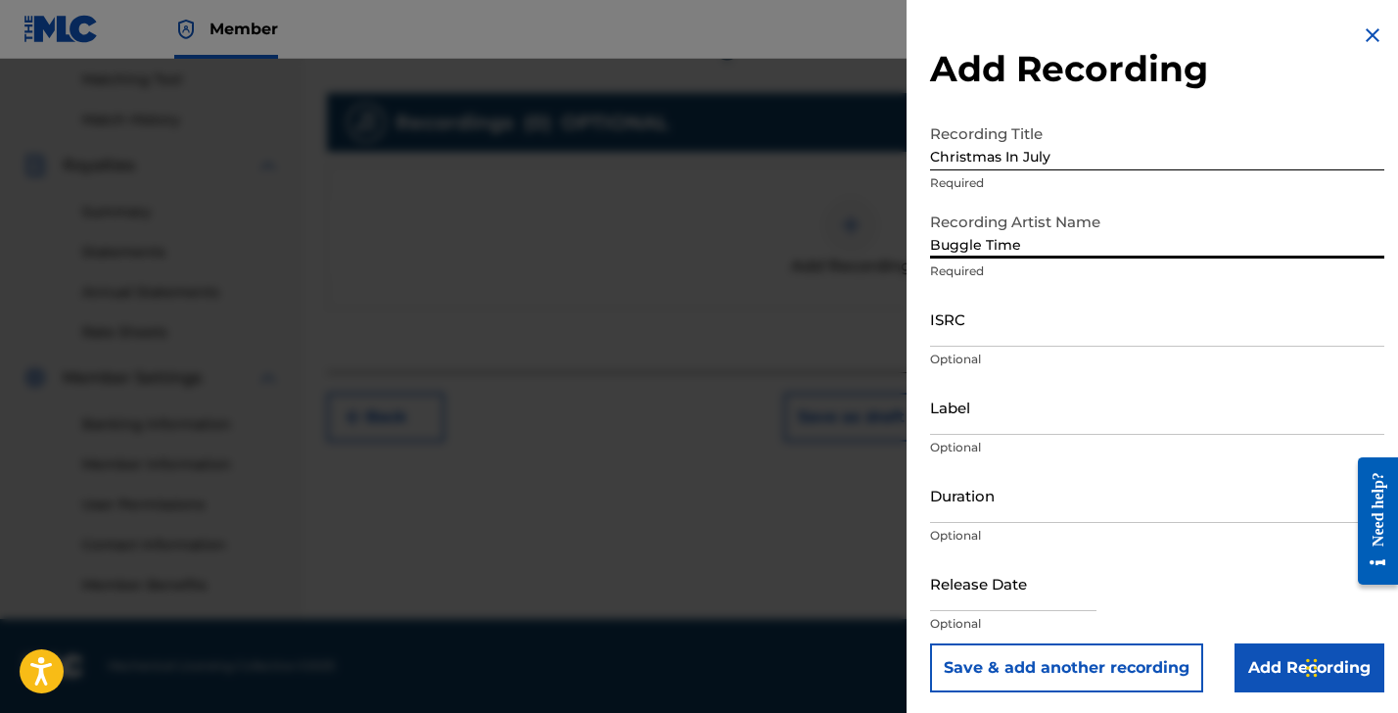
type input "Buggle Time"
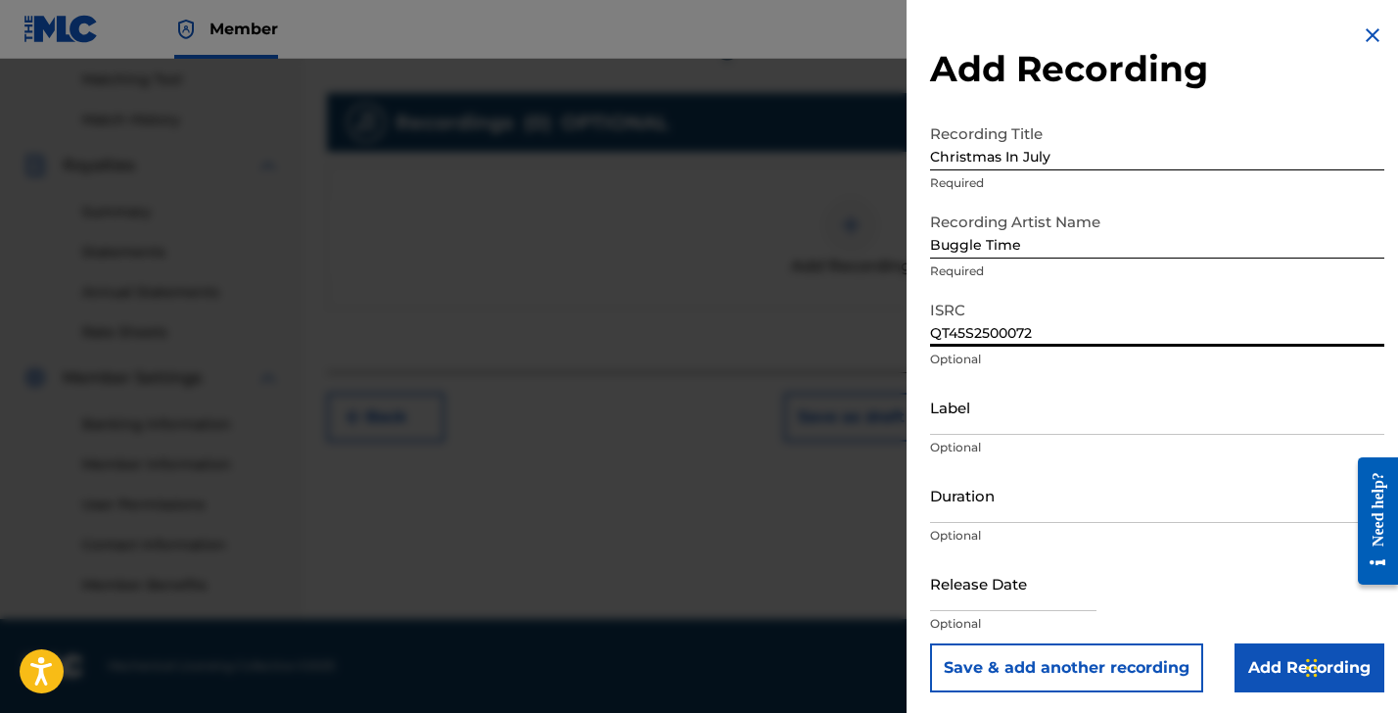
type input "QT45S2500072"
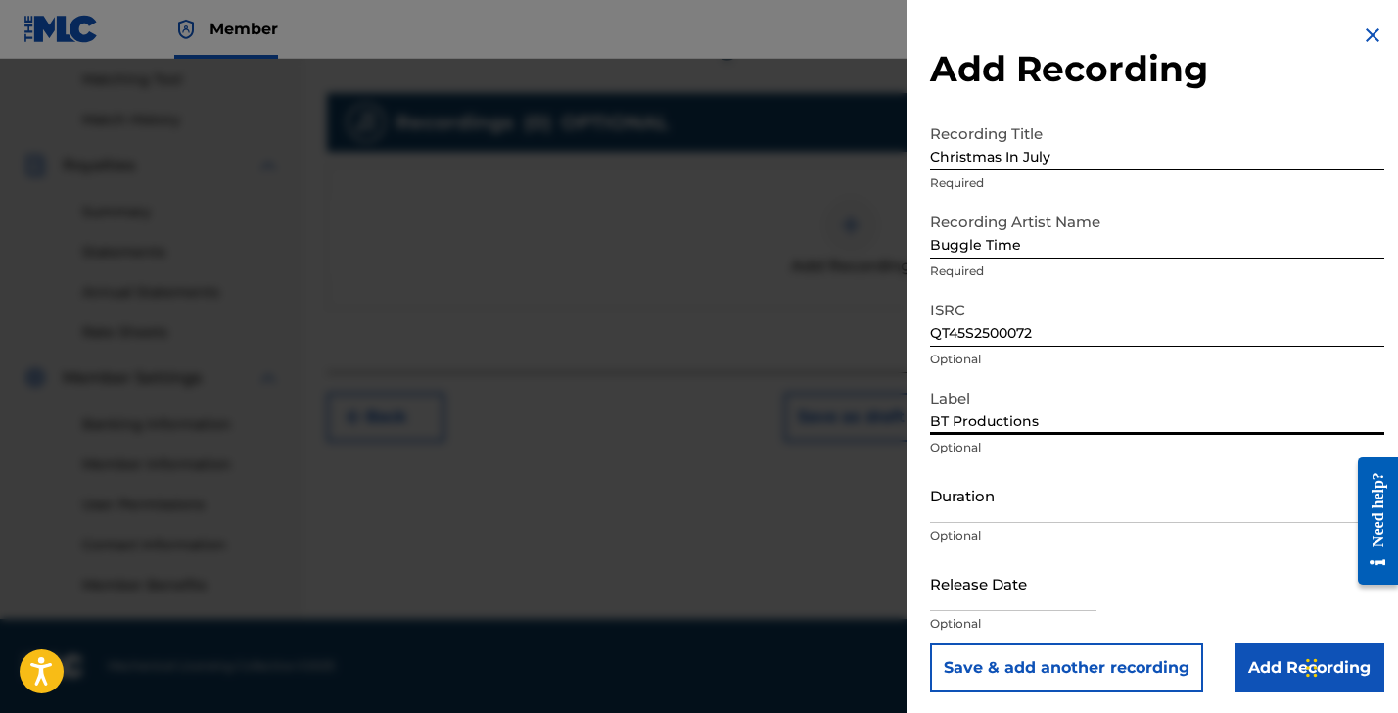
type input "BT Productions"
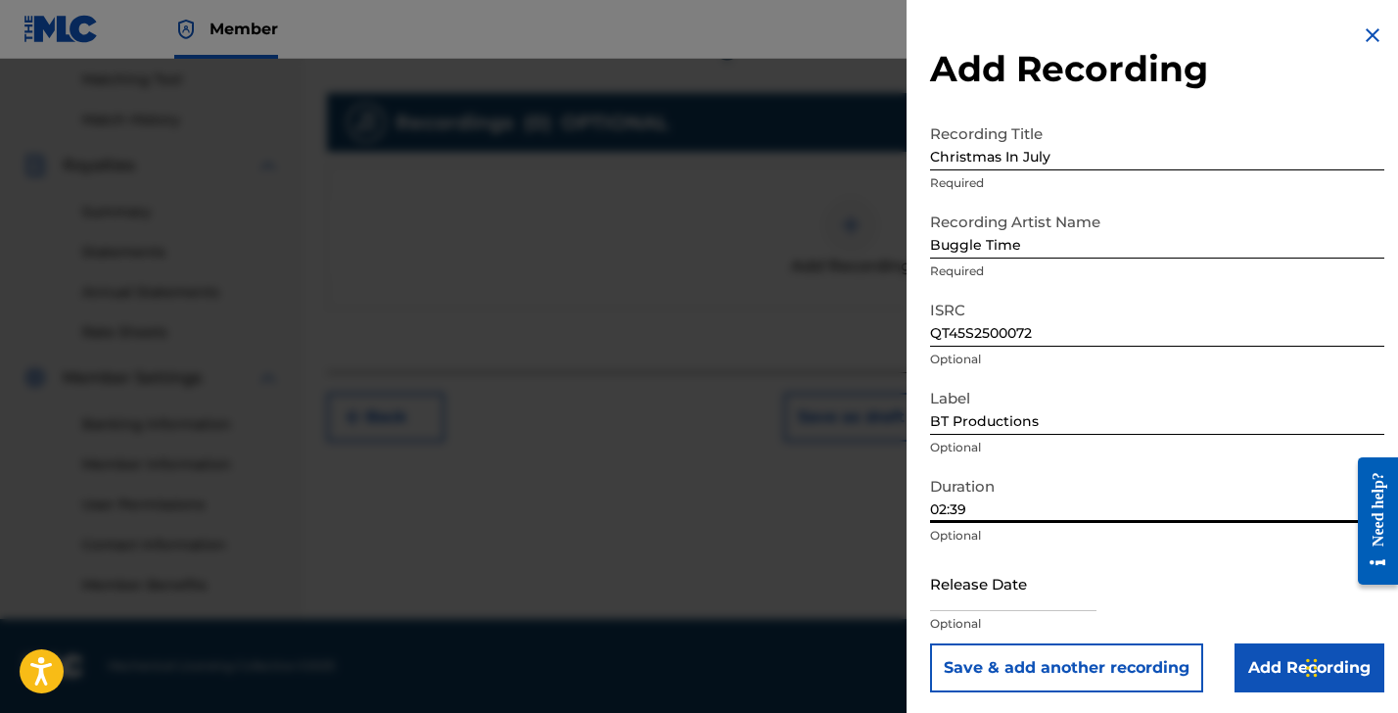
type input "02:39"
click at [956, 598] on input "text" at bounding box center [1013, 583] width 166 height 56
select select "8"
select select "2025"
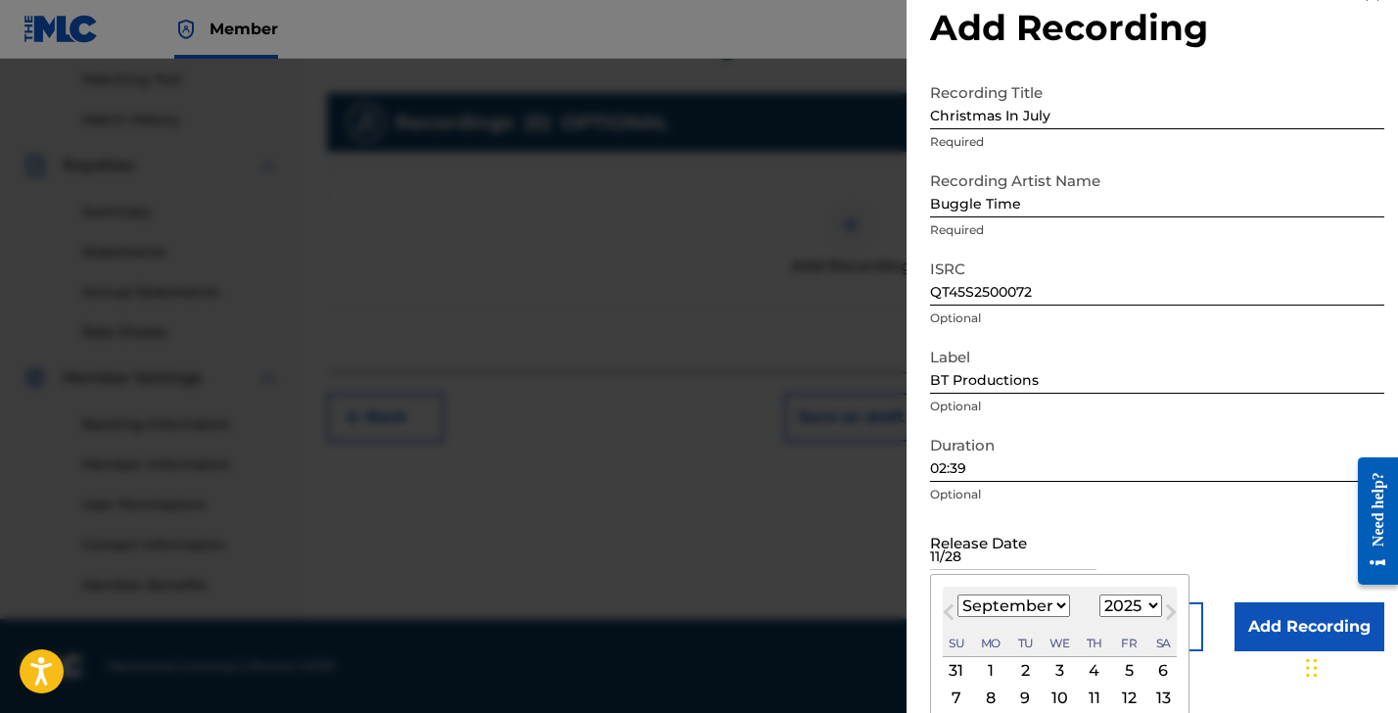
scroll to position [129, 0]
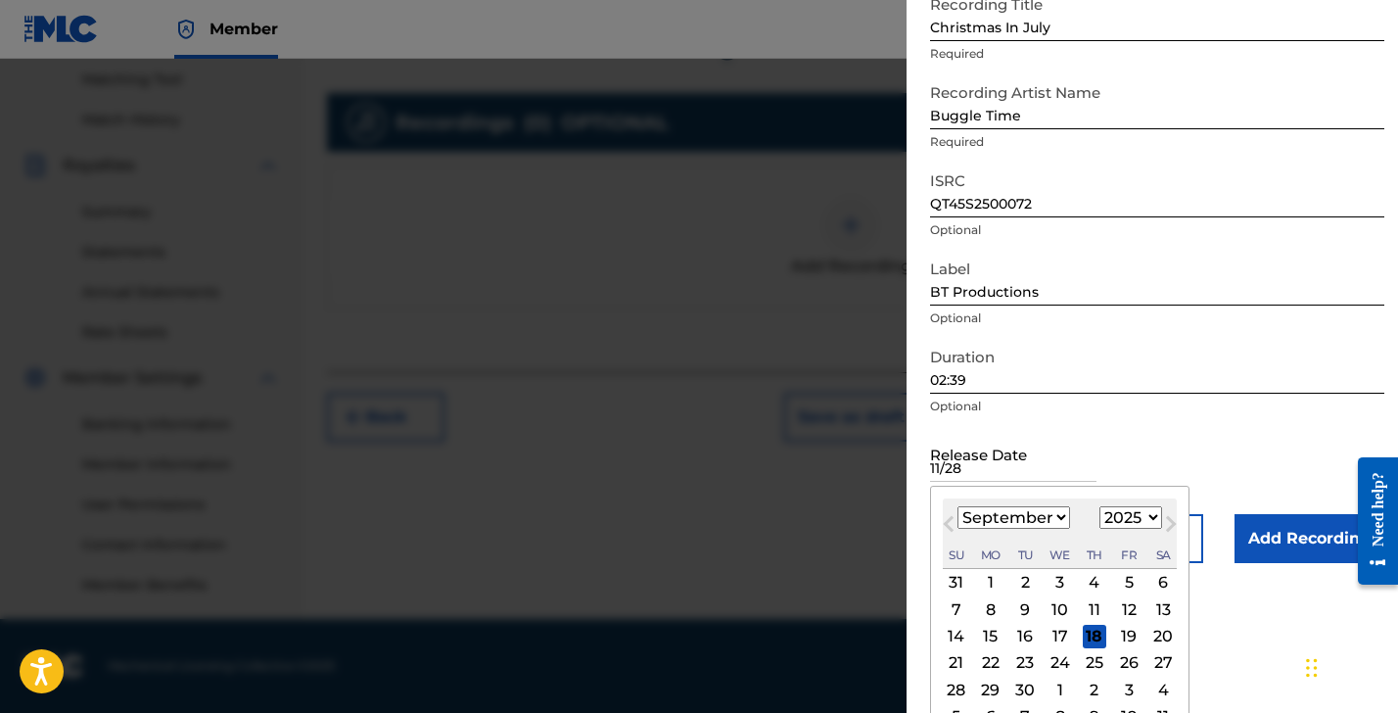
type input "11/28"
click at [1169, 521] on span "Next Month" at bounding box center [1169, 526] width 0 height 29
click at [1169, 523] on span "Next Month" at bounding box center [1169, 526] width 0 height 29
select select "10"
click at [1117, 686] on div "28" at bounding box center [1129, 690] width 24 height 24
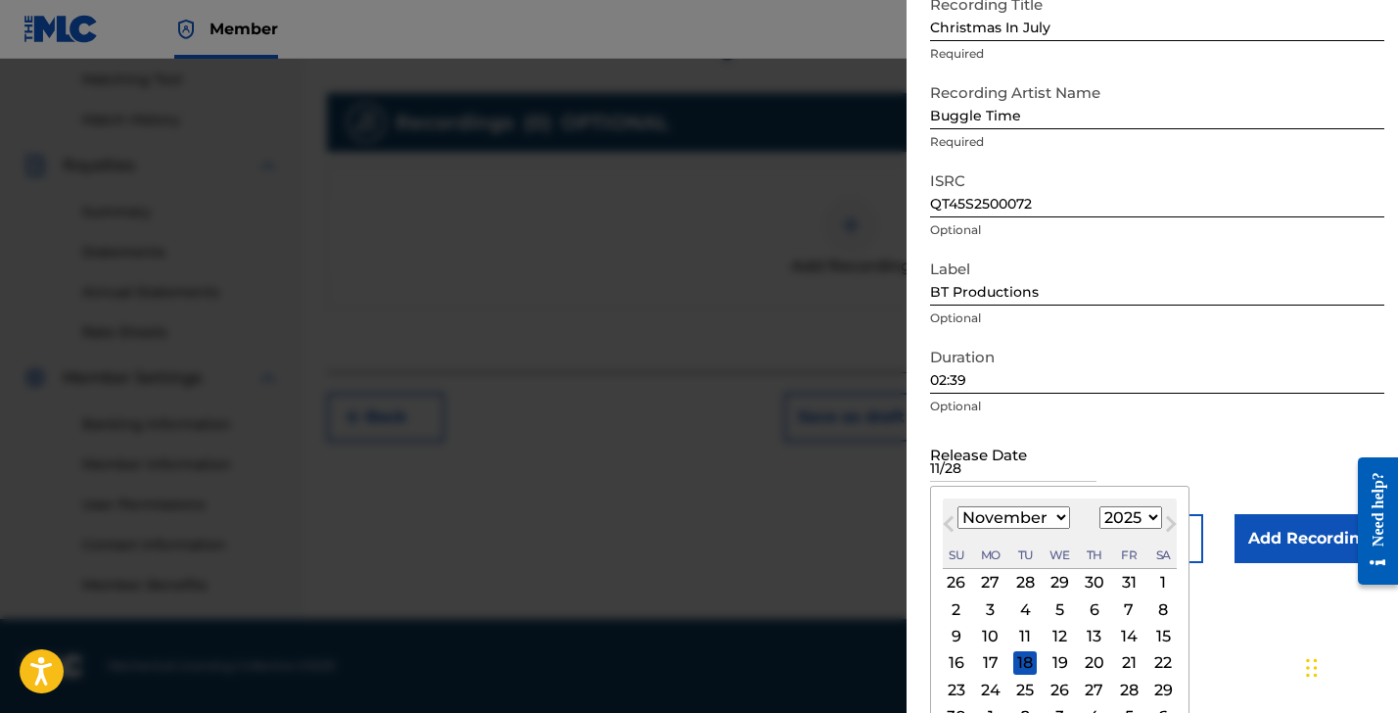
type input "[DATE]"
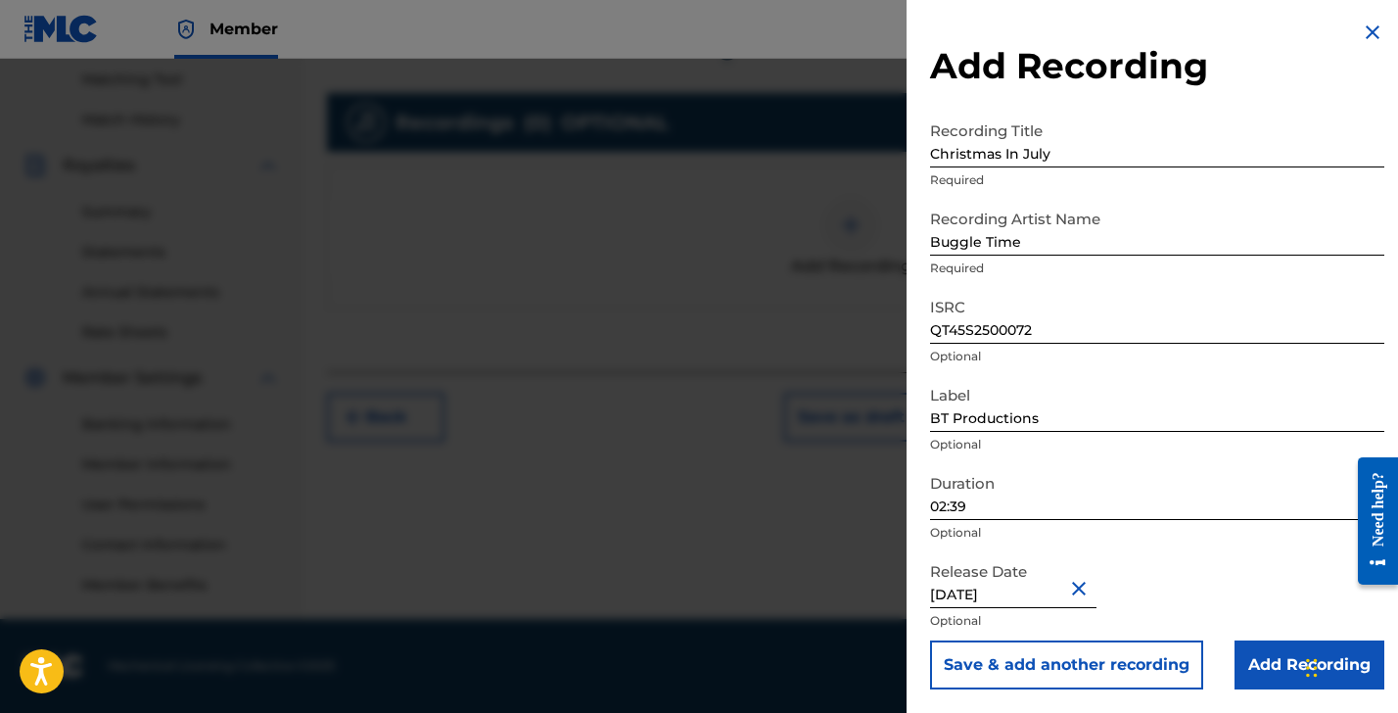
scroll to position [3, 0]
click at [1270, 652] on input "Add Recording" at bounding box center [1310, 664] width 150 height 49
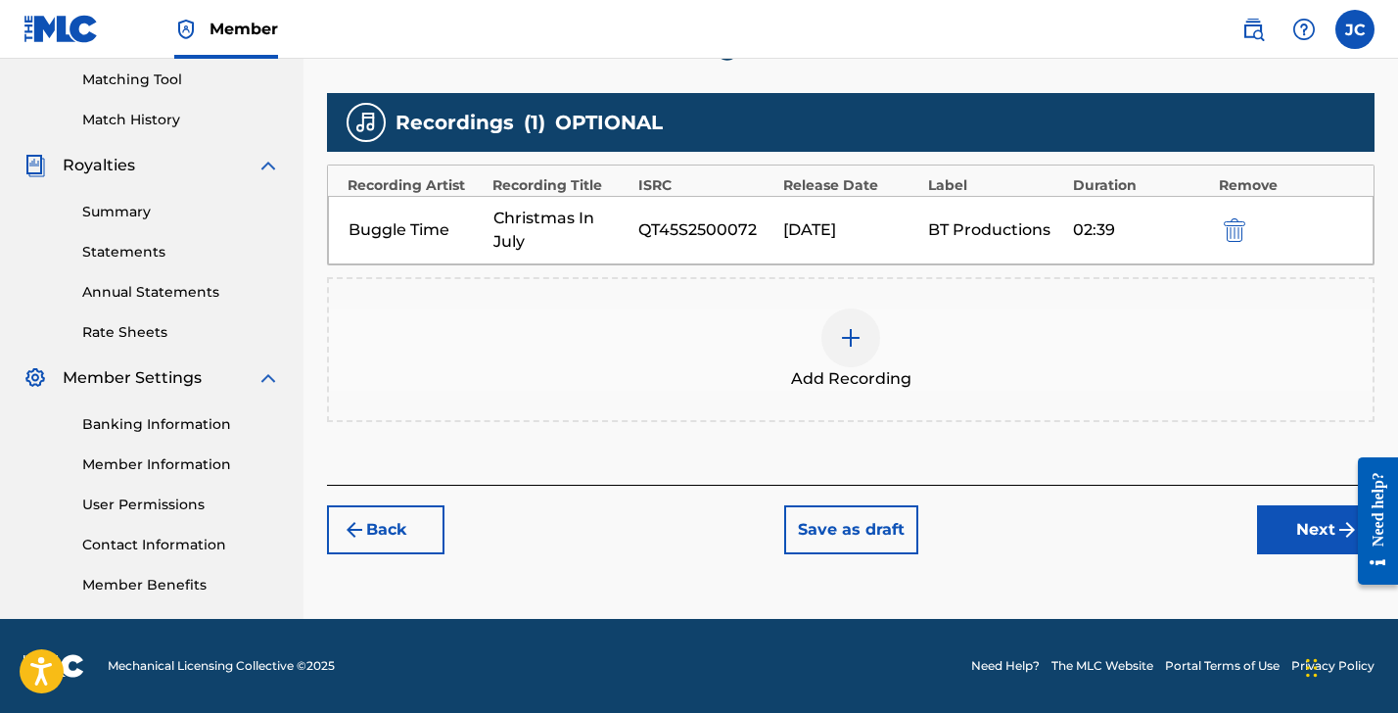
click at [1314, 537] on button "Next" at bounding box center [1316, 529] width 118 height 49
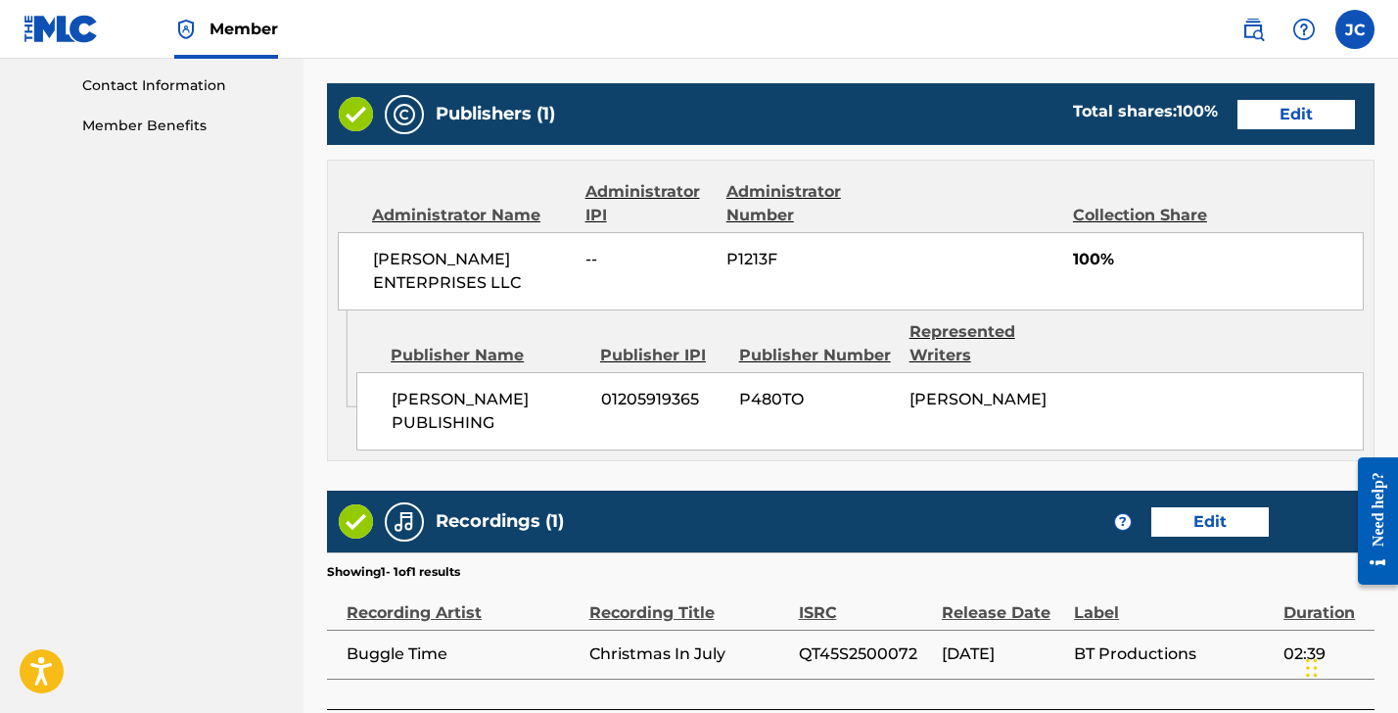
scroll to position [1118, 0]
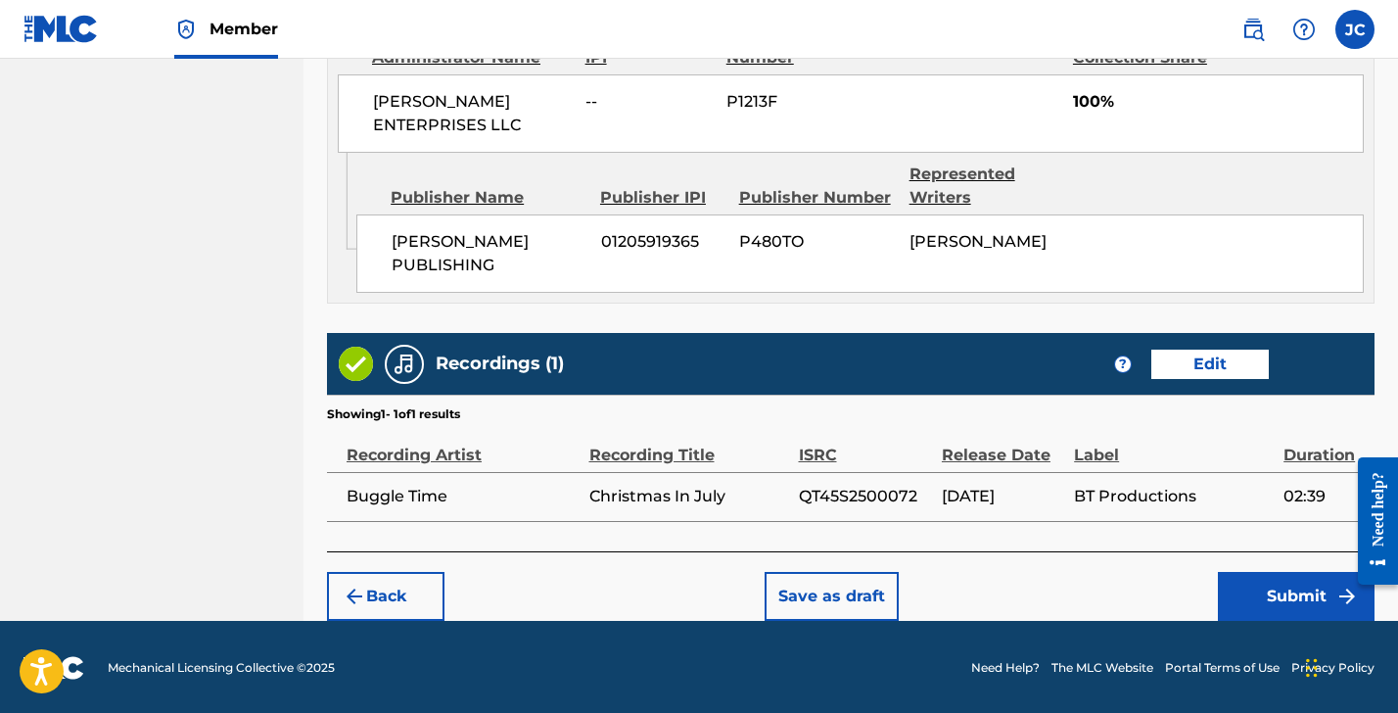
click at [1282, 588] on button "Submit" at bounding box center [1296, 596] width 157 height 49
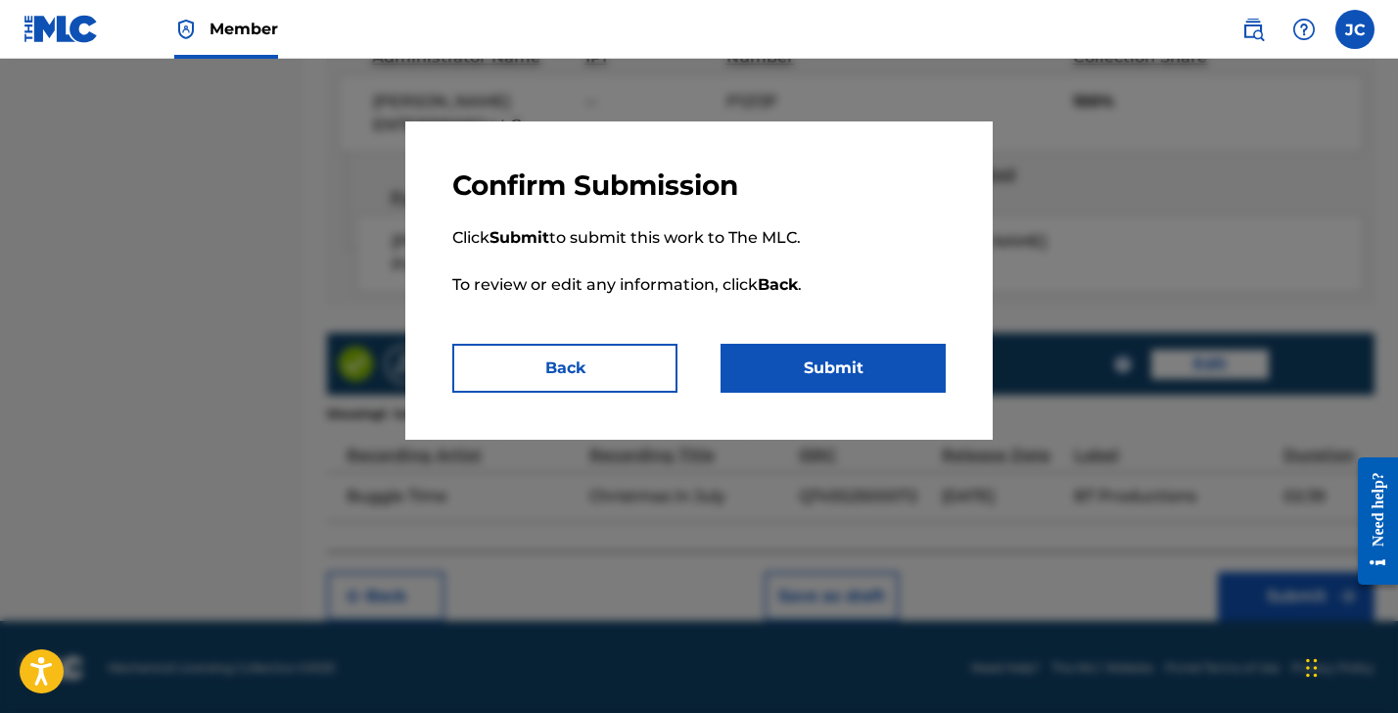
click at [883, 374] on button "Submit" at bounding box center [833, 368] width 225 height 49
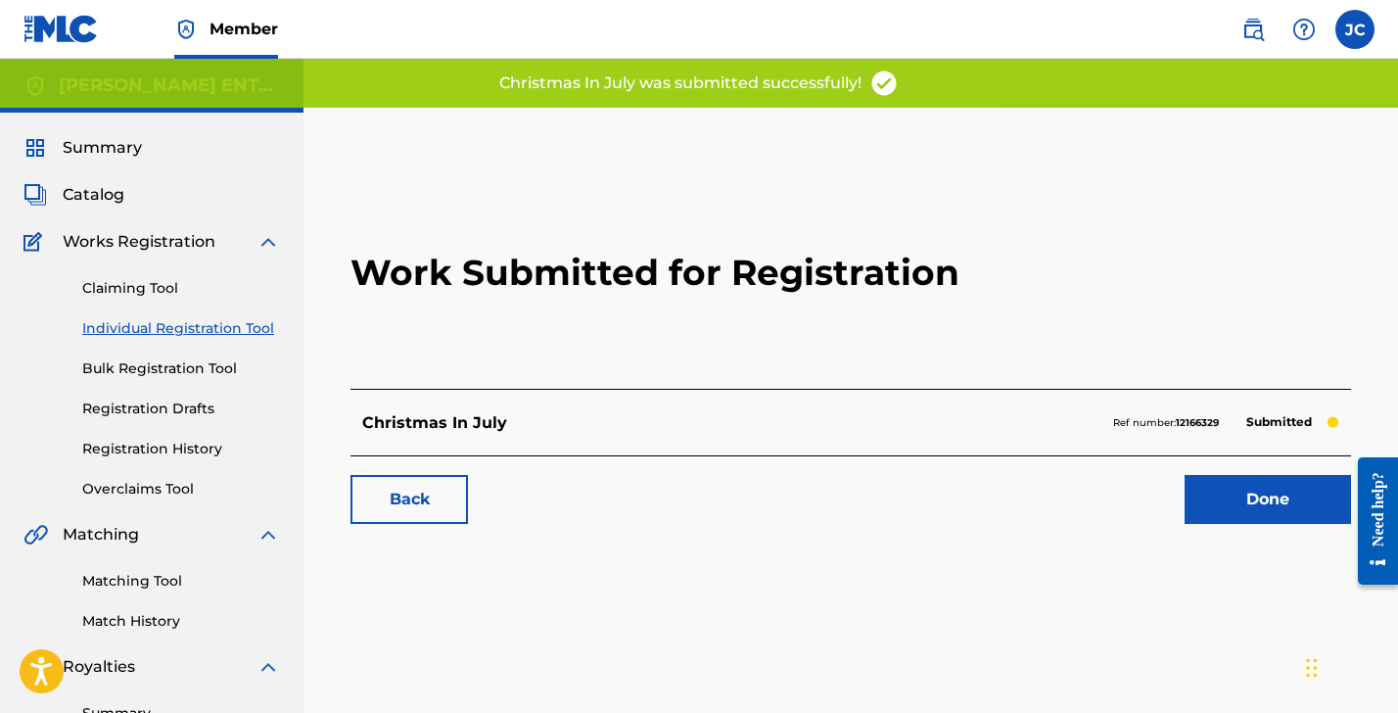
click at [1265, 507] on link "Done" at bounding box center [1268, 499] width 166 height 49
